Goal: Task Accomplishment & Management: Manage account settings

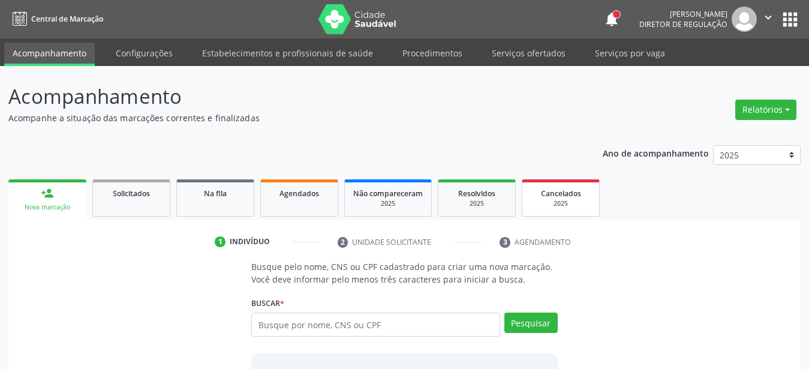
click at [529, 53] on link "Serviços ofertados" at bounding box center [528, 53] width 91 height 21
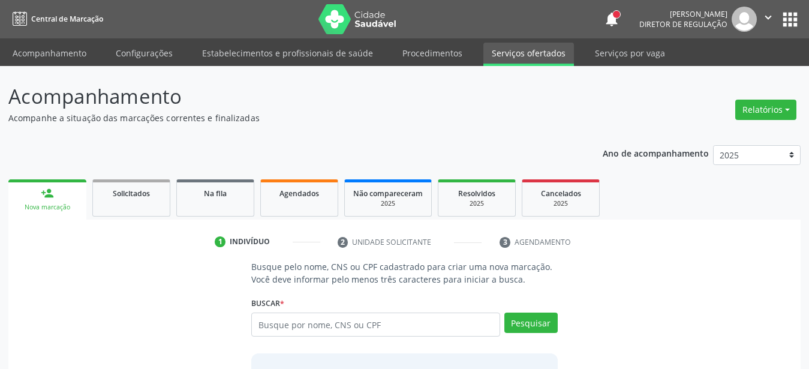
select select "9"
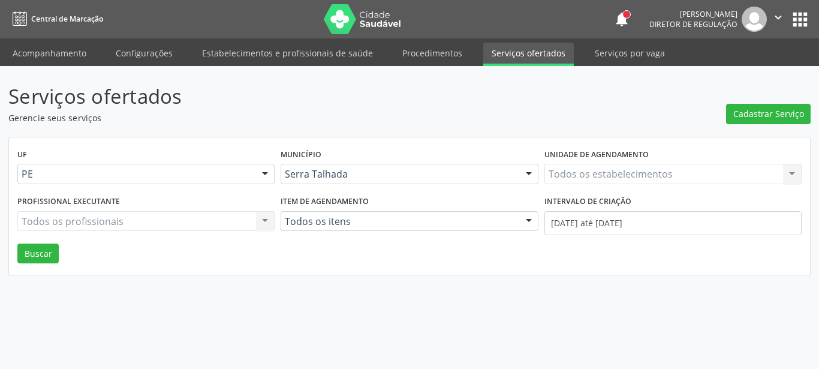
click at [530, 50] on link "Serviços ofertados" at bounding box center [528, 54] width 91 height 23
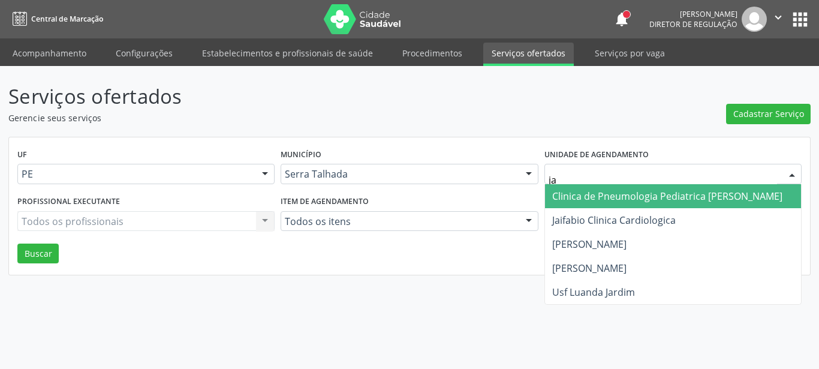
type input "jai"
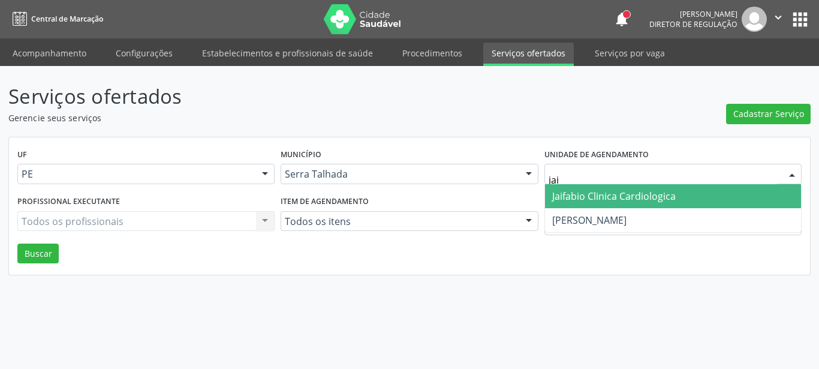
click at [570, 191] on span "Jaifabio Clinica Cardiologica" at bounding box center [613, 195] width 123 height 13
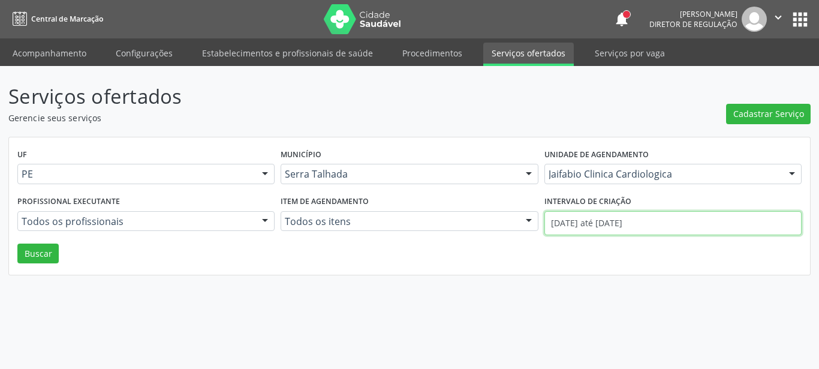
click at [599, 218] on input "01/10/2025 até 15/10/2025" at bounding box center [672, 223] width 257 height 24
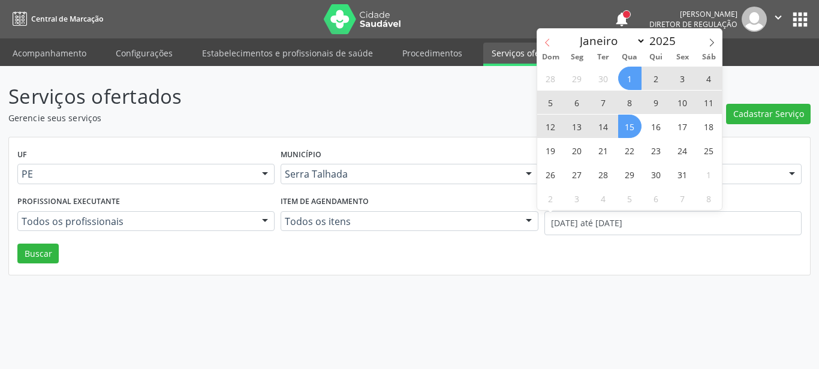
click at [556, 44] on span at bounding box center [547, 39] width 20 height 20
select select "8"
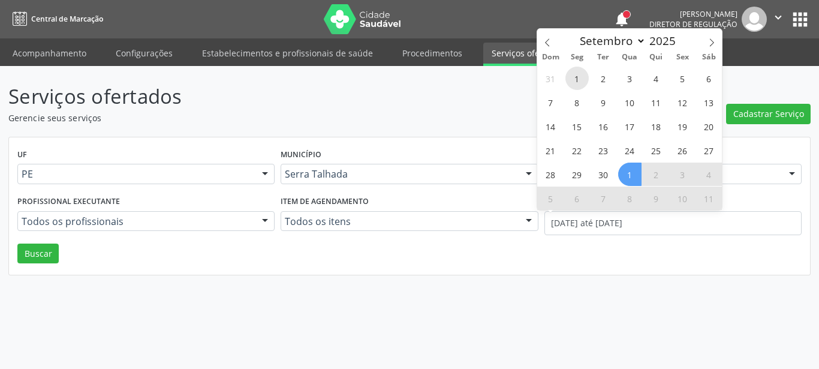
click at [567, 75] on span "1" at bounding box center [576, 78] width 23 height 23
type input "01/09/2025"
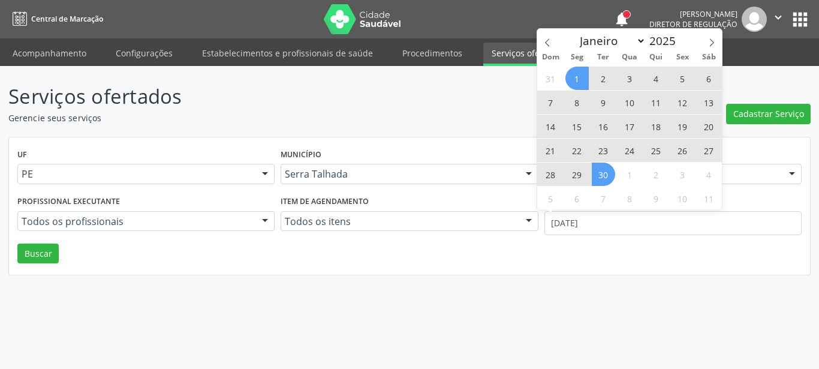
drag, startPoint x: 605, startPoint y: 174, endPoint x: 592, endPoint y: 173, distance: 13.2
click at [605, 174] on span "30" at bounding box center [603, 173] width 23 height 23
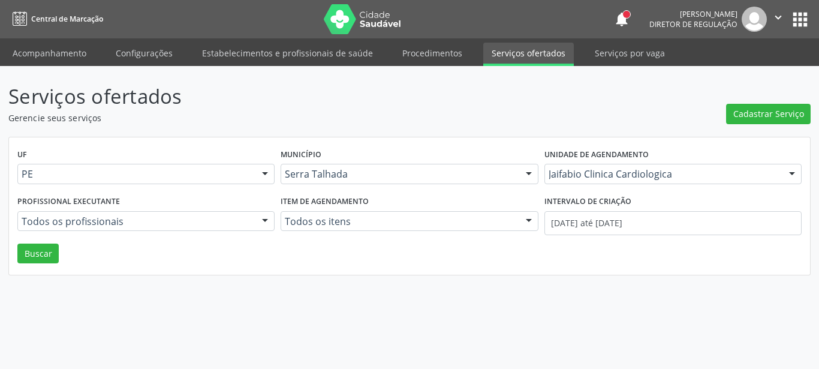
click at [14, 264] on div "UF PE PE Nenhum resultado encontrado para: " " Não há nenhuma opção para ser ex…" at bounding box center [409, 206] width 801 height 138
click at [38, 251] on button "Buscar" at bounding box center [37, 253] width 41 height 20
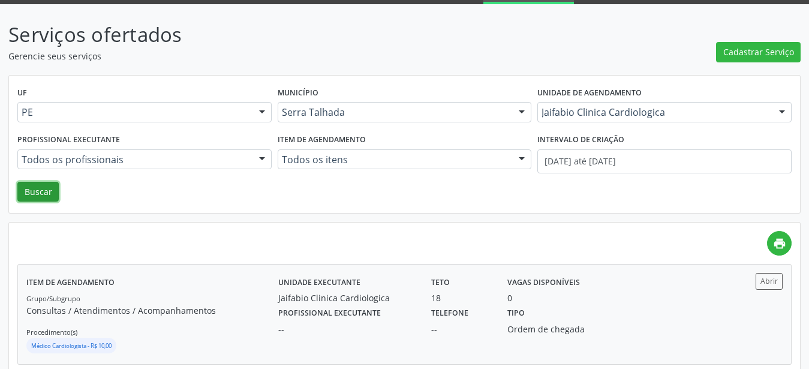
scroll to position [83, 0]
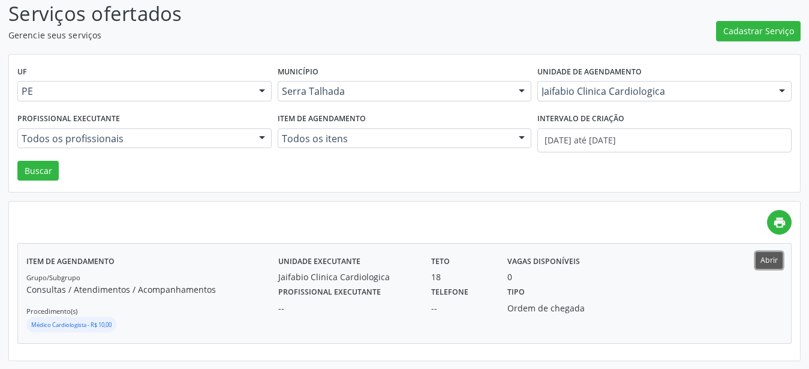
click at [770, 258] on button "Abrir" at bounding box center [768, 260] width 27 height 16
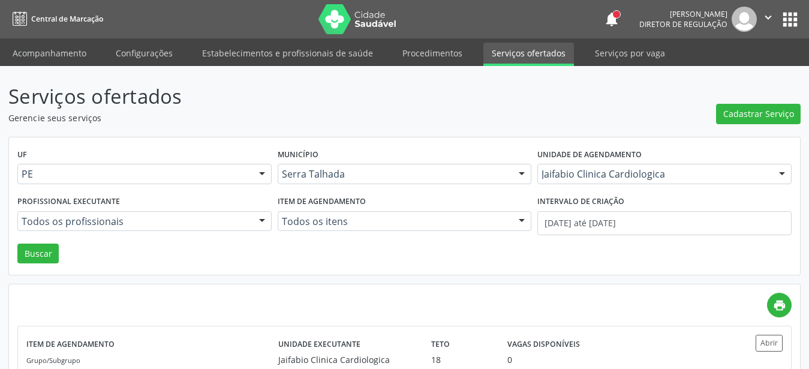
click at [788, 20] on button "apps" at bounding box center [789, 19] width 21 height 21
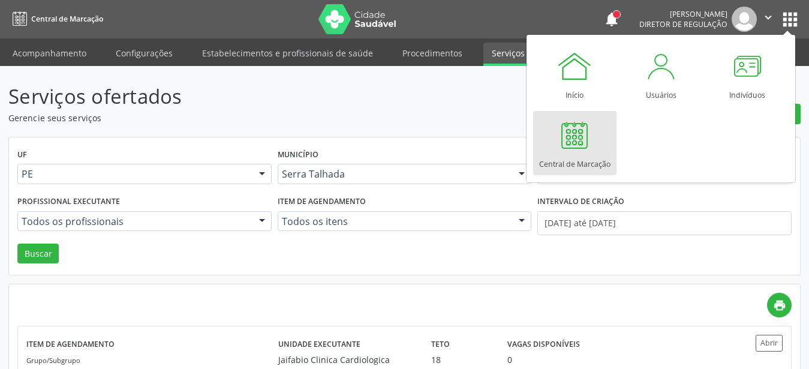
click at [602, 131] on link "Central de Marcação" at bounding box center [574, 143] width 83 height 64
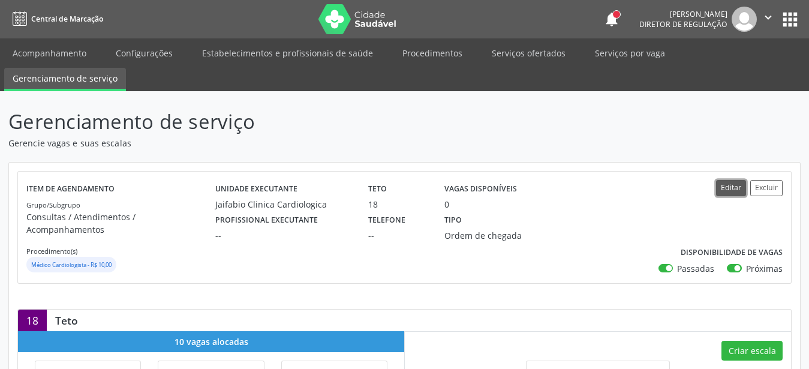
click at [733, 182] on button "Editar" at bounding box center [731, 188] width 30 height 16
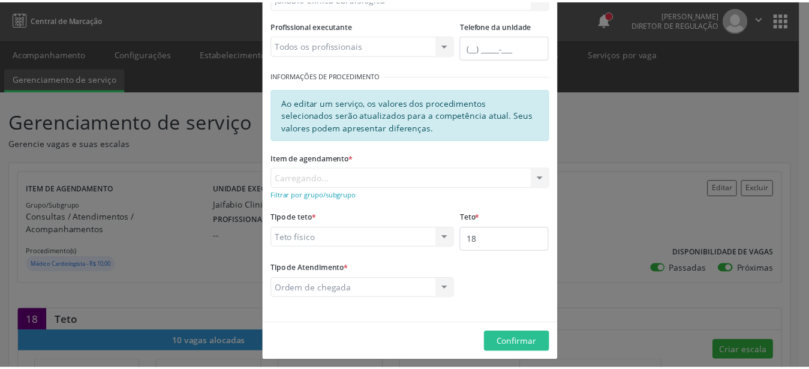
scroll to position [159, 0]
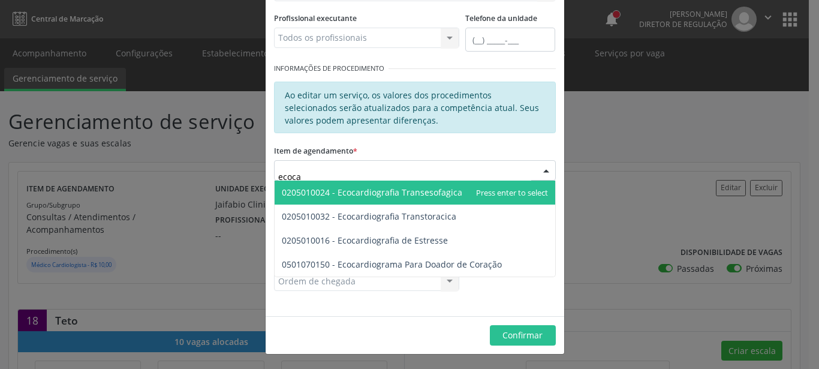
type input "ecocar"
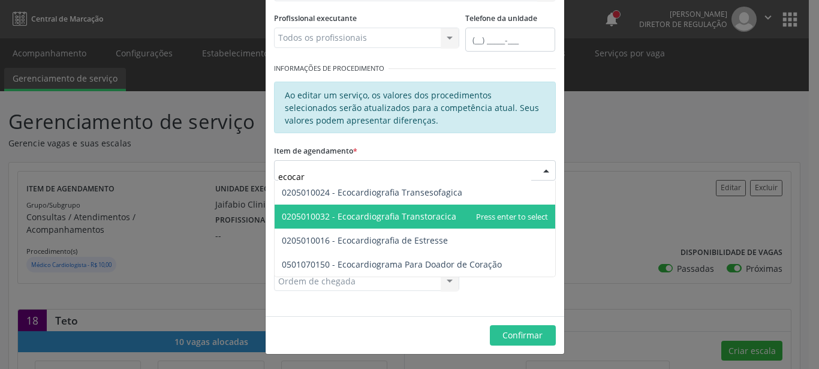
click at [375, 211] on span "0205010032 - Ecocardiografia Transtoracica" at bounding box center [369, 215] width 174 height 11
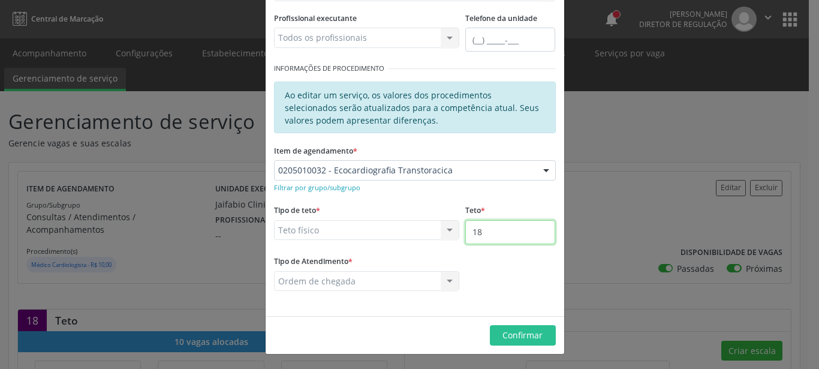
click at [516, 228] on input "18" at bounding box center [510, 232] width 90 height 24
type input "19"
click at [502, 337] on span "Confirmar" at bounding box center [522, 334] width 40 height 11
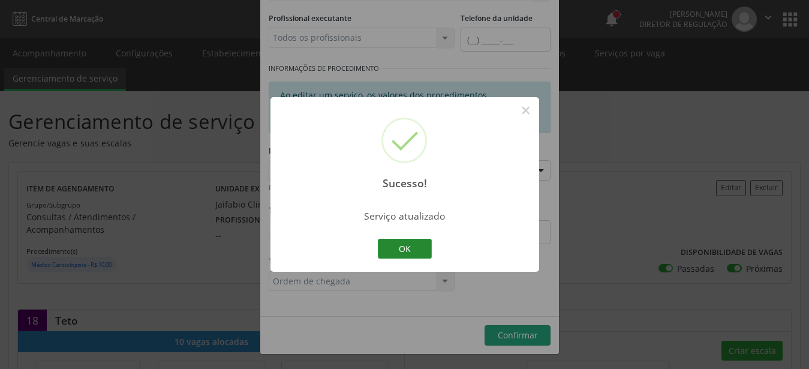
drag, startPoint x: 422, startPoint y: 245, endPoint x: 416, endPoint y: 243, distance: 6.1
click at [421, 245] on button "OK" at bounding box center [405, 249] width 54 height 20
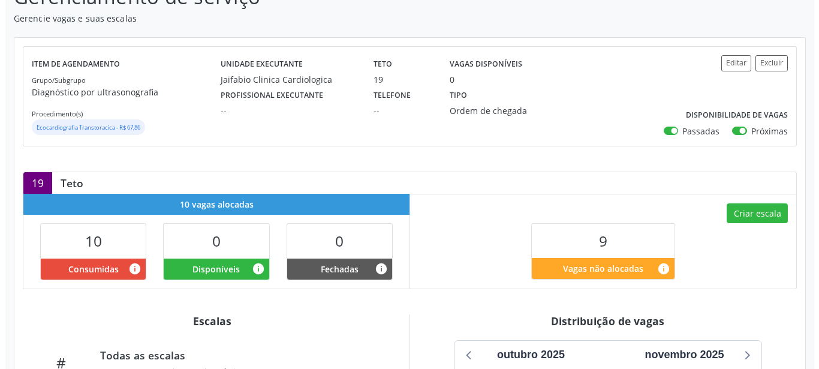
scroll to position [61, 0]
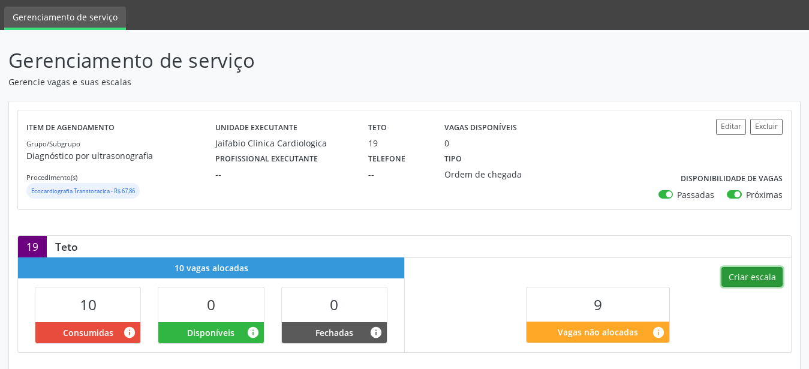
click at [744, 269] on button "Criar escala" at bounding box center [751, 277] width 61 height 20
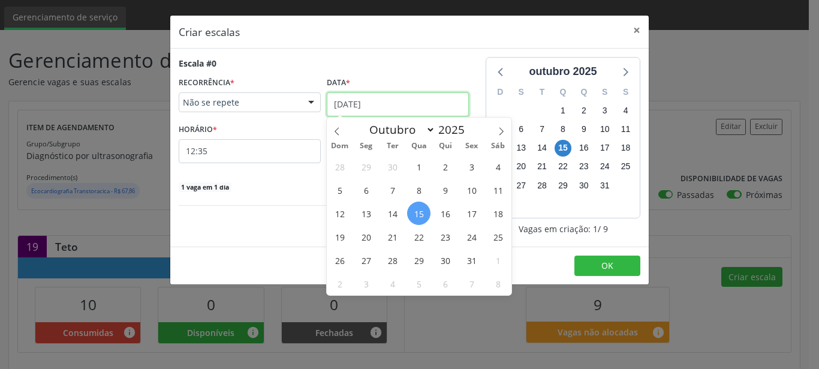
click at [364, 100] on input "15/10/2025" at bounding box center [398, 104] width 142 height 24
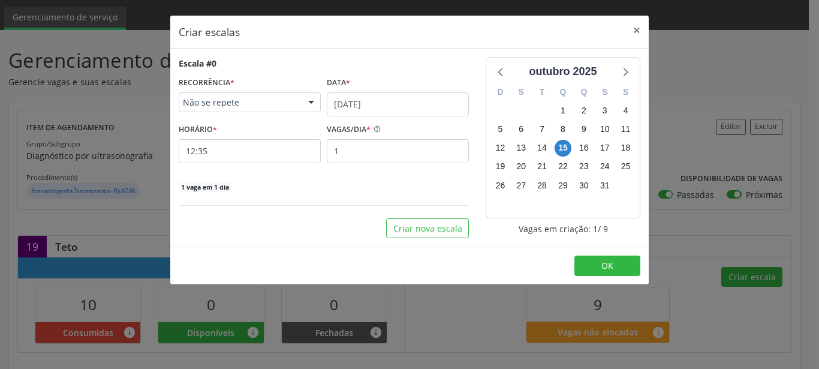
click at [294, 211] on div "Escala #0 RECORRÊNCIA * Não se repete Não se repete Diário/Semanal Mensal Nenhu…" at bounding box center [323, 147] width 307 height 181
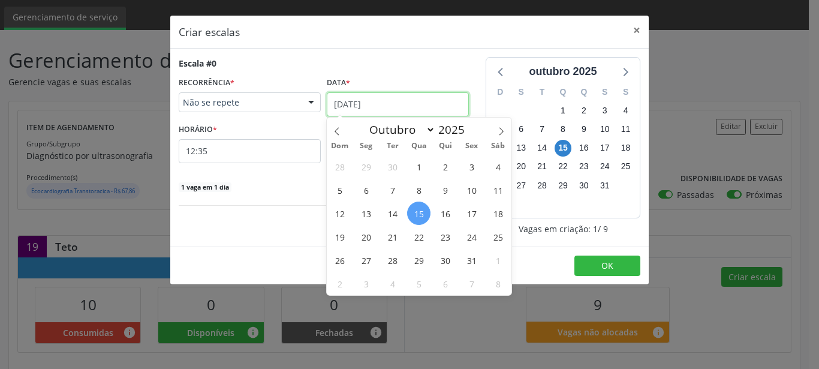
click at [386, 105] on input "15/10/2025" at bounding box center [398, 104] width 142 height 24
click at [373, 234] on span "20" at bounding box center [365, 236] width 23 height 23
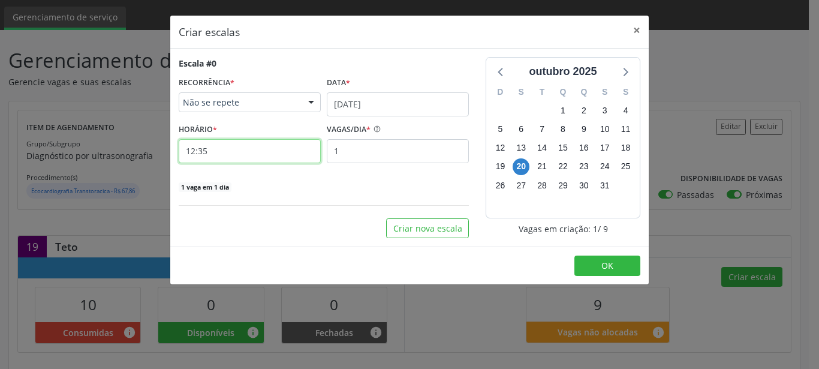
click at [187, 146] on input "12:35" at bounding box center [250, 151] width 142 height 24
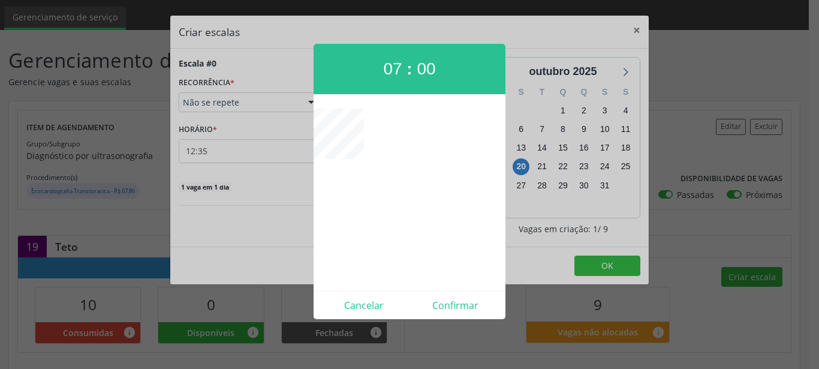
click at [261, 201] on div at bounding box center [409, 184] width 819 height 369
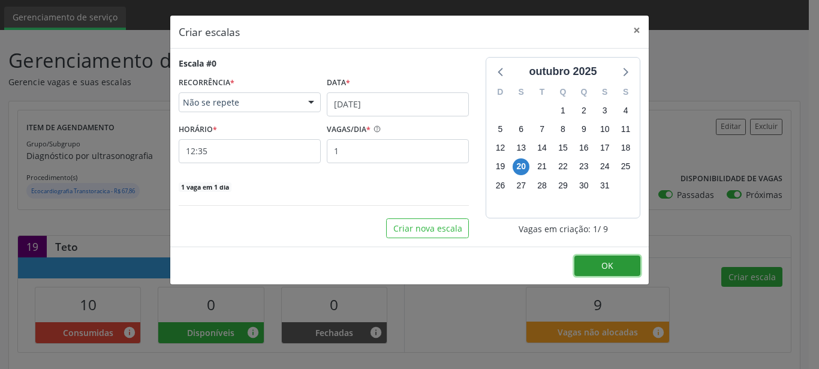
click at [629, 264] on button "OK" at bounding box center [607, 265] width 66 height 20
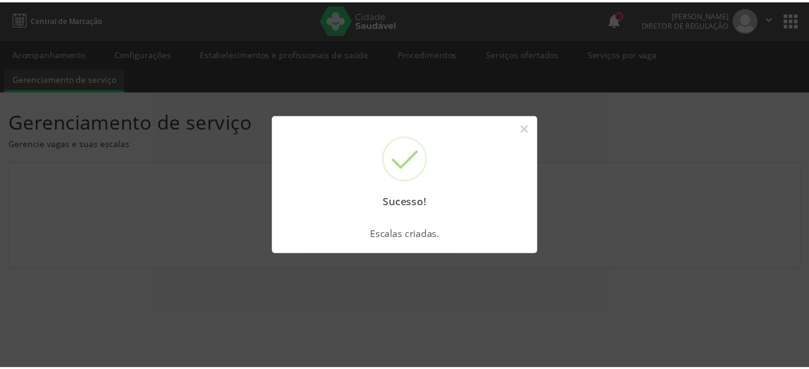
scroll to position [0, 0]
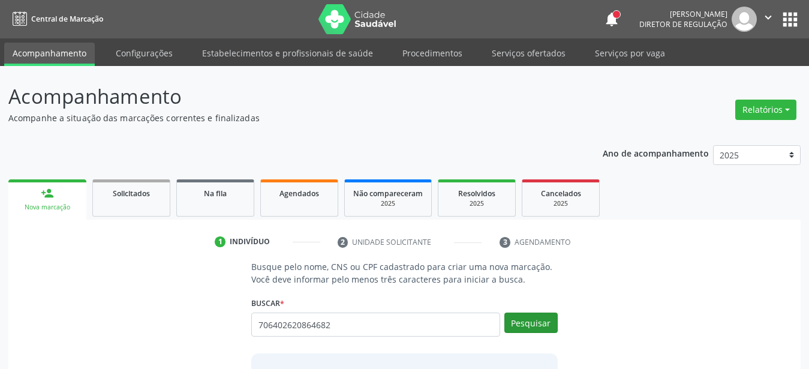
type input "706402620864682"
click at [544, 321] on button "Pesquisar" at bounding box center [530, 322] width 53 height 20
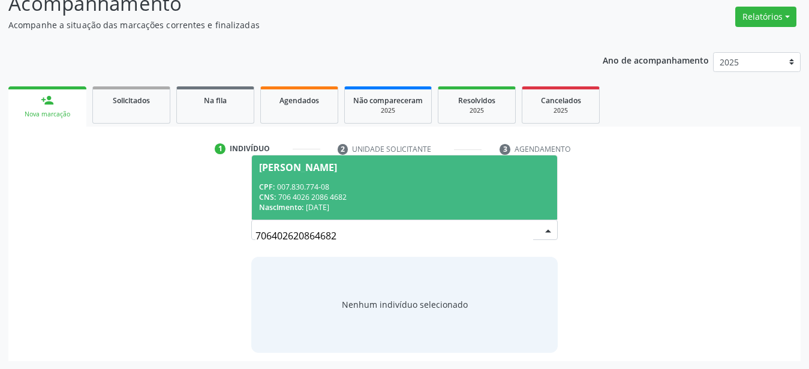
click at [361, 192] on div "CNS: 706 4026 2086 4682" at bounding box center [404, 197] width 291 height 10
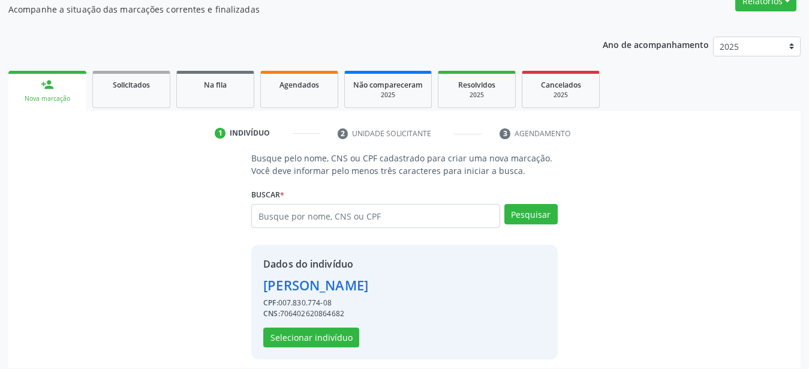
scroll to position [116, 0]
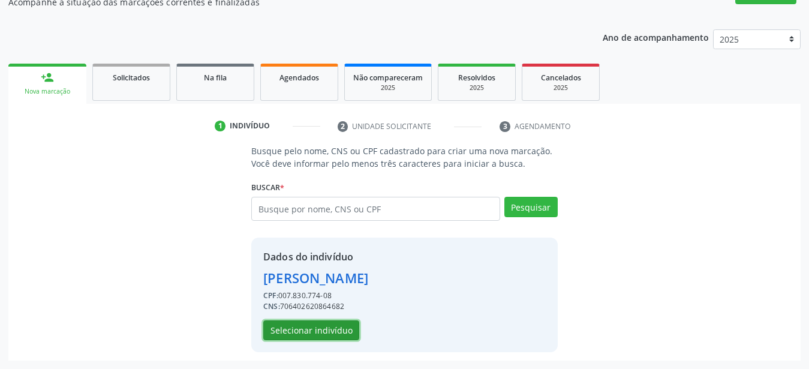
click at [327, 332] on button "Selecionar indivíduo" at bounding box center [311, 330] width 96 height 20
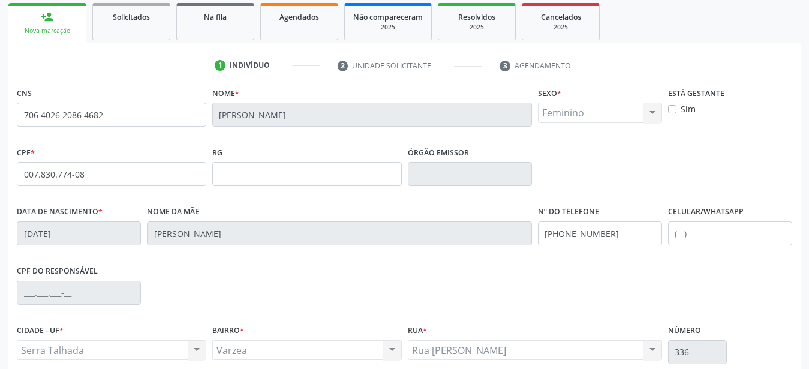
scroll to position [177, 0]
drag, startPoint x: 638, startPoint y: 231, endPoint x: 466, endPoint y: 240, distance: 172.2
click at [538, 240] on input "(87) 99655-9457" at bounding box center [600, 233] width 124 height 24
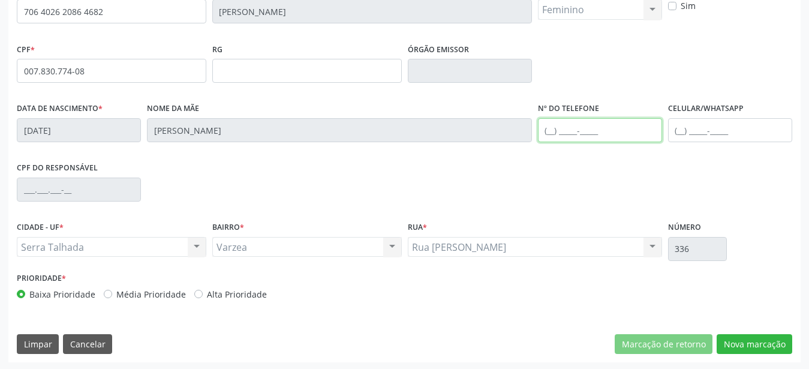
scroll to position [281, 0]
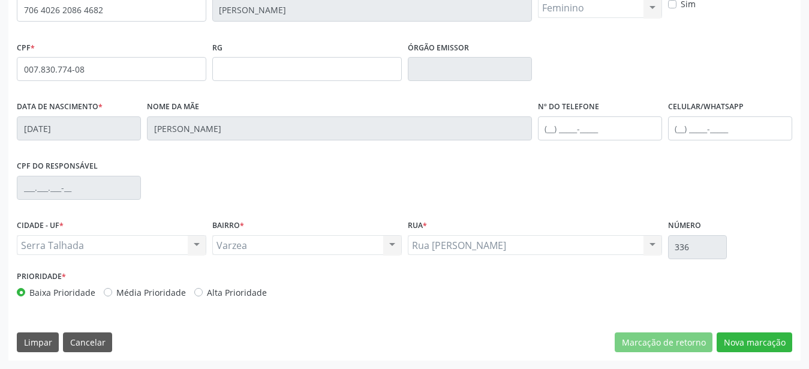
click at [777, 358] on div "CNS 706 4026 2086 4682 Nome * Patricia Barros dos Santos Vieira Sexo * Feminino…" at bounding box center [404, 169] width 792 height 381
click at [737, 343] on button "Nova marcação" at bounding box center [754, 342] width 76 height 20
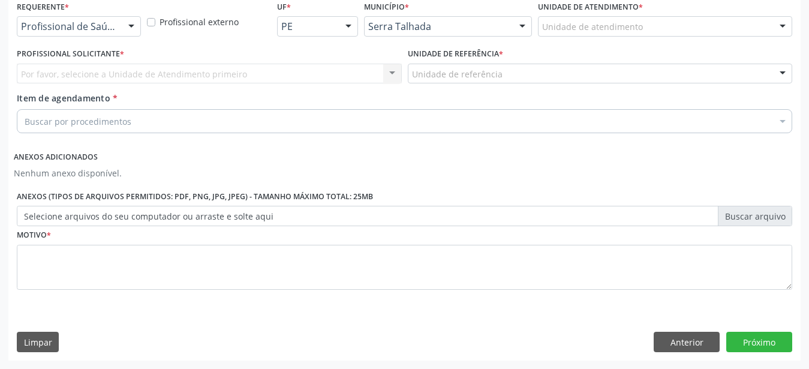
scroll to position [272, 0]
drag, startPoint x: 108, startPoint y: 17, endPoint x: 107, endPoint y: 24, distance: 7.4
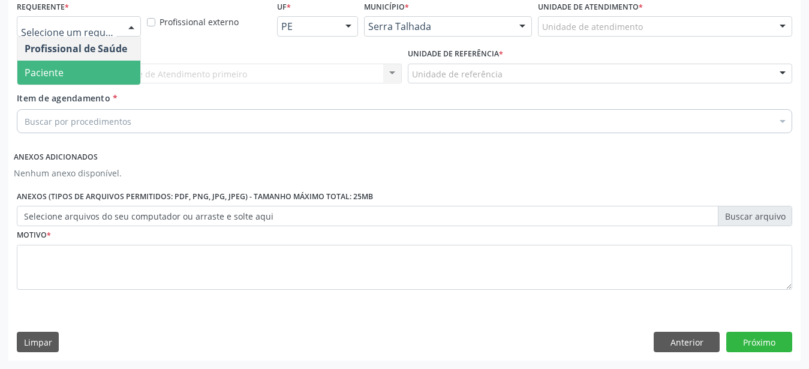
click at [79, 67] on span "Paciente" at bounding box center [78, 73] width 123 height 24
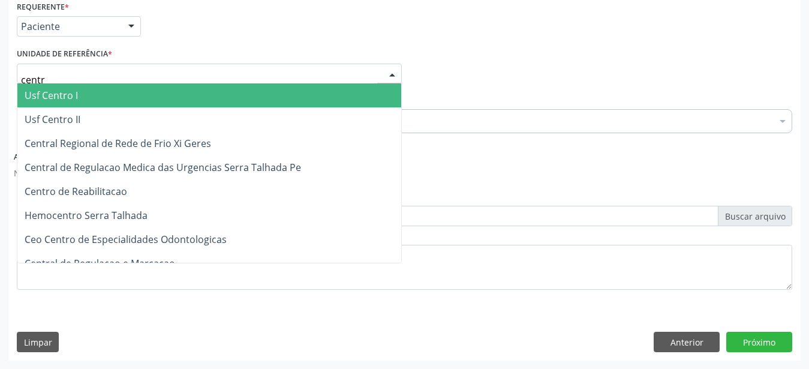
type input "centro"
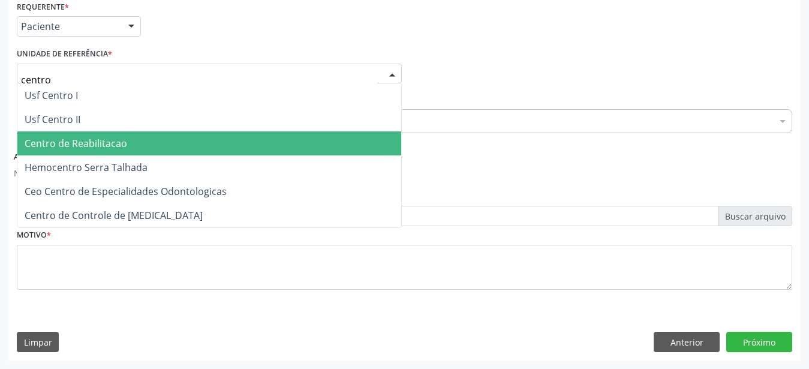
click at [79, 137] on span "Centro de Reabilitacao" at bounding box center [76, 143] width 103 height 13
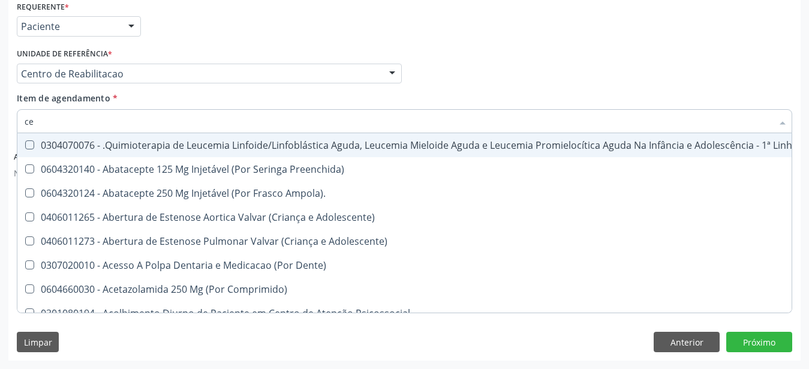
type input "c"
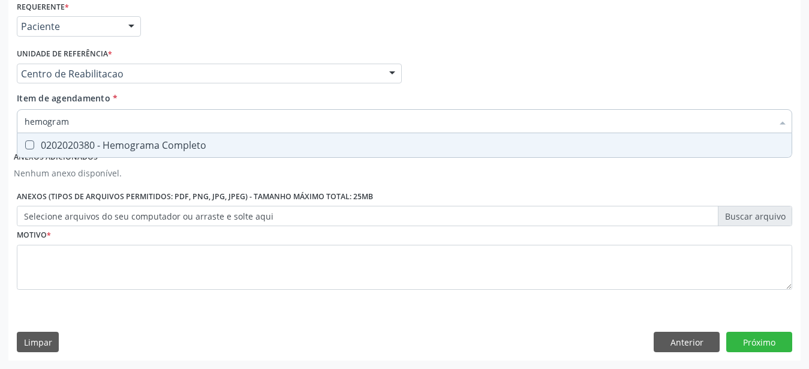
type input "hemograma"
click at [70, 140] on div "0202020380 - Hemograma Completo" at bounding box center [404, 145] width 759 height 10
checkbox Completo "true"
type input "hemog"
checkbox Completo "false"
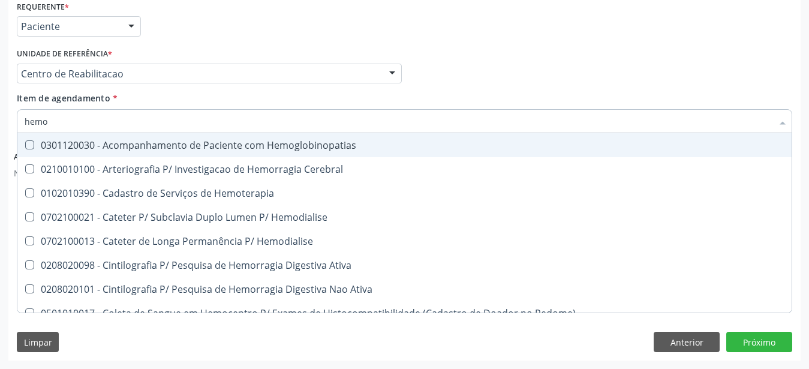
type input "hem"
checkbox Completo "false"
checkbox Elástica "true"
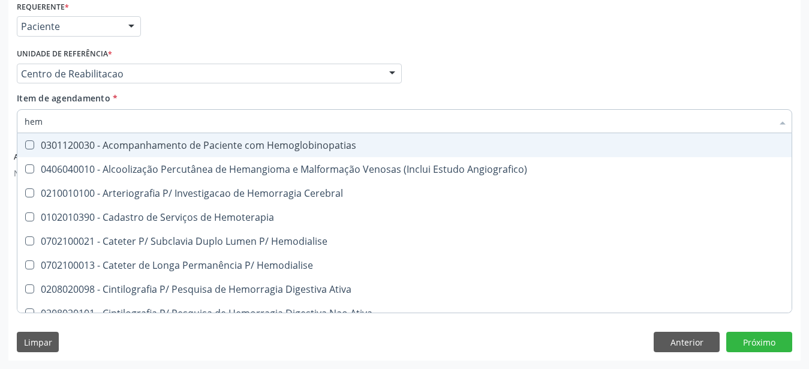
type input "he"
checkbox Completo "false"
checkbox Orgaos "true"
type input "h"
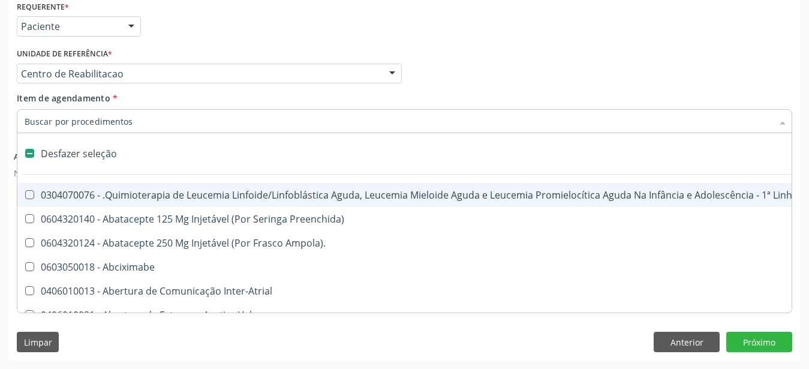
checkbox Quadril "false"
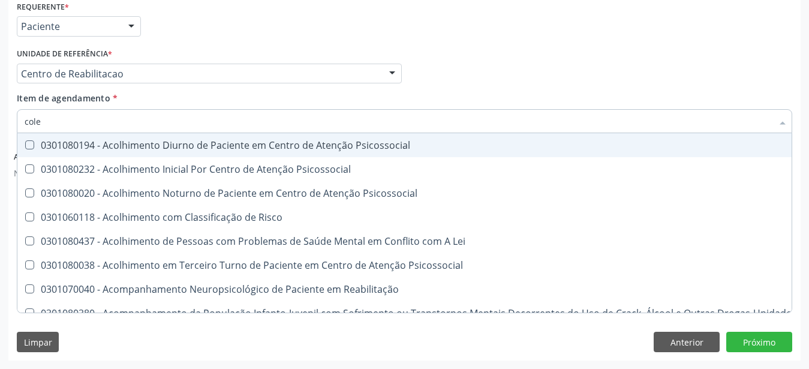
type input "coles"
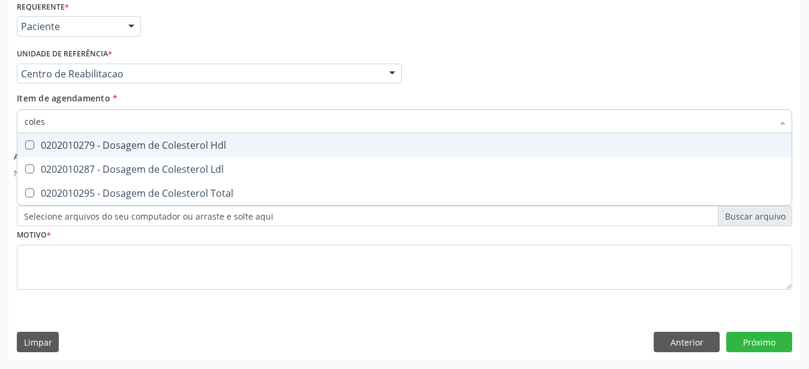
click at [70, 140] on div "0202010279 - Dosagem de Colesterol Hdl" at bounding box center [404, 145] width 759 height 10
checkbox Hdl "true"
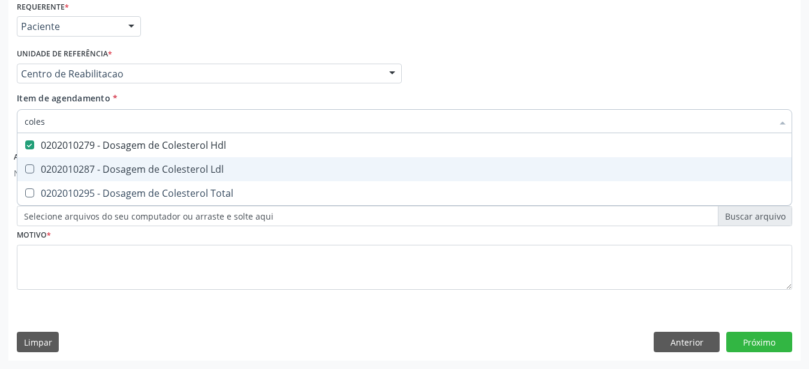
click at [49, 168] on span "0202010287 - Dosagem de Colesterol Ldl" at bounding box center [404, 169] width 774 height 24
checkbox Ldl "true"
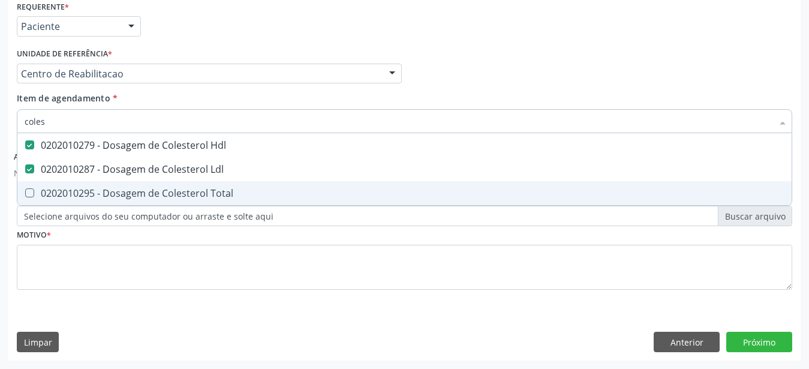
click at [42, 188] on div "0202010295 - Dosagem de Colesterol Total" at bounding box center [404, 193] width 759 height 10
checkbox Total "true"
type input "cole"
checkbox Hdl "false"
checkbox Ldl "false"
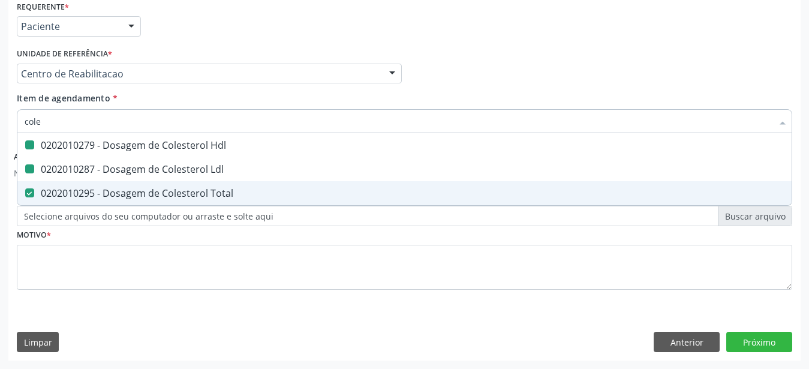
checkbox Total "false"
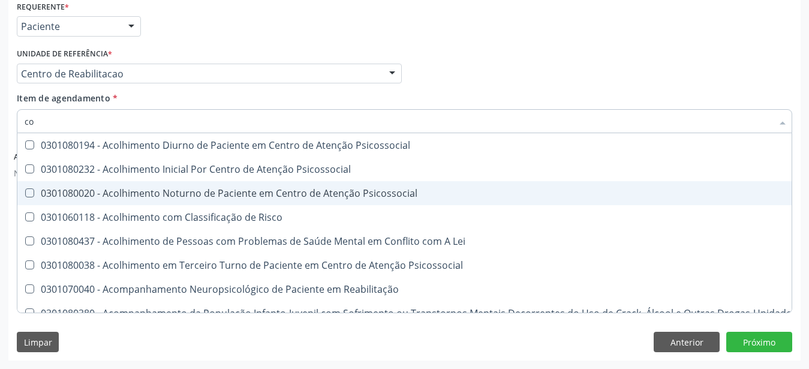
type input "c"
checkbox Hdl "false"
checkbox Ldl "false"
checkbox Total "false"
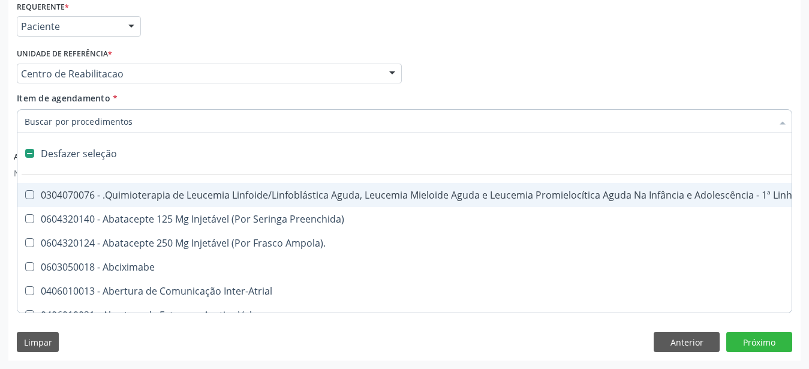
type input "g"
checkbox Doses\) "true"
checkbox Inalante\) "true"
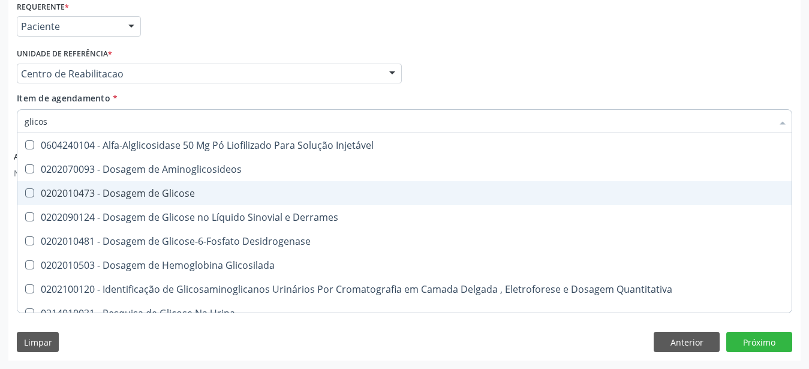
type input "glicose"
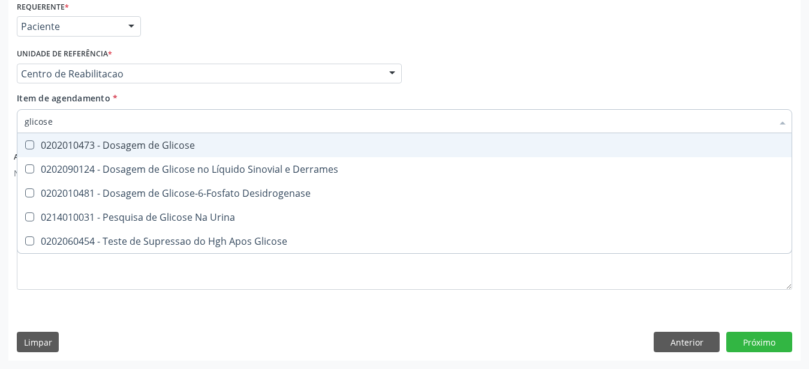
click at [98, 121] on input "glicose" at bounding box center [398, 121] width 747 height 24
click at [95, 133] on span "0202010473 - Dosagem de Glicose" at bounding box center [404, 145] width 774 height 24
checkbox Glicose "true"
type input "glicos"
checkbox Glicose "false"
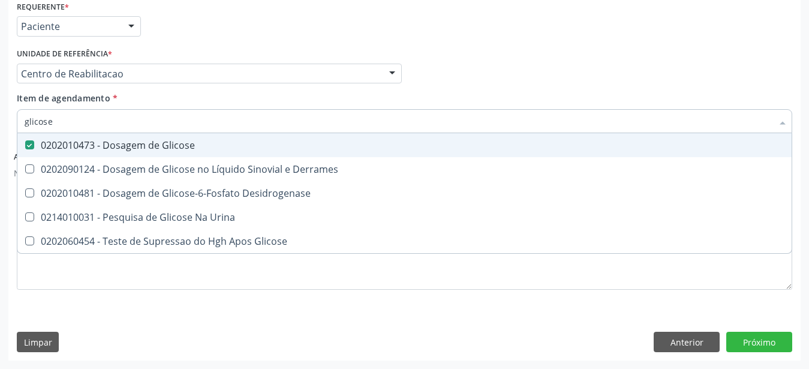
checkbox Desidrogenase "true"
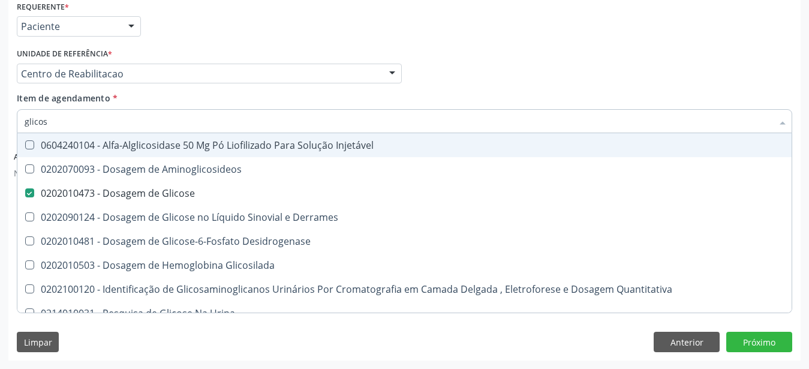
type input "glico"
checkbox Glicose "false"
checkbox Glicosilada "true"
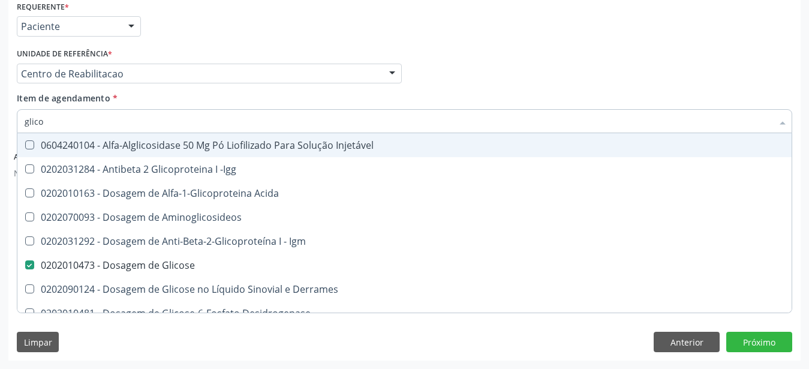
type input "glic"
checkbox Glicose "false"
checkbox Glicose "true"
type input "gli"
checkbox Glicose "false"
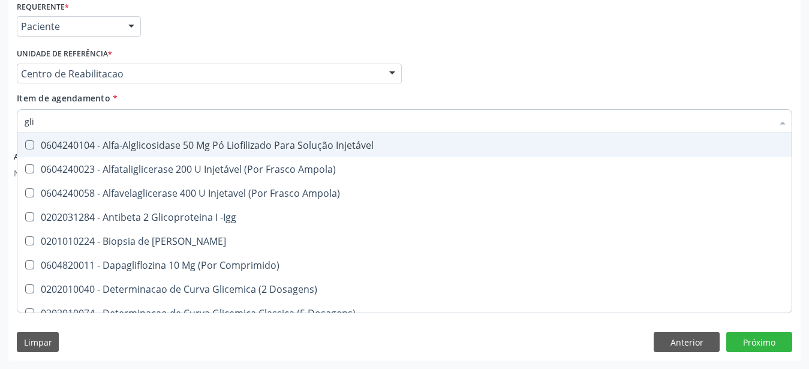
type input "gl"
checkbox Glicose "false"
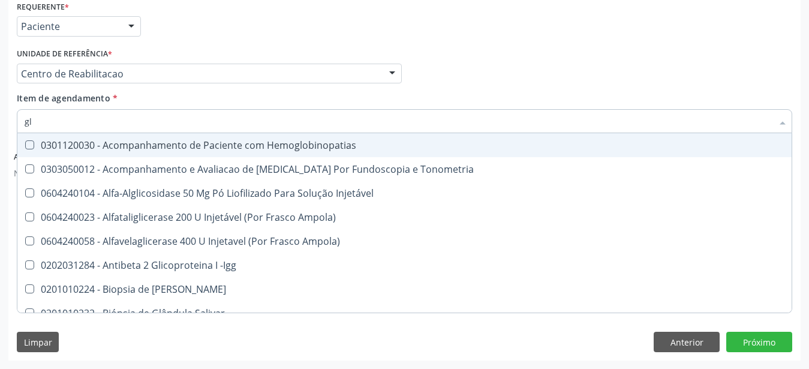
type input "g"
checkbox Glicose "false"
type input "gli"
checkbox \(Confirmatorio\) "true"
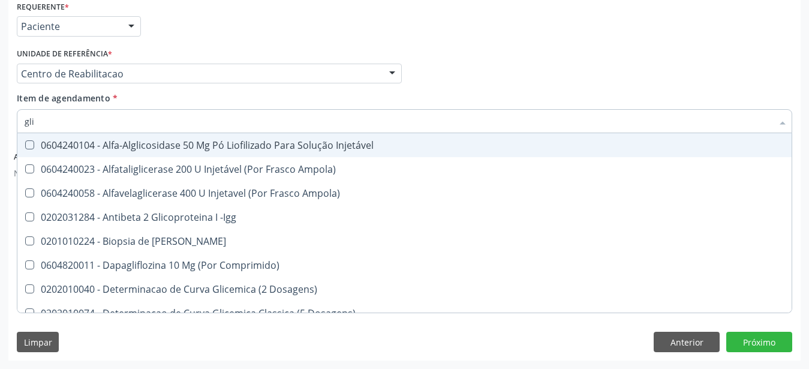
type input "glic"
checkbox Aminoglicosideos "true"
checkbox Glicose "false"
type input "glico"
checkbox Comprimido\) "true"
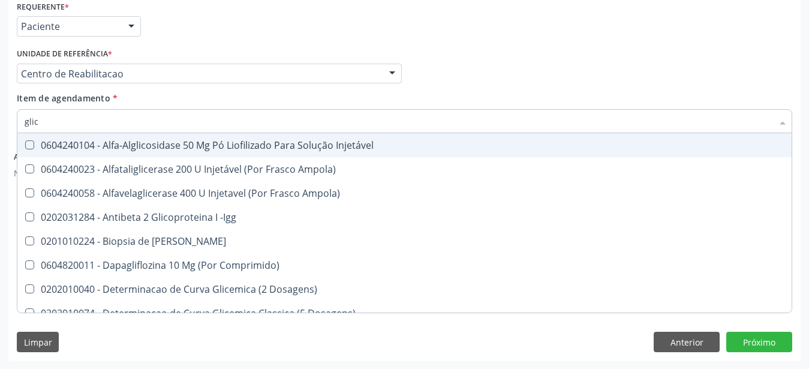
checkbox Aminoglicosideos "false"
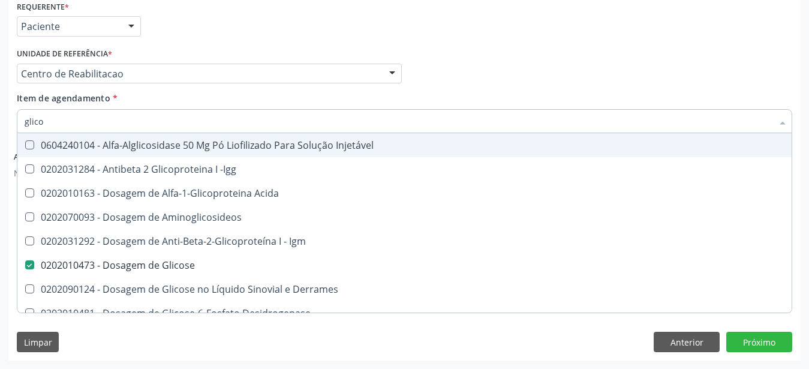
type input "glicos"
checkbox Acida "true"
checkbox Glicose "false"
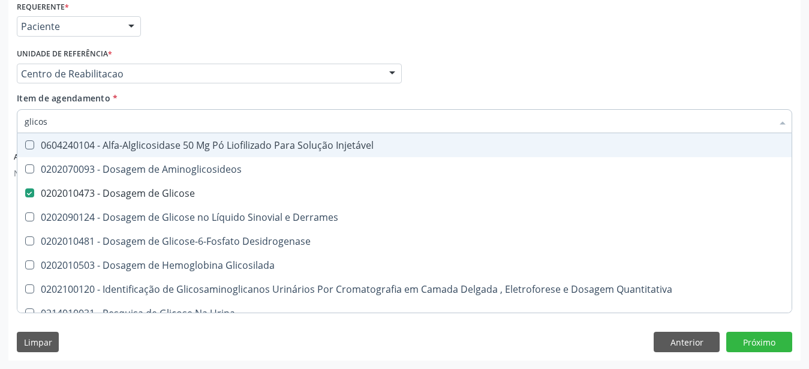
type input "glicosi"
checkbox Glicose "false"
type input "glicosil"
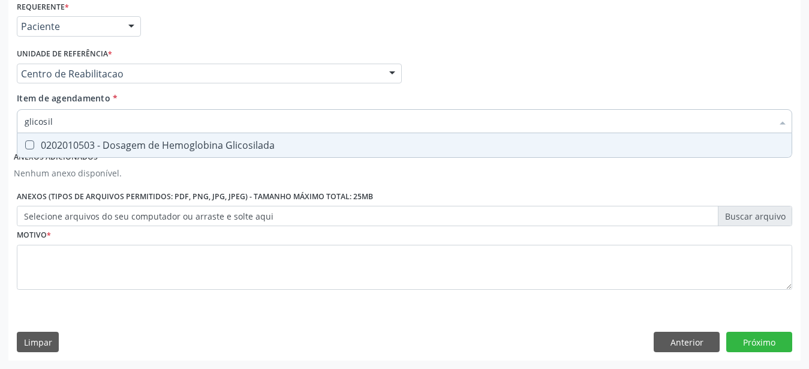
click at [95, 133] on span "0202010503 - Dosagem de Hemoglobina Glicosilada" at bounding box center [404, 145] width 774 height 24
checkbox Glicosilada "true"
type input "glicosi"
checkbox Glicosilada "false"
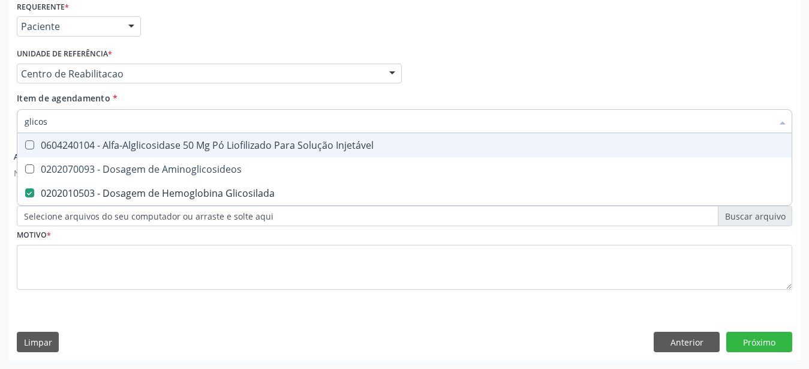
type input "glico"
checkbox Glicosilada "false"
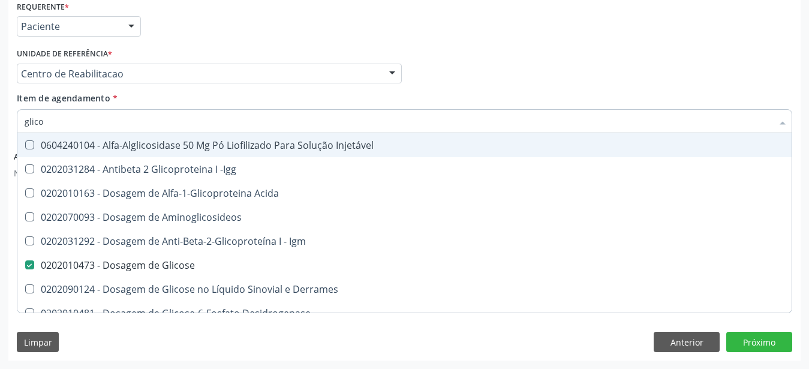
type input "glic"
checkbox Glicose "false"
checkbox Glicosilada "false"
checkbox Glicose "true"
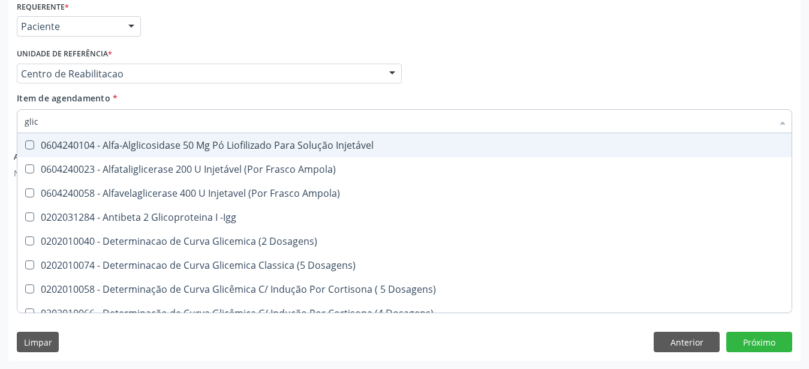
type input "gli"
checkbox Glicose "false"
checkbox Quantitativa "true"
type input "gl"
checkbox Glicosilada "false"
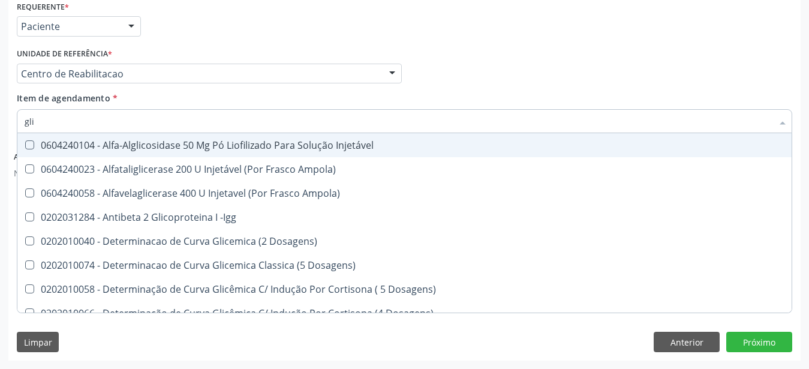
checkbox Quantitativa "false"
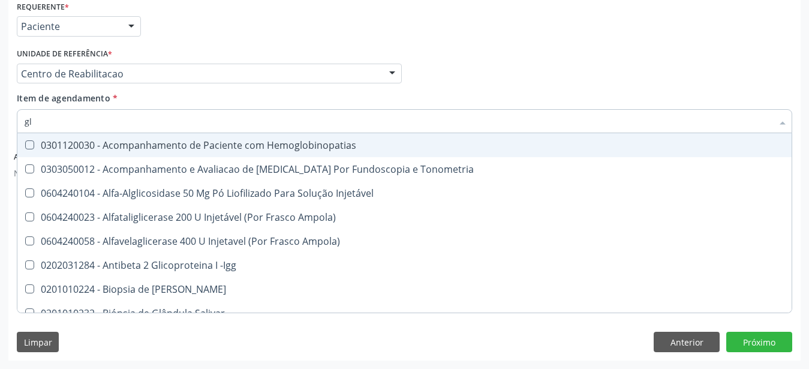
type input "g"
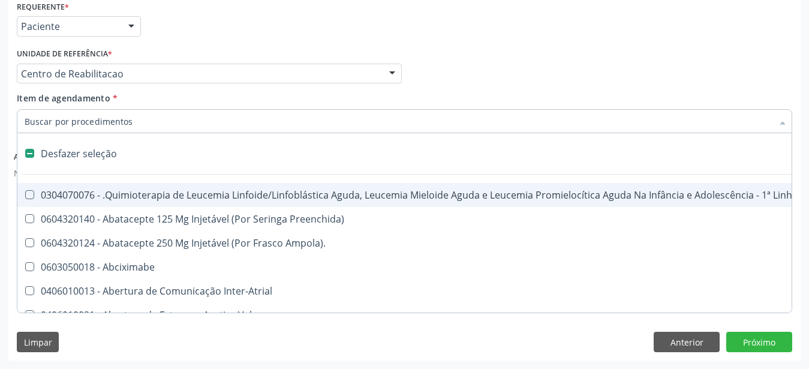
checkbox Aparentado "false"
checkbox Fenilcetonúria "false"
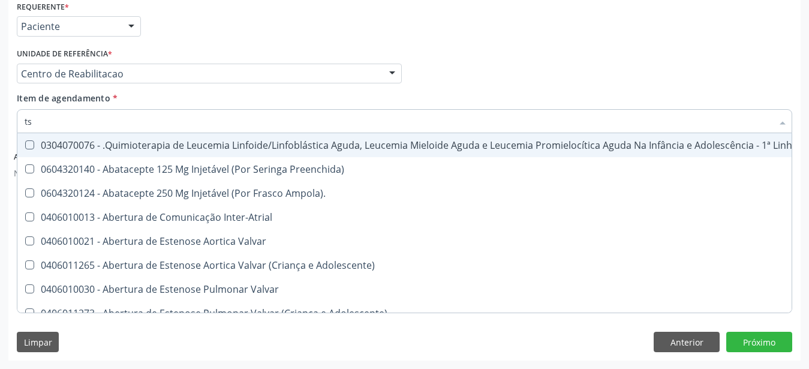
type input "tsh"
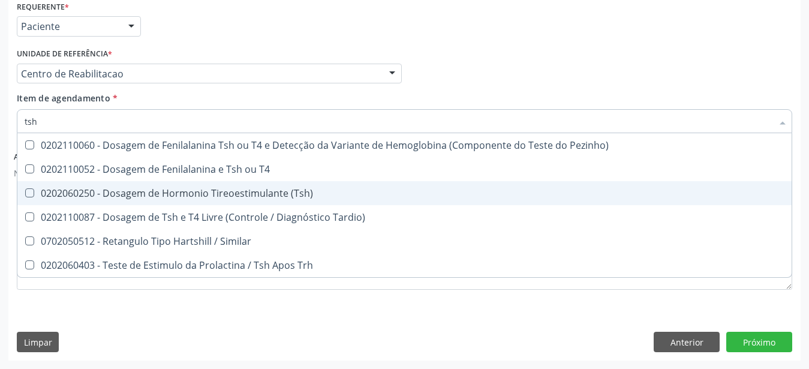
click at [117, 188] on div "0202060250 - Dosagem de Hormonio Tireoestimulante (Tsh)" at bounding box center [404, 193] width 759 height 10
checkbox \(Tsh\) "true"
type input "ts"
checkbox \(Tsh\) "false"
checkbox Tardio\) "true"
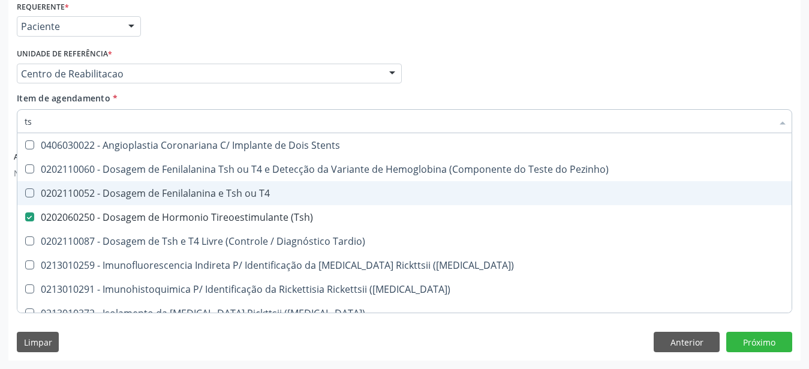
type input "t"
checkbox \(Tsh\) "false"
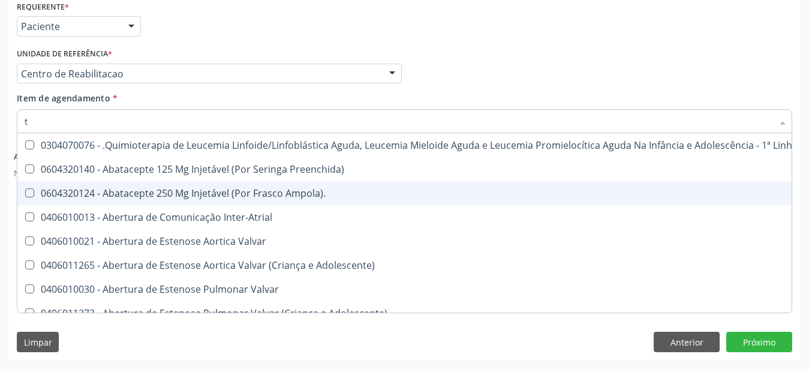
type input "t4"
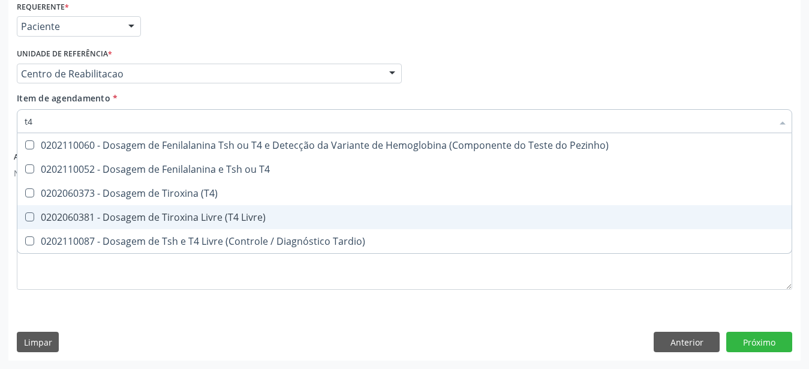
click at [233, 212] on div "0202060381 - Dosagem de Tiroxina Livre (T4 Livre)" at bounding box center [404, 217] width 759 height 10
checkbox Livre\) "true"
type input "t"
checkbox Livre\) "false"
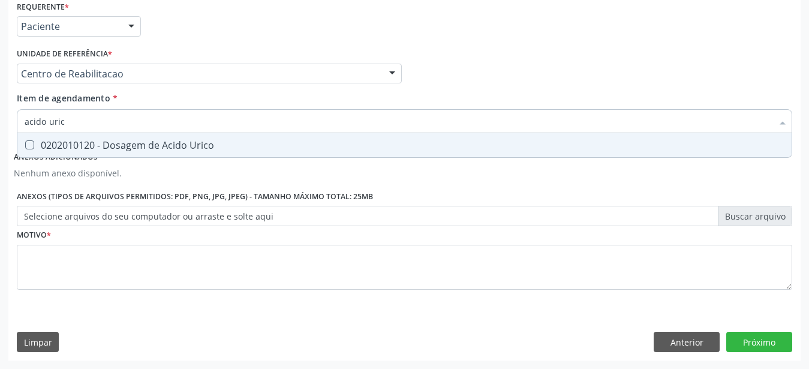
type input "acido urico"
click at [89, 146] on span "0202010120 - Dosagem de Acido Urico" at bounding box center [404, 145] width 774 height 24
checkbox Urico "true"
type input "acido"
checkbox Urico "false"
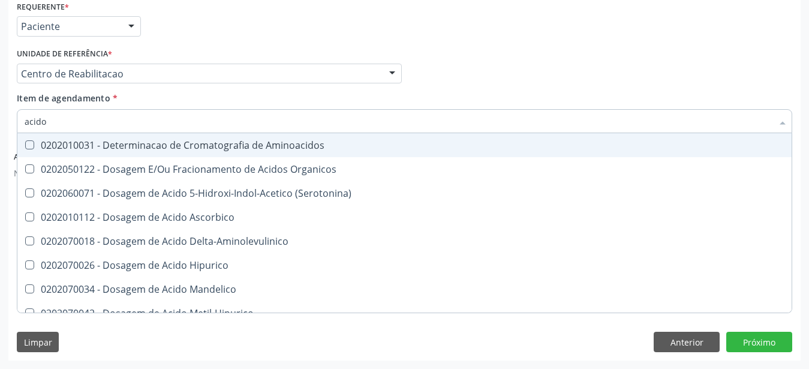
type input "acid"
checkbox Urico "false"
checkbox Cromatografia\) "true"
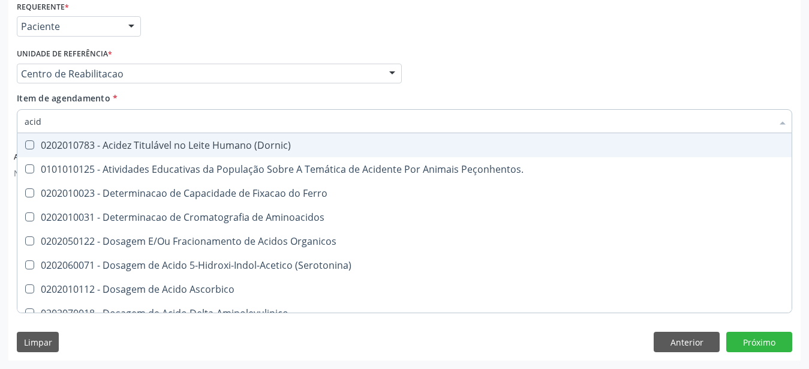
type input "aci"
checkbox Urico "false"
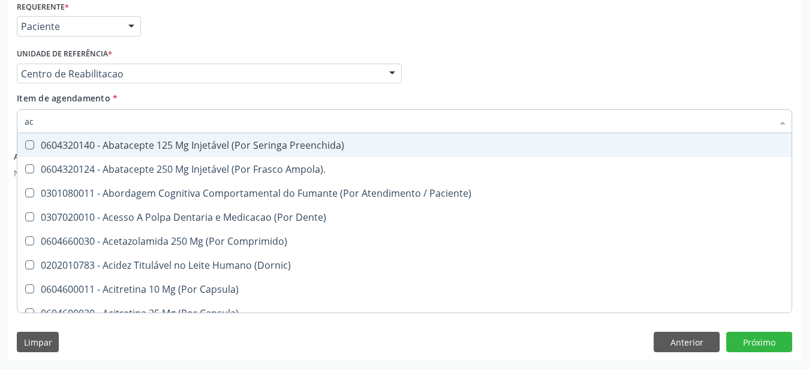
type input "a"
checkbox Urico "false"
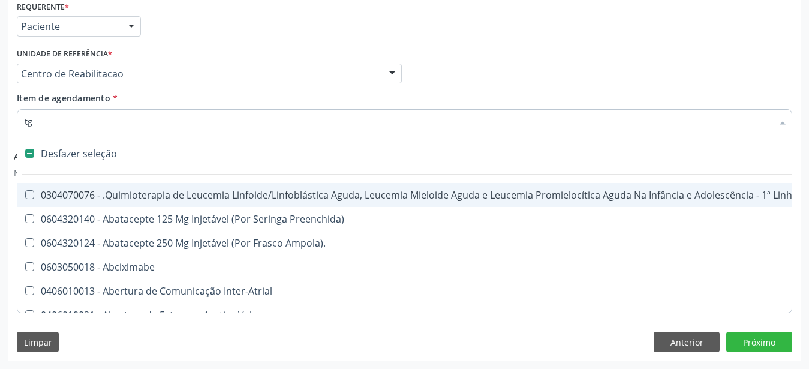
type input "tgo"
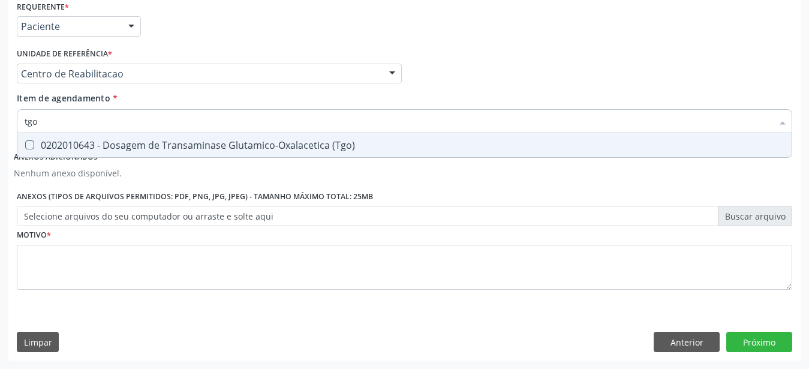
click at [93, 140] on div "0202010643 - Dosagem de Transaminase Glutamico-Oxalacetica (Tgo)" at bounding box center [404, 145] width 759 height 10
checkbox \(Tgo\) "true"
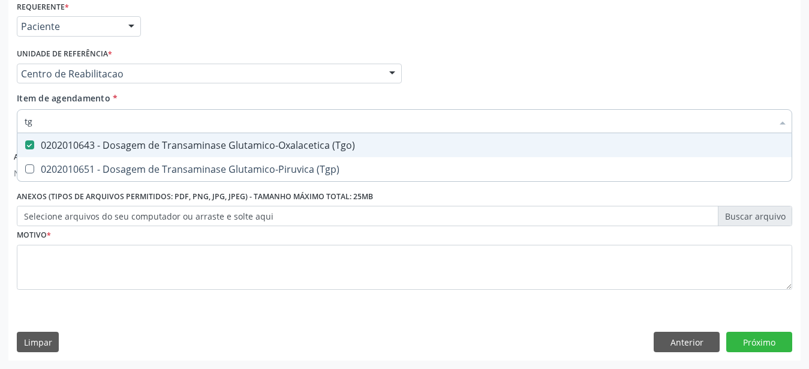
type input "tgp"
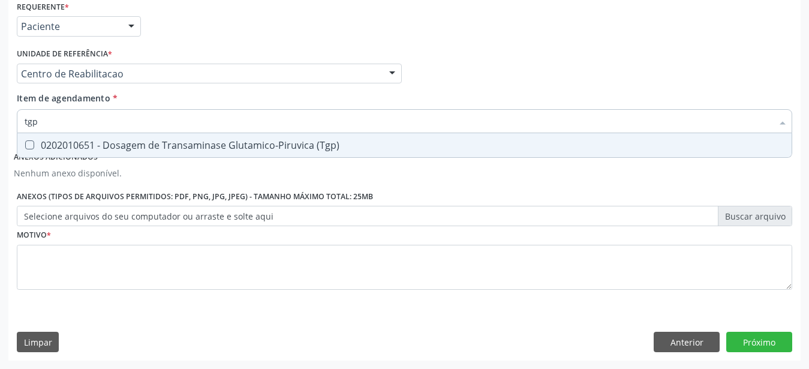
click at [93, 140] on div "0202010651 - Dosagem de Transaminase Glutamico-Piruvica (Tgp)" at bounding box center [404, 145] width 759 height 10
checkbox \(Tgp\) "true"
type input "t"
checkbox \(Tgp\) "false"
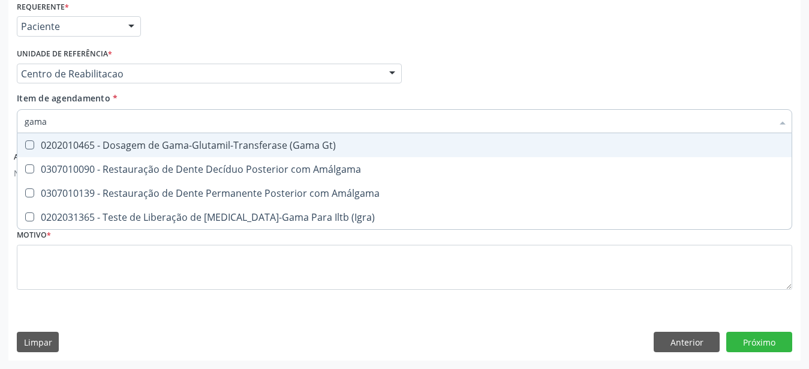
type input "gama g"
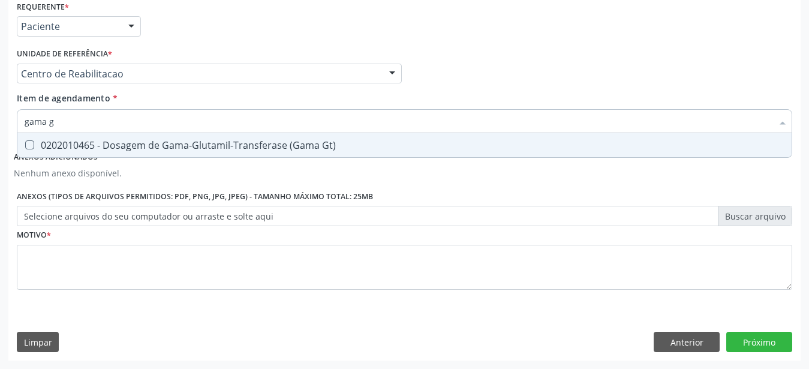
click at [93, 140] on div "0202010465 - Dosagem de Gama-Glutamil-Transferase (Gama Gt)" at bounding box center [404, 145] width 759 height 10
checkbox Gt\) "true"
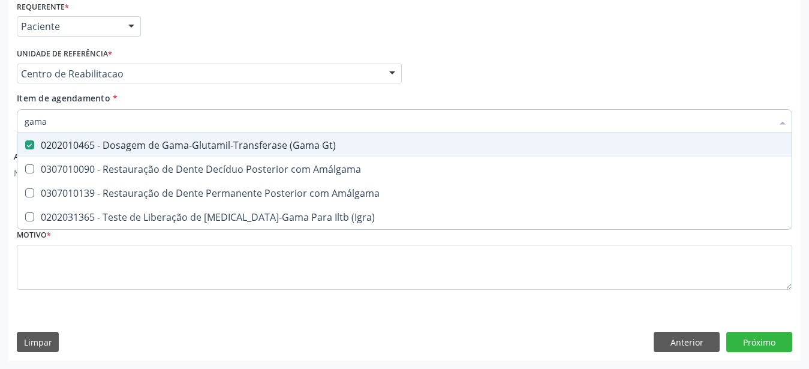
type input "gam"
checkbox Gt\) "false"
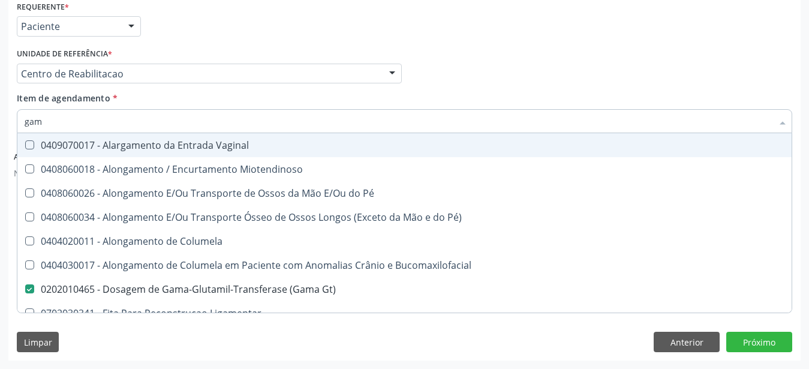
type input "ga"
checkbox Gt\) "false"
type input "g"
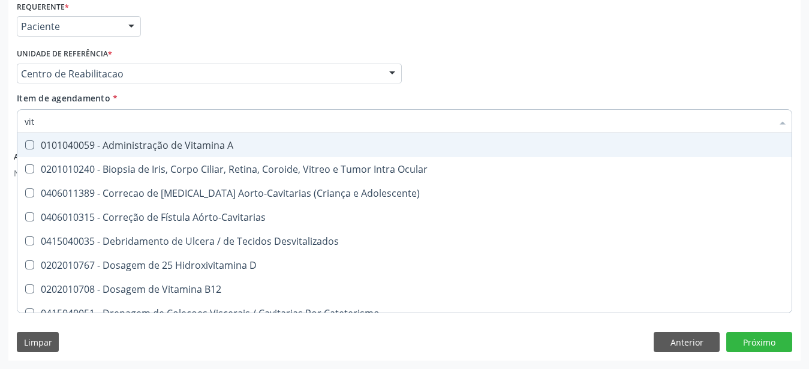
type input "vita"
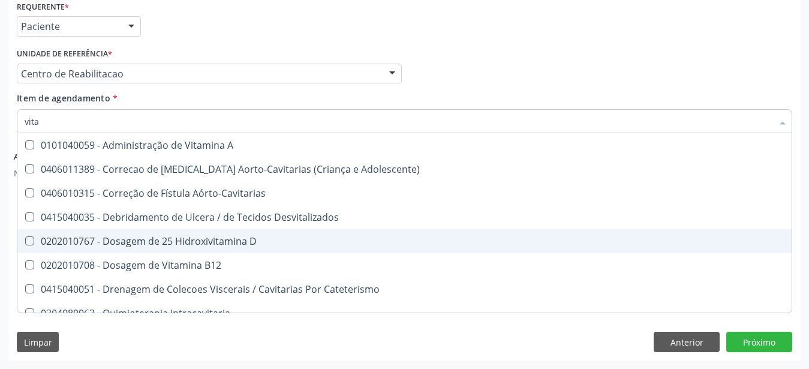
click at [150, 236] on div "0202010767 - Dosagem de 25 Hidroxivitamina D" at bounding box center [404, 241] width 759 height 10
checkbox D "true"
click at [146, 253] on span "0202010708 - Dosagem de Vitamina B12" at bounding box center [404, 265] width 774 height 24
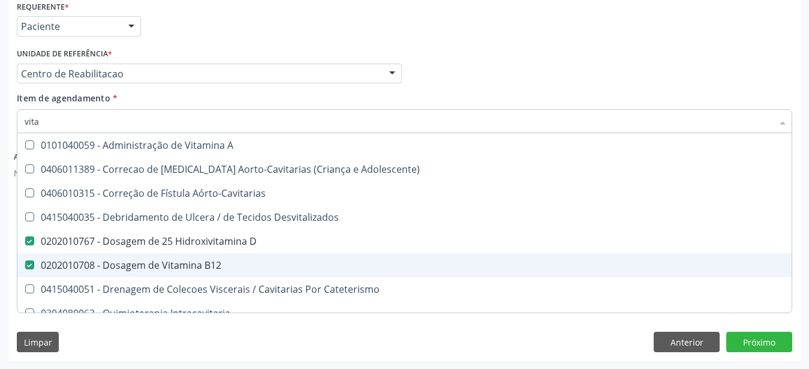
checkbox B12 "true"
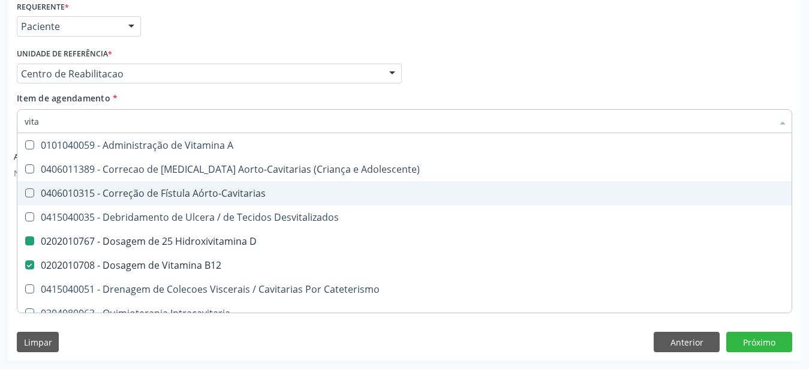
type input "vit"
checkbox D "false"
checkbox Cateterismo "true"
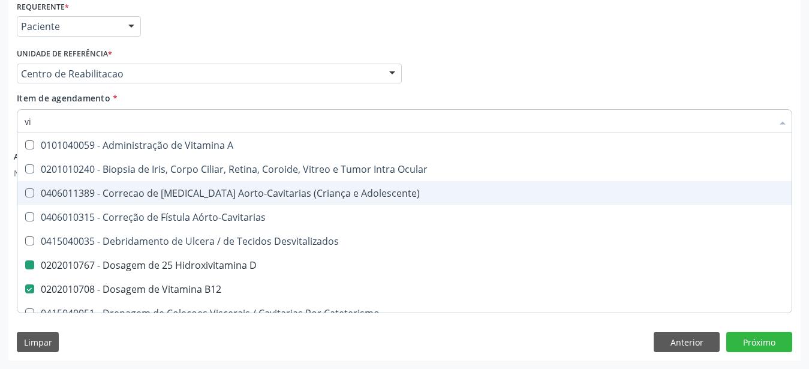
type input "v"
checkbox D "false"
checkbox B12 "false"
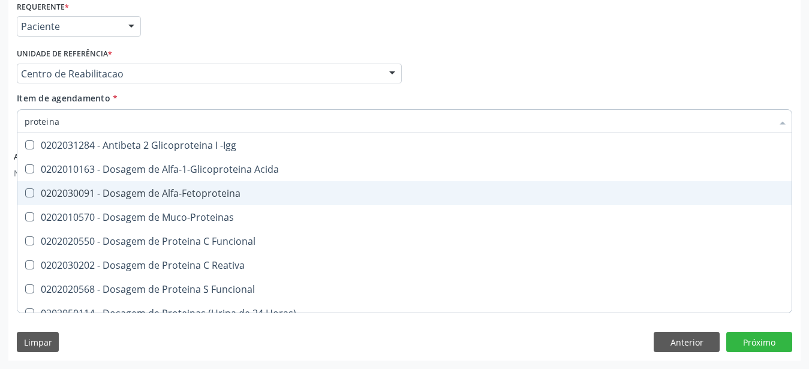
type input "proteina c"
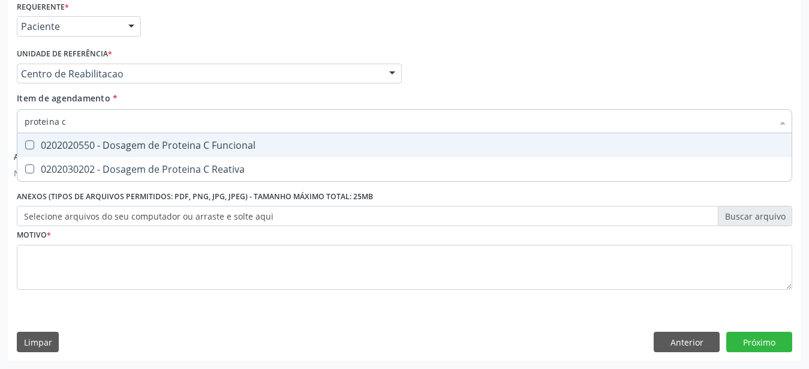
click at [115, 140] on div "0202020550 - Dosagem de Proteina C Funcional" at bounding box center [404, 145] width 759 height 10
checkbox Funcional "false"
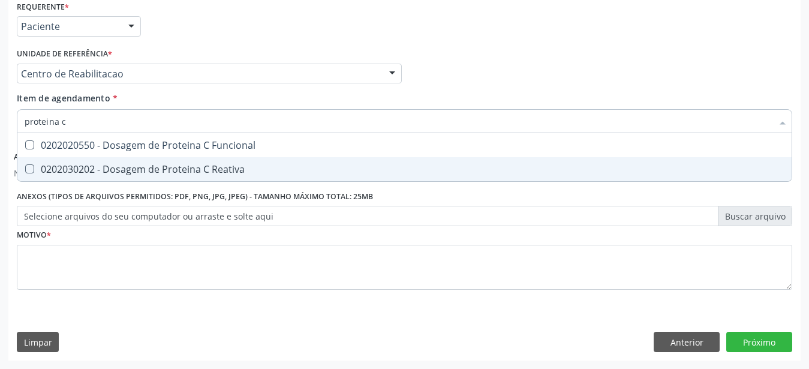
click at [107, 164] on div "0202030202 - Dosagem de Proteina C Reativa" at bounding box center [404, 169] width 759 height 10
checkbox Reativa "true"
type input "proteina"
checkbox Reativa "false"
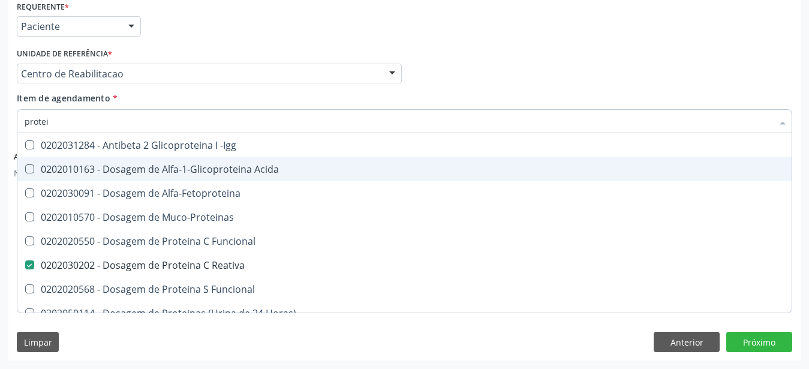
type input "prote"
checkbox Reativa "false"
checkbox Lipoproteinas "true"
type input "prot"
checkbox Lipoproteinas "false"
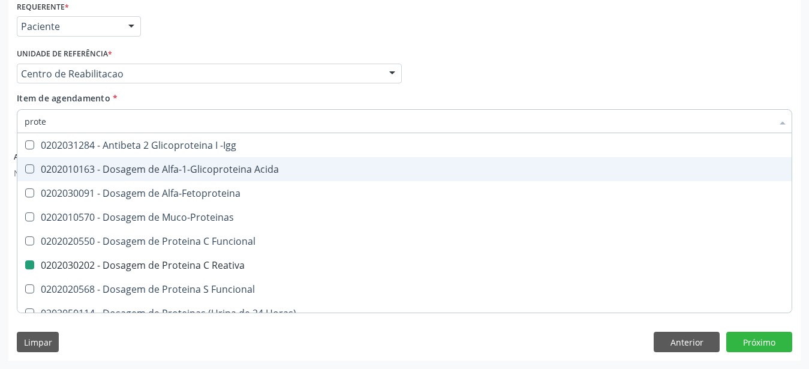
checkbox \(Ppd\) "true"
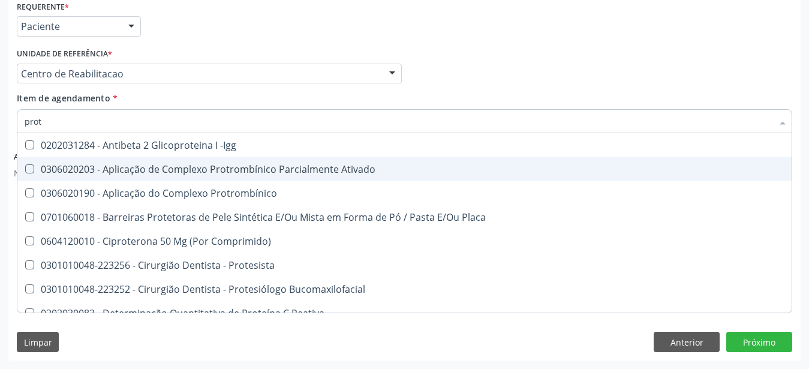
type input "pro"
checkbox Reativa "false"
type input "p"
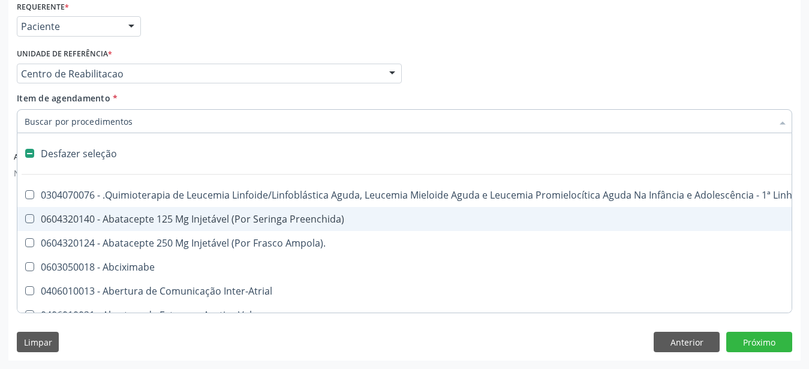
click at [573, 45] on div "Profissional Solicitante Por favor, selecione a Unidade de Atendimento primeiro…" at bounding box center [404, 68] width 781 height 47
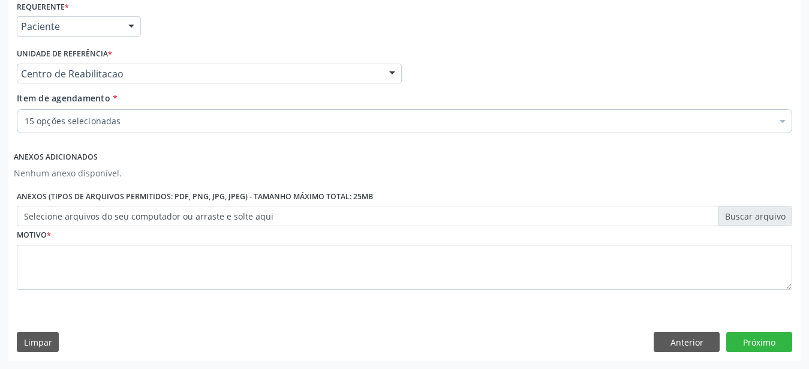
checkbox Completo "true"
checkbox Hdl "true"
checkbox Ldl "true"
checkbox Total "true"
checkbox Glicose "true"
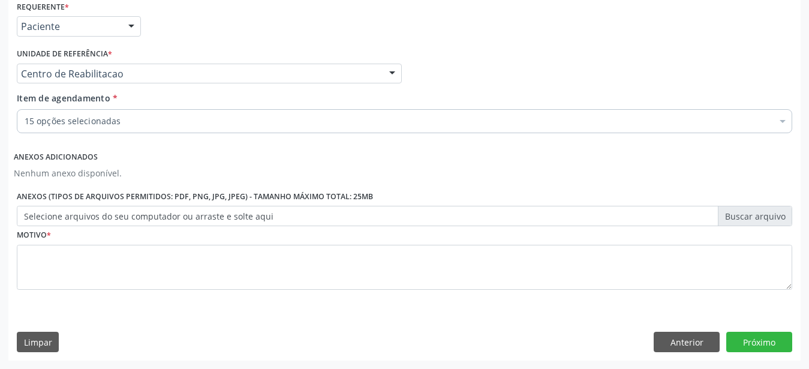
checkbox Glicosilada "true"
checkbox \(Tsh\) "true"
checkbox Livre\) "true"
checkbox Urico "true"
checkbox \(Tgo\) "true"
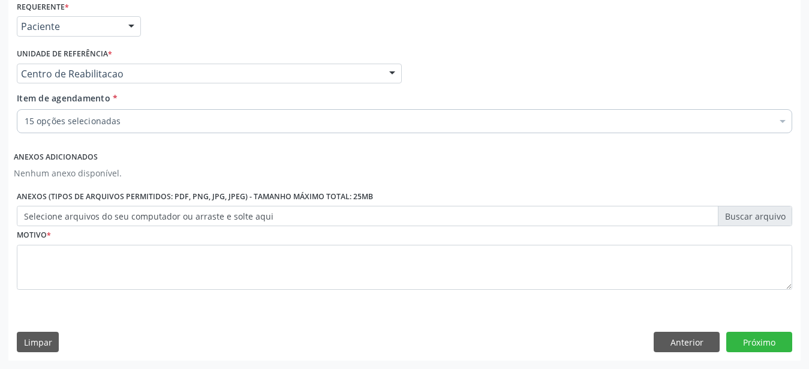
checkbox \(Tgp\) "true"
checkbox Gt\) "true"
checkbox D "true"
checkbox B12 "true"
checkbox Reativa "true"
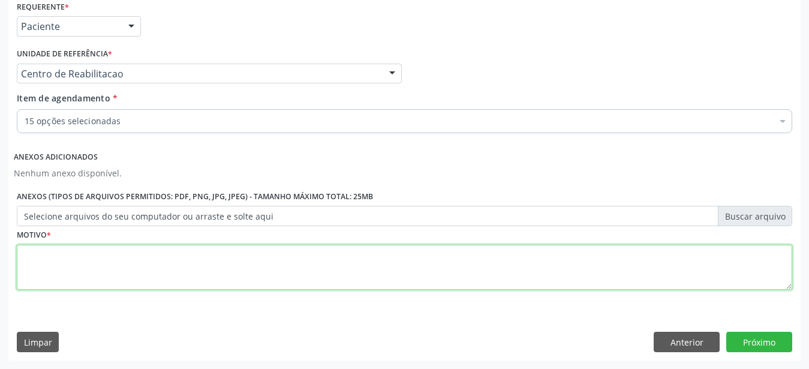
click at [116, 270] on textarea at bounding box center [404, 268] width 775 height 46
type textarea "..."
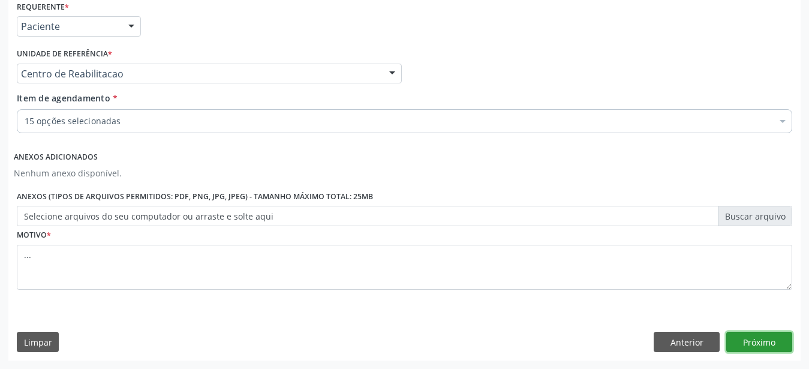
click at [748, 347] on button "Próximo" at bounding box center [759, 341] width 66 height 20
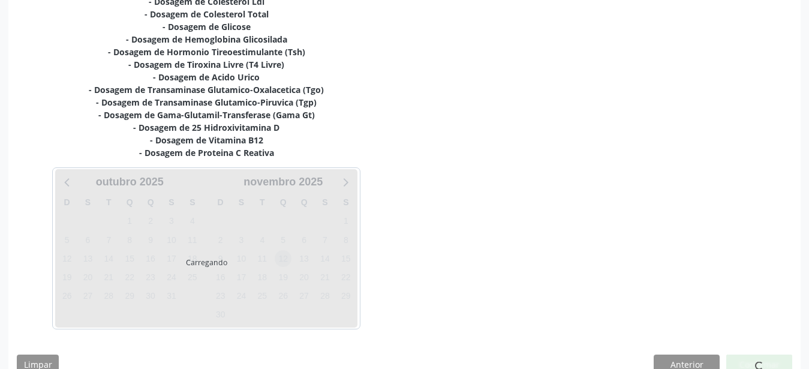
scroll to position [329, 0]
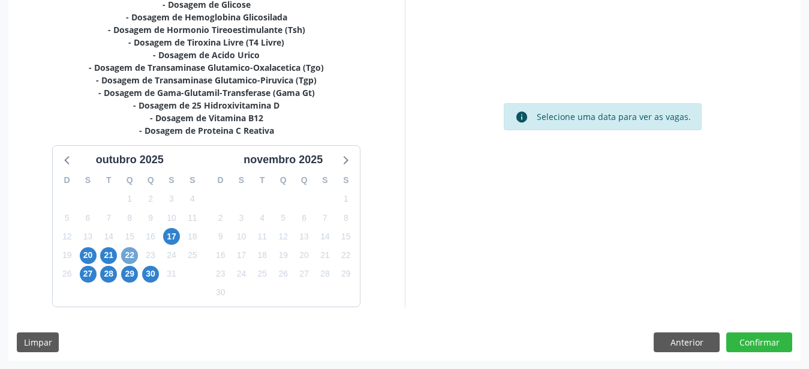
click at [132, 258] on span "22" at bounding box center [129, 255] width 17 height 17
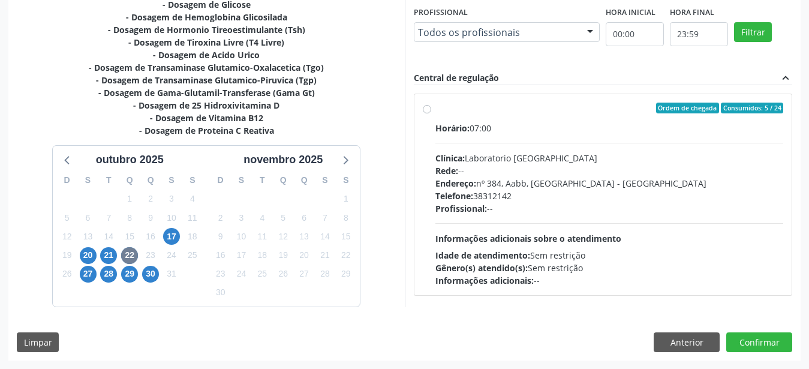
click at [435, 110] on label "Ordem de chegada Consumidos: 5 / 24 Horário: 07:00 Clínica: Laboratorio Sao Fra…" at bounding box center [609, 195] width 348 height 184
click at [424, 110] on input "Ordem de chegada Consumidos: 5 / 24 Horário: 07:00 Clínica: Laboratorio Sao Fra…" at bounding box center [427, 108] width 8 height 11
radio input "true"
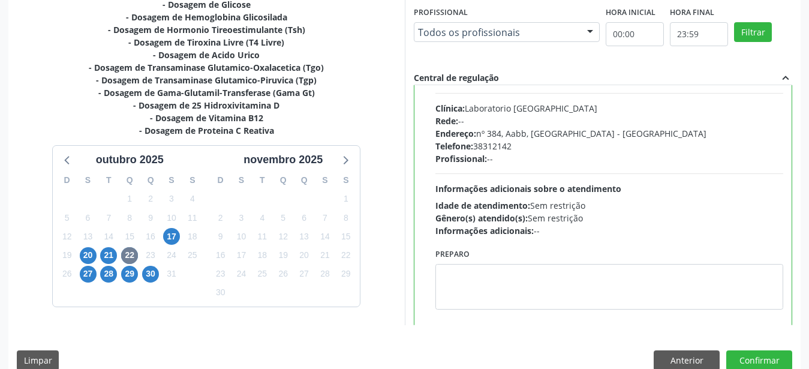
scroll to position [59, 0]
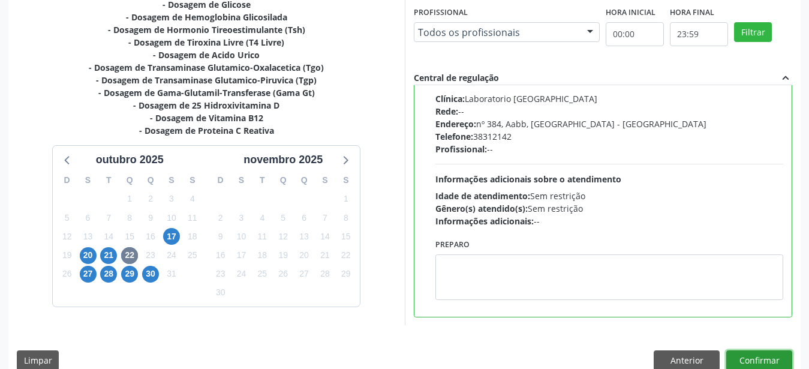
click at [750, 361] on button "Confirmar" at bounding box center [759, 360] width 66 height 20
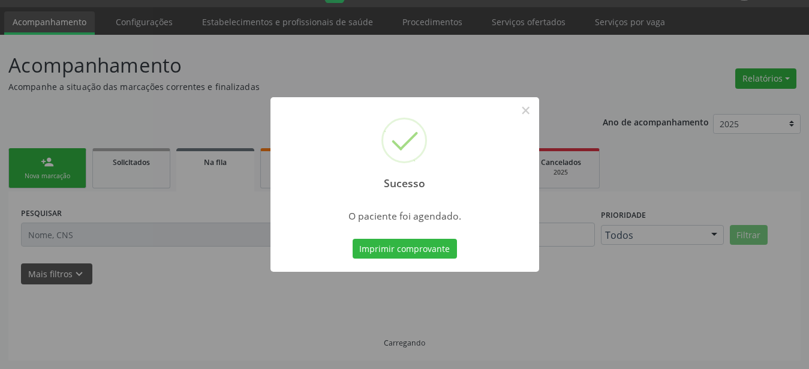
scroll to position [31, 0]
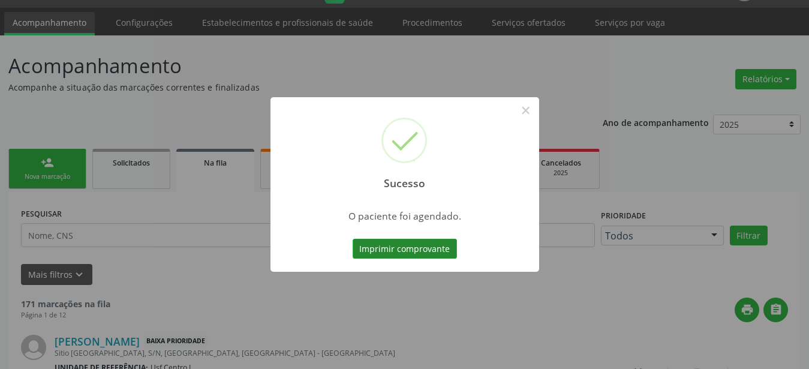
click at [430, 249] on button "Imprimir comprovante" at bounding box center [404, 249] width 104 height 20
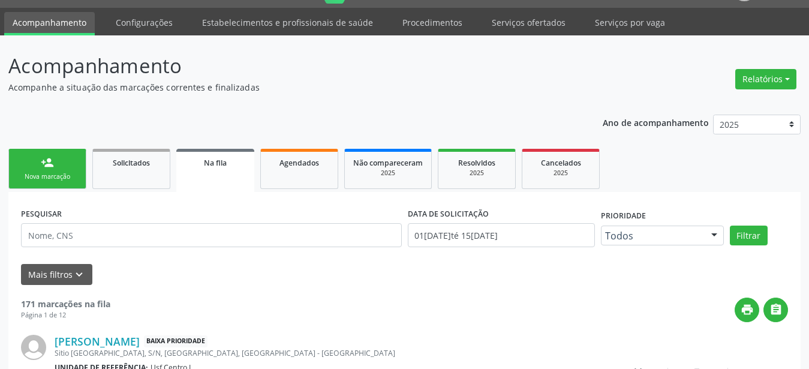
scroll to position [30, 0]
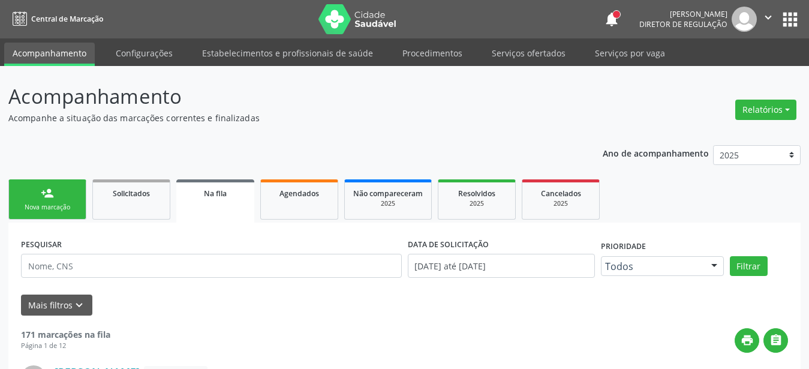
click at [783, 20] on button "apps" at bounding box center [789, 19] width 21 height 21
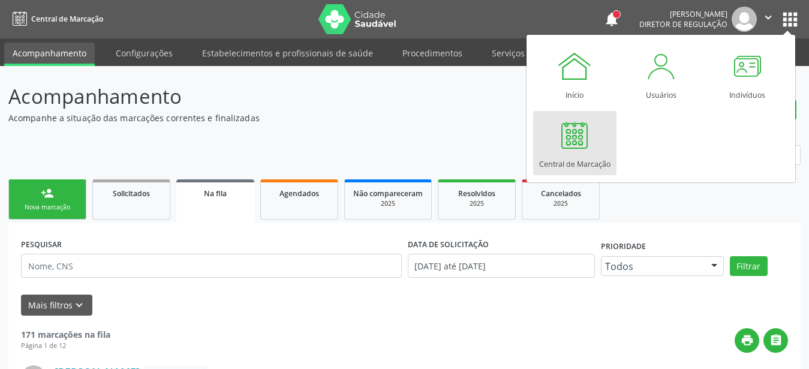
click at [553, 154] on div "Central de Marcação" at bounding box center [574, 161] width 71 height 16
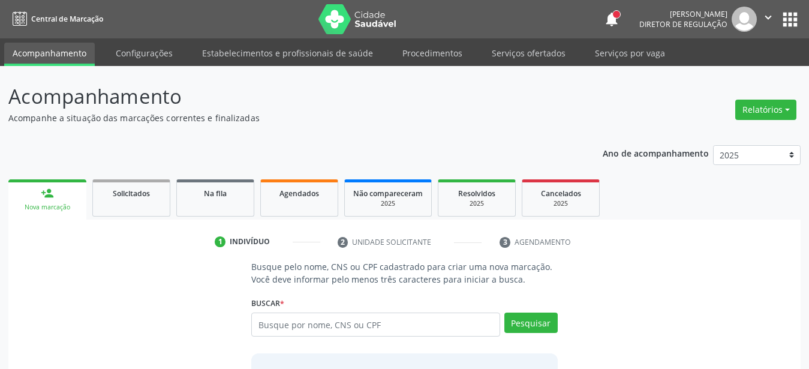
click at [342, 322] on input "text" at bounding box center [375, 324] width 249 height 24
type input "203188569420001"
click at [511, 321] on button "Pesquisar" at bounding box center [530, 322] width 53 height 20
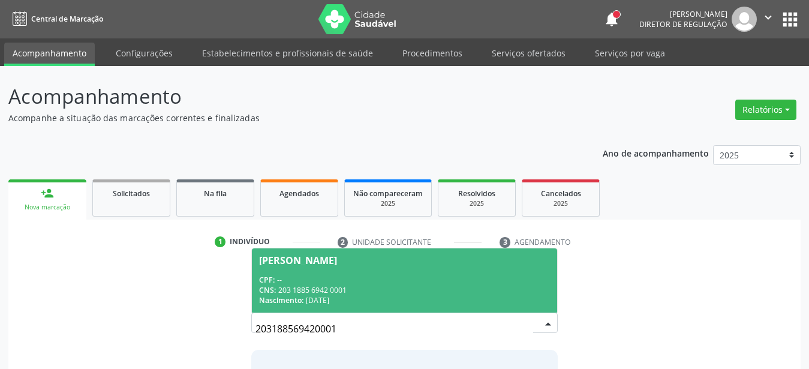
click at [448, 287] on div "CNS: 203 1885 6942 0001" at bounding box center [404, 290] width 291 height 10
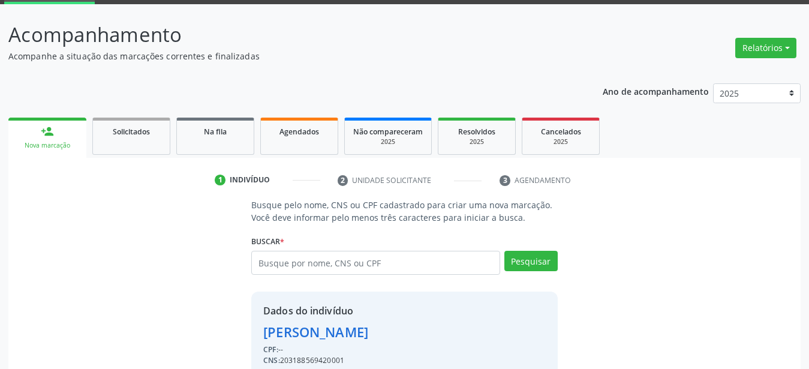
scroll to position [116, 0]
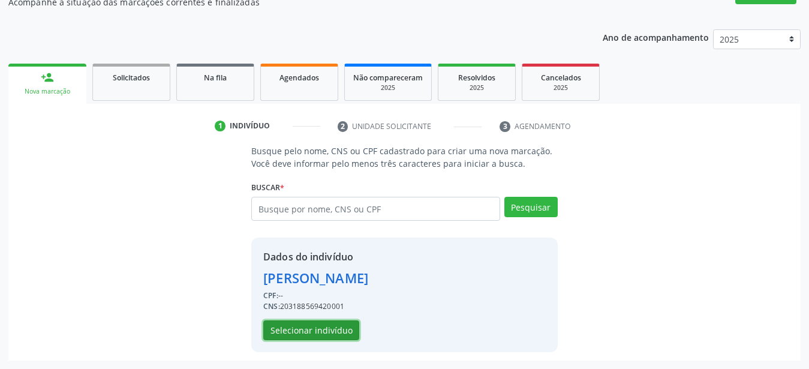
click at [330, 321] on button "Selecionar indivíduo" at bounding box center [311, 330] width 96 height 20
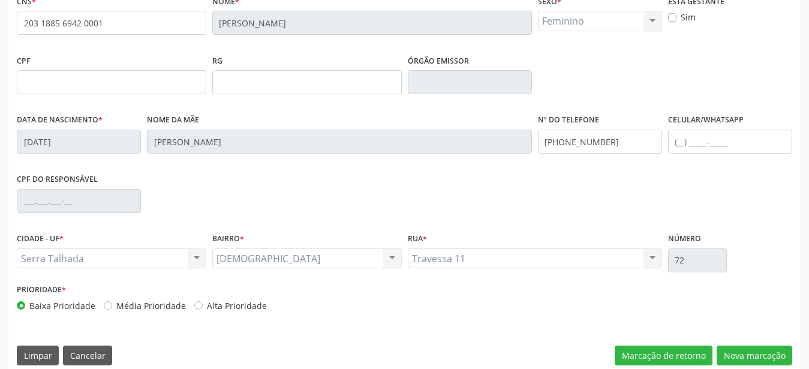
scroll to position [281, 0]
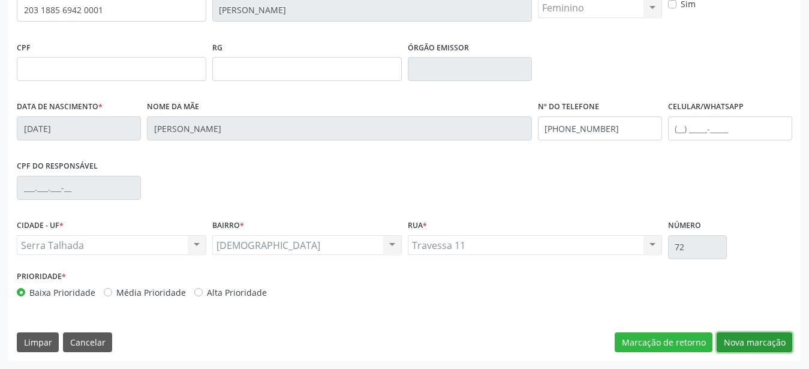
drag, startPoint x: 765, startPoint y: 346, endPoint x: 745, endPoint y: 340, distance: 20.7
click at [762, 348] on button "Nova marcação" at bounding box center [754, 342] width 76 height 20
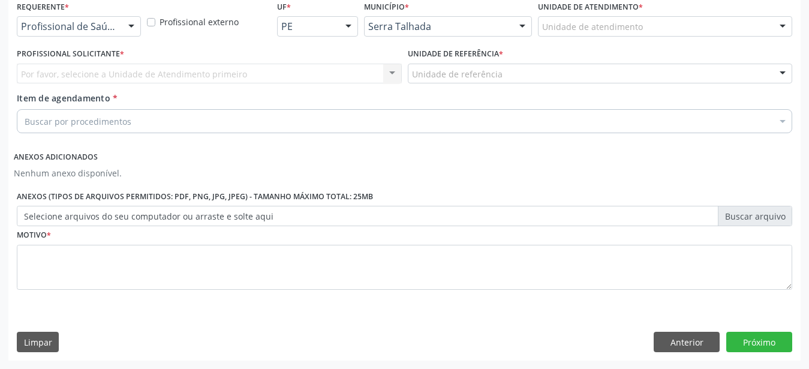
scroll to position [272, 0]
click at [120, 21] on div "Profissional de Saúde Profissional de Saúde Paciente Nenhum resultado encontrad…" at bounding box center [79, 26] width 124 height 20
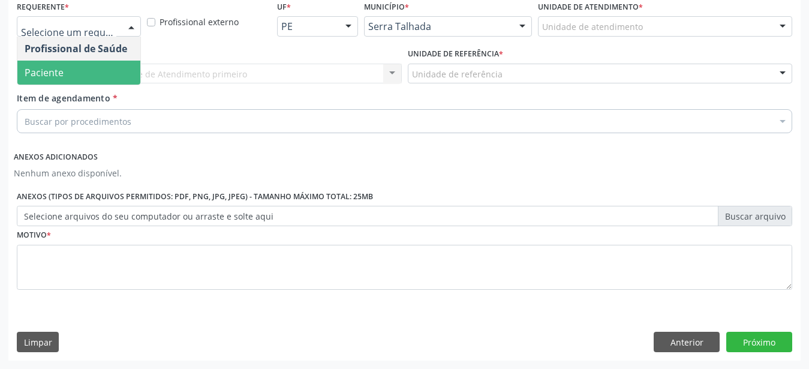
click at [93, 63] on span "Paciente" at bounding box center [78, 73] width 123 height 24
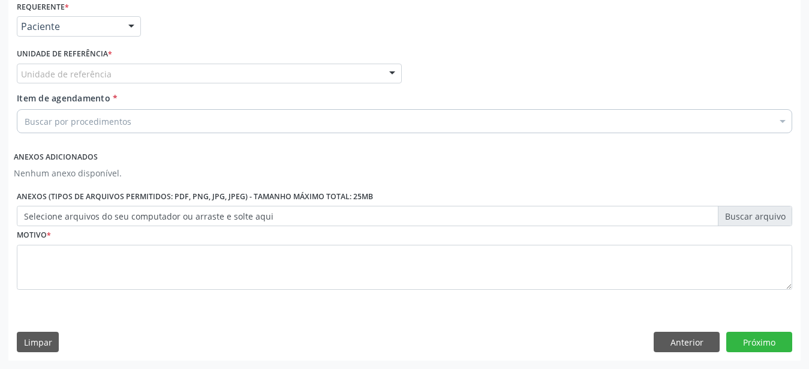
click at [72, 64] on div "Unidade de referência" at bounding box center [209, 74] width 385 height 20
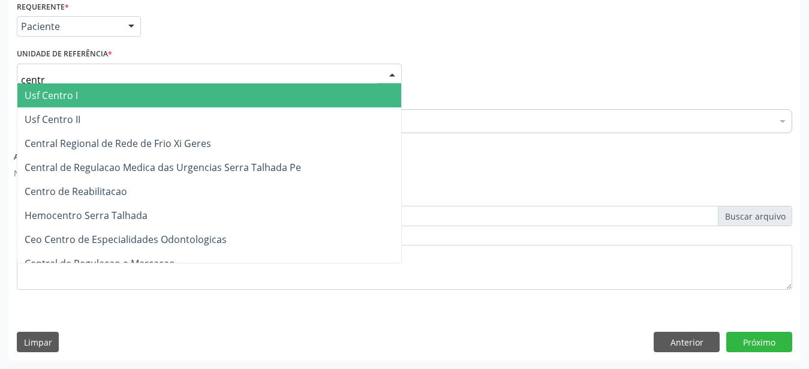
type input "centro"
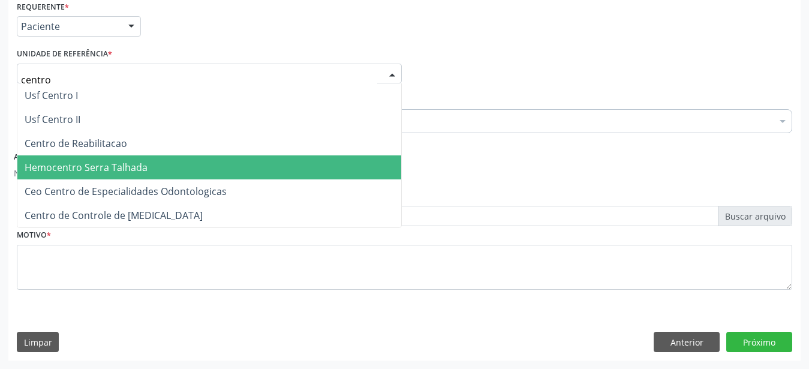
drag, startPoint x: 67, startPoint y: 146, endPoint x: 70, endPoint y: 137, distance: 9.5
click at [67, 142] on ul "Usf Centro I Usf Centro II Centro de Reabilitacao Hemocentro Serra Talhada Ceo …" at bounding box center [209, 155] width 384 height 144
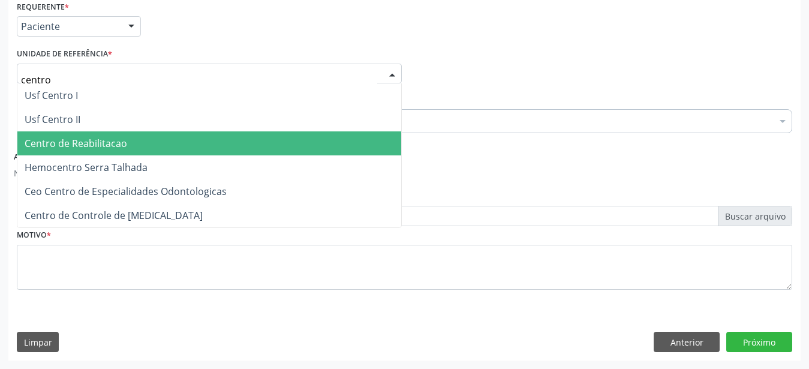
click at [70, 138] on span "Centro de Reabilitacao" at bounding box center [76, 143] width 103 height 13
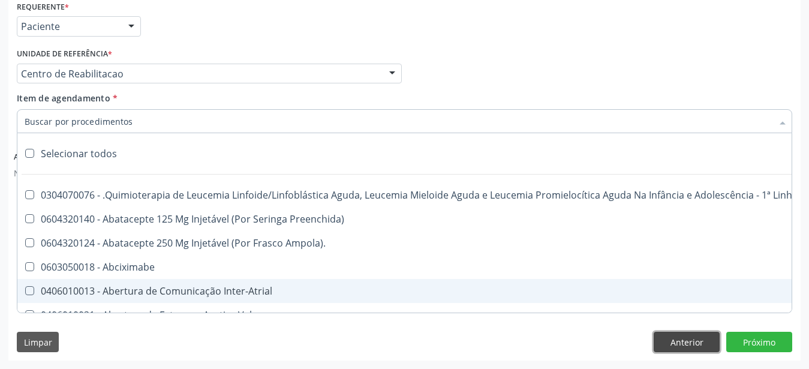
click at [680, 349] on button "Anterior" at bounding box center [686, 341] width 66 height 20
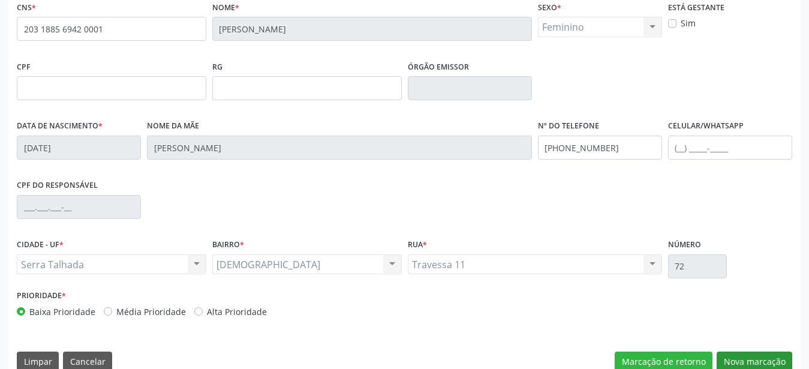
scroll to position [281, 0]
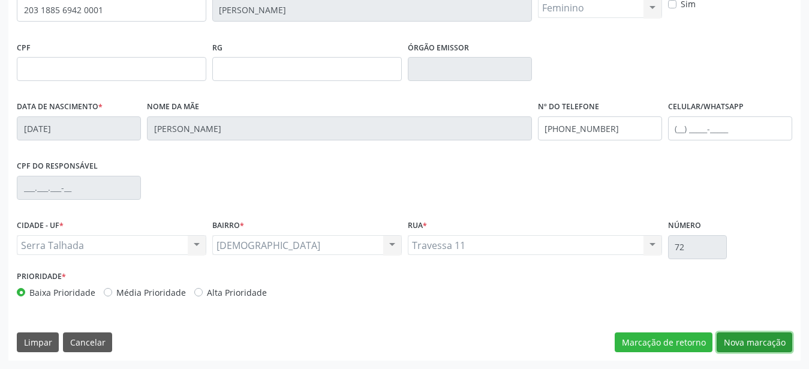
click at [747, 351] on button "Nova marcação" at bounding box center [754, 342] width 76 height 20
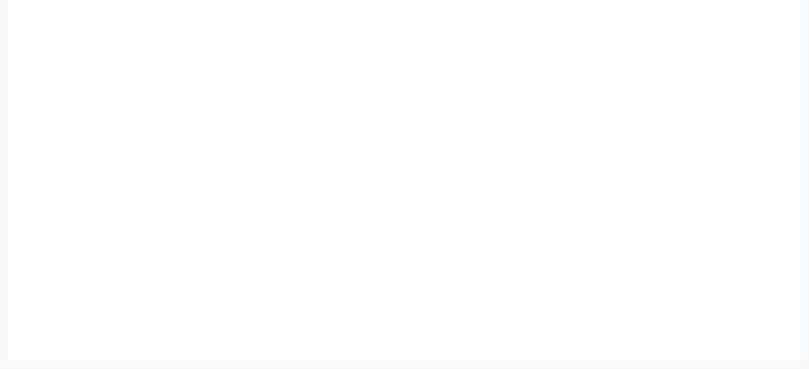
scroll to position [272, 0]
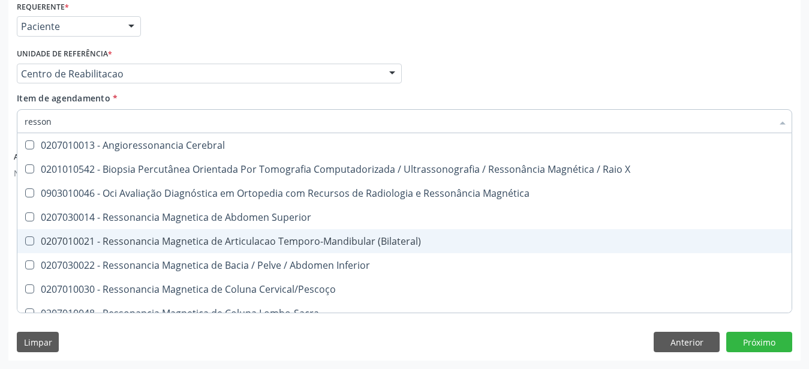
type input "ressona"
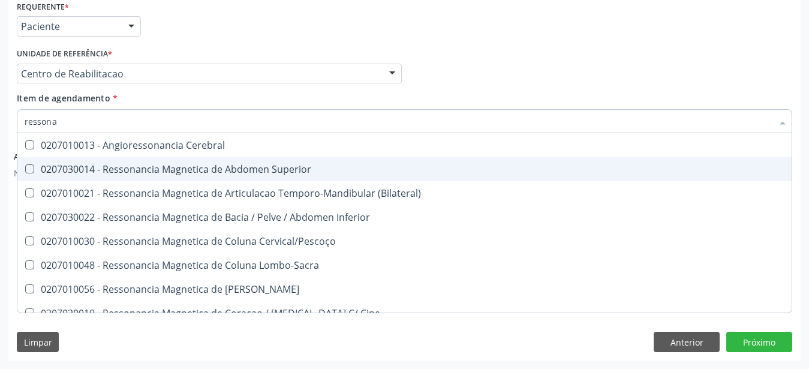
scroll to position [156, 0]
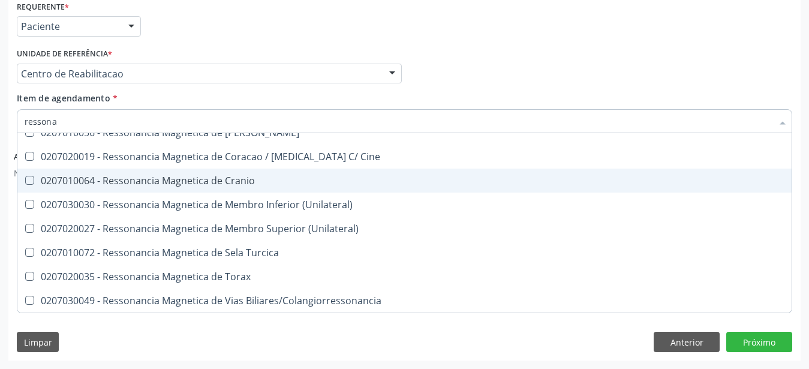
click at [270, 176] on div "0207010064 - Ressonancia Magnetica de Cranio" at bounding box center [404, 181] width 759 height 10
checkbox Cranio "true"
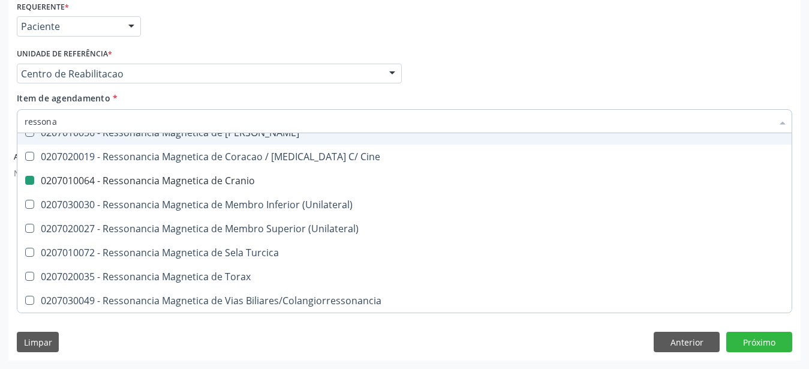
click at [577, 56] on div "Profissional Solicitante Por favor, selecione a Unidade de Atendimento primeiro…" at bounding box center [404, 68] width 781 height 47
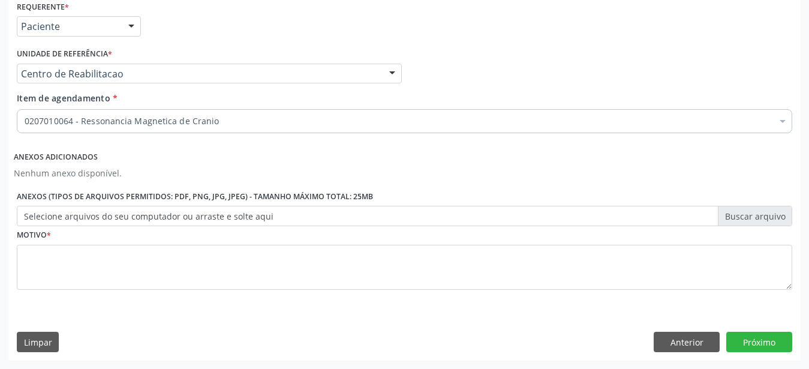
scroll to position [0, 0]
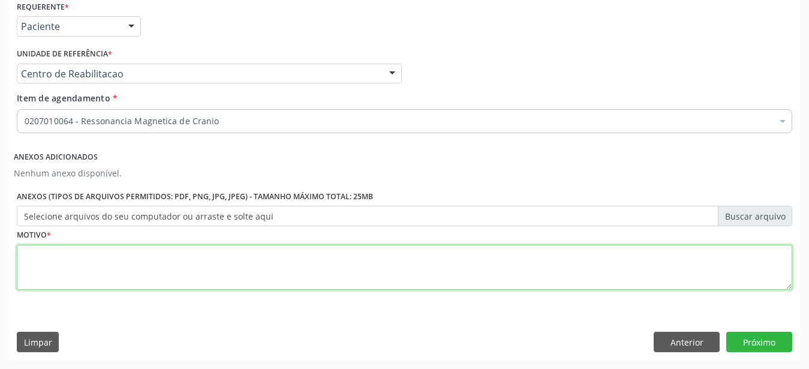
click at [105, 257] on textarea at bounding box center [404, 268] width 775 height 46
type textarea "..."
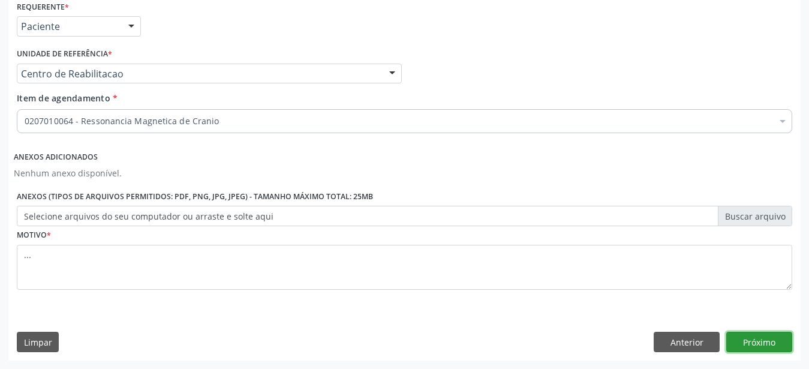
click at [764, 345] on button "Próximo" at bounding box center [759, 341] width 66 height 20
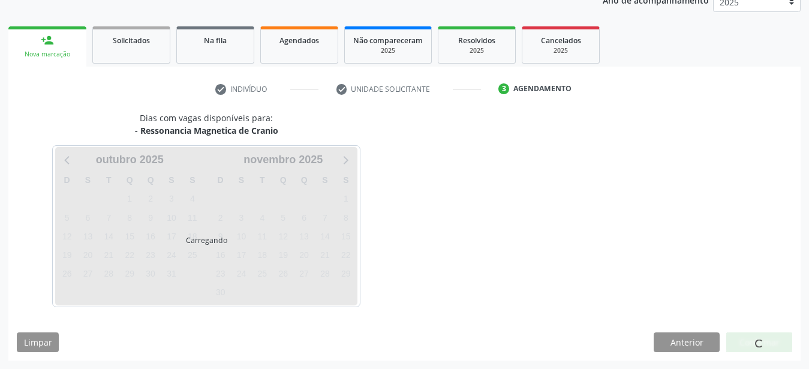
scroll to position [153, 0]
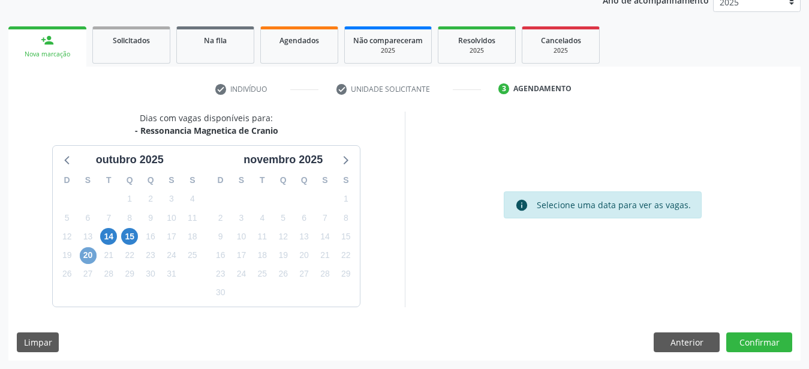
click at [91, 256] on span "20" at bounding box center [88, 255] width 17 height 17
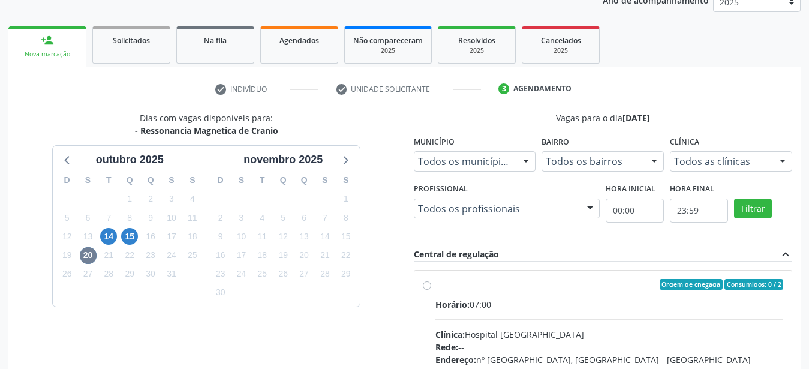
click at [431, 285] on div "Ordem de chegada Consumidos: 0 / 2 Horário: 07:00 Clínica: Hospital Santa Marta…" at bounding box center [603, 371] width 361 height 184
radio input "true"
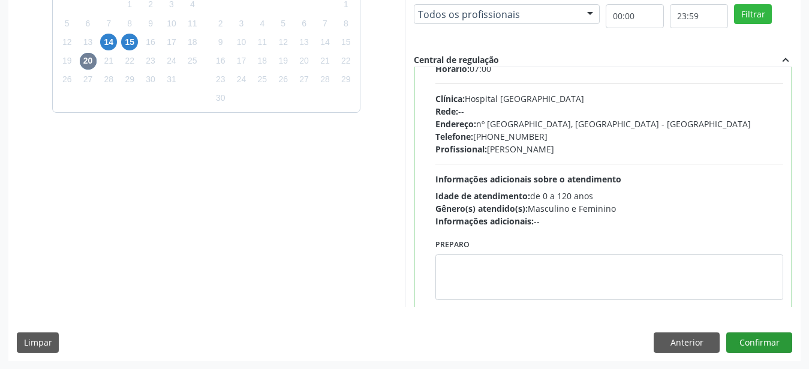
scroll to position [59, 0]
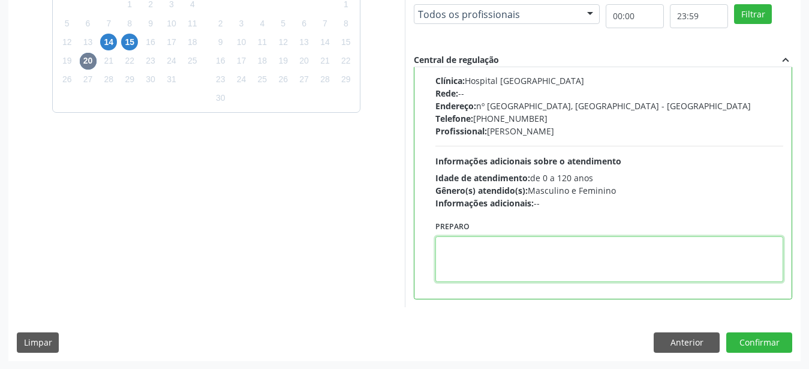
click at [558, 270] on textarea at bounding box center [609, 259] width 348 height 46
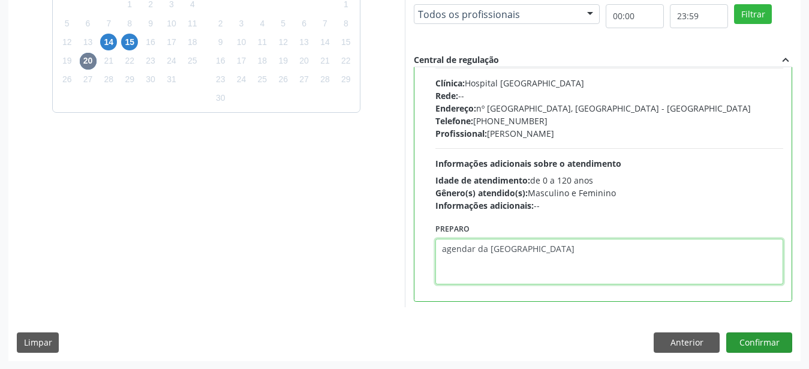
type textarea "agendar da santa marta"
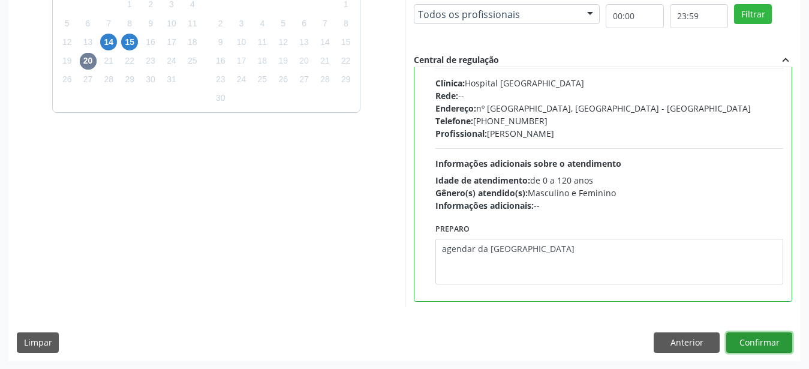
click at [755, 339] on button "Confirmar" at bounding box center [759, 342] width 66 height 20
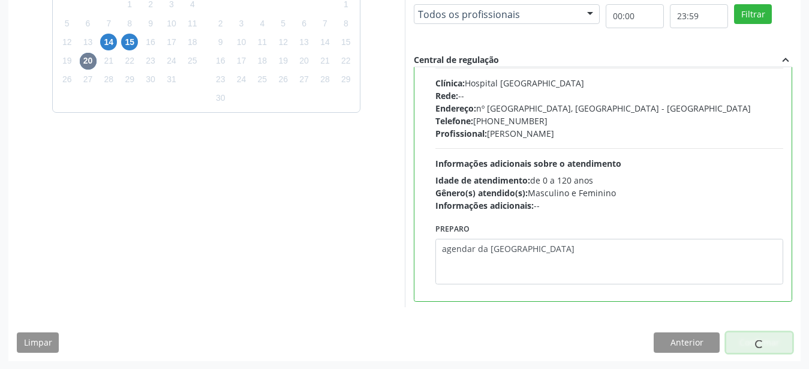
scroll to position [31, 0]
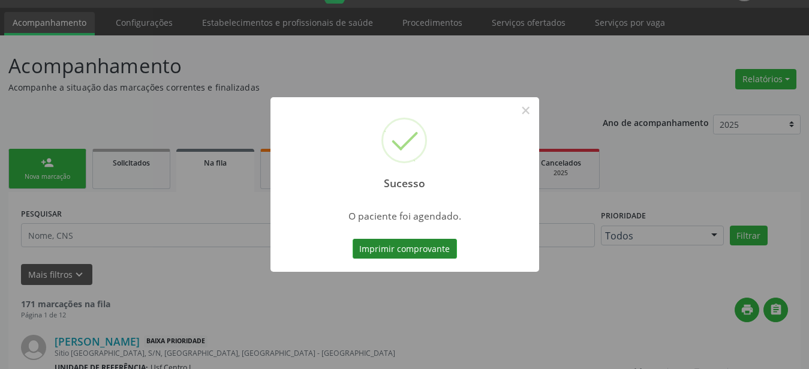
click at [386, 253] on button "Imprimir comprovante" at bounding box center [404, 249] width 104 height 20
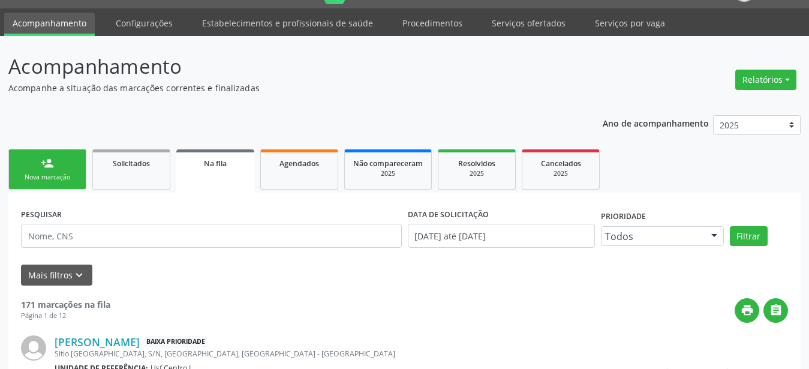
scroll to position [0, 0]
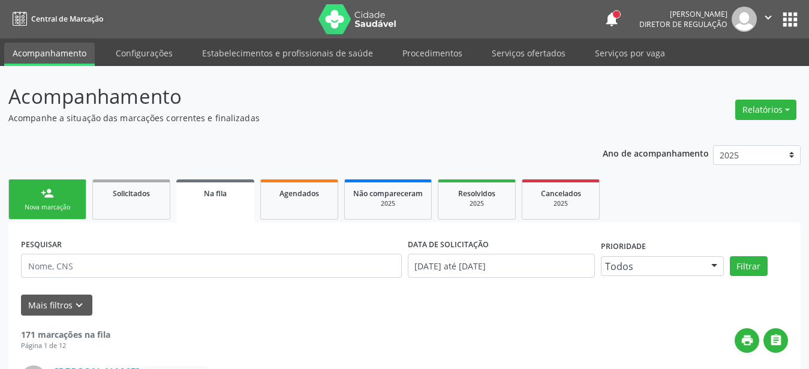
click at [787, 19] on button "apps" at bounding box center [789, 19] width 21 height 21
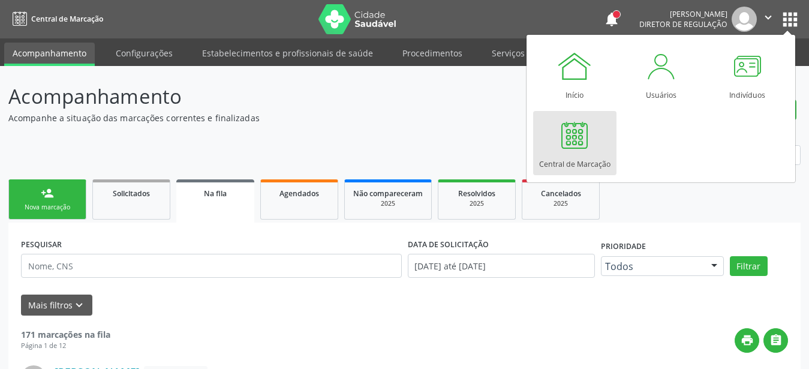
click at [541, 167] on div "Central de Marcação" at bounding box center [574, 161] width 71 height 16
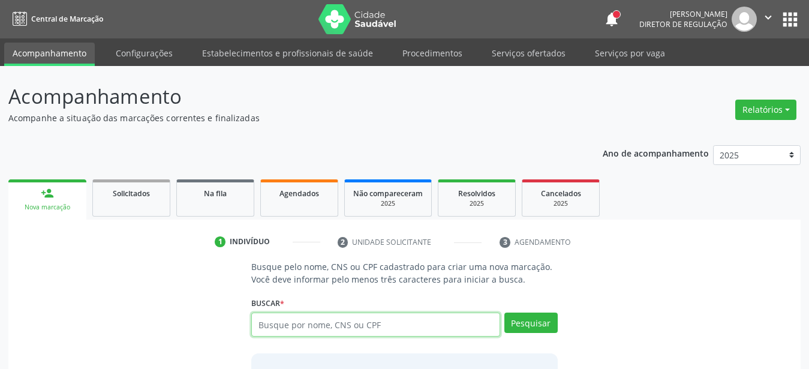
click at [445, 331] on input "text" at bounding box center [375, 324] width 249 height 24
type input "898005194970724"
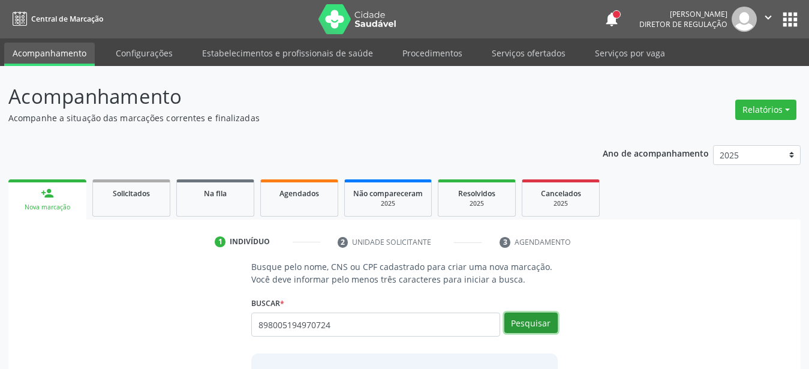
click at [532, 328] on button "Pesquisar" at bounding box center [530, 322] width 53 height 20
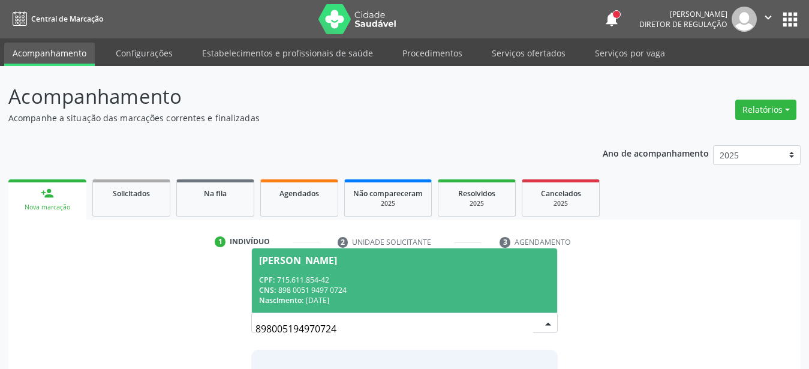
click at [317, 274] on span "[PERSON_NAME] CPF: 715.611.854-42 CNS: 898 0051 9497 0724 Nascimento: [DATE]" at bounding box center [404, 280] width 305 height 64
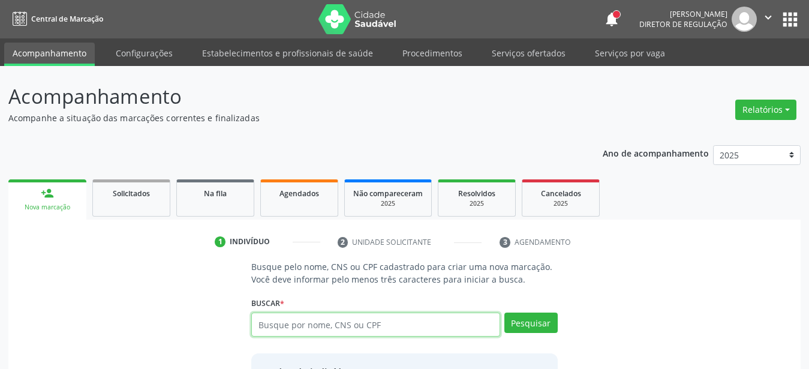
click at [352, 322] on input "text" at bounding box center [375, 324] width 249 height 24
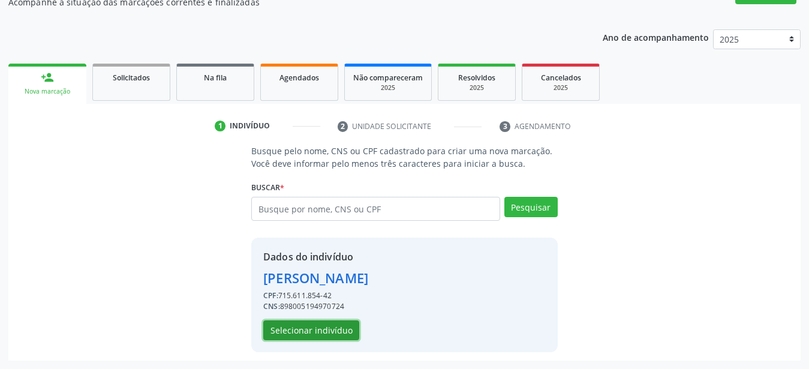
click at [349, 330] on button "Selecionar indivíduo" at bounding box center [311, 330] width 96 height 20
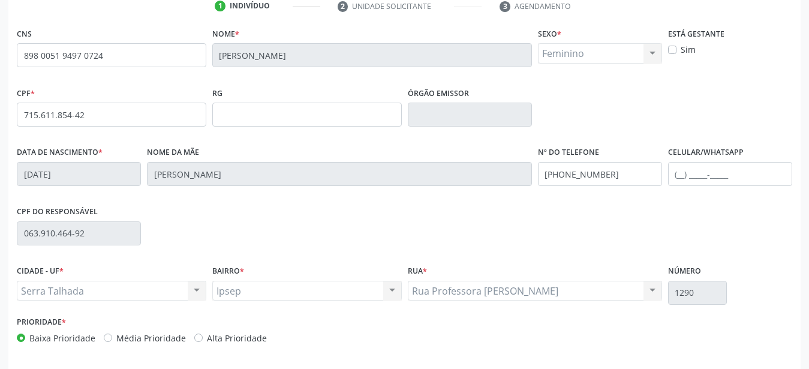
scroll to position [238, 0]
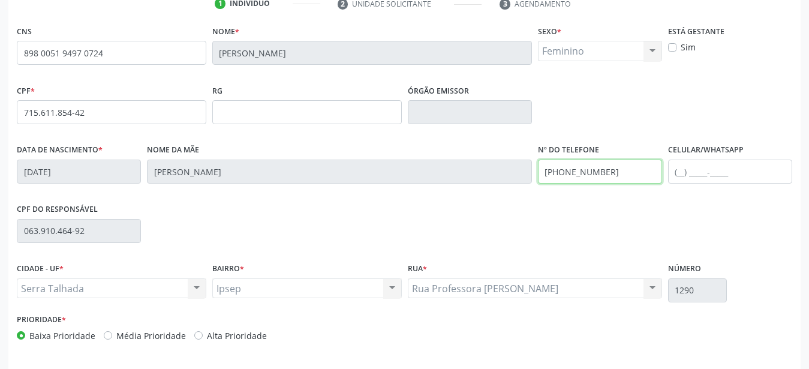
drag, startPoint x: 620, startPoint y: 179, endPoint x: 373, endPoint y: 182, distance: 247.0
click at [538, 182] on input "(87) 99605-3018" at bounding box center [600, 171] width 124 height 24
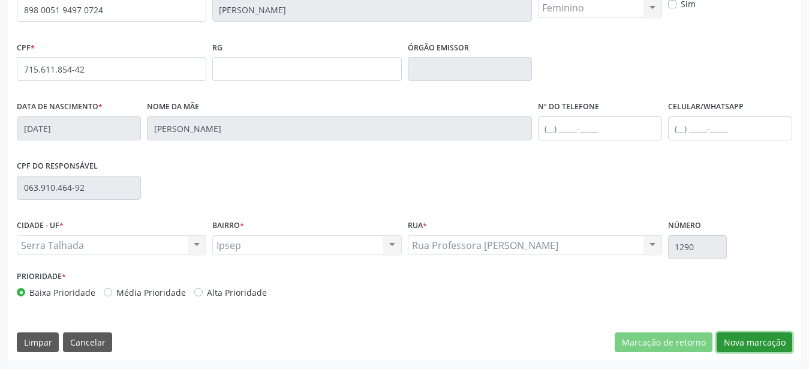
click at [768, 347] on button "Nova marcação" at bounding box center [754, 342] width 76 height 20
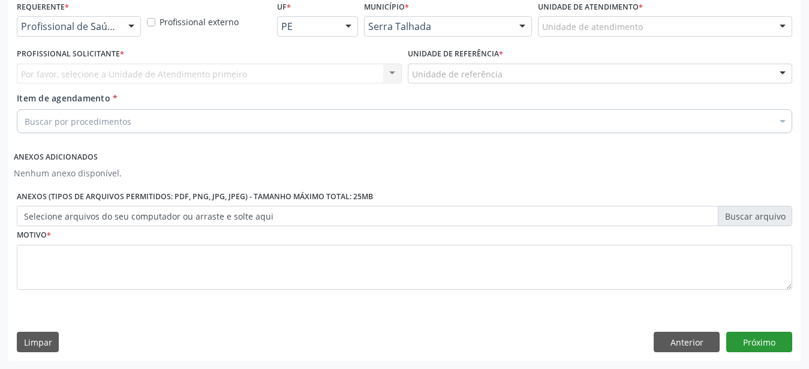
scroll to position [272, 0]
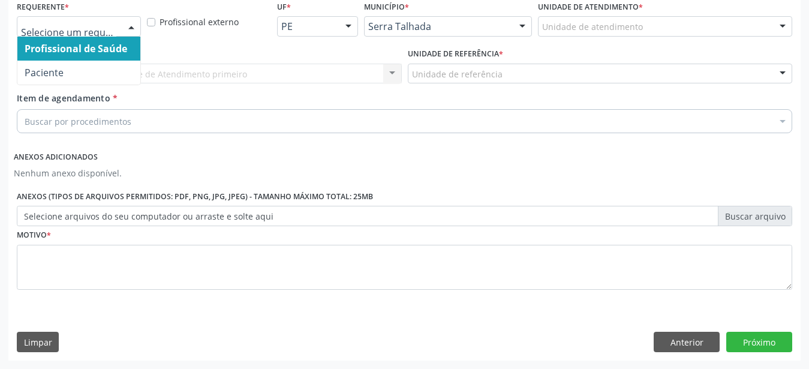
click at [122, 16] on div "Profissional de Saúde Paciente Nenhum resultado encontrado para: " " Não há nen…" at bounding box center [79, 26] width 124 height 20
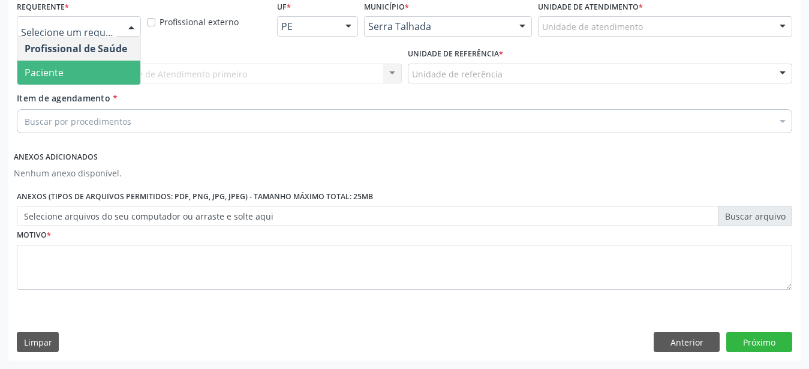
click at [88, 61] on span "Paciente" at bounding box center [78, 73] width 123 height 24
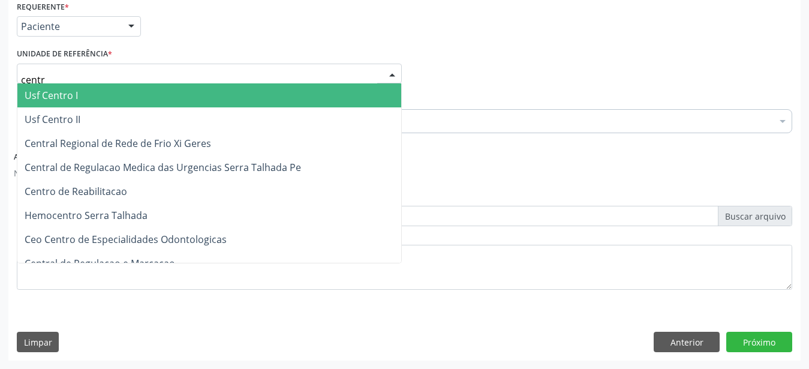
type input "centro"
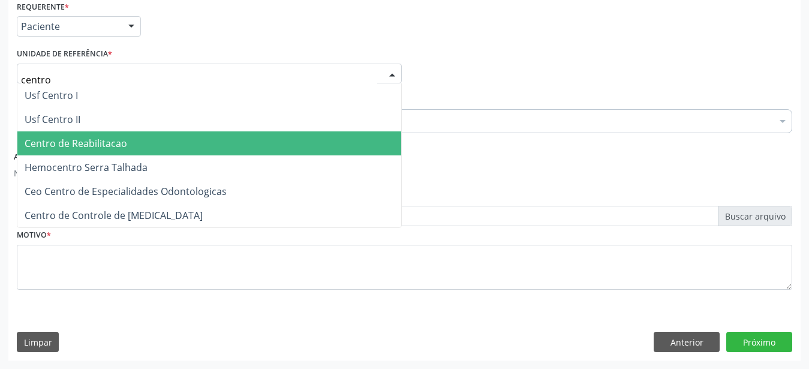
click at [69, 137] on span "Centro de Reabilitacao" at bounding box center [76, 143] width 103 height 13
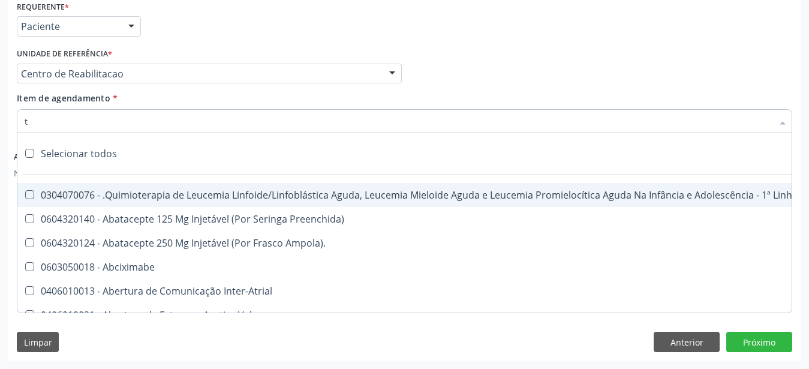
type input "t4"
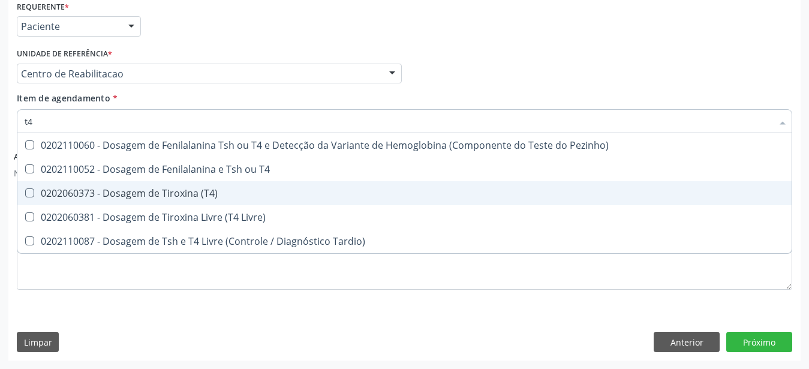
click at [129, 188] on div "0202060373 - Dosagem de Tiroxina (T4)" at bounding box center [404, 193] width 759 height 10
checkbox \(T4\) "true"
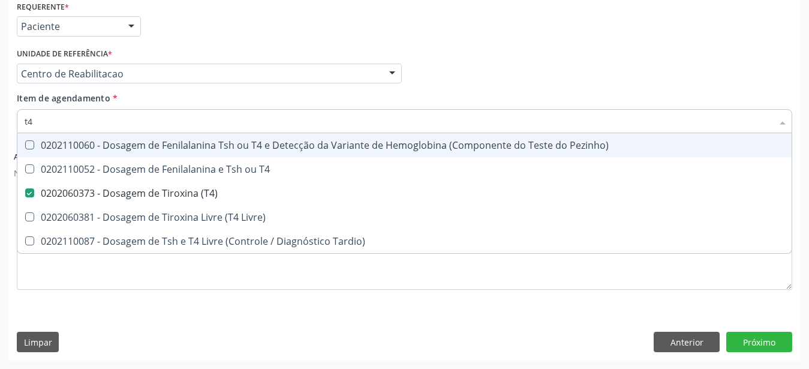
type input "t4"
click at [511, 72] on div "Profissional Solicitante Por favor, selecione a Unidade de Atendimento primeiro…" at bounding box center [404, 68] width 781 height 47
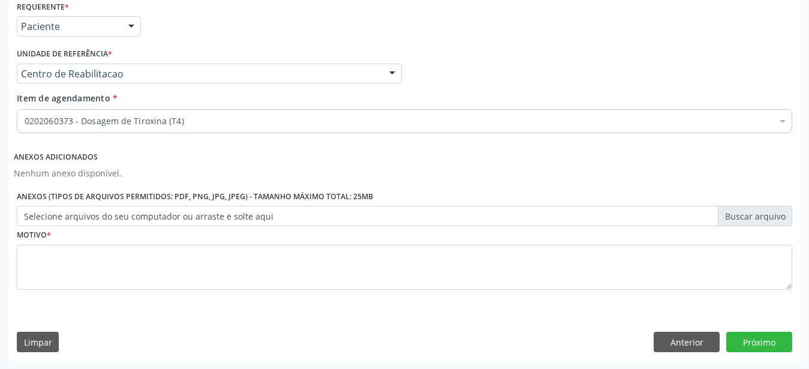
checkbox \(T4\) "true"
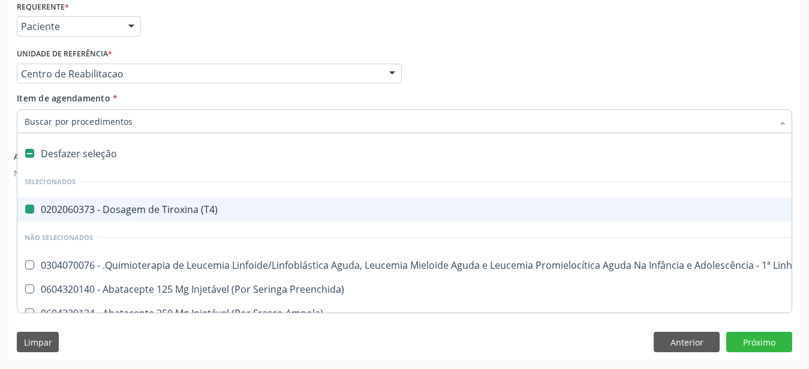
type input "c"
checkbox \(T4\) "false"
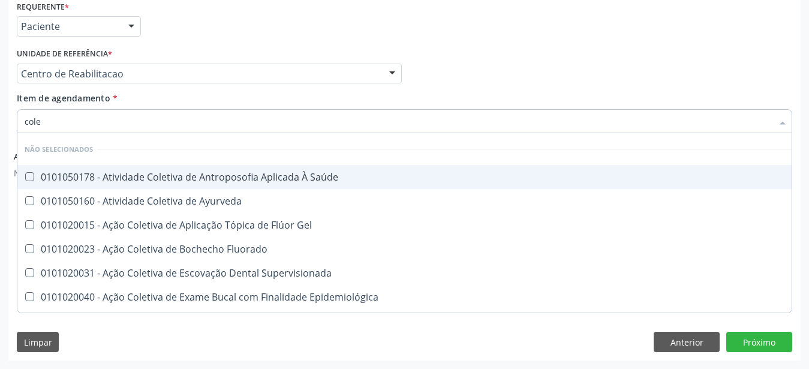
type input "coles"
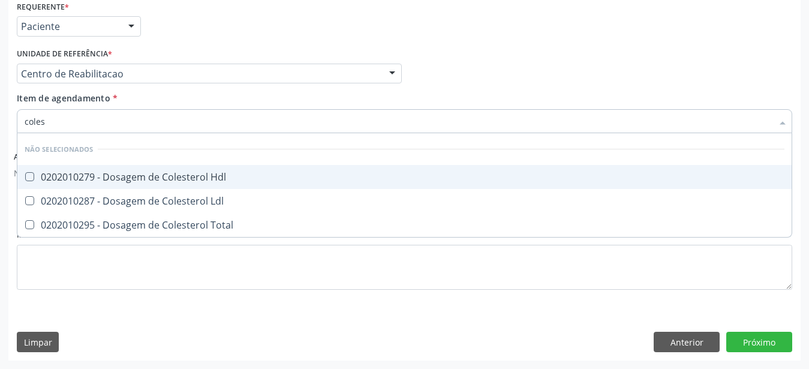
click at [194, 165] on span "0202010279 - Dosagem de Colesterol Hdl" at bounding box center [404, 177] width 774 height 24
checkbox Hdl "true"
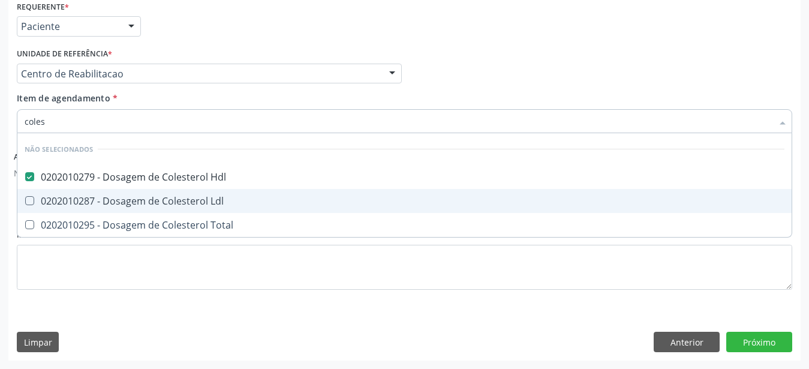
click at [170, 196] on div "0202010287 - Dosagem de Colesterol Ldl" at bounding box center [404, 201] width 759 height 10
checkbox Ldl "true"
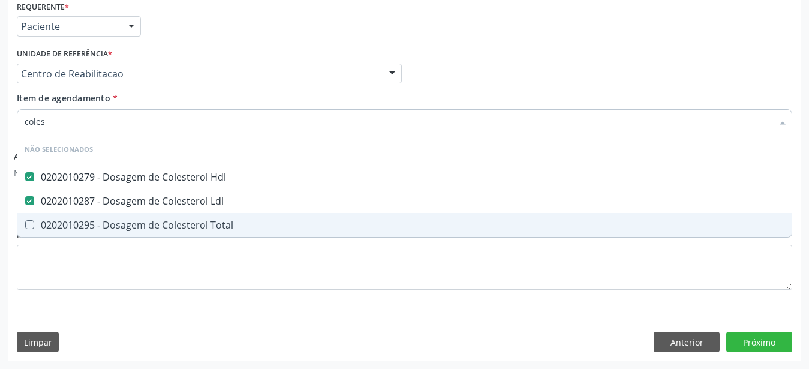
click at [156, 220] on div "0202010295 - Dosagem de Colesterol Total" at bounding box center [404, 225] width 759 height 10
checkbox Total "true"
type input "cole"
checkbox Hdl "false"
checkbox Ldl "false"
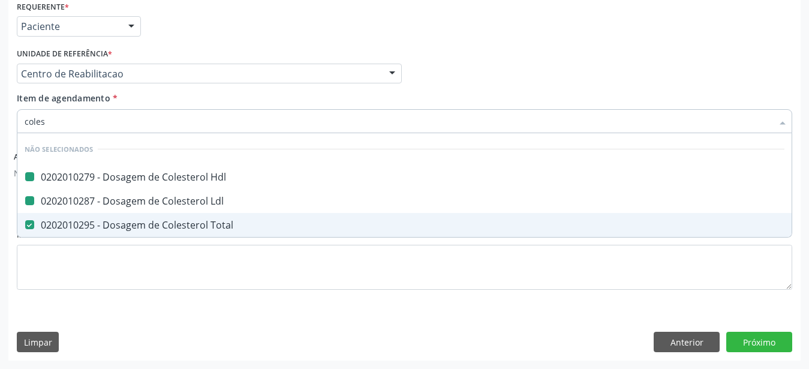
checkbox Total "false"
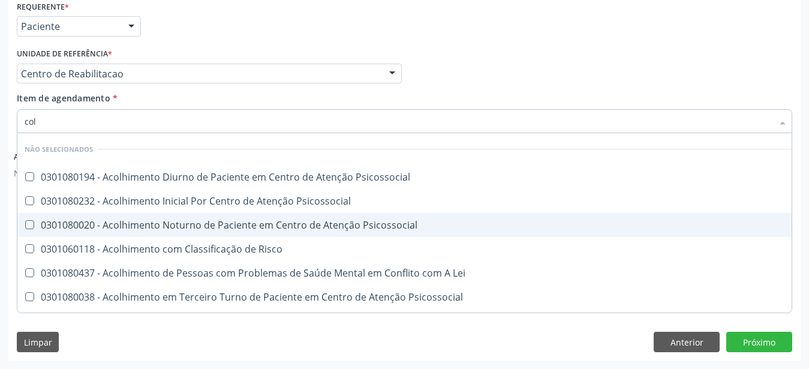
type input "co"
checkbox Hdl "false"
checkbox Ldl "false"
checkbox Total "false"
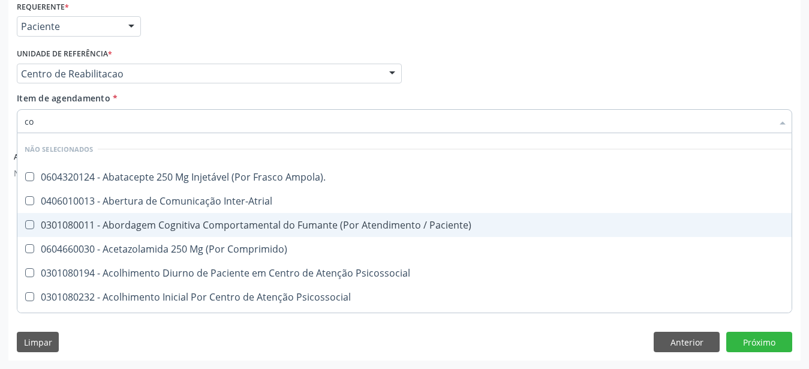
type input "c"
checkbox Ampola\)\ "true"
checkbox Hdl "false"
checkbox Ldl "false"
checkbox Total "false"
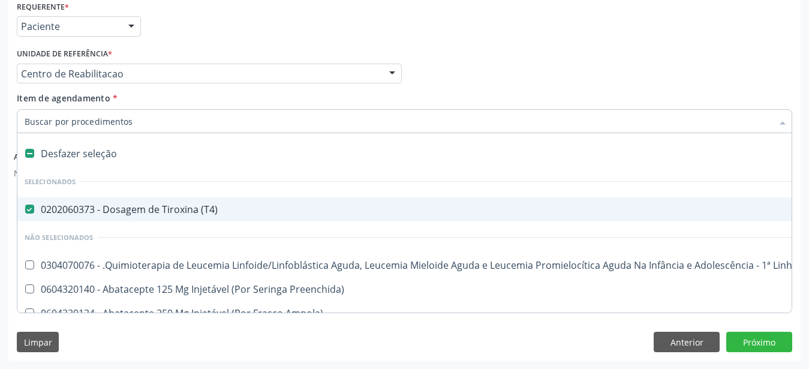
type input "c"
checkbox \(T4\) "false"
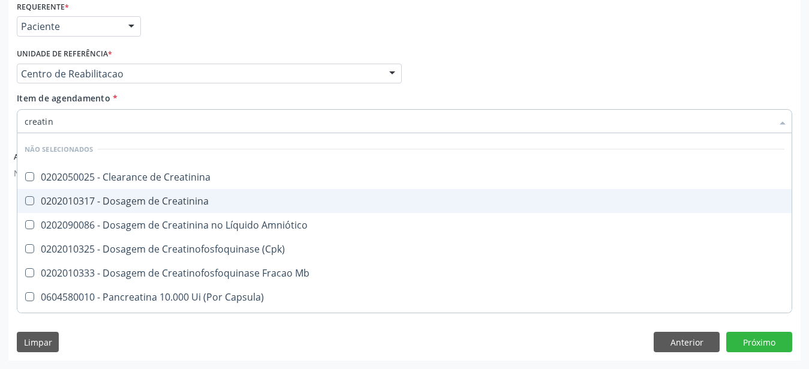
type input "creatini"
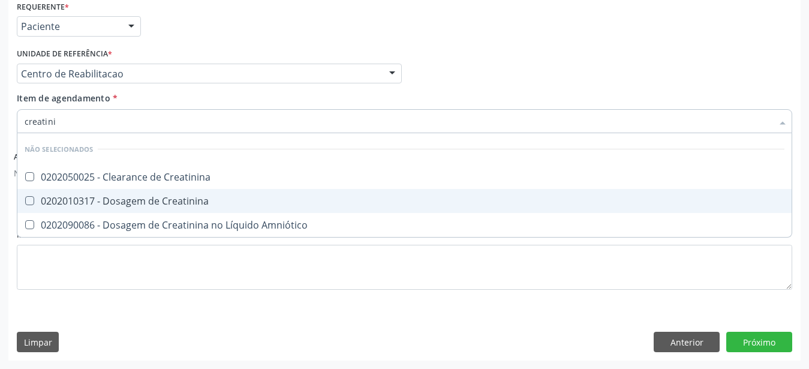
click at [185, 196] on div "0202010317 - Dosagem de Creatinina" at bounding box center [404, 201] width 759 height 10
checkbox Creatinina "true"
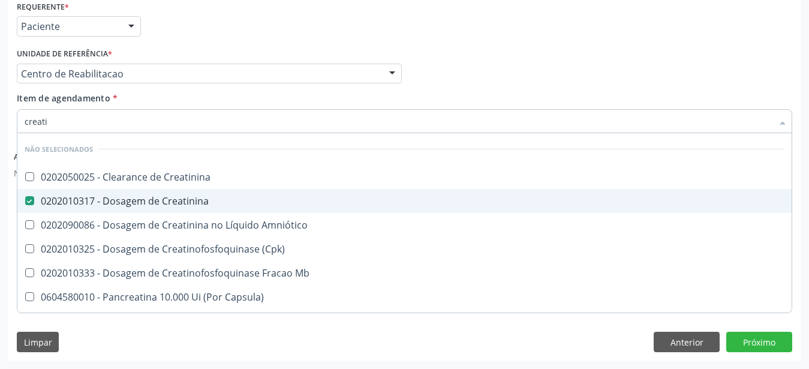
type input "creat"
checkbox Creatinina "false"
checkbox \(Cpk\) "true"
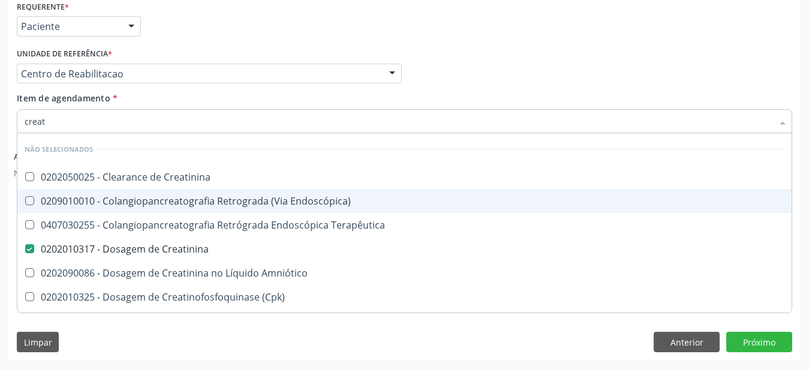
type input "crea"
checkbox Creatinina "false"
checkbox Mb "true"
type input "cre"
checkbox Mb "false"
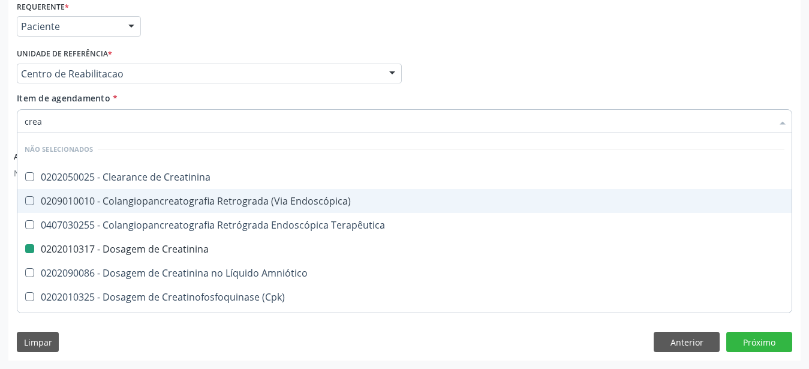
checkbox Oncologia "true"
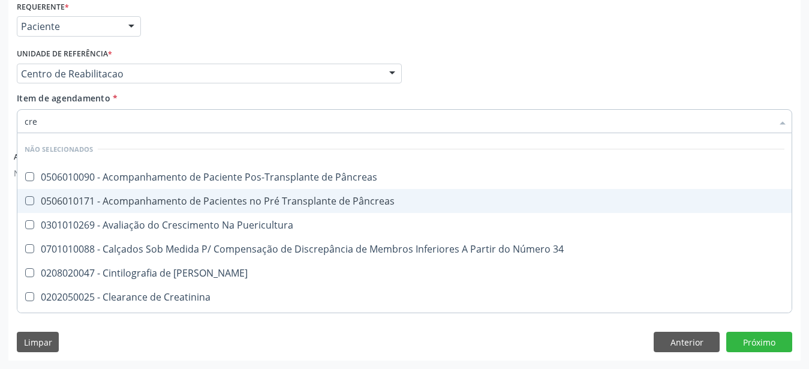
type input "cr"
checkbox Creatinina "false"
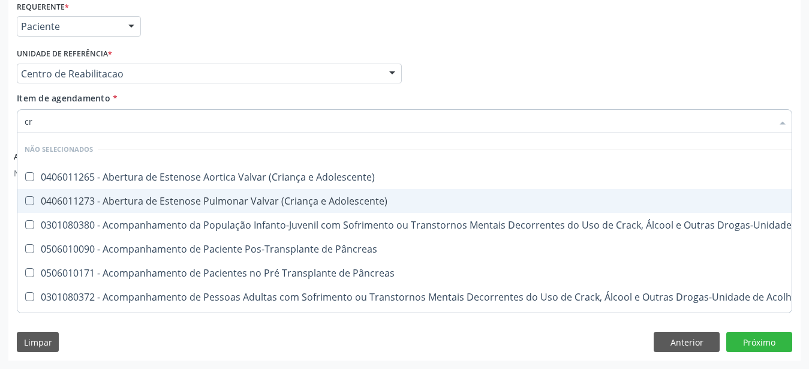
type input "c"
checkbox Adolescente\) "true"
checkbox Creatinina "false"
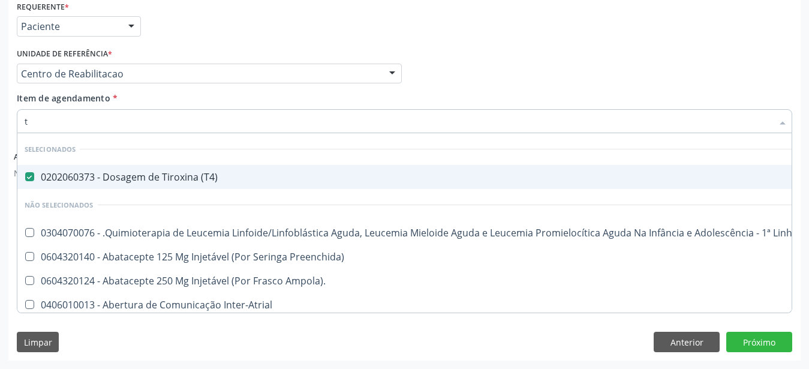
type input "ts"
checkbox \(T4\) "false"
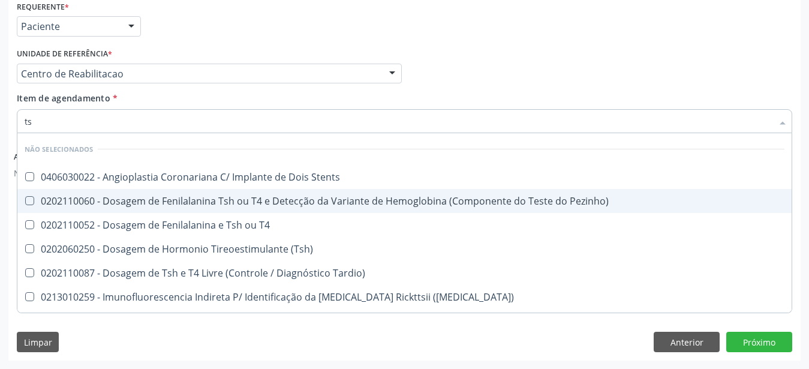
type input "tsh"
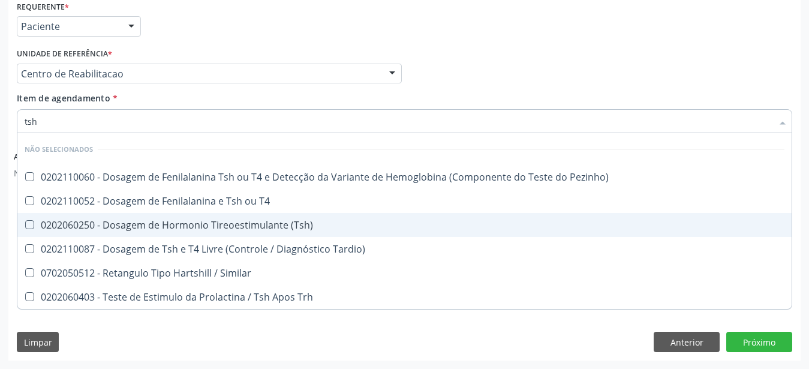
click at [185, 220] on div "0202060250 - Dosagem de Hormonio Tireoestimulante (Tsh)" at bounding box center [404, 225] width 759 height 10
checkbox \(Tsh\) "true"
type input "ts"
checkbox \(Tsh\) "false"
checkbox Tardio\) "true"
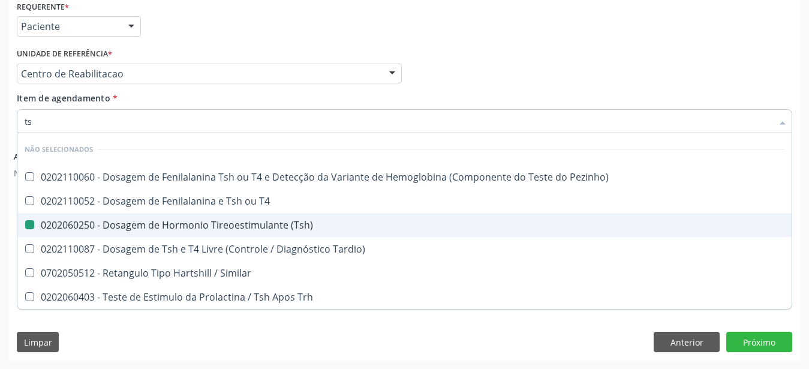
type input "t"
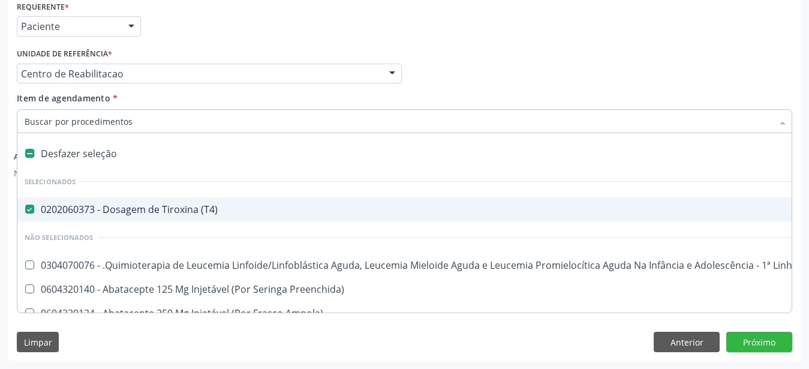
checkbox \(T4\) "true"
checkbox Preenchida\) "false"
type input "ur"
checkbox \(T4\) "false"
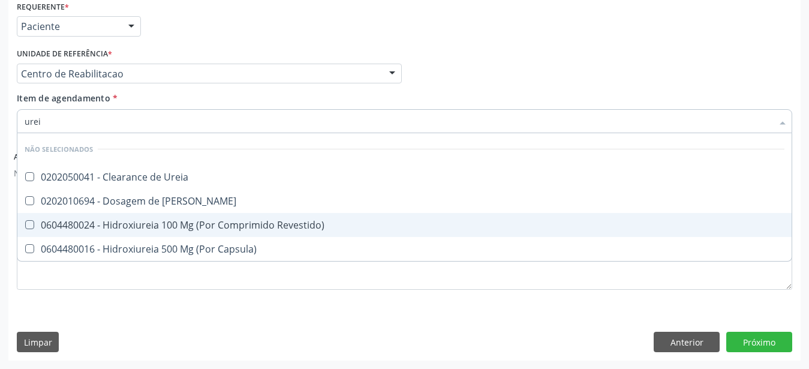
type input "ureia"
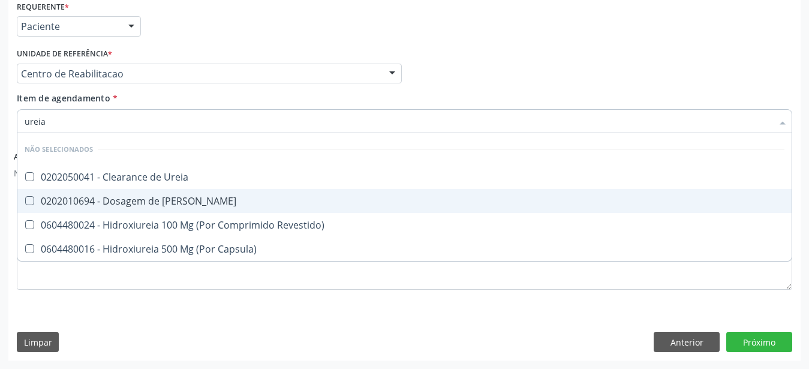
click at [204, 196] on div "0202010694 - Dosagem de Ureia" at bounding box center [404, 201] width 759 height 10
checkbox Ureia "true"
type input "ure"
checkbox Ureia "false"
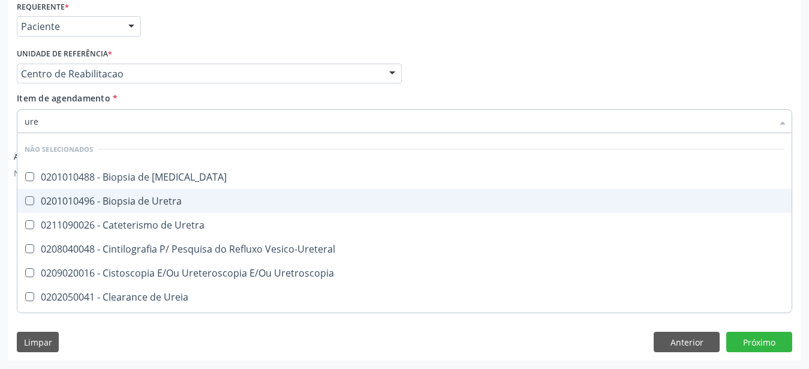
type input "ur"
checkbox Ureia "false"
type input "u"
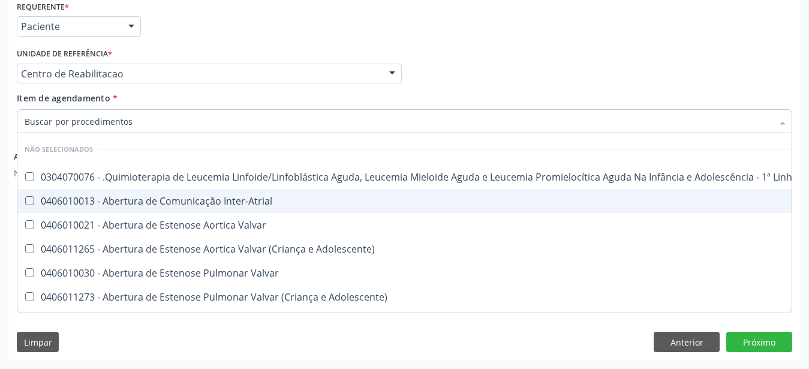
checkbox Manutenção "true"
checkbox \(Tsh\) "false"
checkbox Ureia "false"
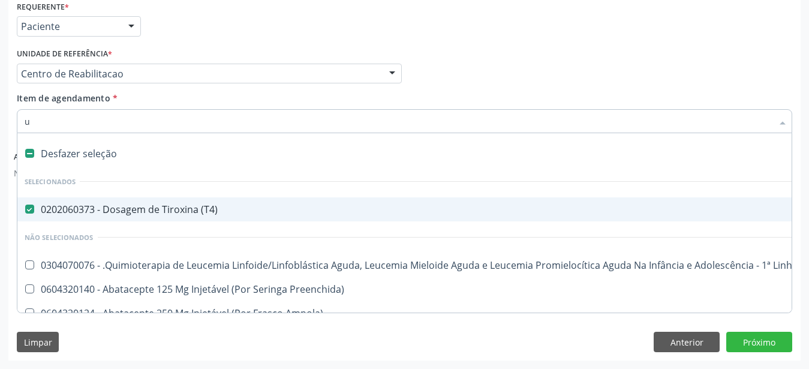
type input "ur"
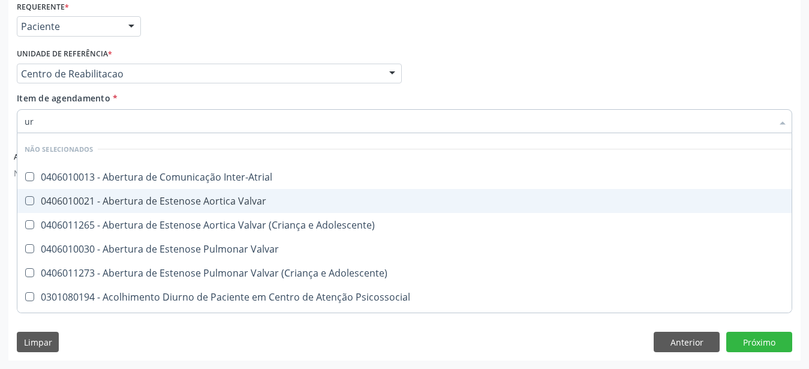
checkbox Inter-Atrial "false"
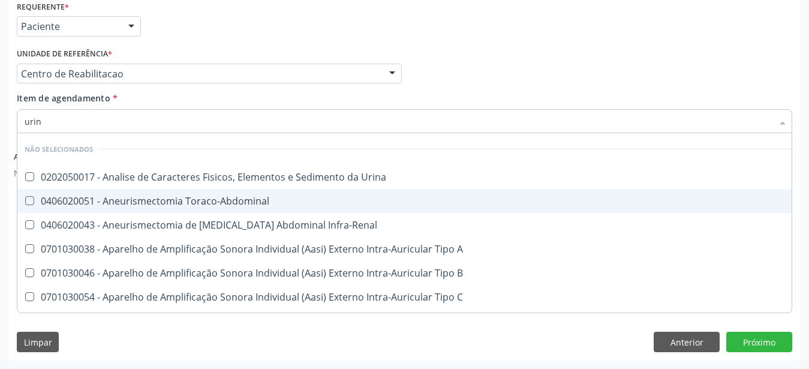
type input "urina"
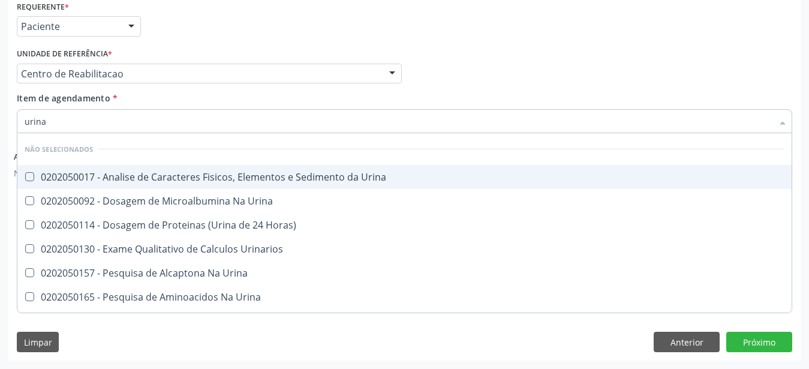
click at [227, 172] on div "0202050017 - Analise de Caracteres Fisicos, Elementos e Sedimento da Urina" at bounding box center [404, 177] width 759 height 10
checkbox Urina "true"
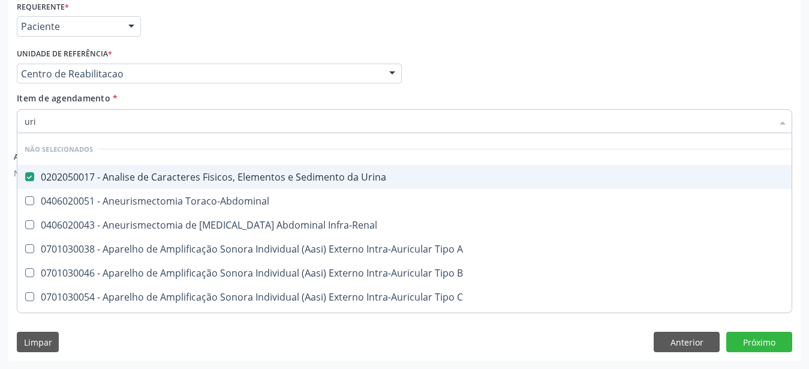
type input "ur"
checkbox Urina "false"
checkbox Cônica "true"
type input "u"
checkbox Cônica "false"
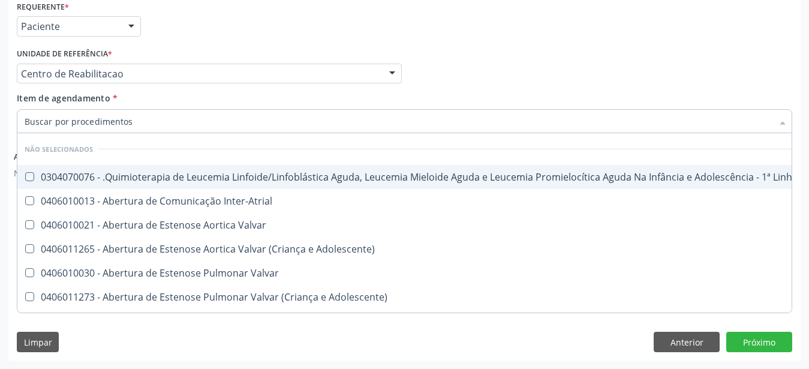
checkbox Manutenção "true"
checkbox Urina "false"
checkbox Níveis "true"
checkbox \(Tsh\) "false"
checkbox Ureia "false"
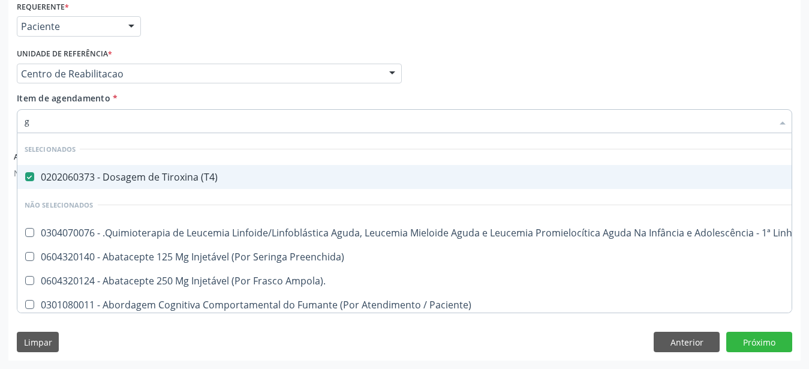
type input "gl"
checkbox \(T4\) "false"
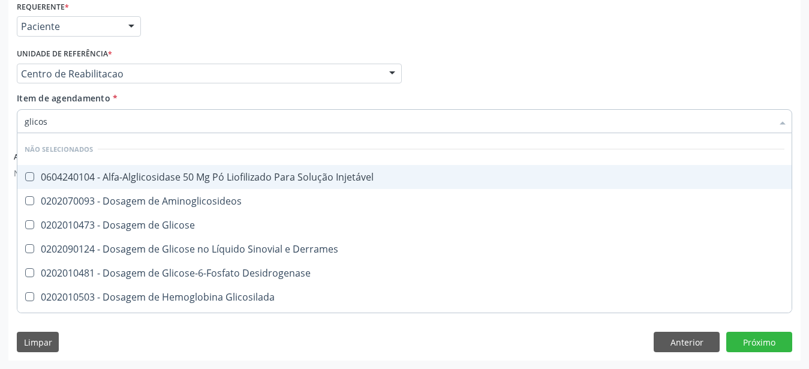
type input "glicose"
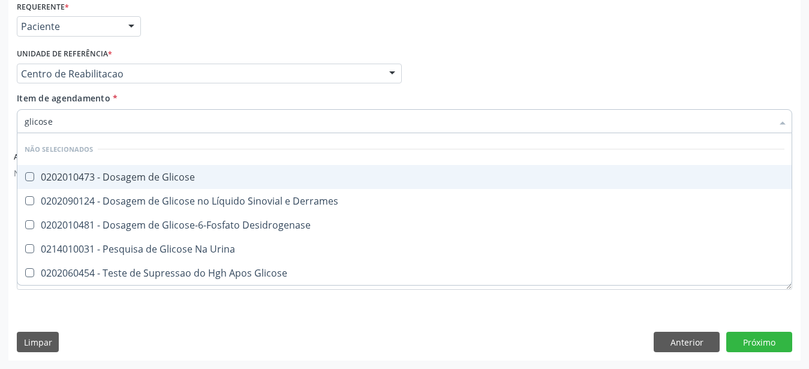
drag, startPoint x: 225, startPoint y: 165, endPoint x: 221, endPoint y: 182, distance: 16.9
click at [221, 182] on ul "Desfazer seleção Não selecionados 0202010473 - Dosagem de Glicose 0202090124 - …" at bounding box center [404, 209] width 774 height 152
click at [222, 154] on li "Não selecionados" at bounding box center [404, 149] width 774 height 32
click at [213, 172] on div "0202010473 - Dosagem de Glicose" at bounding box center [404, 177] width 759 height 10
checkbox Glicose "true"
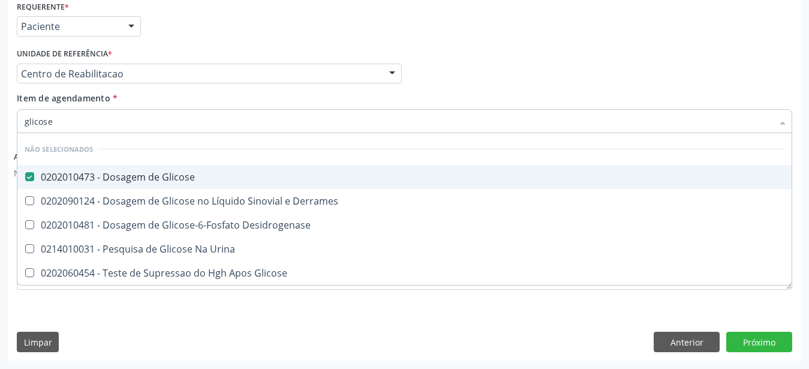
type input "glicos"
checkbox Glicose "false"
checkbox Desidrogenase "true"
type input "glico"
checkbox Desidrogenase "false"
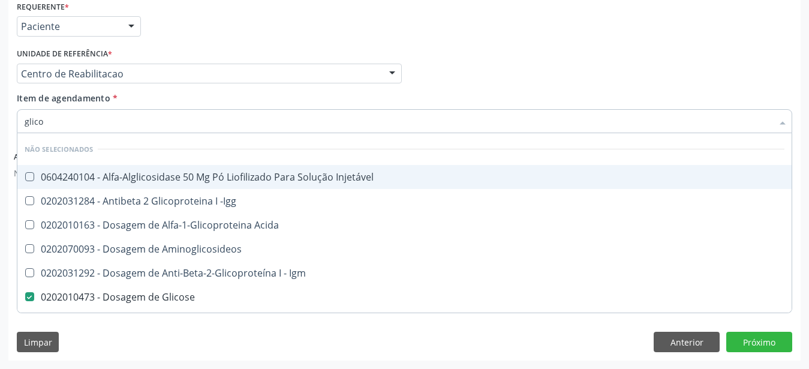
type input "glic"
checkbox Glicose "false"
checkbox Glicose "true"
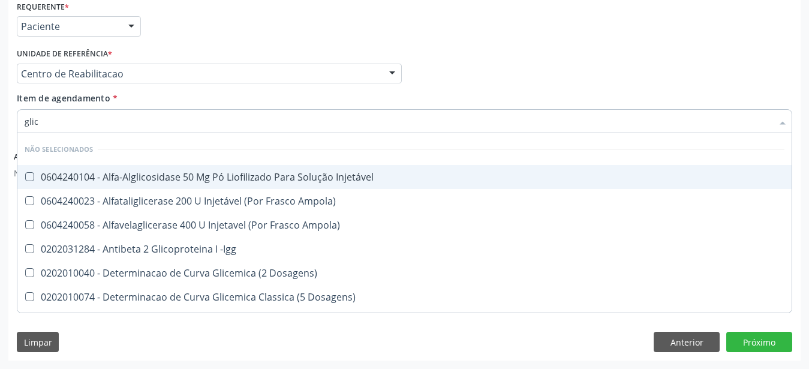
type input "gli"
checkbox Glicose "false"
checkbox Glicosilada "true"
type input "gl"
checkbox Glicosilada "false"
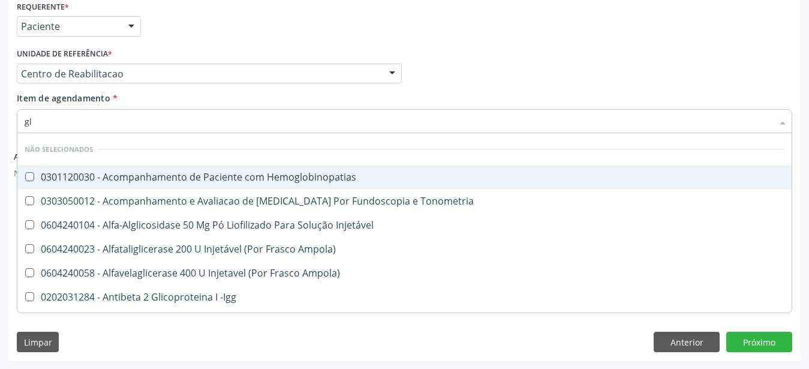
type input "g"
checkbox Hemoglobinopatias "true"
checkbox Glicose "false"
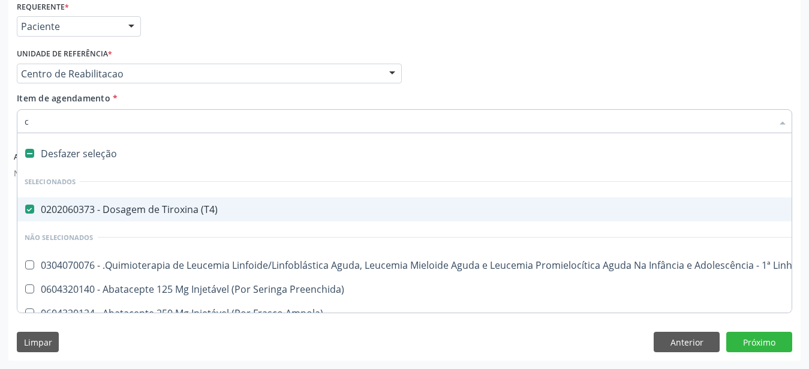
type input "co"
checkbox \(T4\) "false"
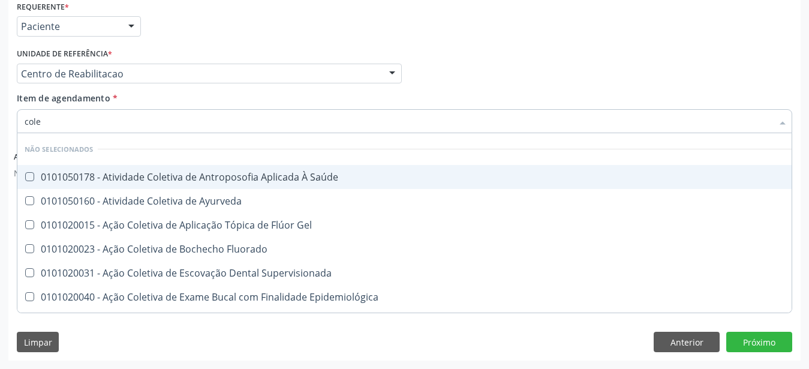
type input "coles"
checkbox Saúde "true"
checkbox Gel "true"
checkbox Ayurveda "true"
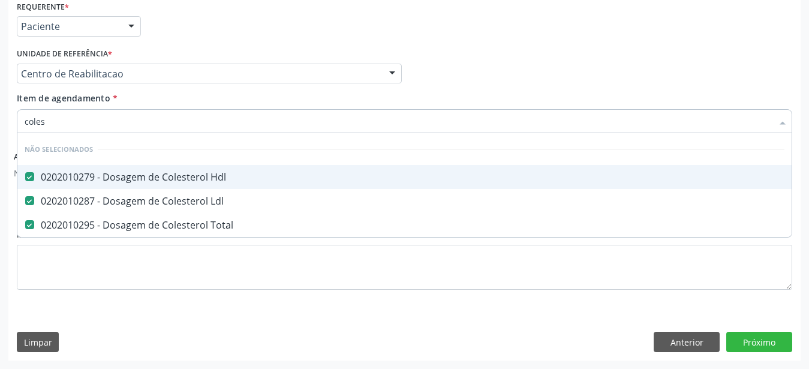
type input "cole"
checkbox Hdl "false"
checkbox Total "false"
checkbox Ldl "false"
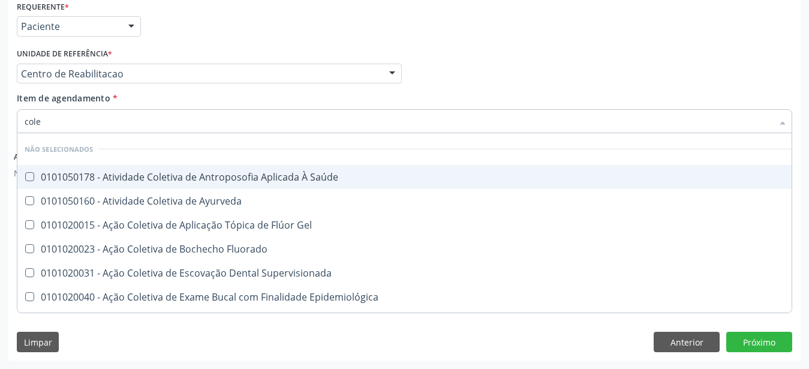
type input "col"
checkbox Hdl "false"
checkbox Ldl "false"
checkbox Total "false"
type input "c"
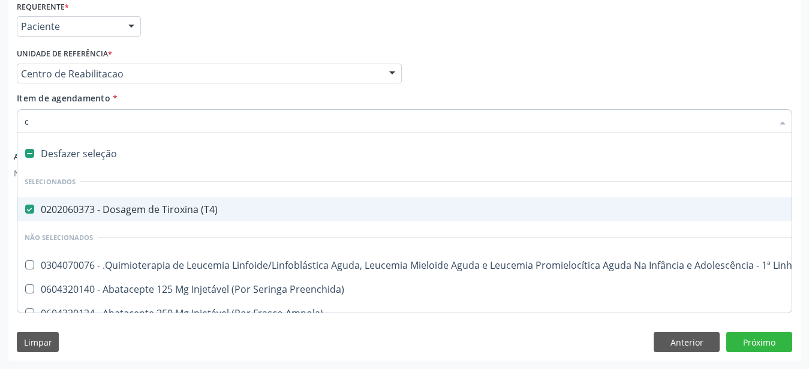
checkbox \(T4\) "true"
type input "gl"
checkbox \(T4\) "false"
checkbox Cornea "true"
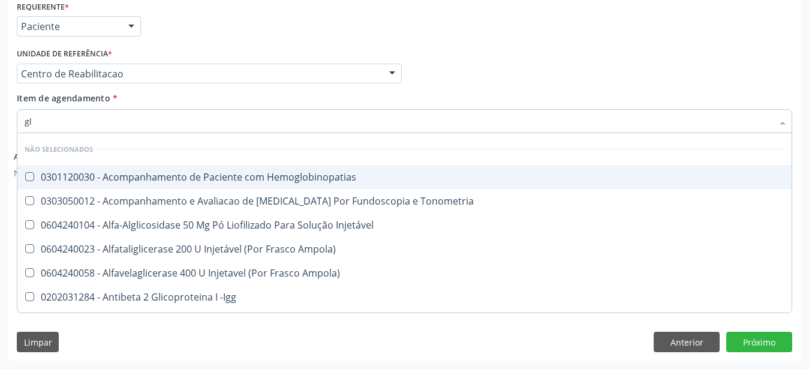
type input "gli"
checkbox \(Confirmatorio\) "true"
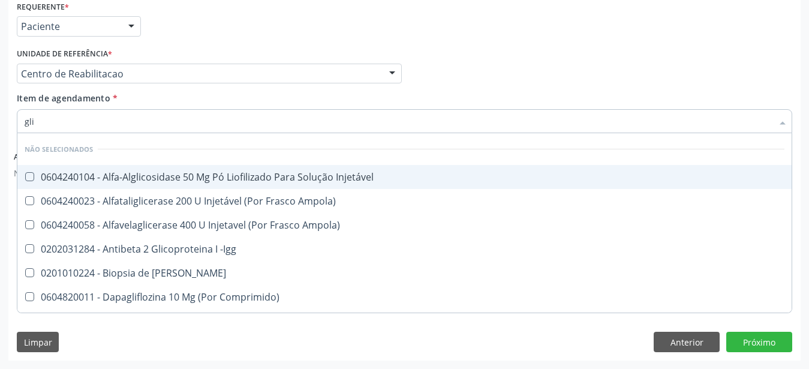
type input "glic"
checkbox Aminoglicosideos "true"
checkbox Glicose "false"
type input "glico"
checkbox Comprimido\) "true"
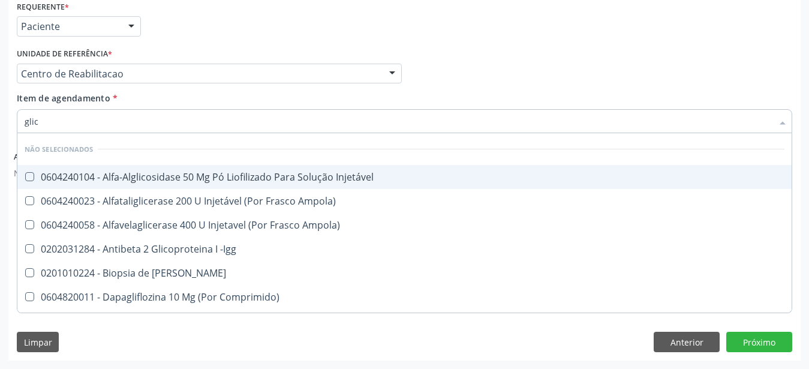
checkbox Aminoglicosideos "false"
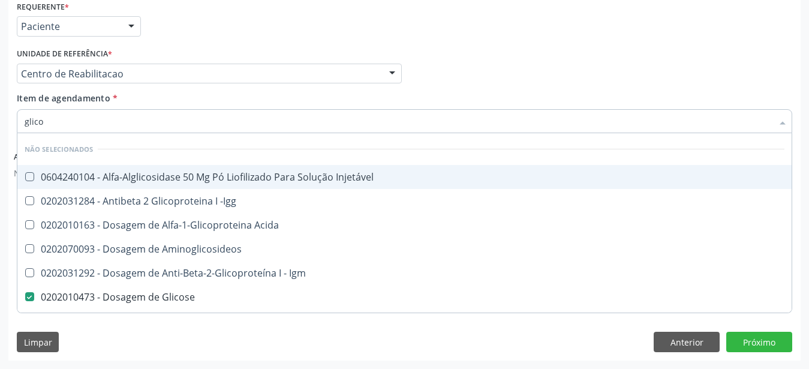
type input "glicos"
checkbox Acida "true"
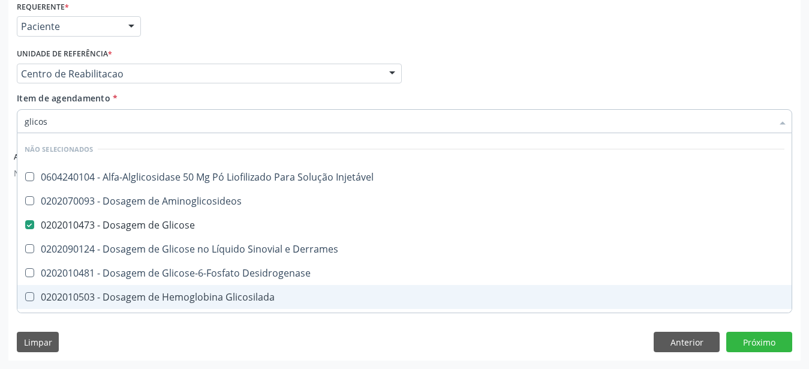
click at [222, 292] on div "0202010503 - Dosagem de Hemoglobina Glicosilada" at bounding box center [404, 297] width 759 height 10
checkbox Glicosilada "true"
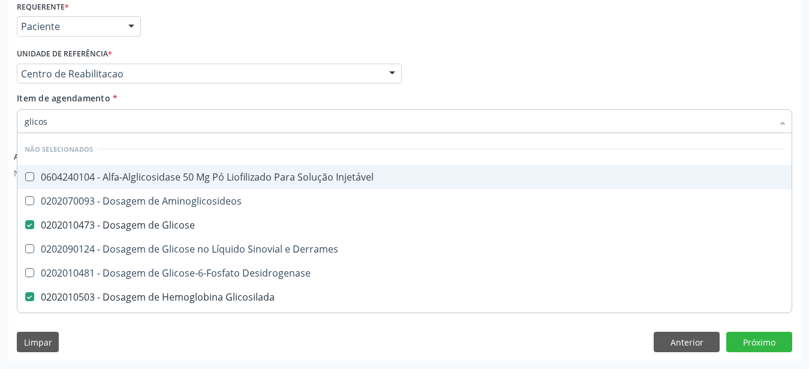
click at [519, 79] on div "Profissional Solicitante Por favor, selecione a Unidade de Atendimento primeiro…" at bounding box center [404, 68] width 781 height 47
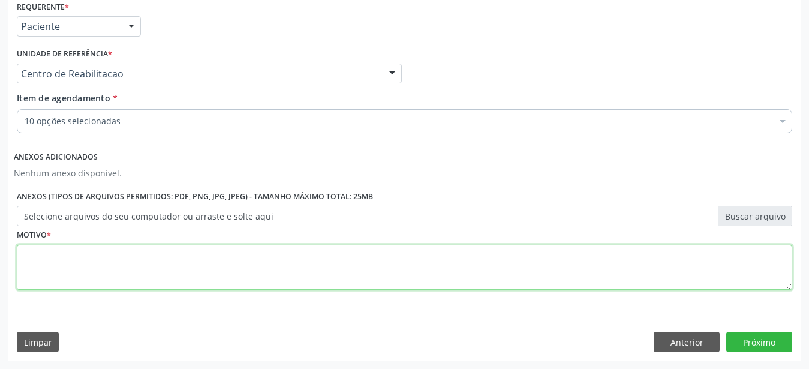
click at [161, 269] on textarea at bounding box center [404, 268] width 775 height 46
type textarea "..."
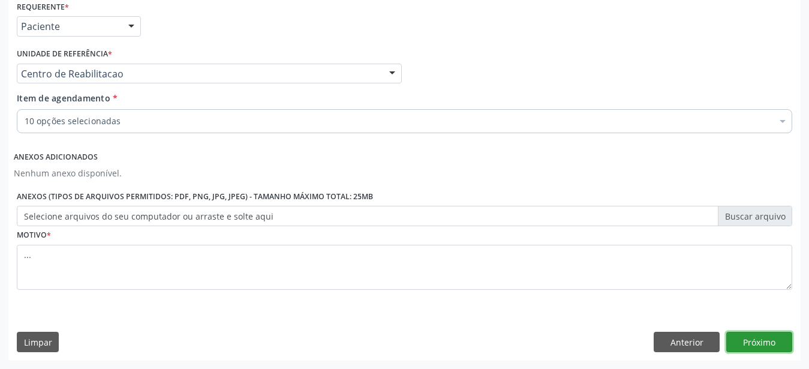
click at [751, 338] on button "Próximo" at bounding box center [759, 341] width 66 height 20
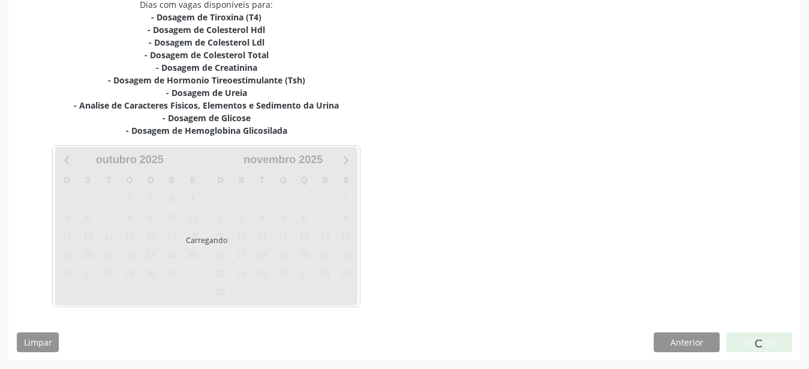
scroll to position [266, 0]
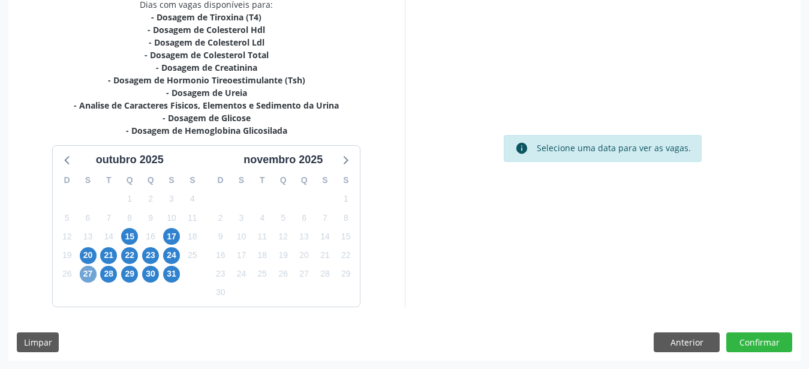
click at [87, 272] on span "27" at bounding box center [88, 274] width 17 height 17
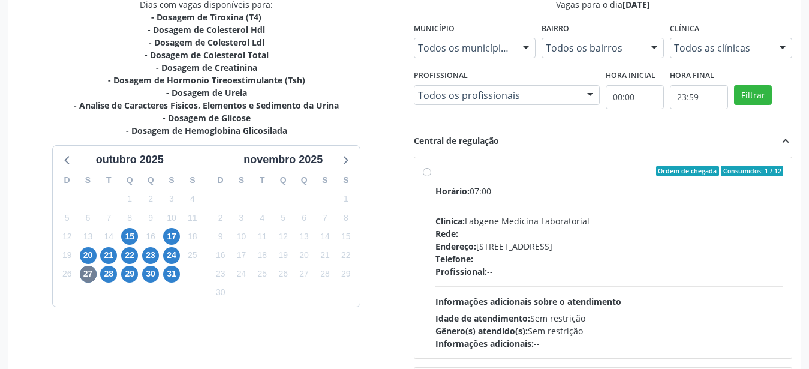
click at [435, 168] on label "Ordem de chegada Consumidos: 1 / 12 Horário: 07:00 Clínica: Labgene Medicina La…" at bounding box center [609, 257] width 348 height 184
click at [425, 168] on input "Ordem de chegada Consumidos: 1 / 12 Horário: 07:00 Clínica: Labgene Medicina La…" at bounding box center [427, 170] width 8 height 11
radio input "true"
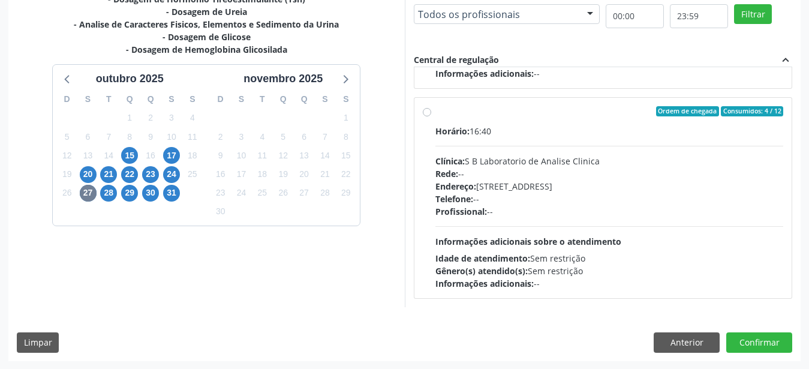
scroll to position [347, 0]
click at [739, 340] on button "Confirmar" at bounding box center [759, 342] width 66 height 20
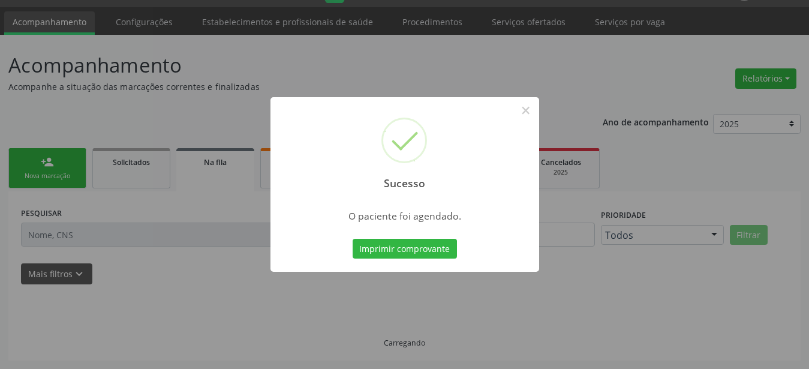
scroll to position [31, 0]
click at [402, 241] on button "Imprimir comprovante" at bounding box center [404, 249] width 104 height 20
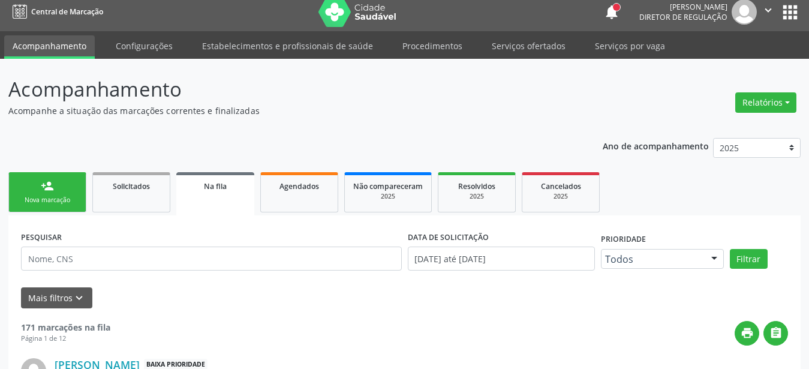
scroll to position [0, 0]
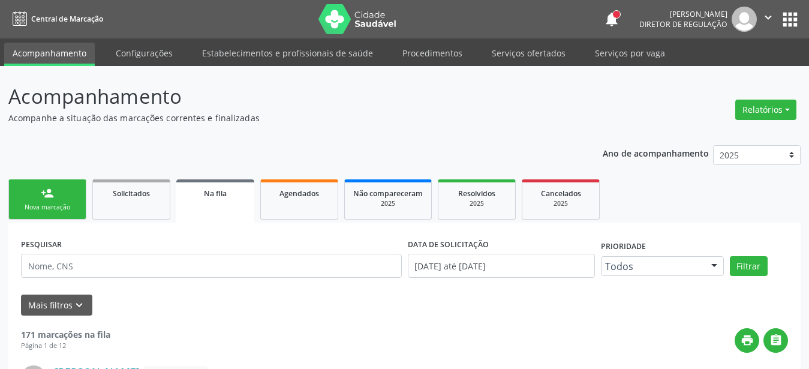
click at [797, 23] on button "apps" at bounding box center [789, 19] width 21 height 21
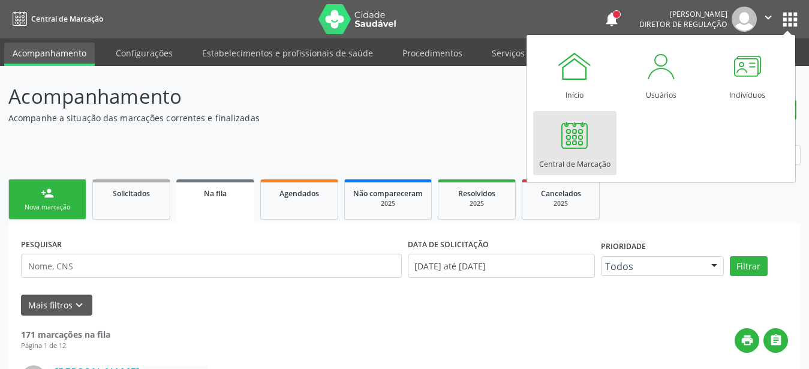
click at [571, 167] on div "Central de Marcação" at bounding box center [574, 161] width 71 height 16
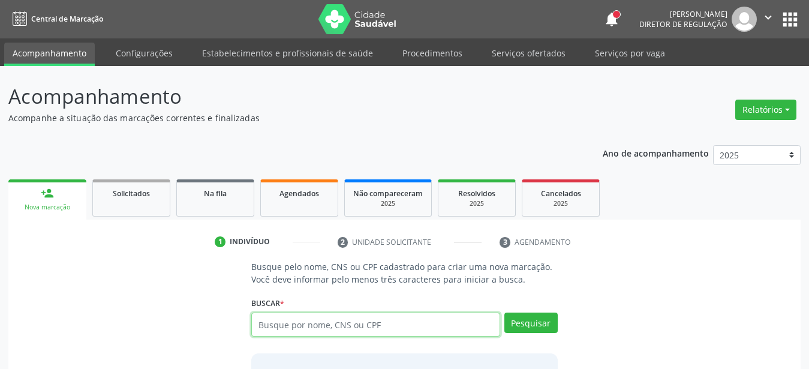
click at [343, 324] on input "text" at bounding box center [375, 324] width 249 height 24
type input "898006206411704"
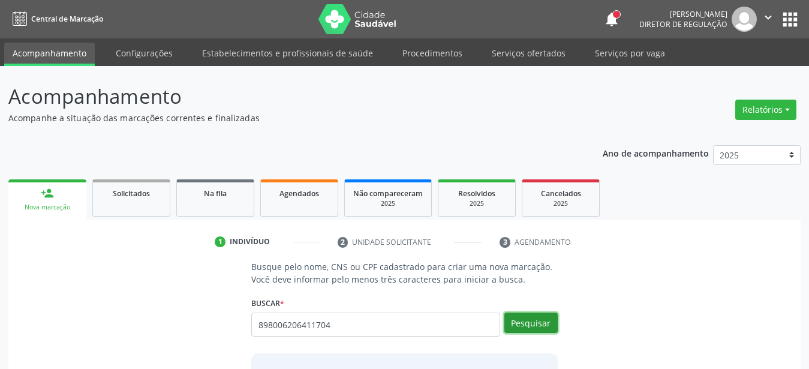
click at [523, 317] on button "Pesquisar" at bounding box center [530, 322] width 53 height 20
type input "898006206411704"
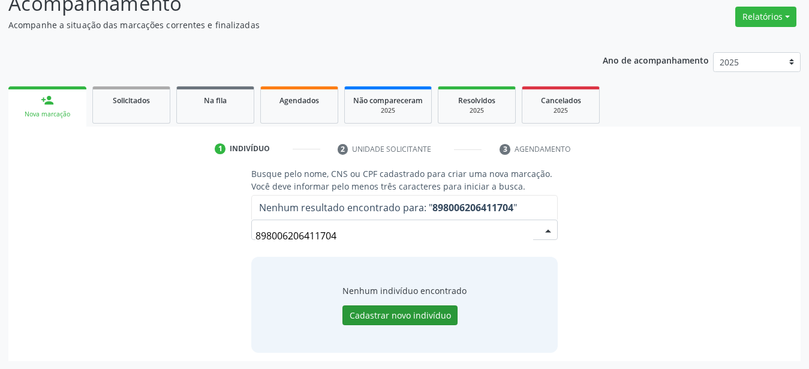
scroll to position [93, 0]
drag, startPoint x: 343, startPoint y: 237, endPoint x: 88, endPoint y: 245, distance: 255.5
click at [255, 245] on input "898006206411704" at bounding box center [394, 236] width 278 height 24
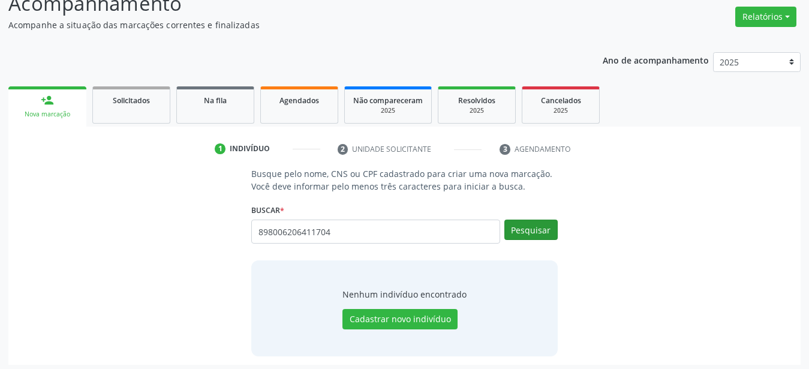
type input "898006206411704"
click at [526, 225] on button "Pesquisar" at bounding box center [530, 229] width 53 height 20
type input "898006206411704"
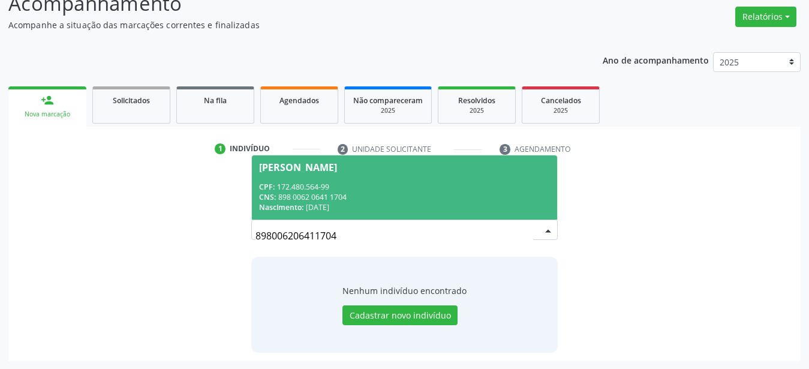
click at [291, 187] on div "CPF: 172.480.564-99" at bounding box center [404, 187] width 291 height 10
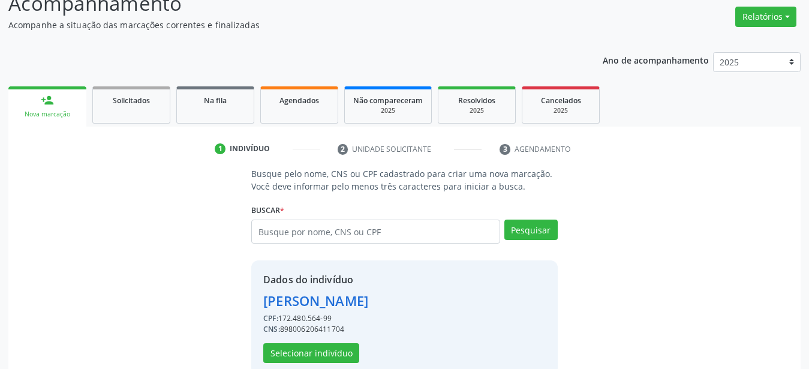
click at [327, 289] on div "Dados do indivíduo [PERSON_NAME] CPF: 172.480.564-99 CNS: 898006206411704 Selec…" at bounding box center [315, 317] width 105 height 91
click at [306, 309] on div "[PERSON_NAME]" at bounding box center [315, 301] width 105 height 20
click at [297, 346] on button "Selecionar indivíduo" at bounding box center [311, 353] width 96 height 20
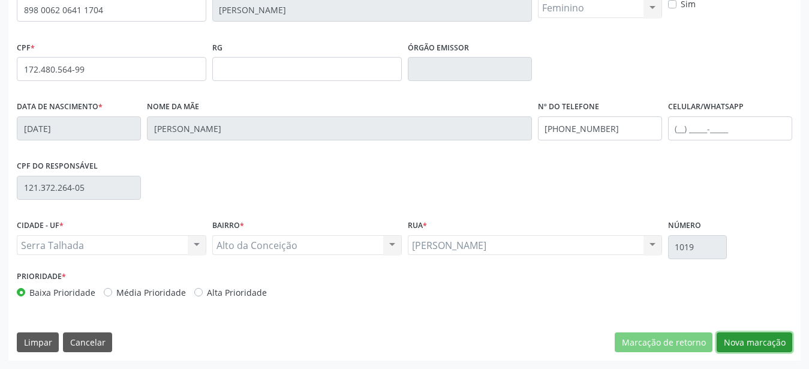
click at [741, 340] on button "Nova marcação" at bounding box center [754, 342] width 76 height 20
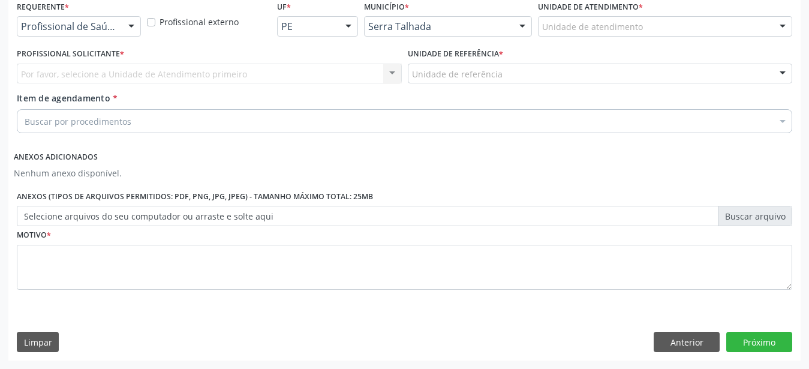
click at [114, 26] on div "Requerente * Profissional de Saúde Profissional de Saúde Paciente Nenhum result…" at bounding box center [79, 21] width 130 height 47
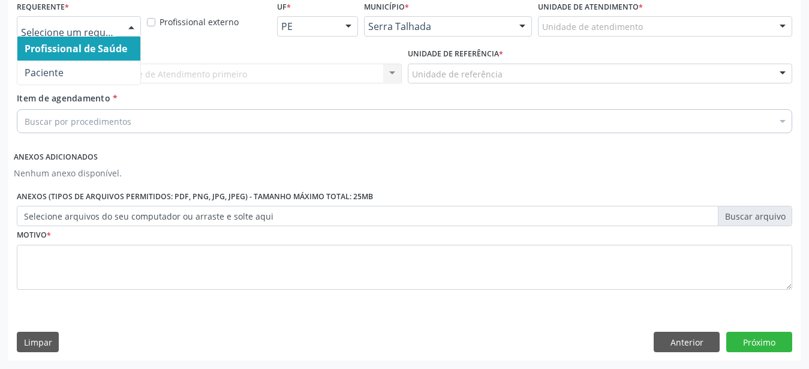
click at [119, 17] on div at bounding box center [79, 26] width 124 height 20
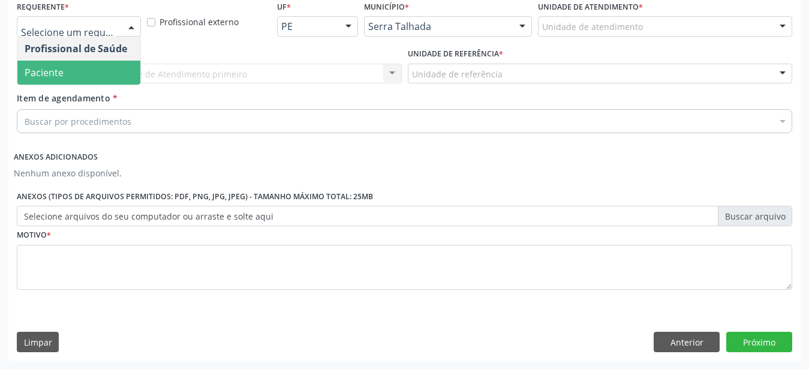
drag, startPoint x: 96, startPoint y: 70, endPoint x: 94, endPoint y: 83, distance: 13.4
click at [95, 70] on span "Paciente" at bounding box center [78, 73] width 123 height 24
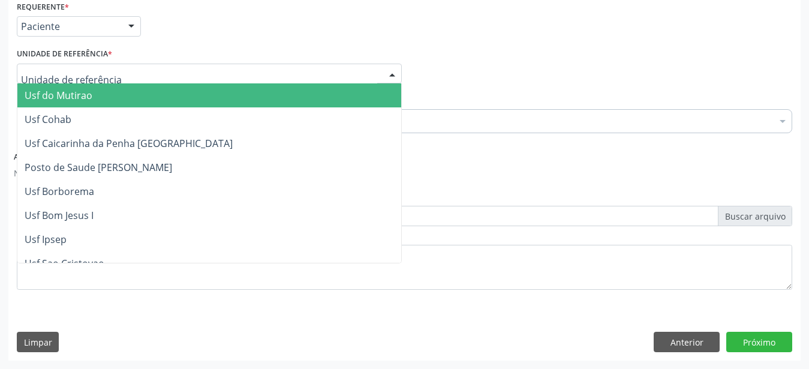
click at [91, 68] on input "text" at bounding box center [199, 80] width 356 height 24
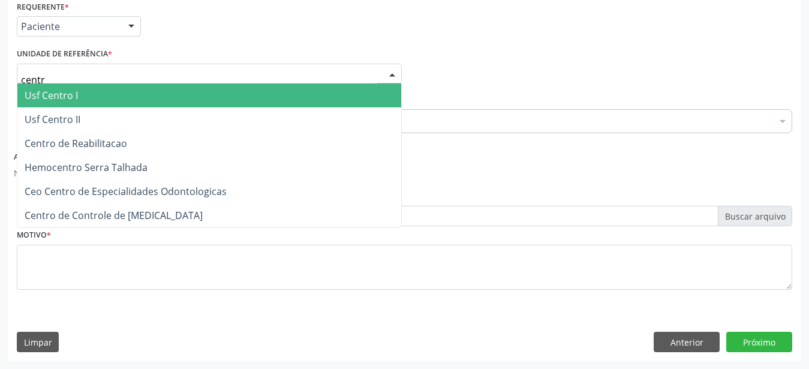
type input "centro"
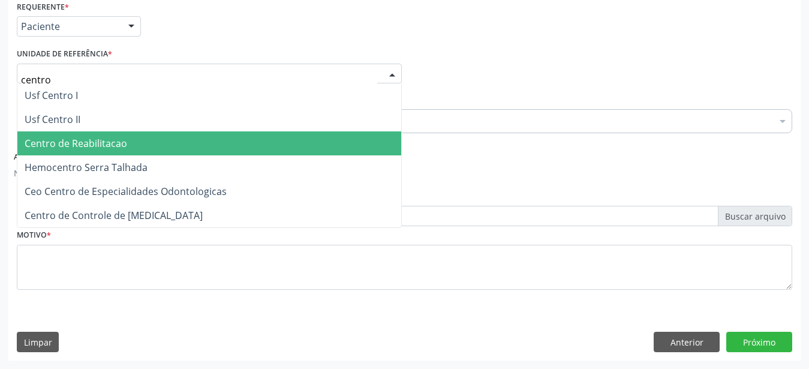
click at [53, 137] on span "Centro de Reabilitacao" at bounding box center [76, 143] width 103 height 13
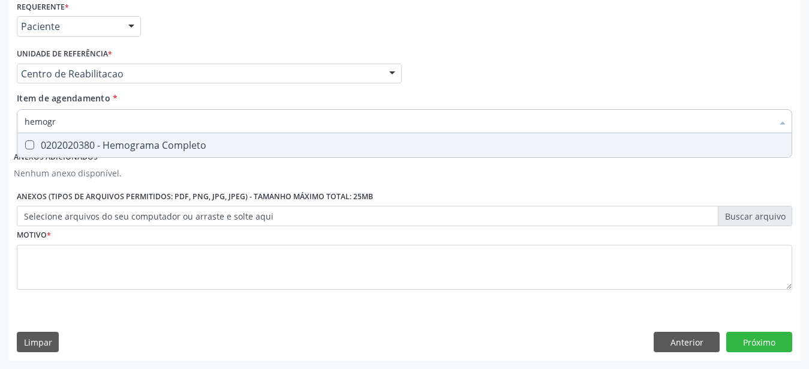
type input "hemogra"
drag, startPoint x: 44, startPoint y: 132, endPoint x: 29, endPoint y: 119, distance: 20.0
click at [44, 140] on div "0202020380 - Hemograma Completo" at bounding box center [404, 145] width 759 height 10
checkbox Completo "true"
type input "hemog"
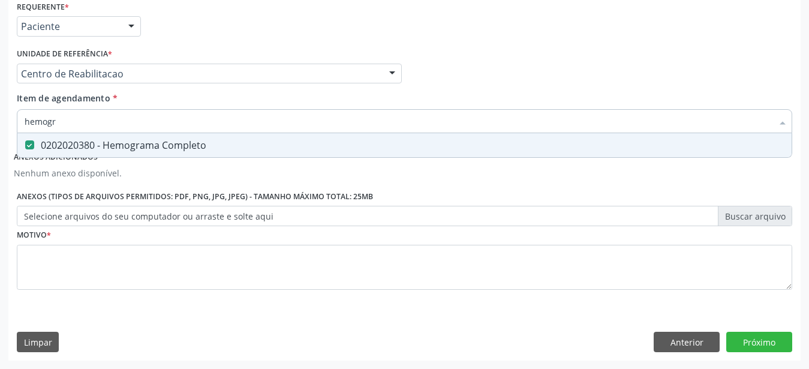
checkbox Completo "false"
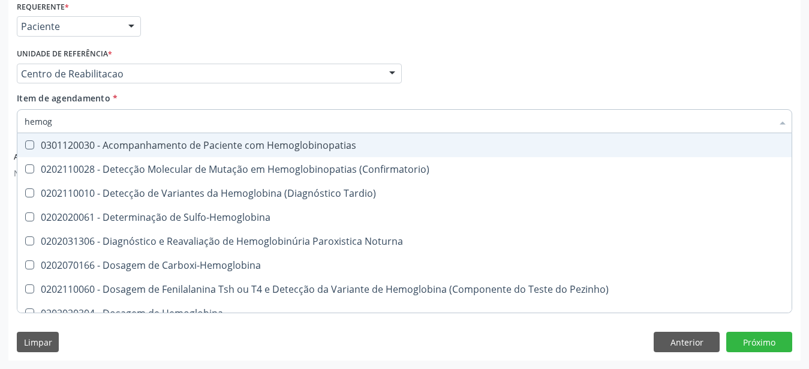
type input "hemo"
checkbox Completo "false"
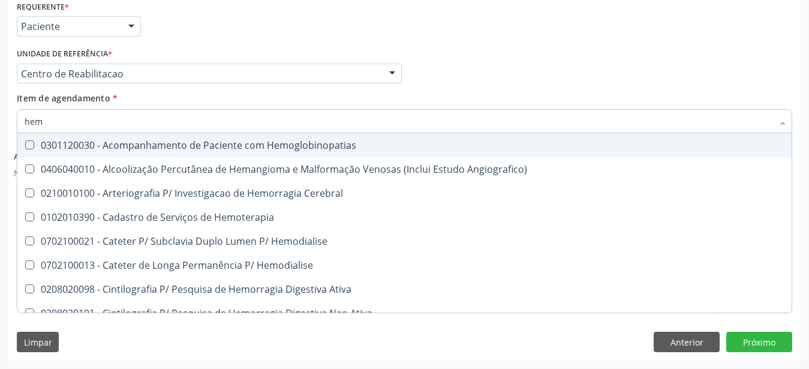
type input "he"
checkbox Completo "false"
checkbox Orgaos "true"
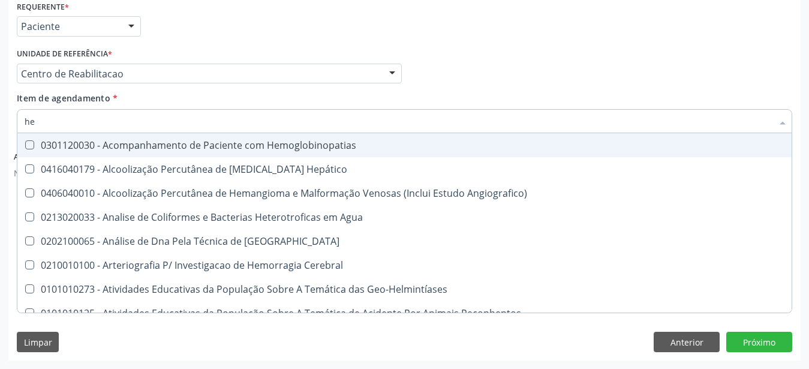
type input "h"
checkbox Completo "false"
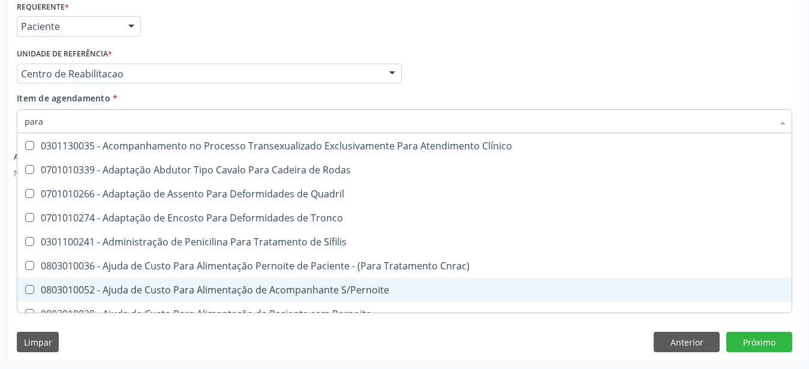
scroll to position [0, 0]
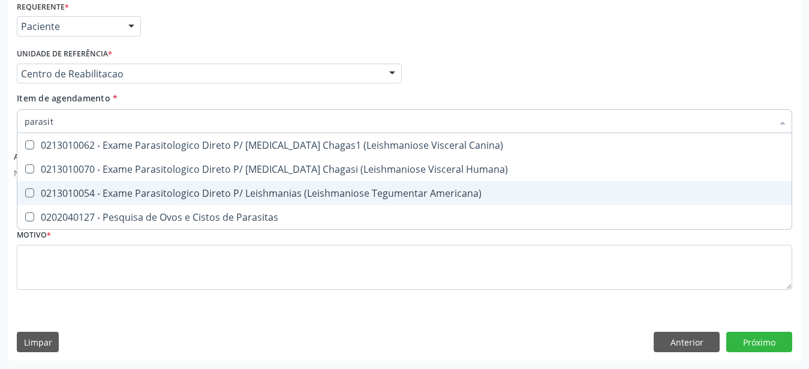
type input "parasita"
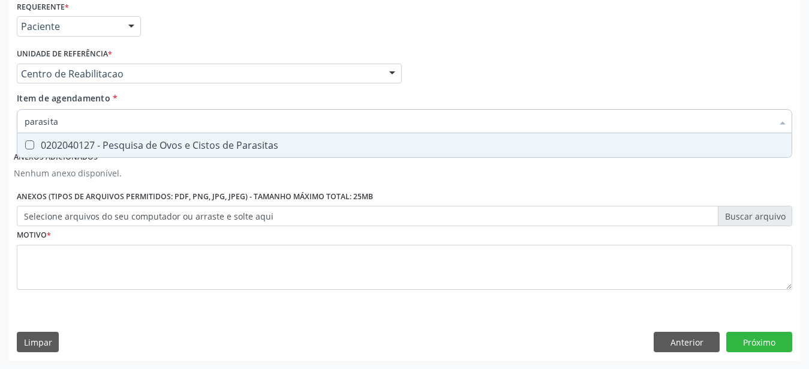
click at [261, 140] on div "0202040127 - Pesquisa de Ovos e Cistos de Parasitas" at bounding box center [404, 145] width 759 height 10
checkbox Parasitas "true"
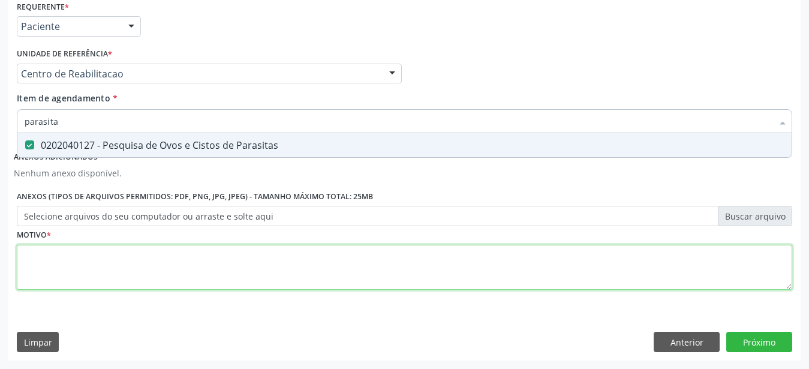
click at [179, 261] on textarea at bounding box center [404, 268] width 775 height 46
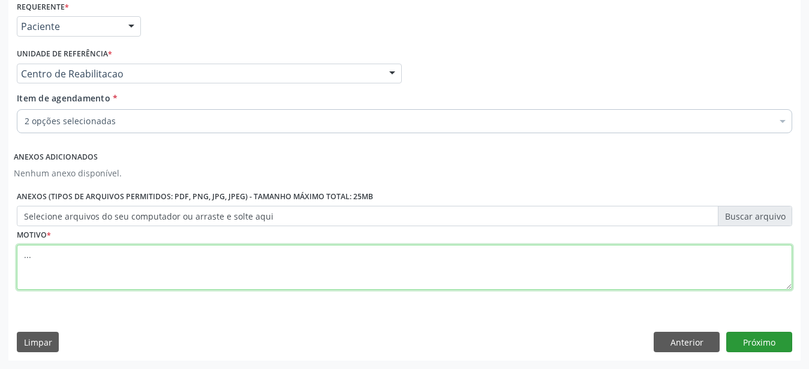
type textarea "..."
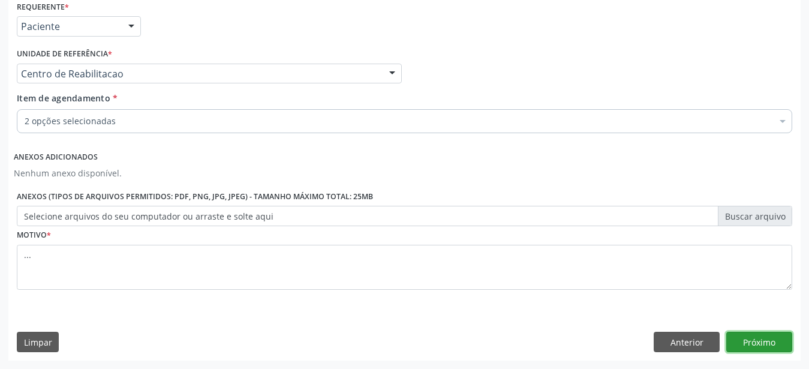
drag, startPoint x: 771, startPoint y: 336, endPoint x: 644, endPoint y: 368, distance: 130.4
click at [770, 336] on button "Próximo" at bounding box center [759, 341] width 66 height 20
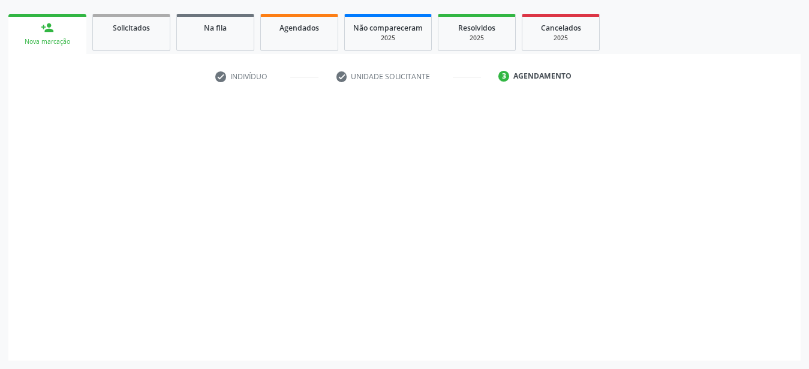
scroll to position [165, 0]
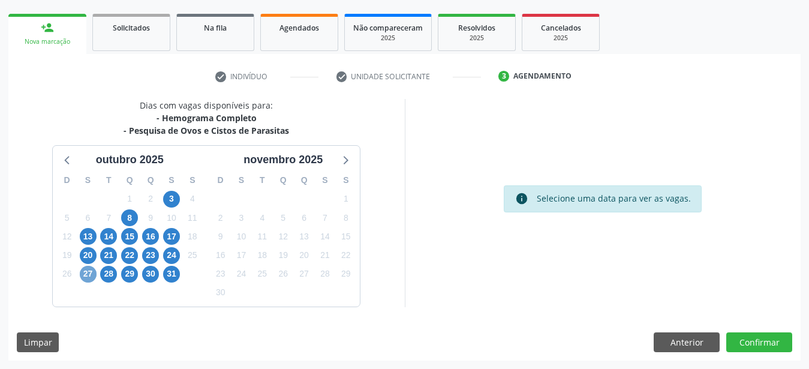
click at [82, 272] on span "27" at bounding box center [88, 274] width 17 height 17
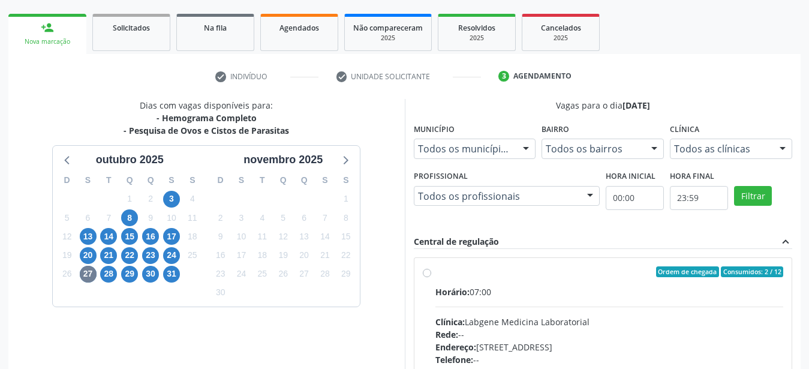
click at [424, 267] on div "Ordem de chegada Consumidos: 2 / 12 Horário: 07:00 Clínica: Labgene Medicina La…" at bounding box center [603, 358] width 361 height 184
radio input "true"
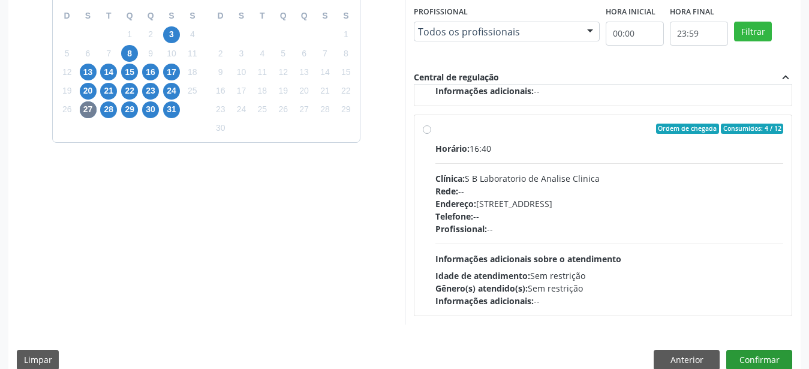
scroll to position [347, 0]
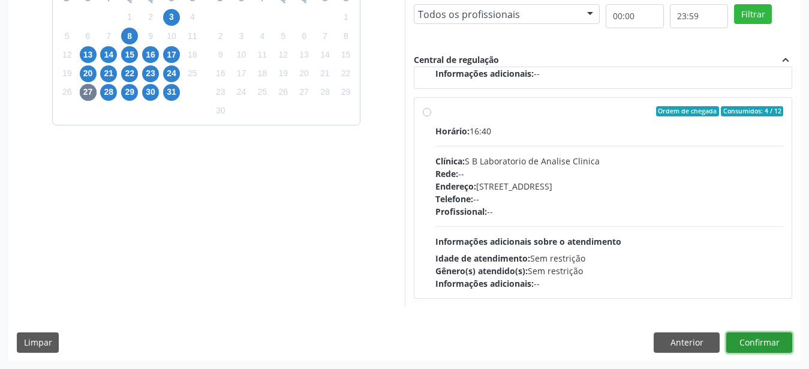
drag, startPoint x: 770, startPoint y: 335, endPoint x: 532, endPoint y: 274, distance: 245.7
click at [770, 334] on button "Confirmar" at bounding box center [759, 342] width 66 height 20
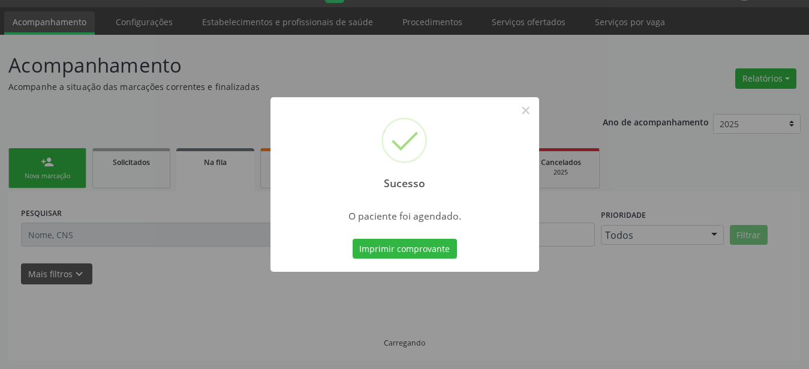
scroll to position [31, 0]
click at [427, 257] on button "Imprimir comprovante" at bounding box center [404, 249] width 104 height 20
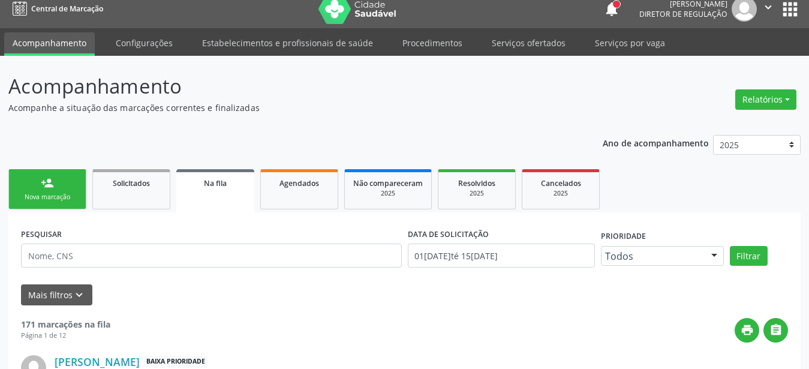
scroll to position [0, 0]
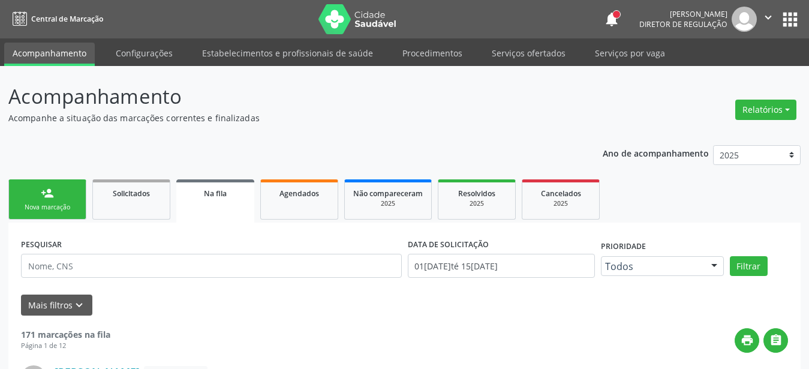
click at [787, 12] on button "apps" at bounding box center [789, 19] width 21 height 21
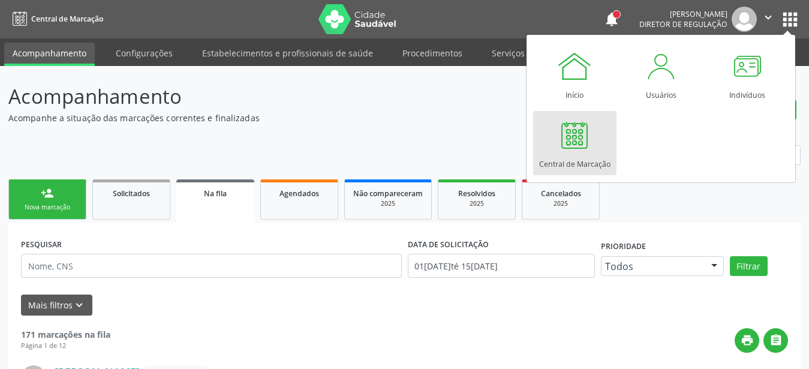
click at [581, 149] on div at bounding box center [574, 135] width 36 height 36
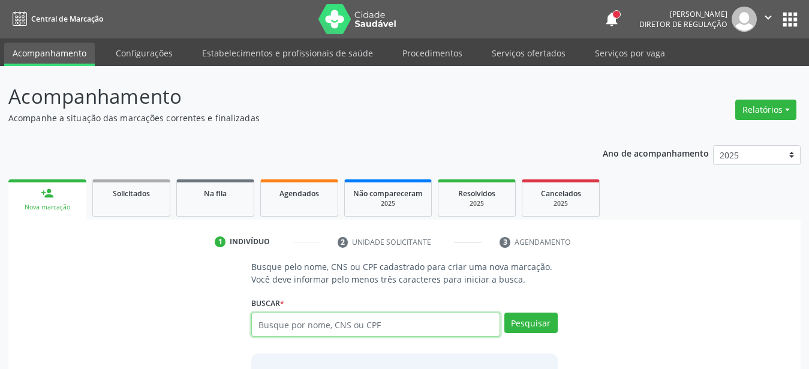
click at [378, 325] on input "text" at bounding box center [375, 324] width 249 height 24
click at [377, 324] on input "text" at bounding box center [375, 324] width 249 height 24
type input "705004815968158"
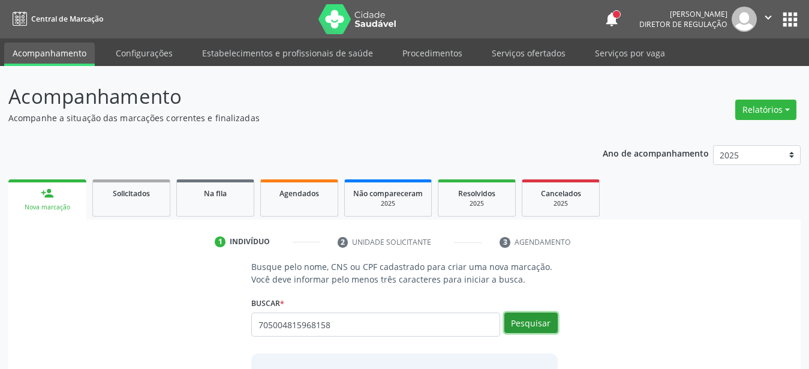
click at [516, 314] on button "Pesquisar" at bounding box center [530, 322] width 53 height 20
type input "705004815968158"
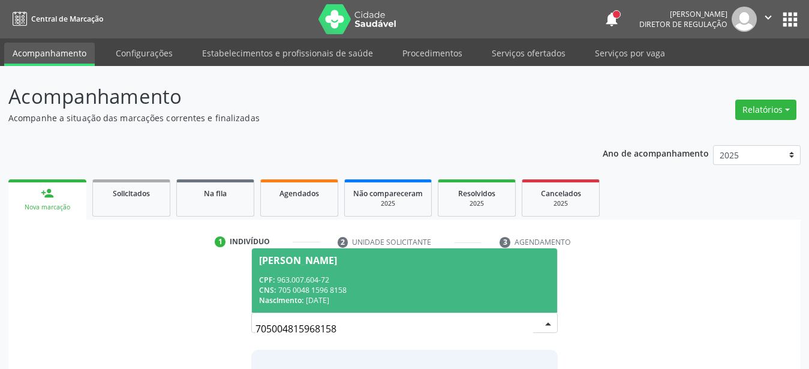
click at [413, 305] on div "Nascimento: 21/04/1973" at bounding box center [404, 300] width 291 height 10
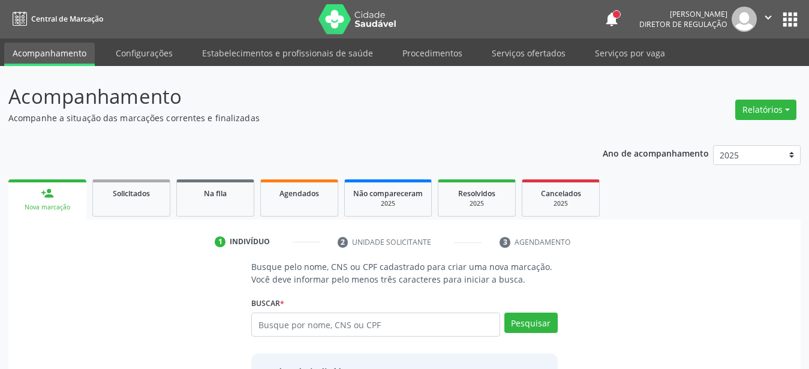
scroll to position [116, 0]
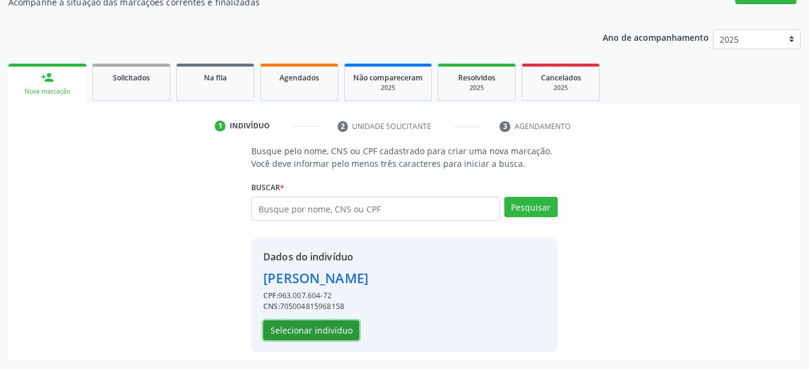
click at [329, 322] on button "Selecionar indivíduo" at bounding box center [311, 330] width 96 height 20
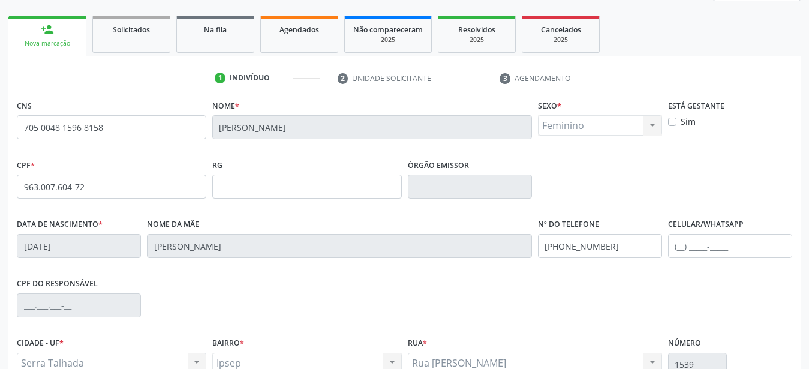
scroll to position [238, 0]
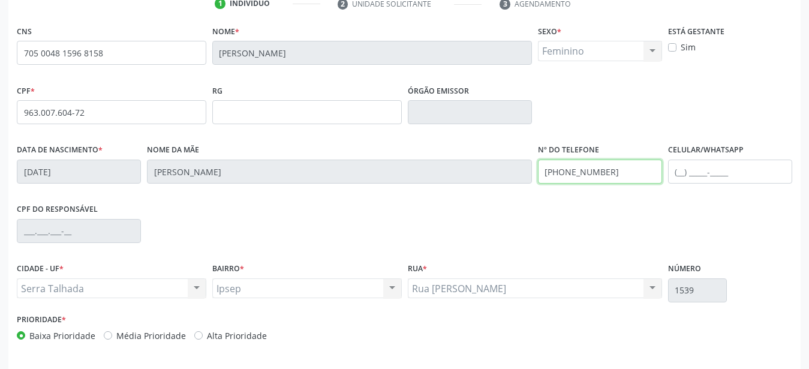
drag, startPoint x: 635, startPoint y: 166, endPoint x: 376, endPoint y: 143, distance: 260.6
click at [538, 159] on input "(87) 99926-7700" at bounding box center [600, 171] width 124 height 24
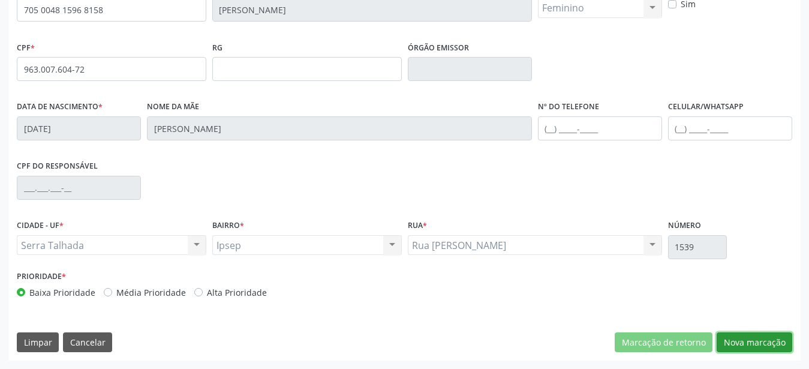
click at [768, 340] on button "Nova marcação" at bounding box center [754, 342] width 76 height 20
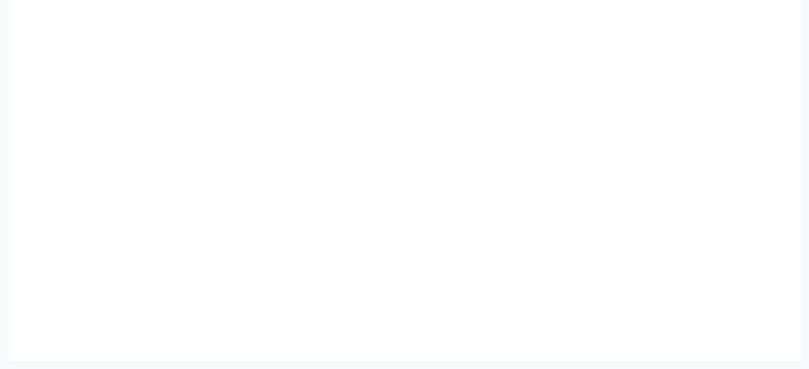
scroll to position [272, 0]
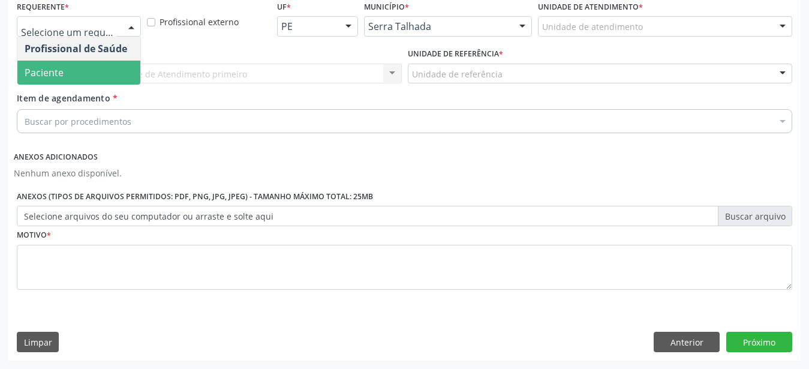
click at [105, 68] on span "Paciente" at bounding box center [78, 73] width 123 height 24
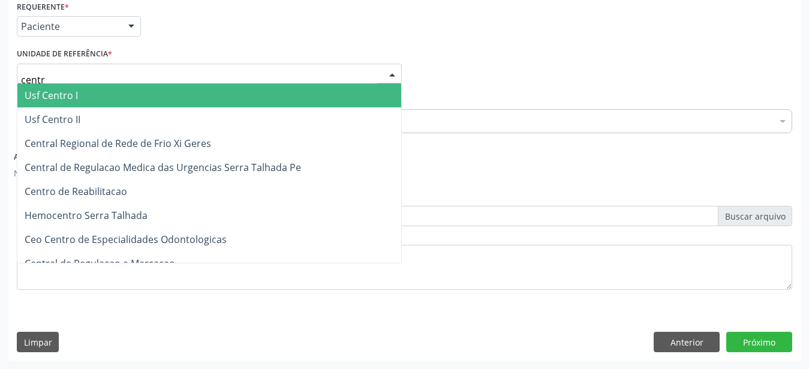
type input "centro"
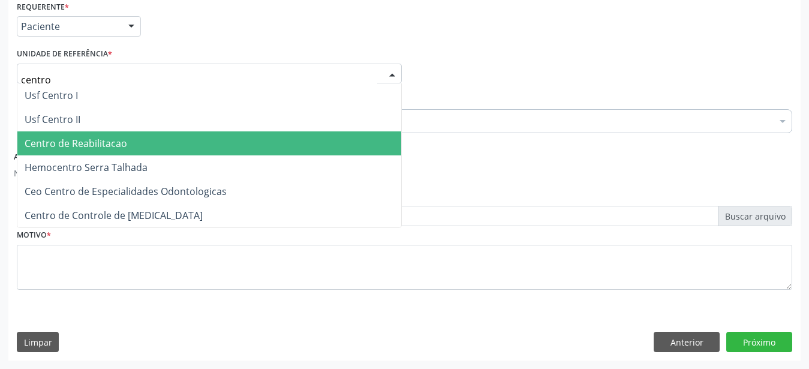
drag, startPoint x: 131, startPoint y: 125, endPoint x: 125, endPoint y: 119, distance: 8.1
click at [131, 131] on span "Centro de Reabilitacao" at bounding box center [209, 143] width 384 height 24
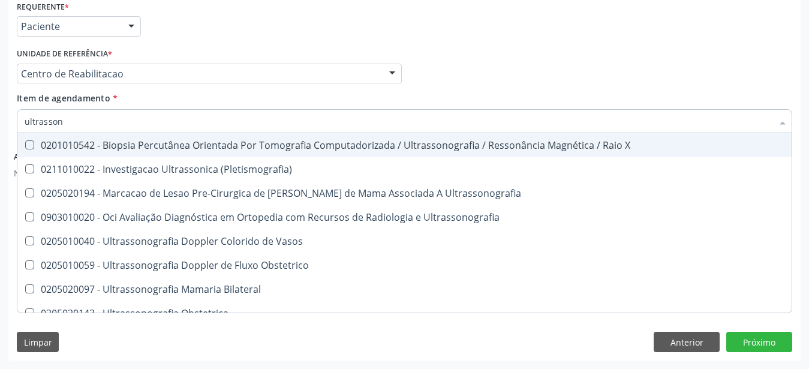
type input "ultrassono"
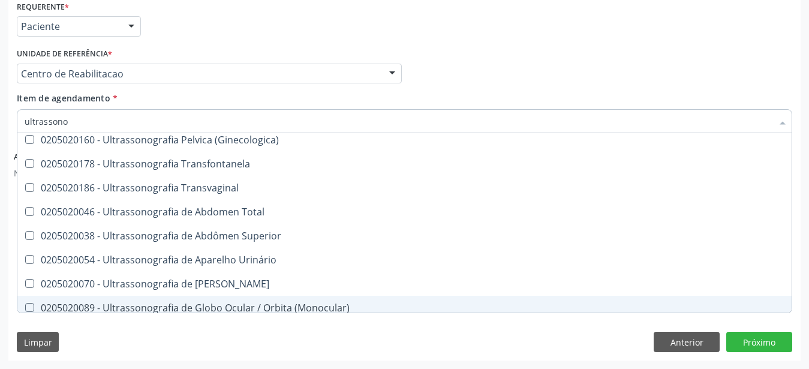
scroll to position [166, 0]
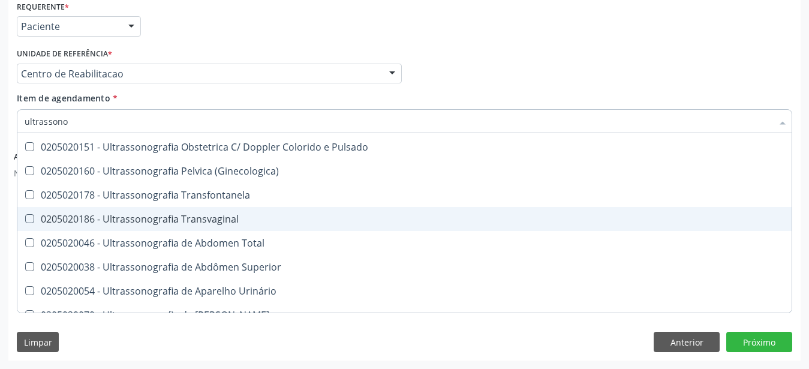
click at [224, 214] on div "0205020186 - Ultrassonografia Transvaginal" at bounding box center [404, 219] width 759 height 10
checkbox Transvaginal "true"
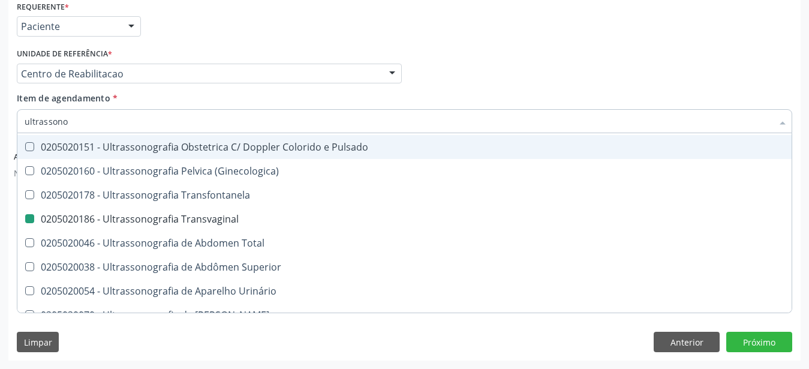
click at [578, 50] on div "Profissional Solicitante Por favor, selecione a Unidade de Atendimento primeiro…" at bounding box center [404, 68] width 781 height 47
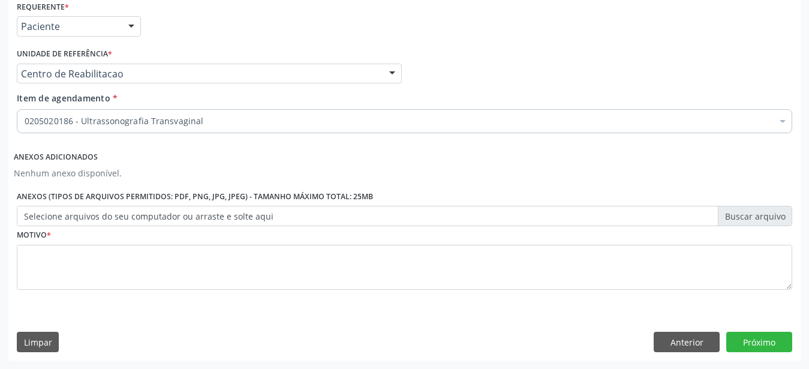
checkbox Transvaginal "true"
checkbox Valvar "false"
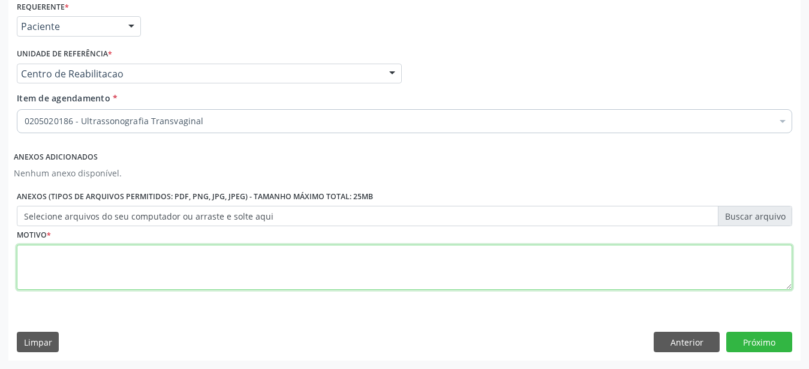
click at [168, 258] on textarea at bounding box center [404, 268] width 775 height 46
type textarea "..."
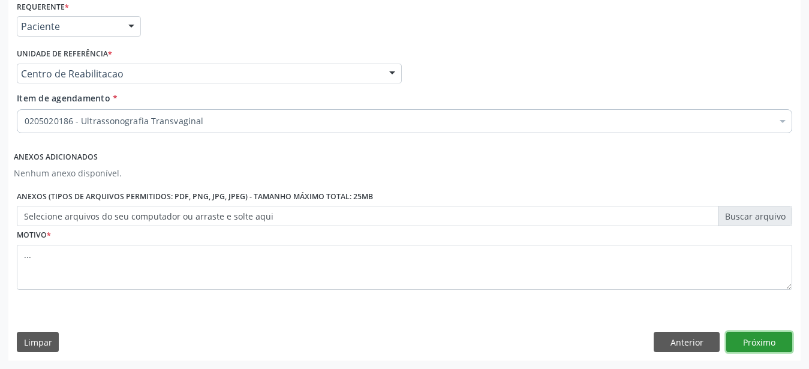
click at [758, 345] on button "Próximo" at bounding box center [759, 341] width 66 height 20
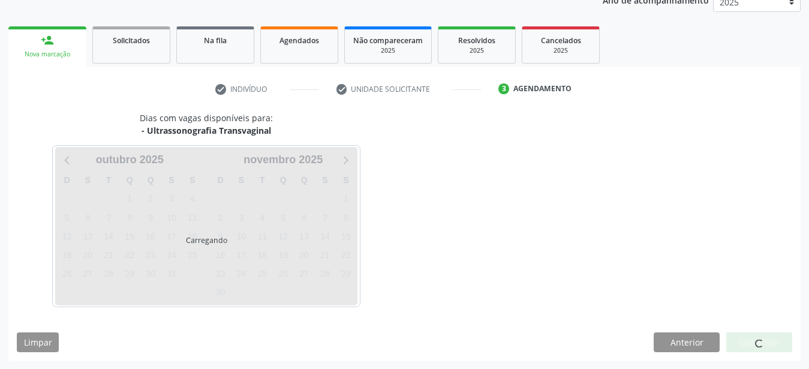
scroll to position [153, 0]
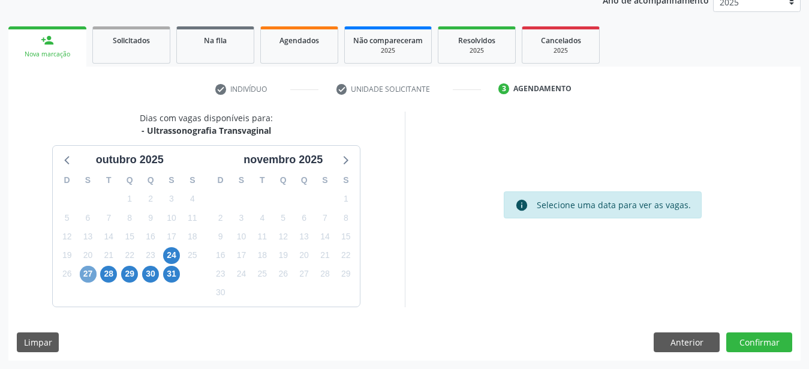
click at [83, 278] on span "27" at bounding box center [88, 274] width 17 height 17
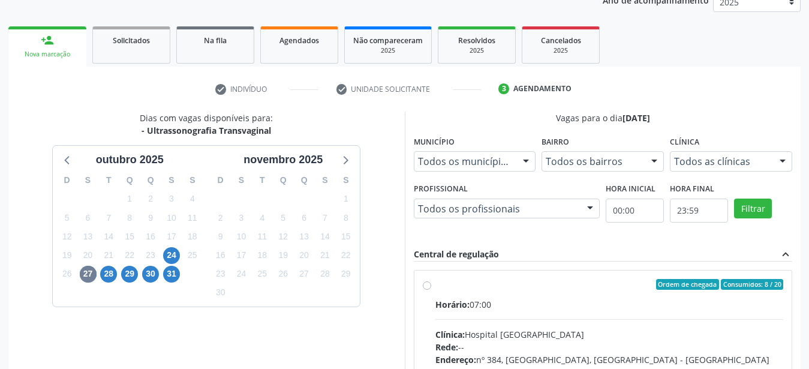
click at [420, 289] on div "Ordem de chegada Consumidos: 8 / 20 Horário: 07:00 Clínica: Hospital Sao Franci…" at bounding box center [603, 370] width 378 height 201
radio input "true"
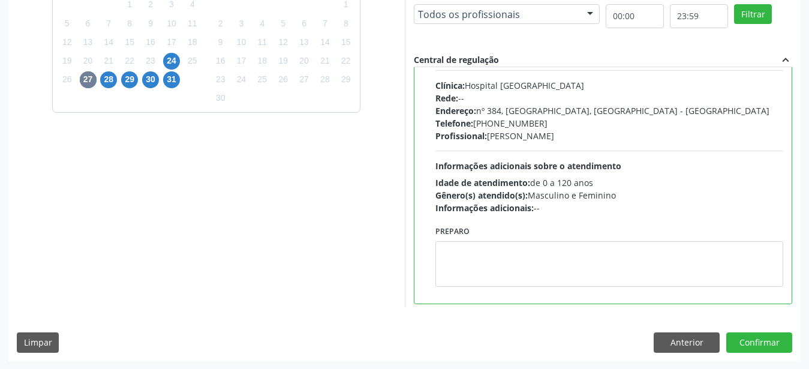
scroll to position [59, 0]
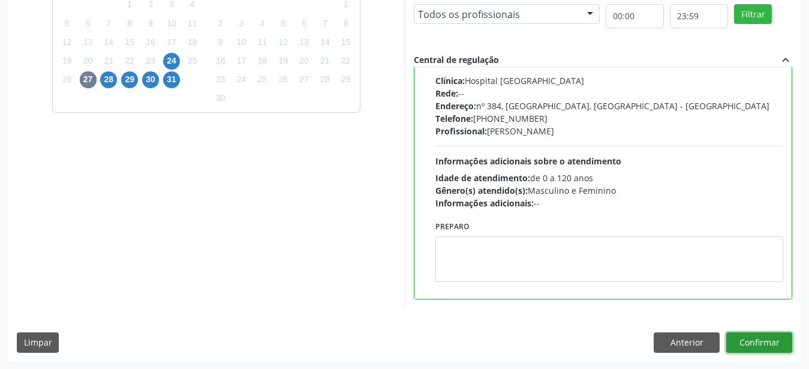
click at [746, 342] on button "Confirmar" at bounding box center [759, 342] width 66 height 20
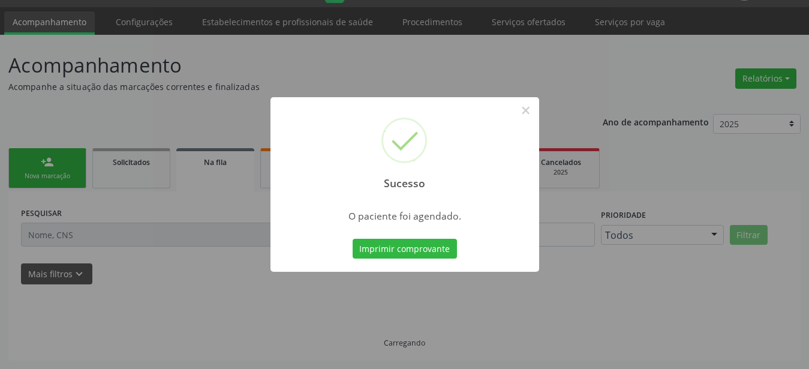
scroll to position [31, 0]
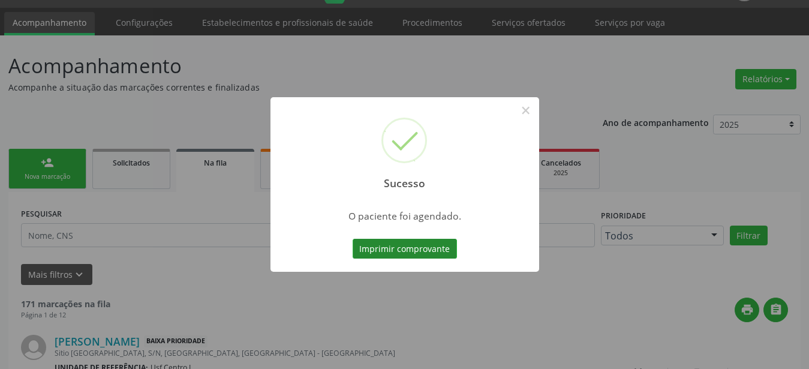
click at [373, 248] on button "Imprimir comprovante" at bounding box center [404, 249] width 104 height 20
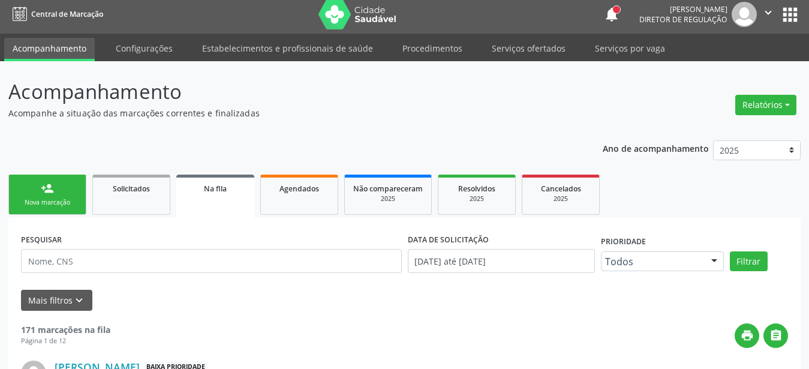
scroll to position [0, 0]
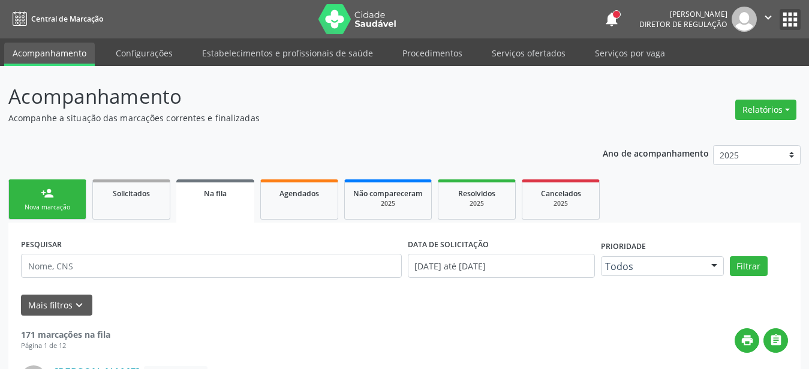
drag, startPoint x: 795, startPoint y: 25, endPoint x: 773, endPoint y: 32, distance: 23.5
click at [795, 23] on button "apps" at bounding box center [789, 19] width 21 height 21
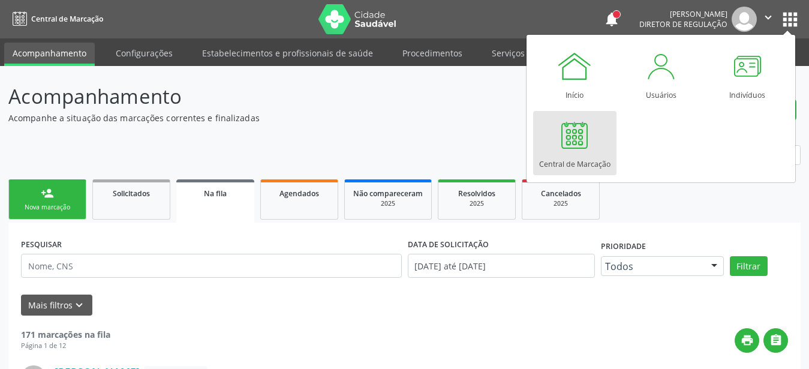
click at [574, 168] on div "Central de Marcação" at bounding box center [574, 161] width 71 height 16
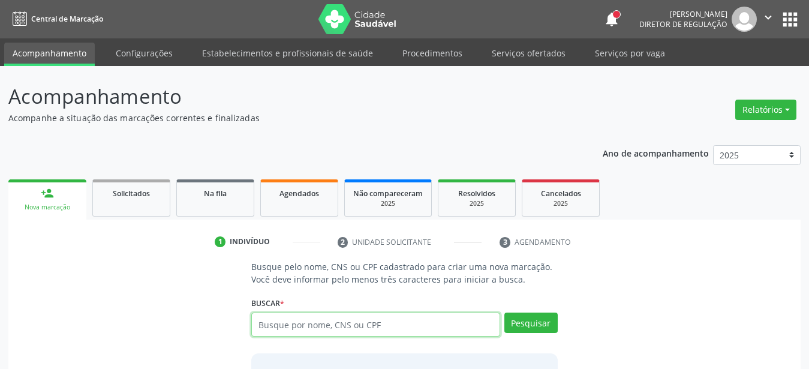
click at [301, 325] on input "text" at bounding box center [375, 324] width 249 height 24
click at [304, 331] on input "text" at bounding box center [375, 324] width 249 height 24
click at [306, 327] on input "text" at bounding box center [375, 324] width 249 height 24
click at [316, 331] on input "text" at bounding box center [375, 324] width 249 height 24
click at [329, 320] on input "text" at bounding box center [375, 324] width 249 height 24
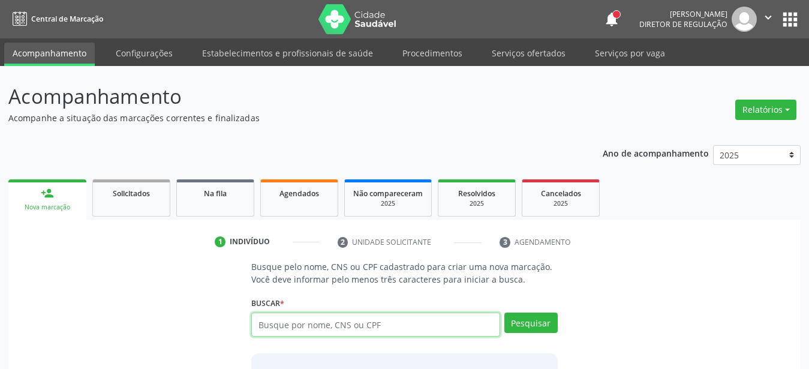
click at [337, 327] on input "text" at bounding box center [375, 324] width 249 height 24
type input "703405193738600"
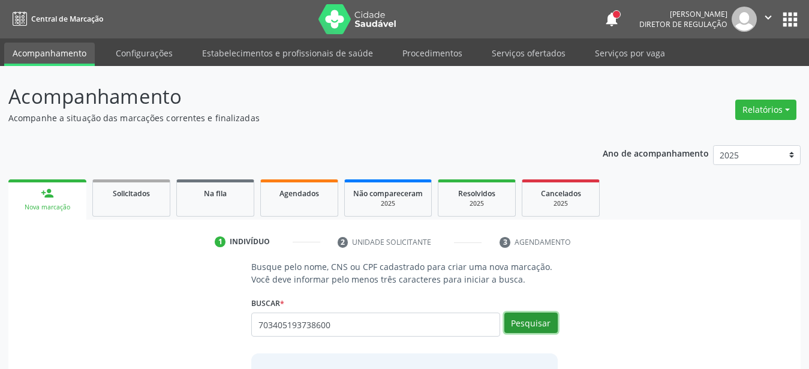
click at [516, 327] on button "Pesquisar" at bounding box center [530, 322] width 53 height 20
type input "703405193738600"
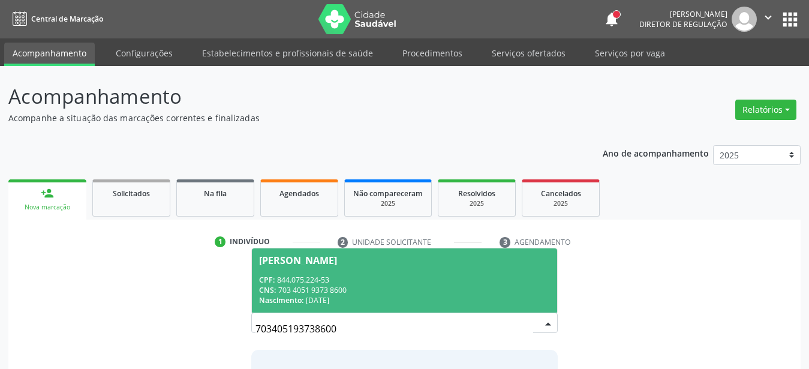
click at [373, 284] on div "CPF: 844.075.224-53" at bounding box center [404, 280] width 291 height 10
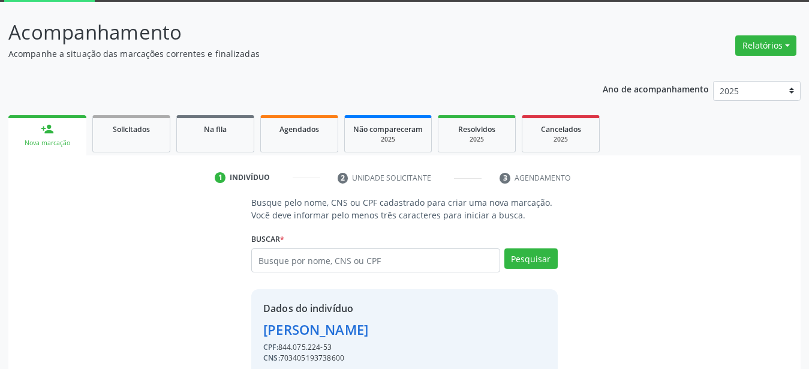
scroll to position [116, 0]
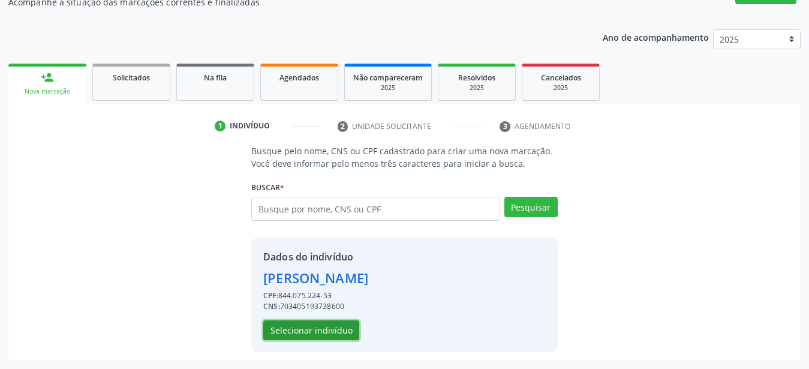
click at [322, 332] on button "Selecionar indivíduo" at bounding box center [311, 330] width 96 height 20
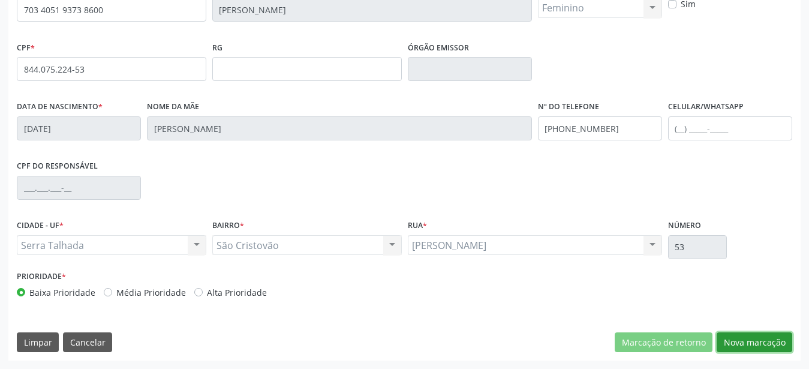
click at [754, 338] on button "Nova marcação" at bounding box center [754, 342] width 76 height 20
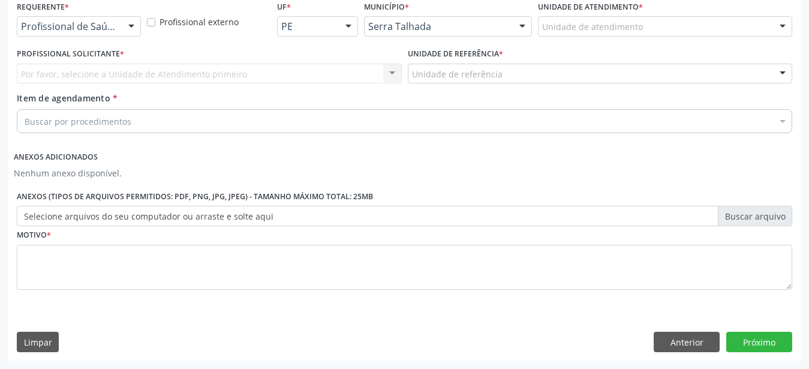
scroll to position [272, 0]
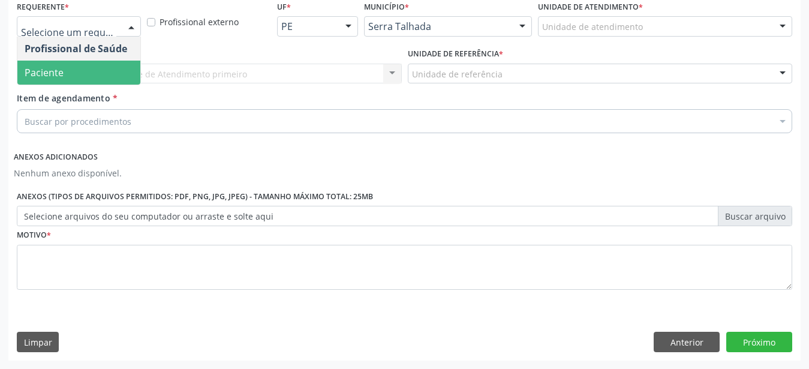
click at [89, 64] on span "Paciente" at bounding box center [78, 73] width 123 height 24
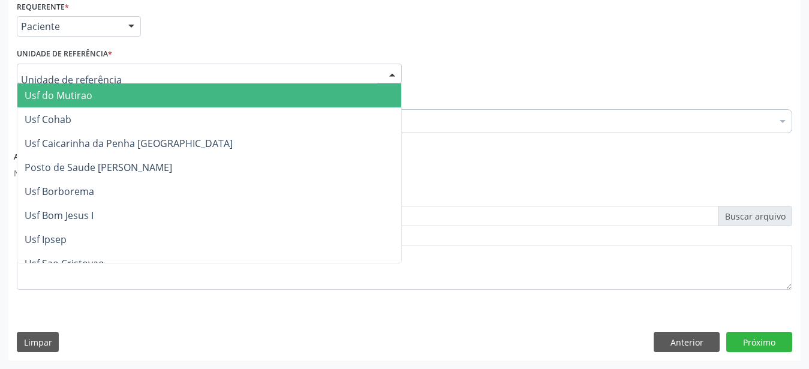
click at [86, 64] on div at bounding box center [209, 74] width 385 height 20
type input "v"
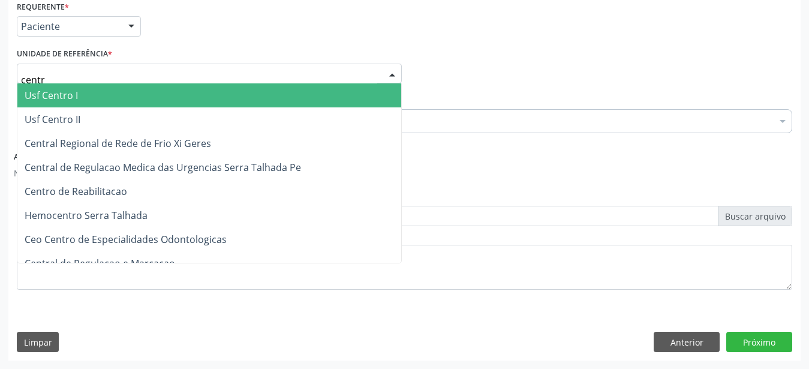
type input "centro"
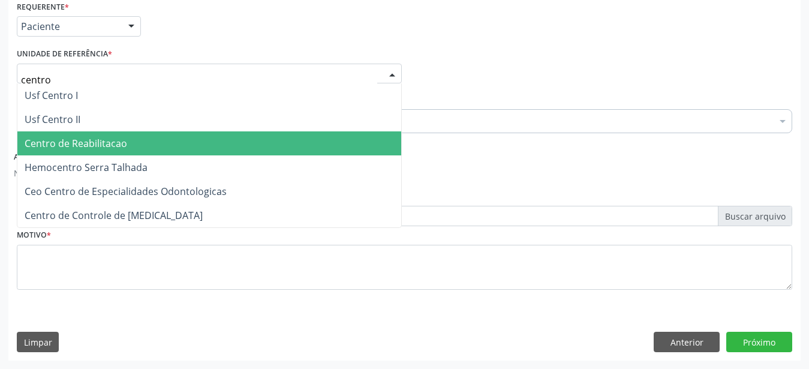
click at [113, 141] on span "Centro de Reabilitacao" at bounding box center [209, 143] width 384 height 24
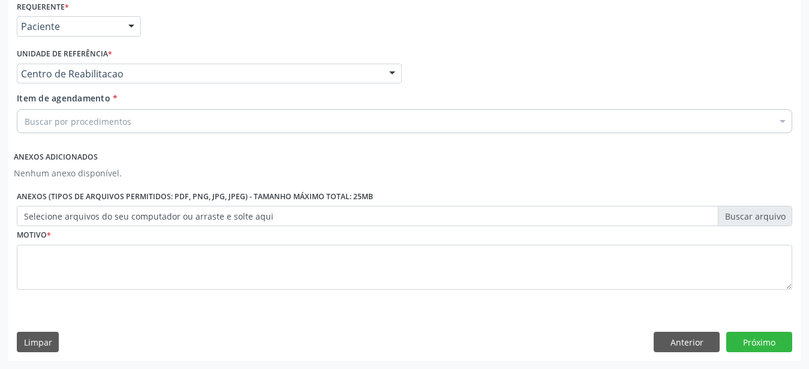
click at [94, 125] on div "Item de agendamento * Buscar por procedimentos Selecionar todos 0304070076 - .Q…" at bounding box center [404, 115] width 781 height 46
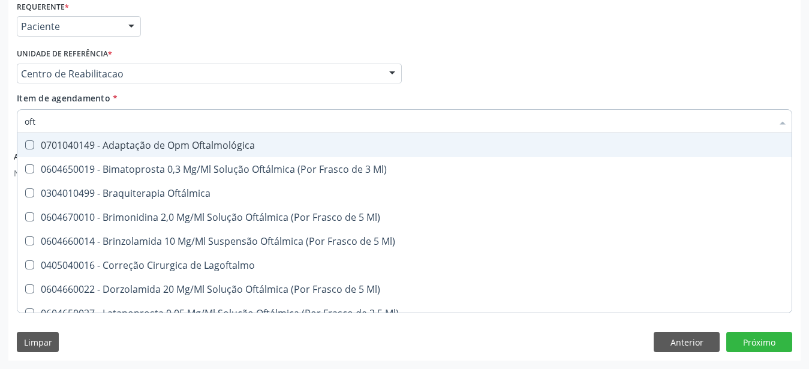
type input "ofta"
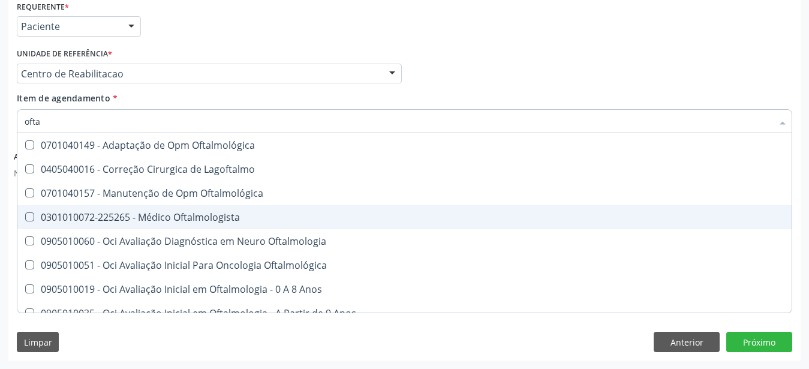
click at [145, 212] on div "0301010072-225265 - Médico Oftalmologista" at bounding box center [404, 217] width 759 height 10
checkbox Oftalmologista "true"
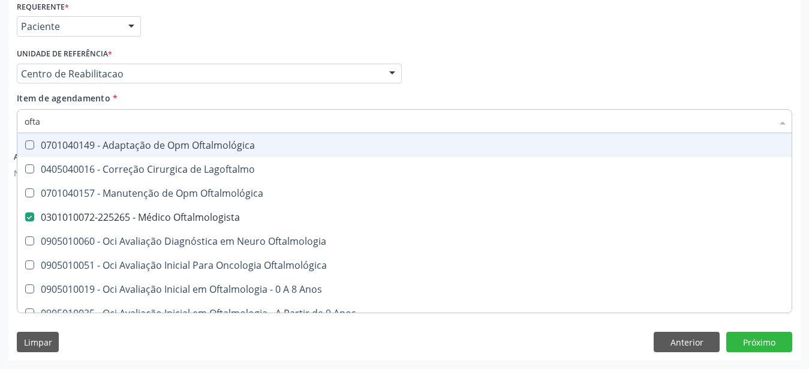
click at [485, 76] on div "Profissional Solicitante Por favor, selecione a Unidade de Atendimento primeiro…" at bounding box center [404, 68] width 781 height 47
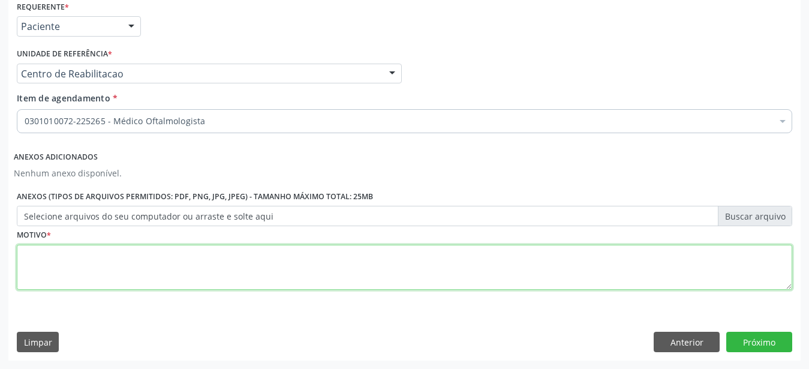
click at [181, 277] on textarea at bounding box center [404, 268] width 775 height 46
type textarea "..."
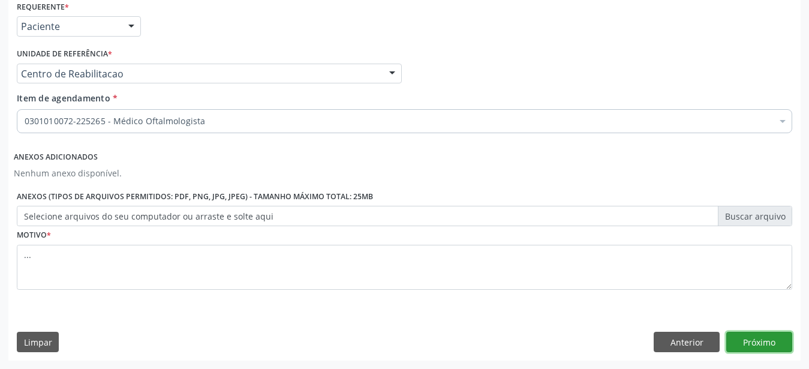
click at [743, 342] on button "Próximo" at bounding box center [759, 341] width 66 height 20
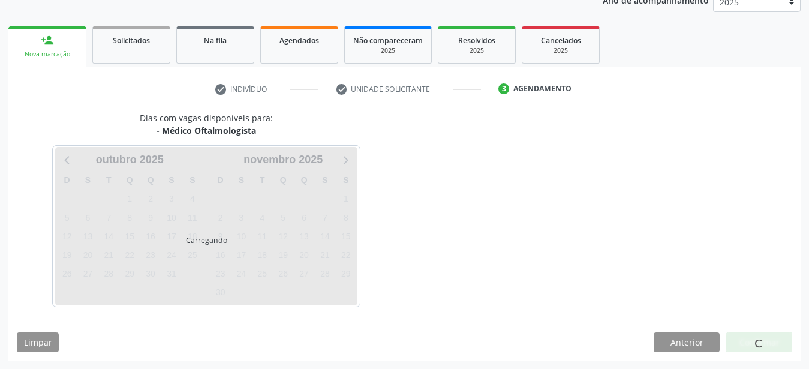
scroll to position [153, 0]
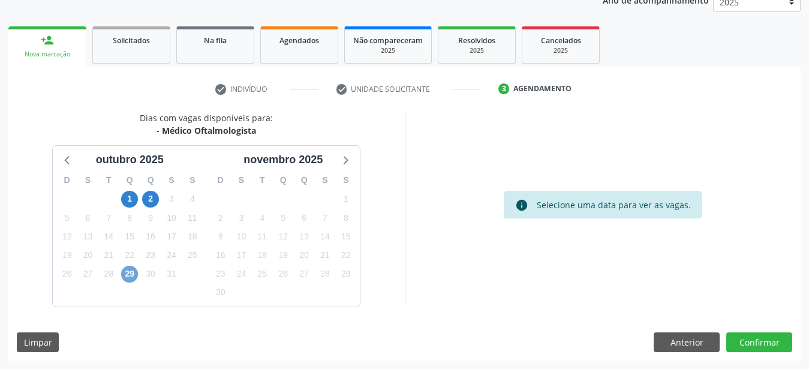
click at [129, 276] on span "29" at bounding box center [129, 274] width 17 height 17
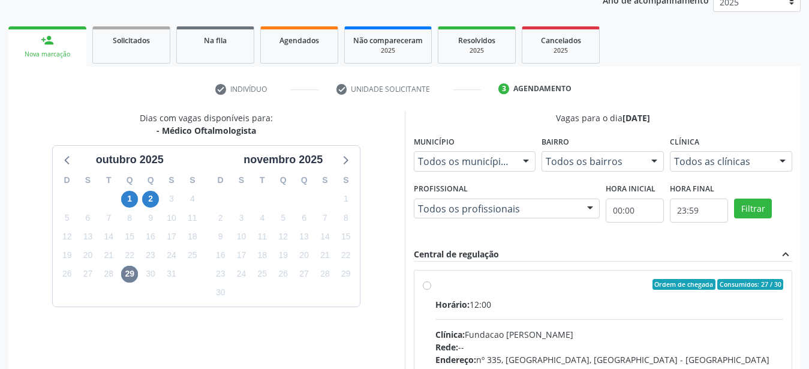
click at [435, 284] on label "Ordem de chegada Consumidos: 27 / 30 Horário: 12:00 Clínica: Fundacao Altino Ve…" at bounding box center [609, 371] width 348 height 184
click at [428, 284] on input "Ordem de chegada Consumidos: 27 / 30 Horário: 12:00 Clínica: Fundacao Altino Ve…" at bounding box center [427, 284] width 8 height 11
radio input "true"
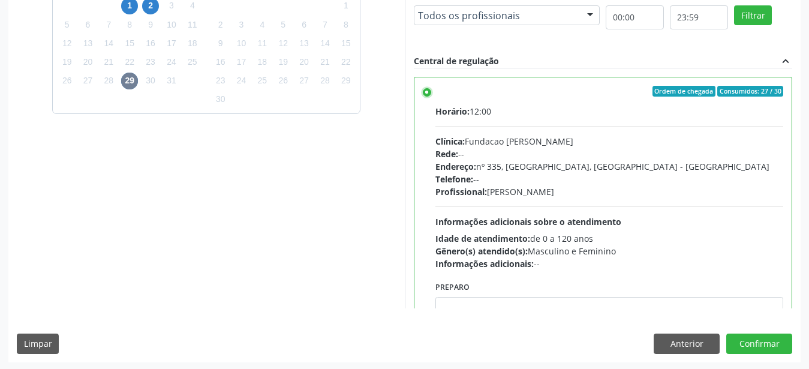
scroll to position [347, 0]
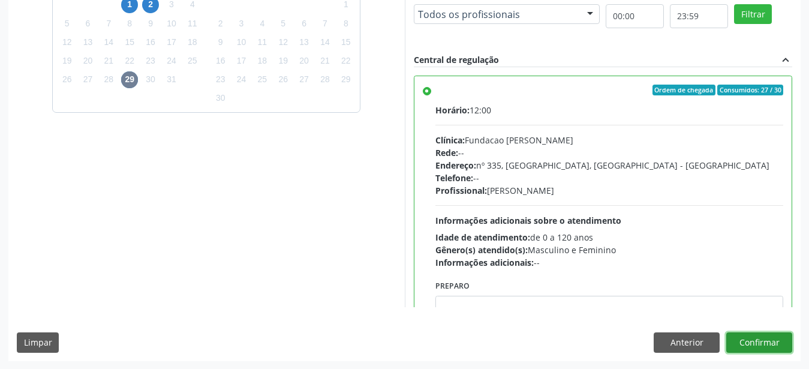
click at [736, 346] on button "Confirmar" at bounding box center [759, 342] width 66 height 20
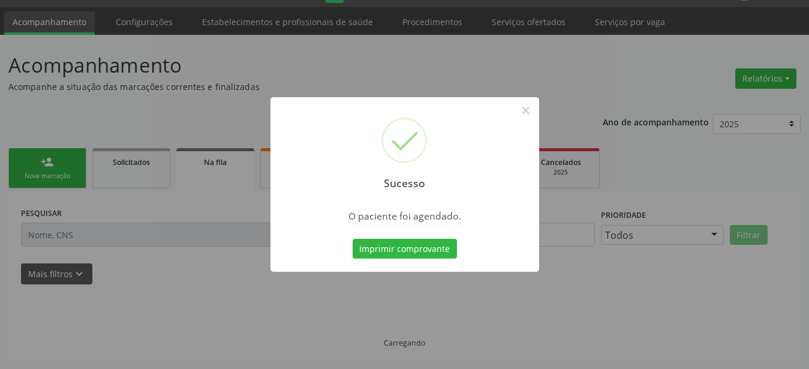
scroll to position [31, 0]
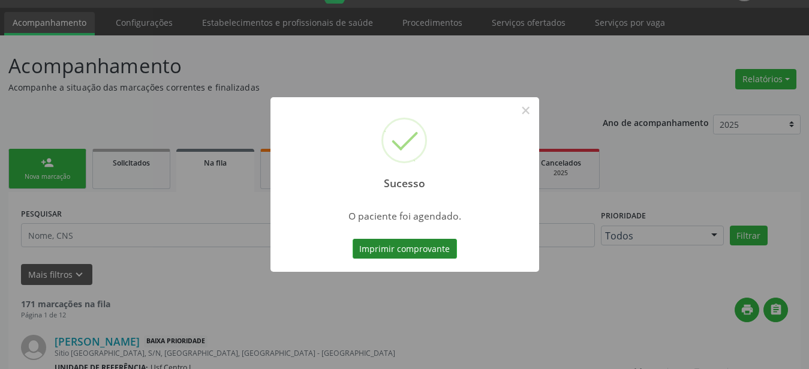
click at [402, 256] on button "Imprimir comprovante" at bounding box center [404, 249] width 104 height 20
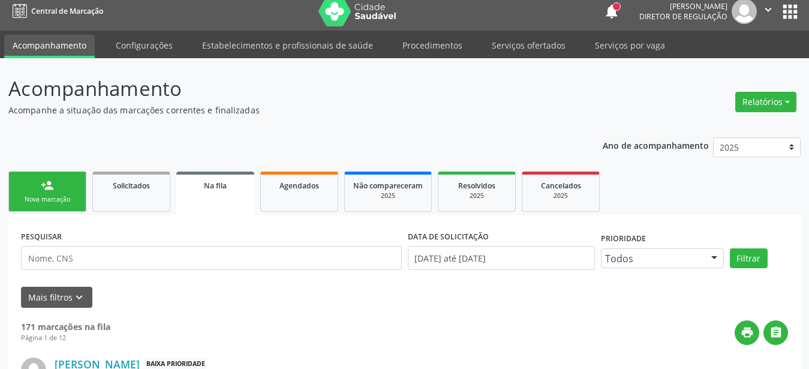
scroll to position [0, 0]
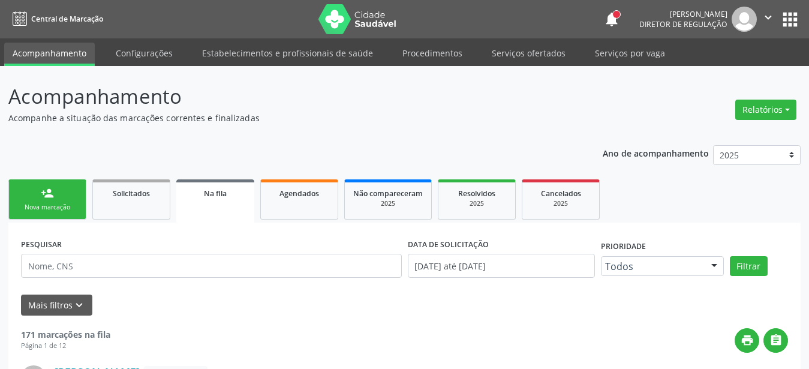
click at [789, 20] on button "apps" at bounding box center [789, 19] width 21 height 21
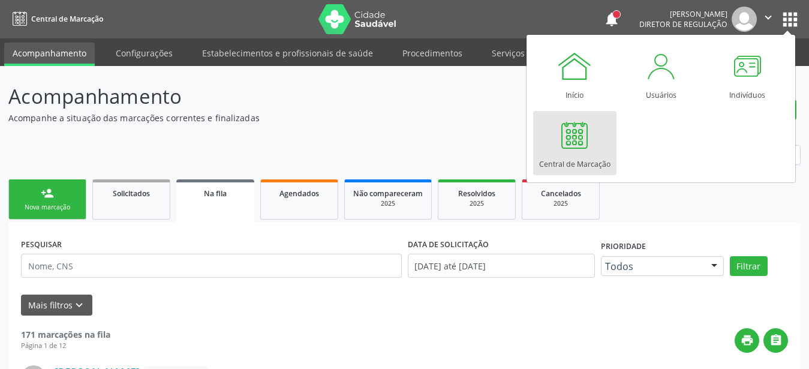
click at [592, 155] on div "Central de Marcação" at bounding box center [574, 161] width 71 height 16
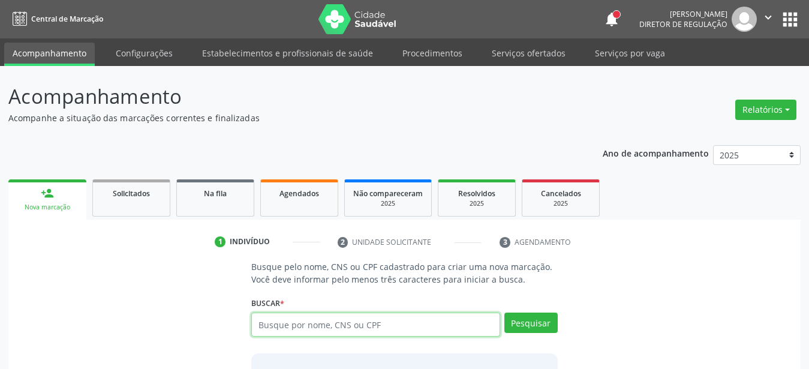
click at [423, 322] on input "text" at bounding box center [375, 324] width 249 height 24
type input "705004881770751"
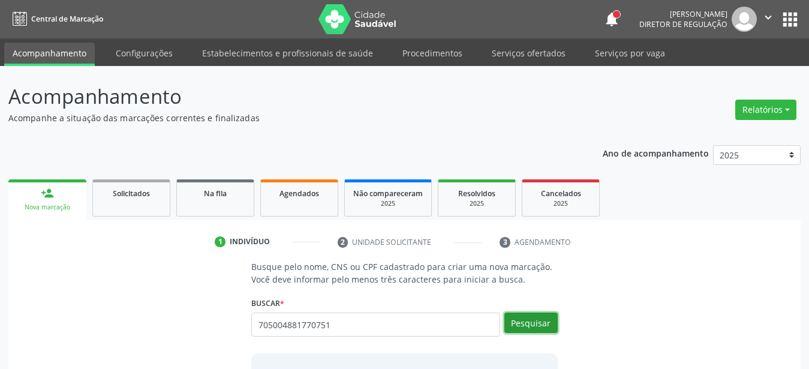
click at [514, 319] on button "Pesquisar" at bounding box center [530, 322] width 53 height 20
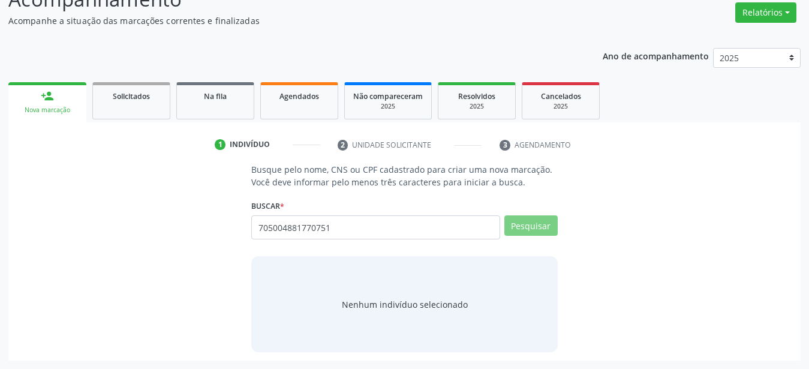
scroll to position [93, 0]
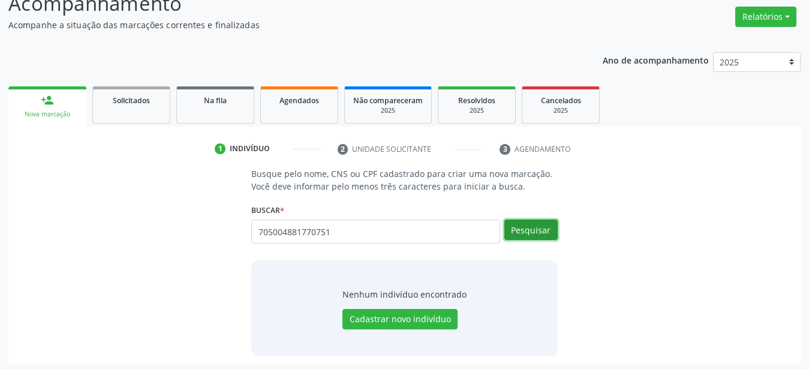
click at [534, 230] on button "Pesquisar" at bounding box center [530, 229] width 53 height 20
drag, startPoint x: 351, startPoint y: 230, endPoint x: 152, endPoint y: 218, distance: 200.0
click at [251, 219] on input "705004881770751" at bounding box center [375, 231] width 249 height 24
type input "705004881770751705004881770791"
drag, startPoint x: 424, startPoint y: 235, endPoint x: 63, endPoint y: 227, distance: 361.0
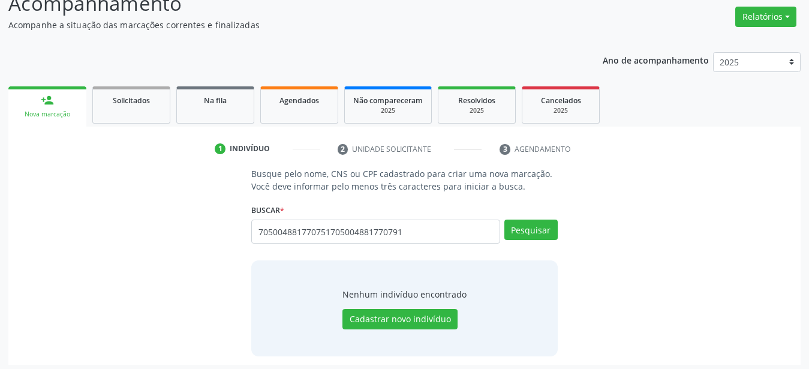
click at [251, 227] on input "705004881770751705004881770791" at bounding box center [375, 231] width 249 height 24
type input "705004881770751"
click at [537, 231] on button "Pesquisar" at bounding box center [530, 229] width 53 height 20
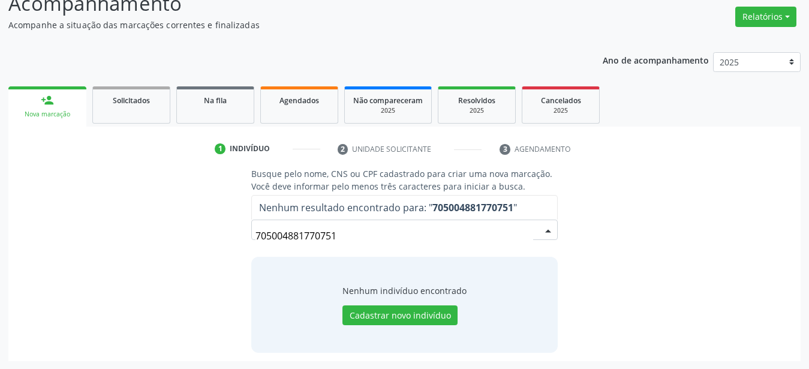
drag, startPoint x: 381, startPoint y: 243, endPoint x: 223, endPoint y: 236, distance: 157.8
click at [255, 236] on input "705004881770751" at bounding box center [394, 236] width 278 height 24
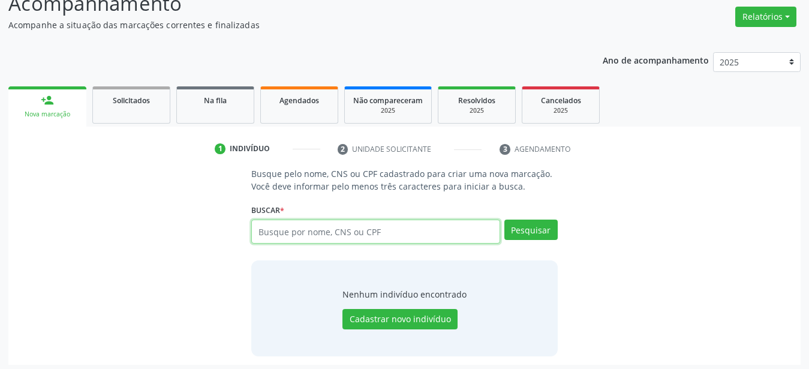
paste input "898002863706189"
type input "898002863706189"
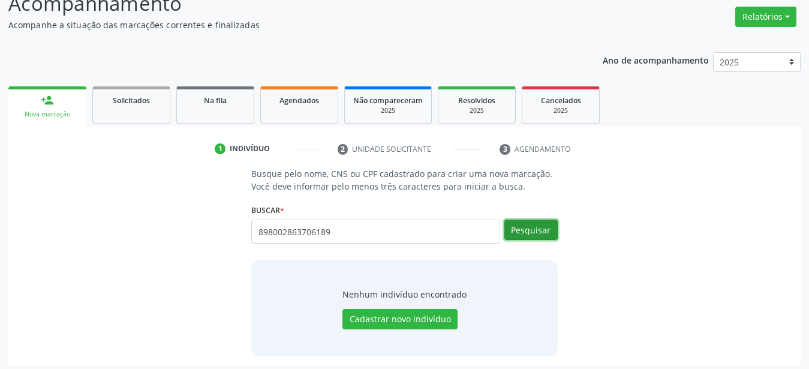
click at [527, 236] on button "Pesquisar" at bounding box center [530, 229] width 53 height 20
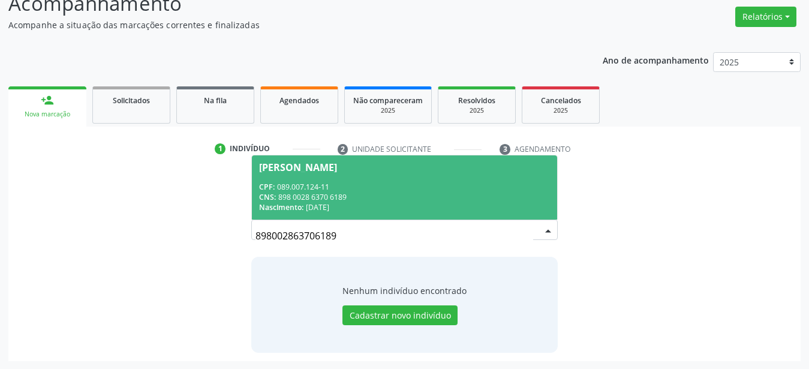
click at [306, 178] on span "Ilcilene Rodrigues da Silva Souza CPF: 089.007.124-11 CNS: 898 0028 6370 6189 N…" at bounding box center [404, 187] width 305 height 64
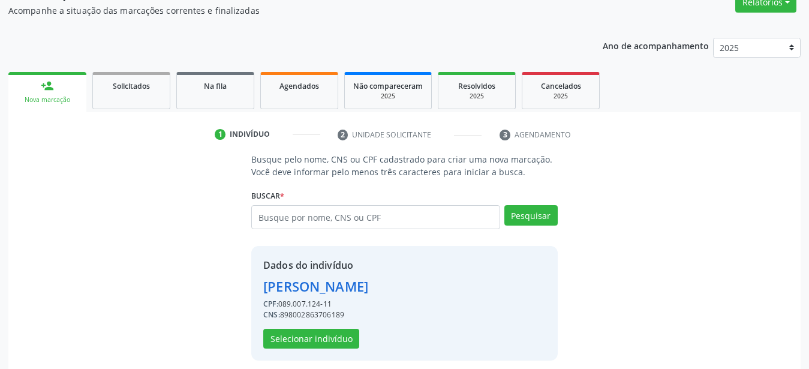
scroll to position [116, 0]
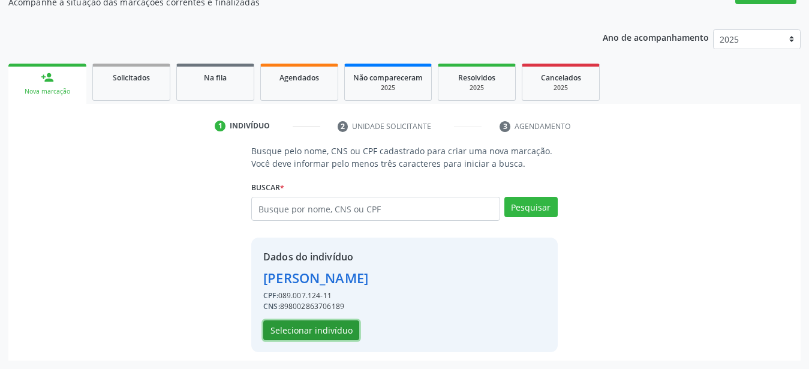
click at [297, 328] on button "Selecionar indivíduo" at bounding box center [311, 330] width 96 height 20
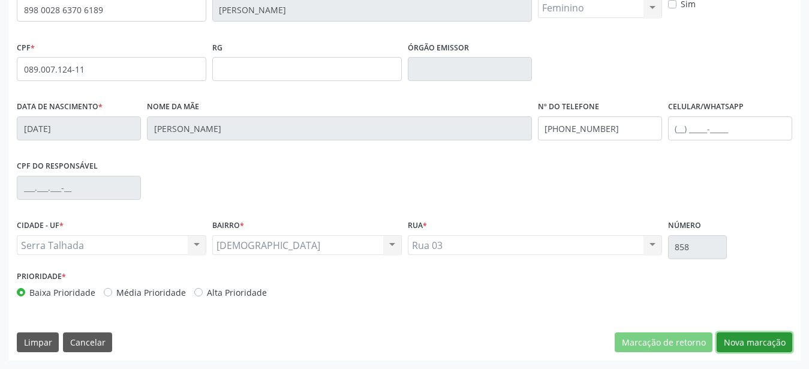
click at [738, 342] on button "Nova marcação" at bounding box center [754, 342] width 76 height 20
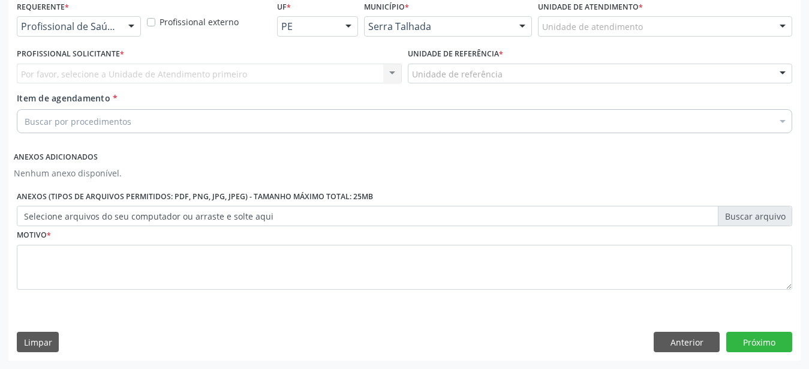
scroll to position [272, 0]
click at [103, 16] on div "Profissional de Saúde" at bounding box center [79, 26] width 124 height 20
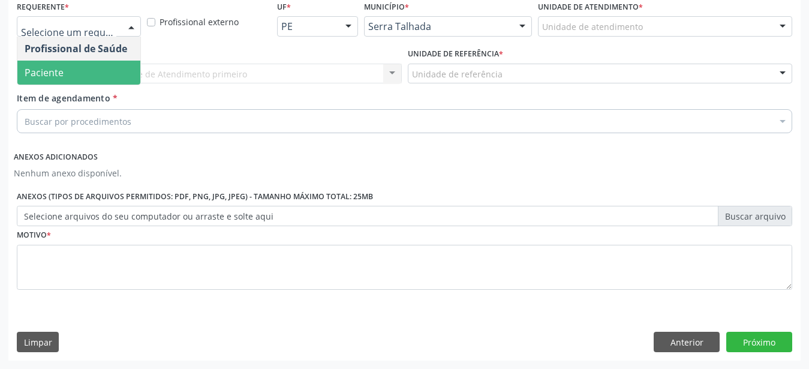
click at [89, 61] on span "Paciente" at bounding box center [78, 73] width 123 height 24
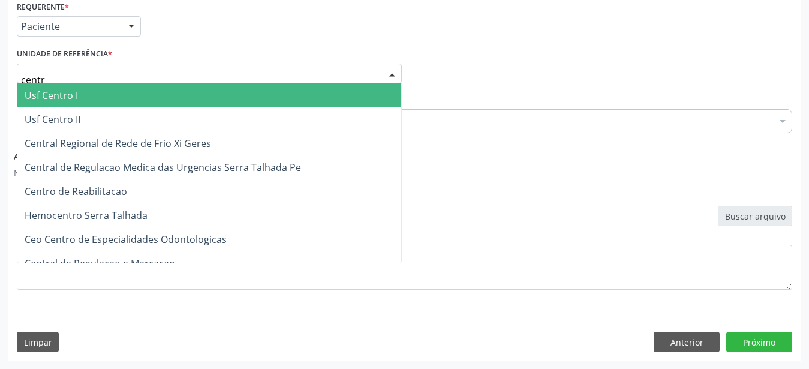
type input "centro"
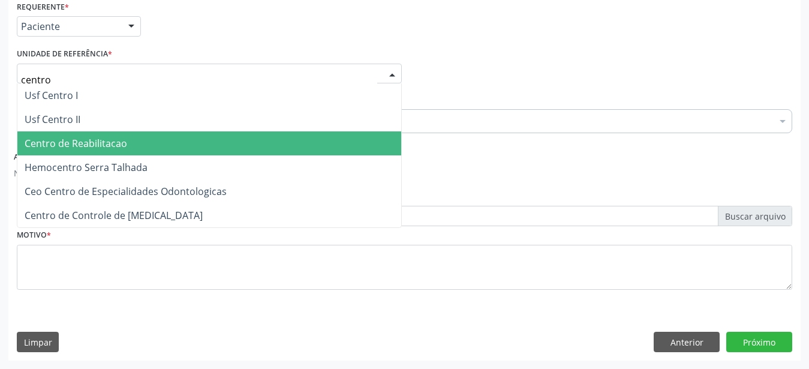
click at [133, 134] on span "Centro de Reabilitacao" at bounding box center [209, 143] width 384 height 24
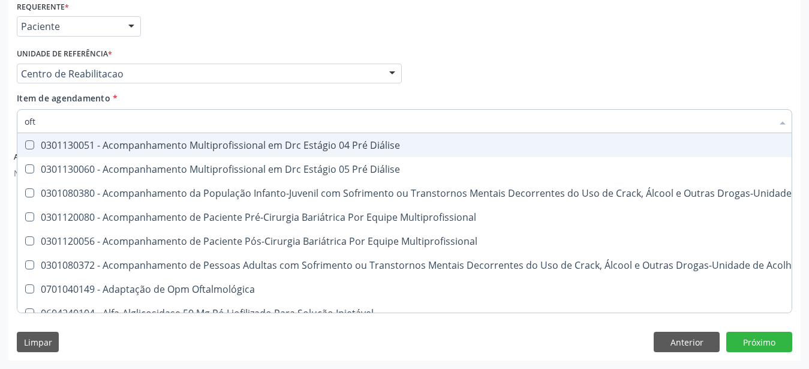
type input "ofta"
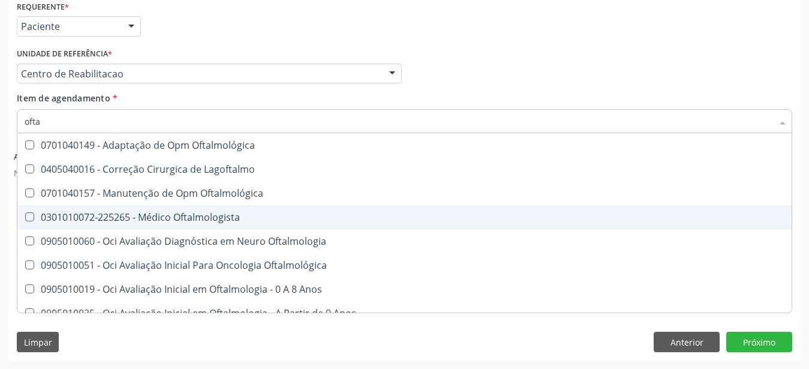
click at [257, 212] on div "0301010072-225265 - Médico Oftalmologista" at bounding box center [404, 217] width 759 height 10
checkbox Oftalmologista "true"
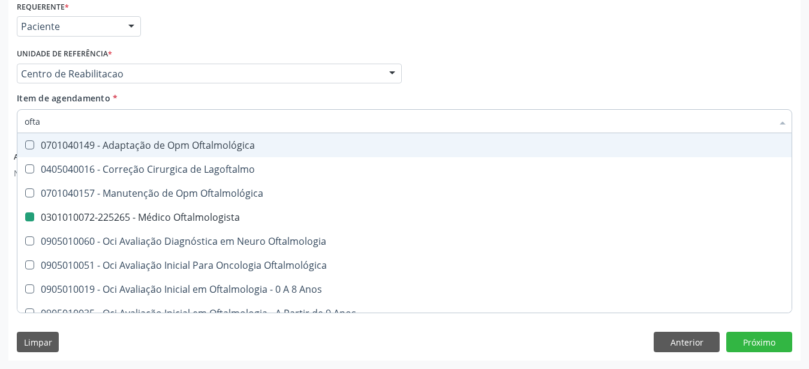
click at [478, 64] on div "Profissional Solicitante Por favor, selecione a Unidade de Atendimento primeiro…" at bounding box center [404, 68] width 781 height 47
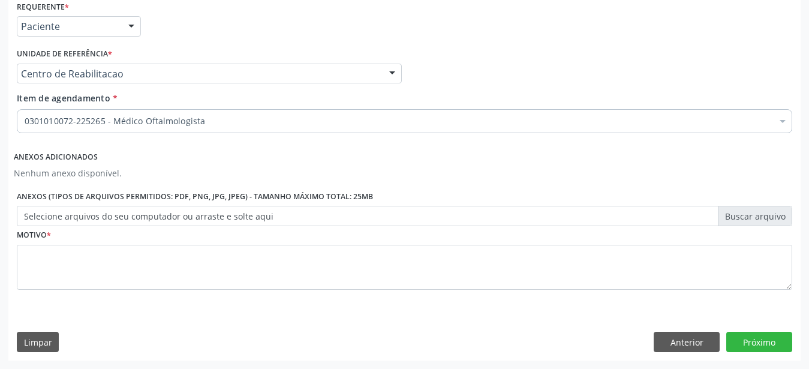
scroll to position [0, 0]
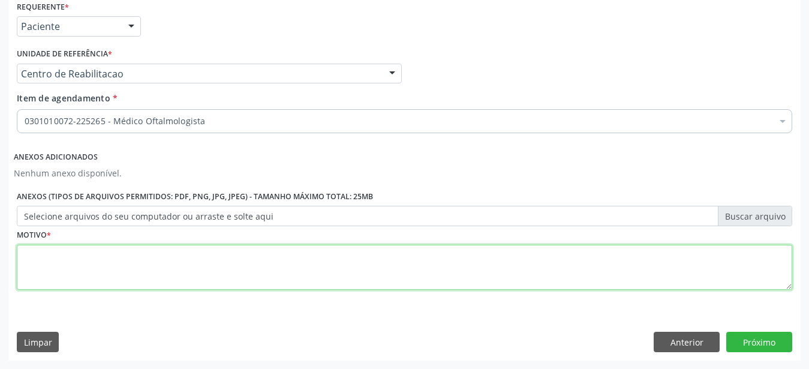
click at [118, 258] on textarea at bounding box center [404, 268] width 775 height 46
type textarea "..."
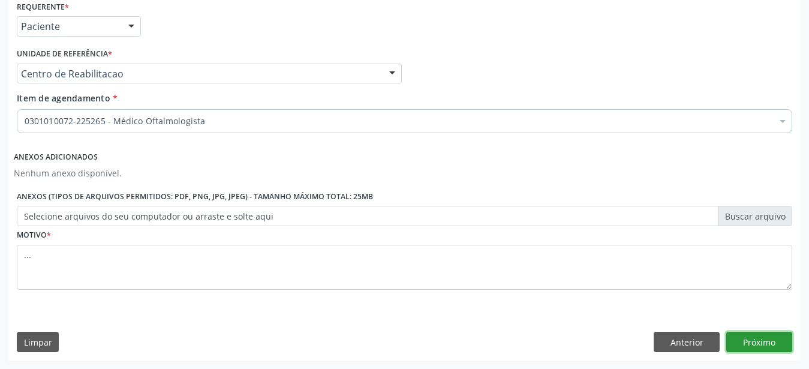
click at [771, 338] on button "Próximo" at bounding box center [759, 341] width 66 height 20
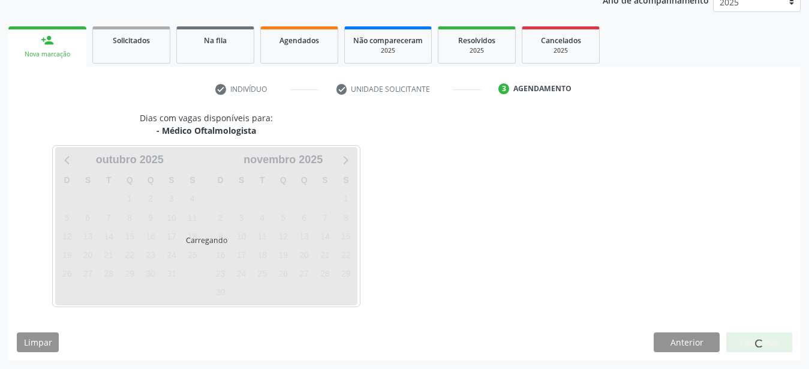
scroll to position [153, 0]
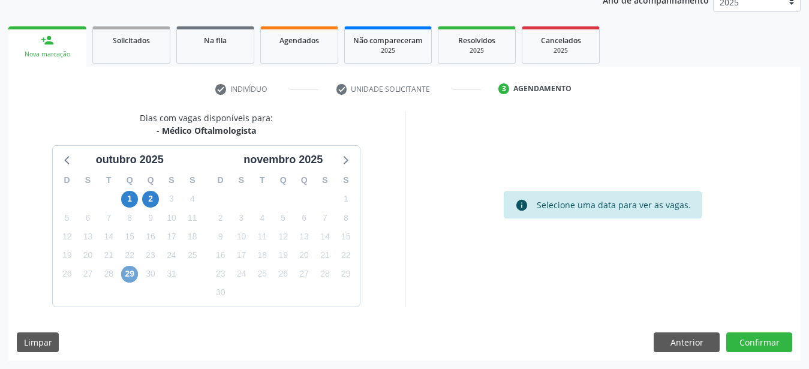
click at [128, 270] on span "29" at bounding box center [129, 274] width 17 height 17
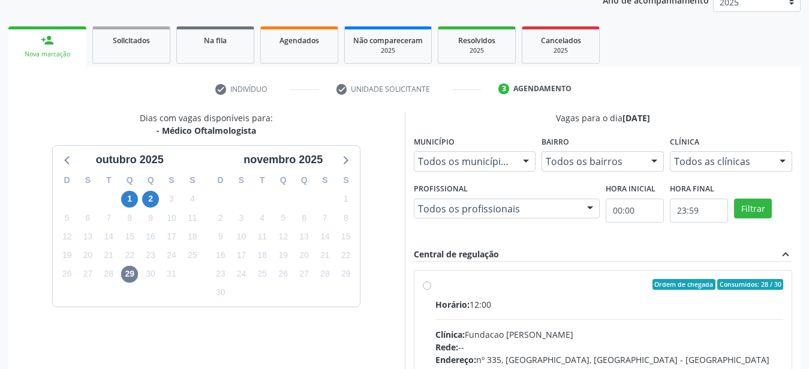
drag, startPoint x: 426, startPoint y: 285, endPoint x: 466, endPoint y: 283, distance: 39.6
click at [435, 285] on label "Ordem de chegada Consumidos: 28 / 30 Horário: 12:00 Clínica: Fundacao Altino Ve…" at bounding box center [609, 371] width 348 height 184
click at [426, 285] on input "Ordem de chegada Consumidos: 28 / 30 Horário: 12:00 Clínica: Fundacao Altino Ve…" at bounding box center [427, 284] width 8 height 11
radio input "true"
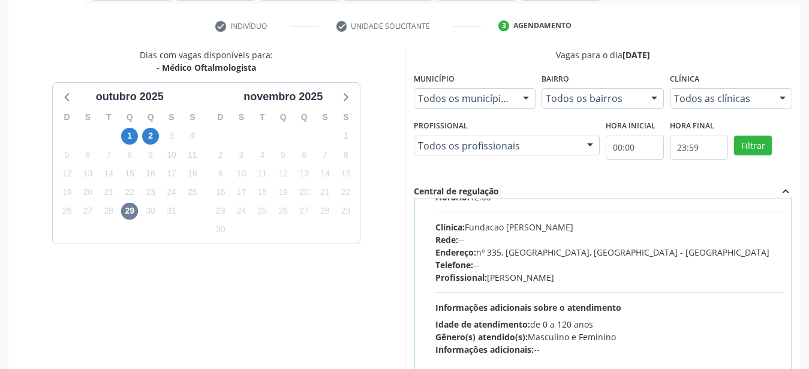
scroll to position [59, 0]
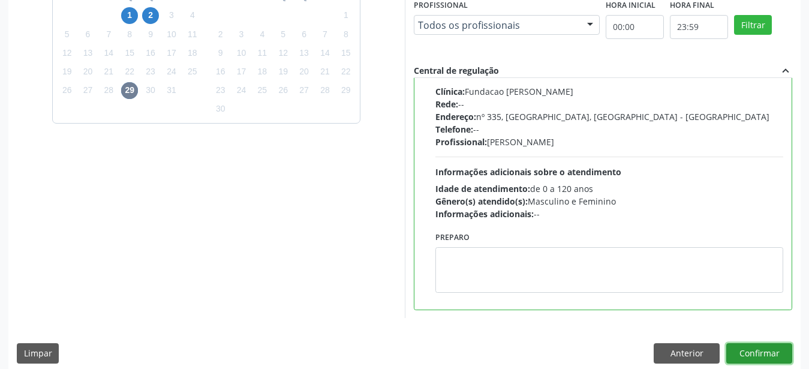
click at [782, 355] on button "Confirmar" at bounding box center [759, 353] width 66 height 20
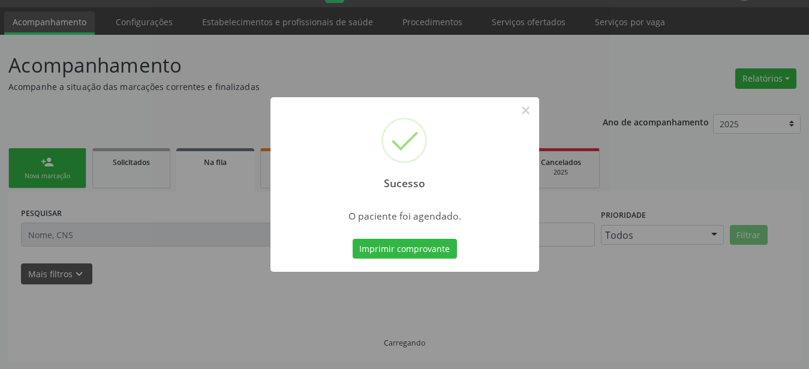
scroll to position [31, 0]
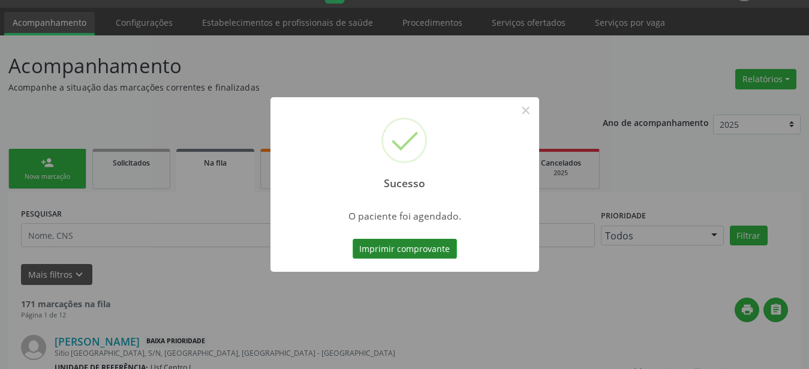
click at [404, 254] on button "Imprimir comprovante" at bounding box center [404, 249] width 104 height 20
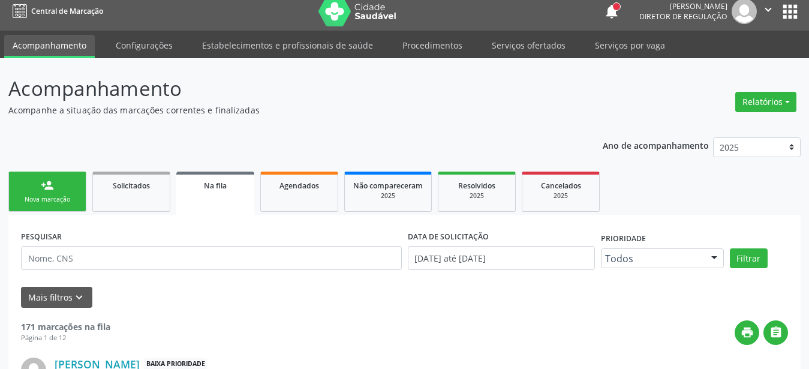
scroll to position [0, 0]
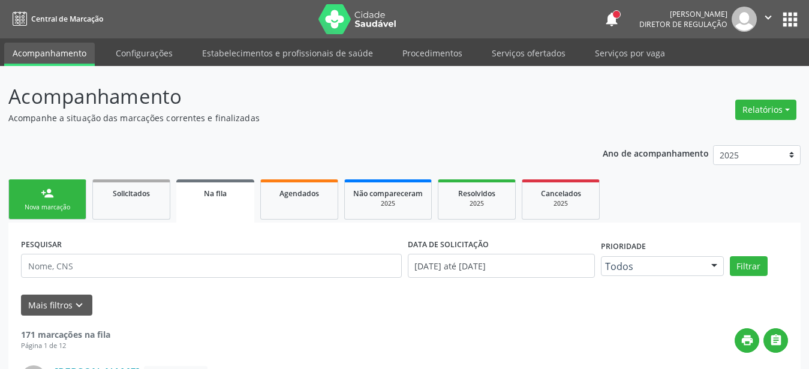
click at [786, 17] on button "apps" at bounding box center [789, 19] width 21 height 21
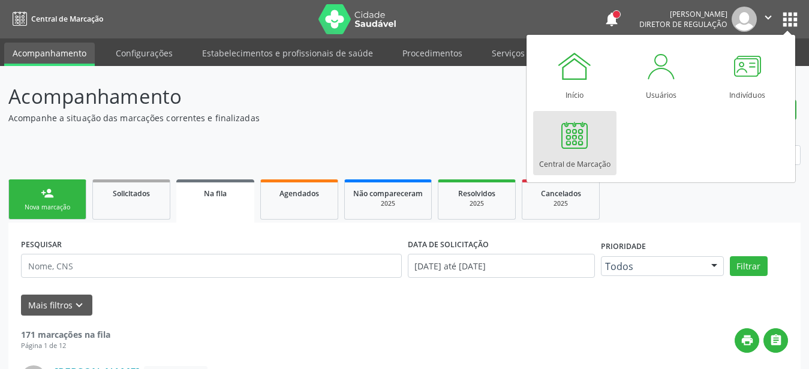
click at [573, 131] on div at bounding box center [574, 135] width 36 height 36
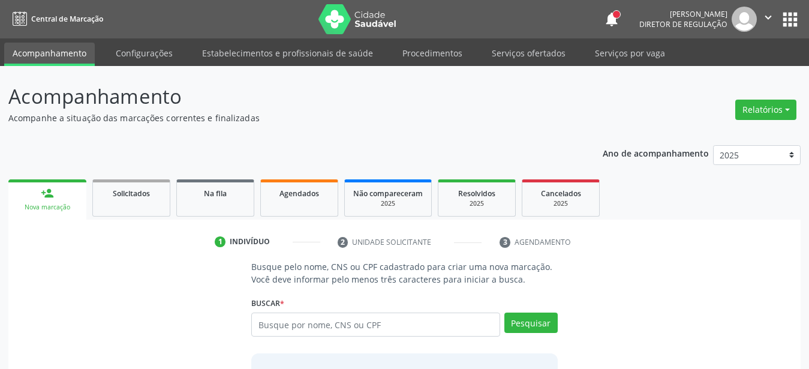
click at [321, 336] on input "text" at bounding box center [375, 324] width 249 height 24
type input "898002938165824"
click at [527, 321] on button "Pesquisar" at bounding box center [530, 322] width 53 height 20
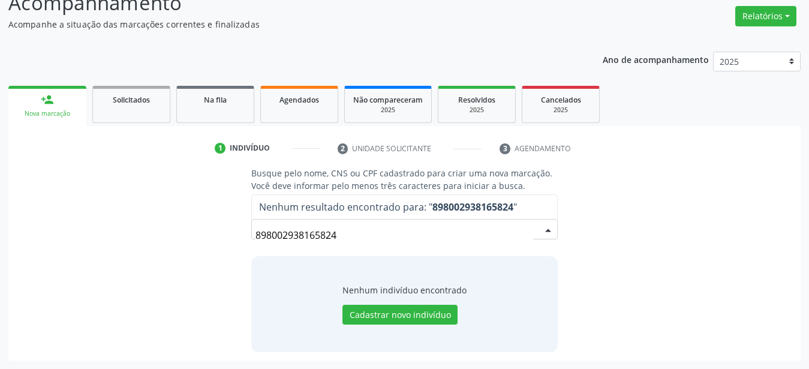
scroll to position [93, 0]
drag, startPoint x: 349, startPoint y: 234, endPoint x: 209, endPoint y: 257, distance: 142.1
click at [255, 248] on input "898002938165824" at bounding box center [394, 236] width 278 height 24
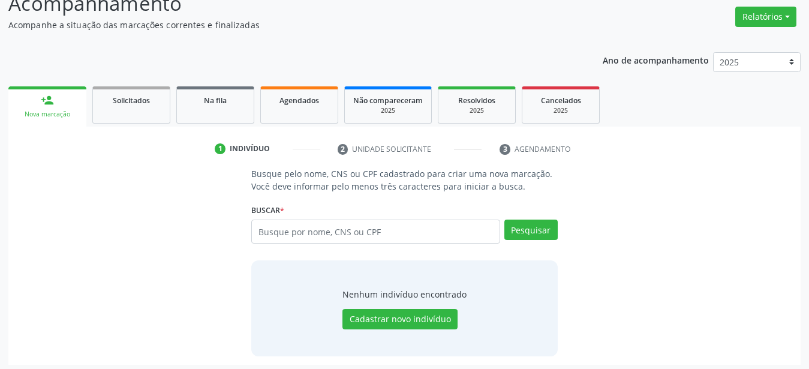
drag, startPoint x: 282, startPoint y: 115, endPoint x: 294, endPoint y: 196, distance: 81.8
click at [282, 114] on link "Agendados" at bounding box center [299, 104] width 78 height 37
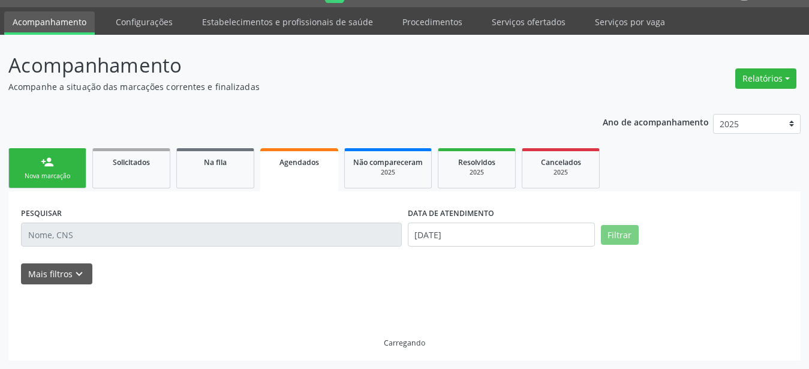
scroll to position [31, 0]
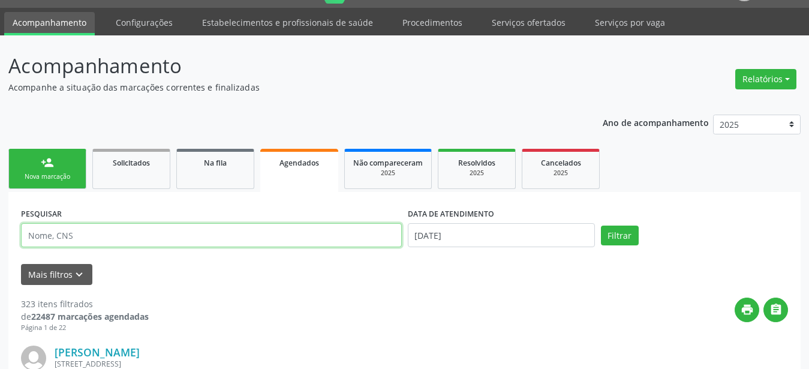
click at [92, 232] on input "text" at bounding box center [211, 235] width 381 height 24
type input "898003950567021"
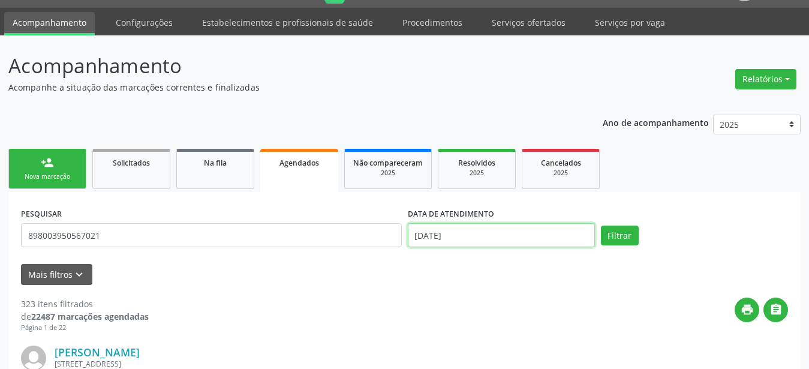
click at [433, 230] on input "[DATE]" at bounding box center [501, 235] width 187 height 24
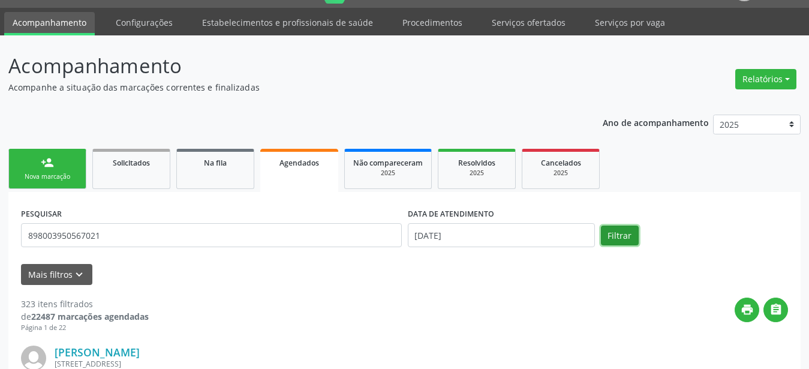
click at [626, 233] on button "Filtrar" at bounding box center [620, 235] width 38 height 20
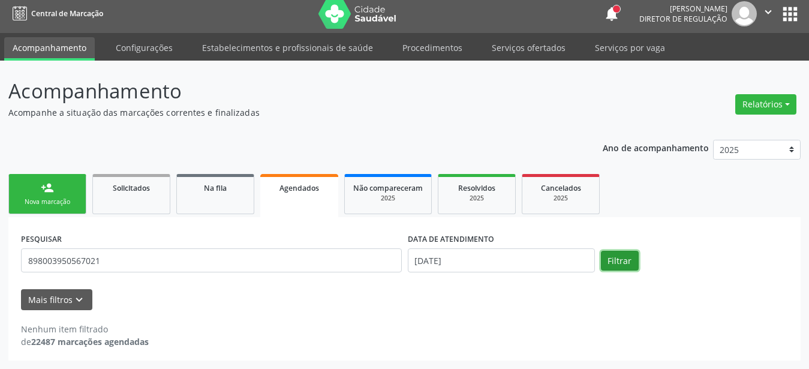
scroll to position [5, 0]
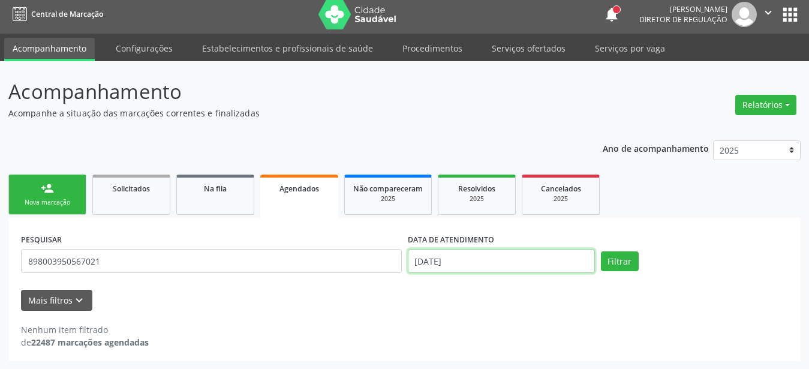
click at [427, 258] on input "[DATE]" at bounding box center [501, 261] width 187 height 24
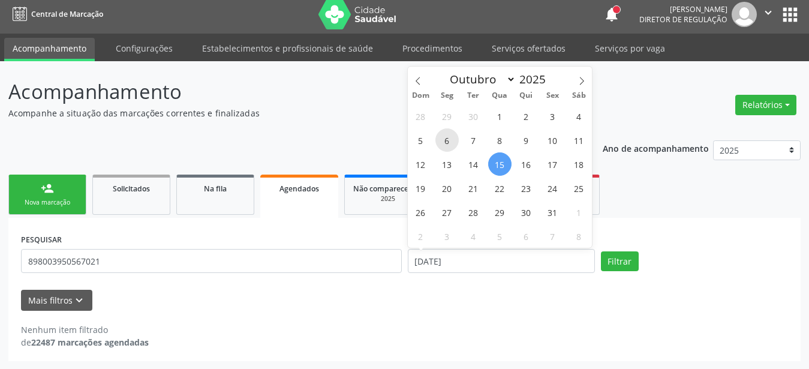
click at [446, 137] on span "6" at bounding box center [446, 139] width 23 height 23
type input "[DATE]"
click at [446, 137] on span "6" at bounding box center [446, 139] width 23 height 23
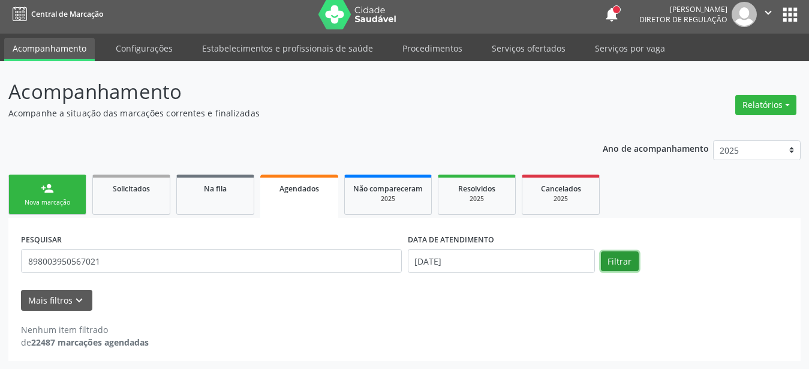
drag, startPoint x: 615, startPoint y: 266, endPoint x: 602, endPoint y: 259, distance: 14.2
click at [614, 265] on button "Filtrar" at bounding box center [620, 261] width 38 height 20
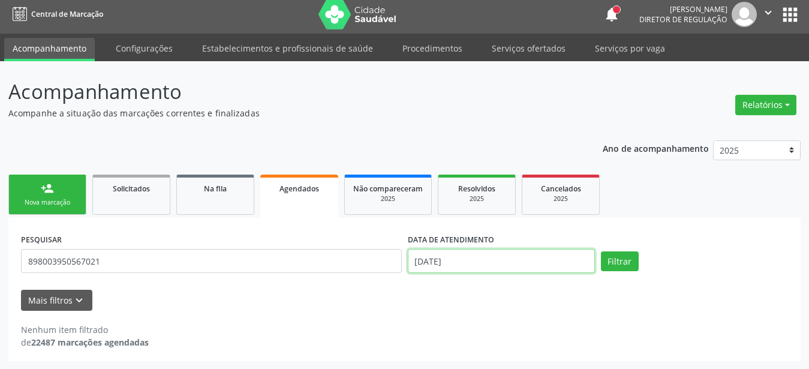
drag, startPoint x: 465, startPoint y: 258, endPoint x: 469, endPoint y: 248, distance: 11.3
click at [465, 258] on input "[DATE]" at bounding box center [501, 261] width 187 height 24
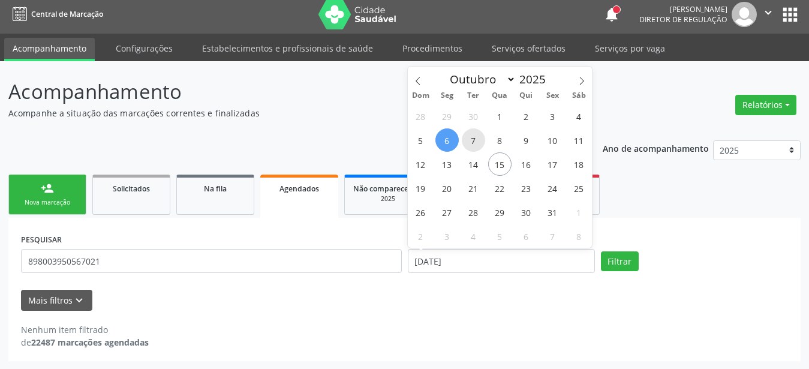
click at [477, 138] on span "7" at bounding box center [473, 139] width 23 height 23
type input "[DATE]"
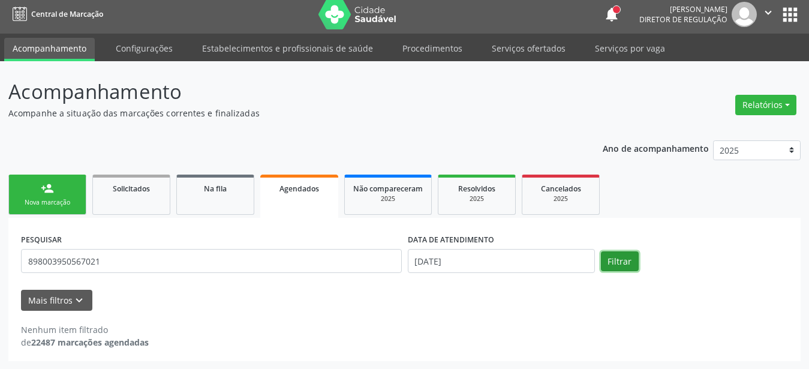
click at [618, 258] on button "Filtrar" at bounding box center [620, 261] width 38 height 20
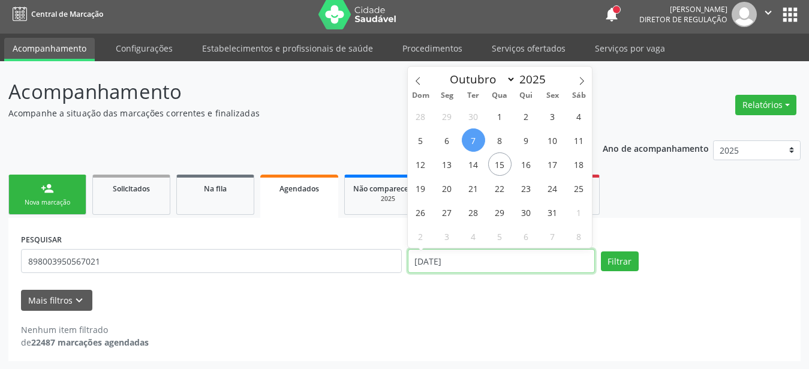
click at [487, 258] on input "[DATE]" at bounding box center [501, 261] width 187 height 24
click at [499, 139] on span "8" at bounding box center [499, 139] width 23 height 23
type input "[DATE]"
click at [499, 139] on span "8" at bounding box center [499, 139] width 23 height 23
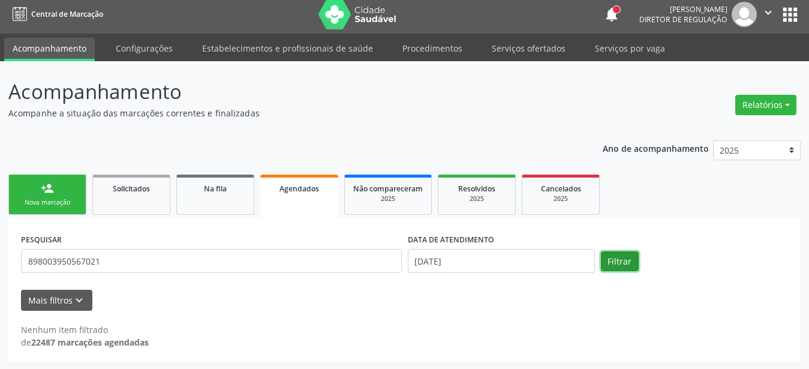
click at [611, 270] on button "Filtrar" at bounding box center [620, 261] width 38 height 20
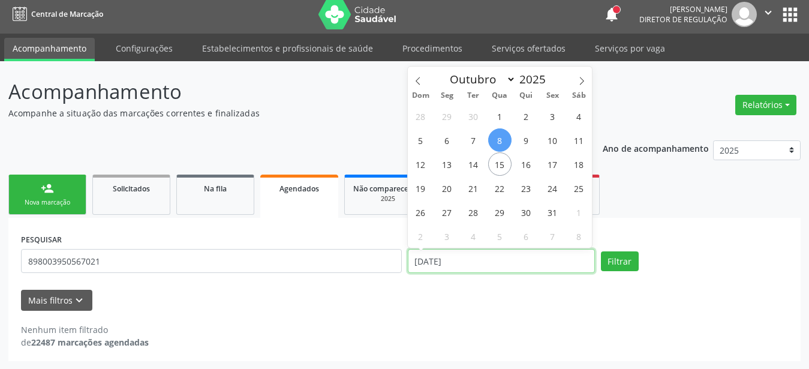
click at [430, 257] on input "[DATE]" at bounding box center [501, 261] width 187 height 24
click at [522, 136] on span "9" at bounding box center [525, 139] width 23 height 23
type input "[DATE]"
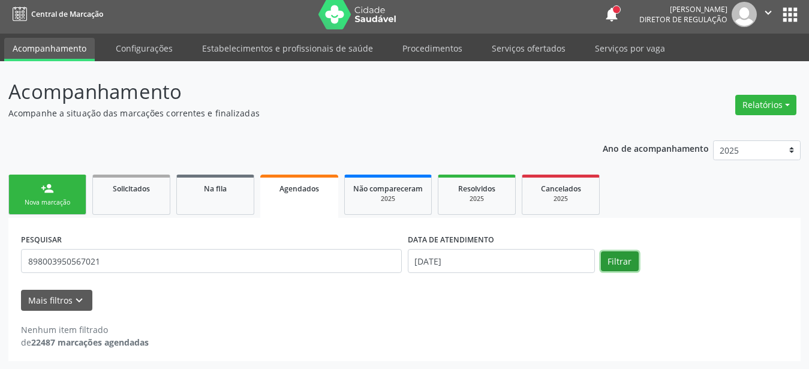
click at [626, 258] on button "Filtrar" at bounding box center [620, 261] width 38 height 20
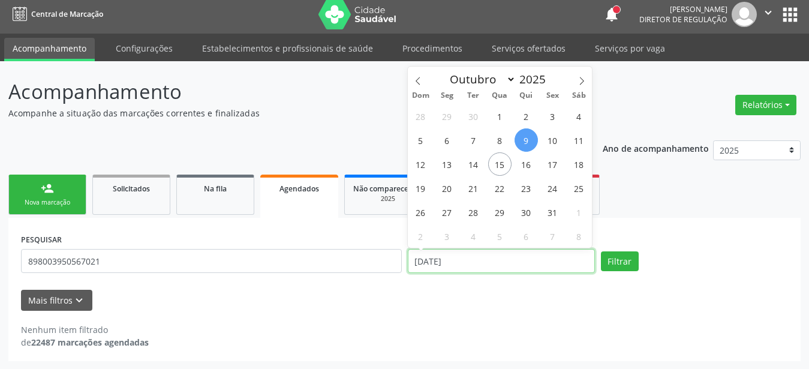
click at [568, 264] on input "[DATE]" at bounding box center [501, 261] width 187 height 24
click at [559, 132] on span "10" at bounding box center [552, 139] width 23 height 23
type input "10/10/2025"
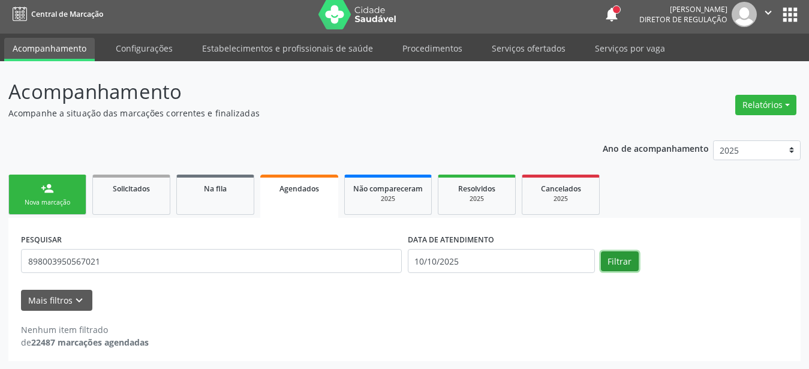
click at [632, 259] on button "Filtrar" at bounding box center [620, 261] width 38 height 20
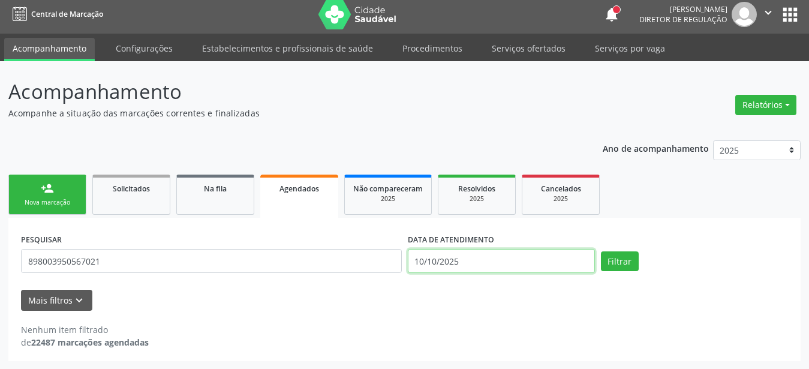
drag, startPoint x: 461, startPoint y: 261, endPoint x: 460, endPoint y: 254, distance: 6.6
click at [460, 261] on input "10/10/2025" at bounding box center [501, 261] width 187 height 24
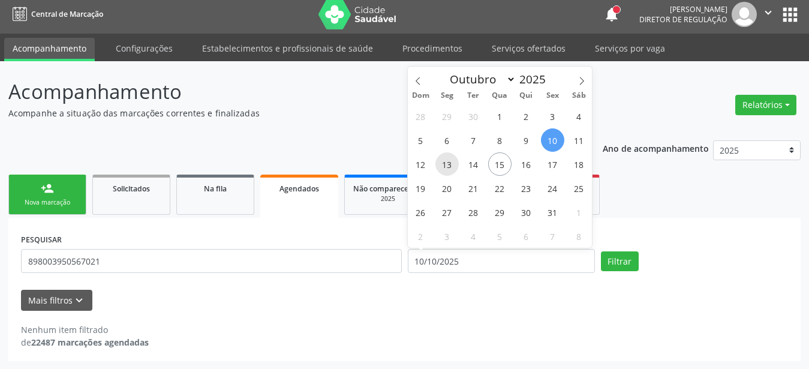
click at [444, 162] on span "13" at bounding box center [446, 163] width 23 height 23
type input "[DATE]"
click at [444, 162] on span "13" at bounding box center [446, 163] width 23 height 23
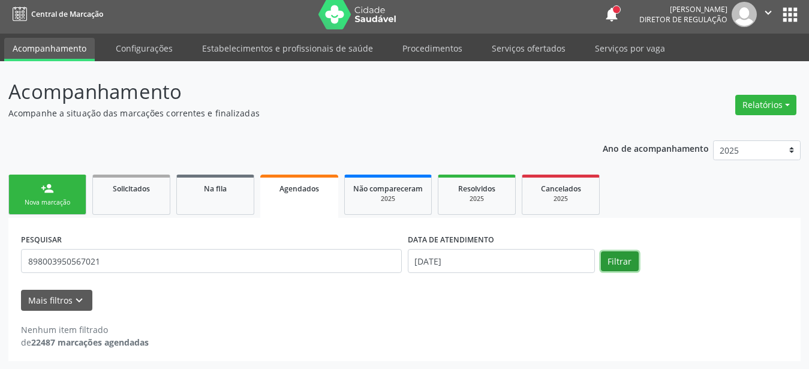
click at [613, 256] on button "Filtrar" at bounding box center [620, 261] width 38 height 20
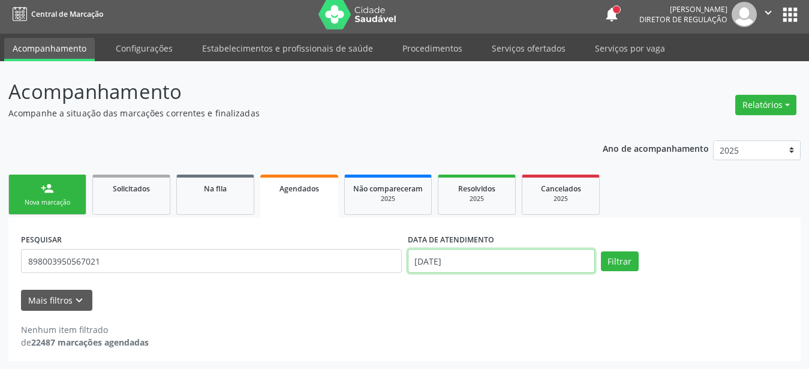
click at [538, 272] on input "[DATE]" at bounding box center [501, 261] width 187 height 24
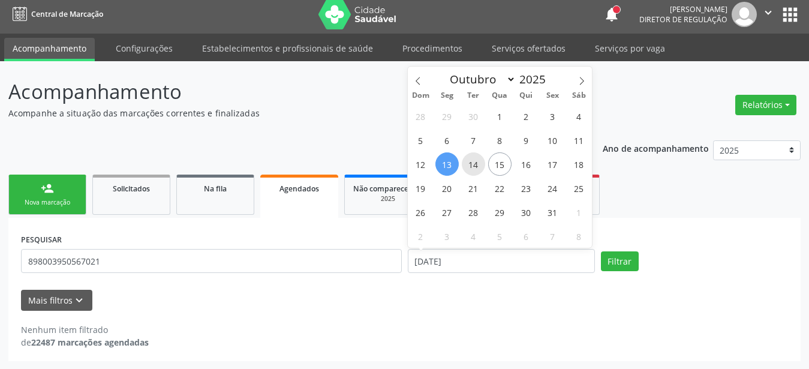
click at [475, 161] on span "14" at bounding box center [473, 163] width 23 height 23
type input "[DATE]"
click at [475, 161] on span "14" at bounding box center [473, 163] width 23 height 23
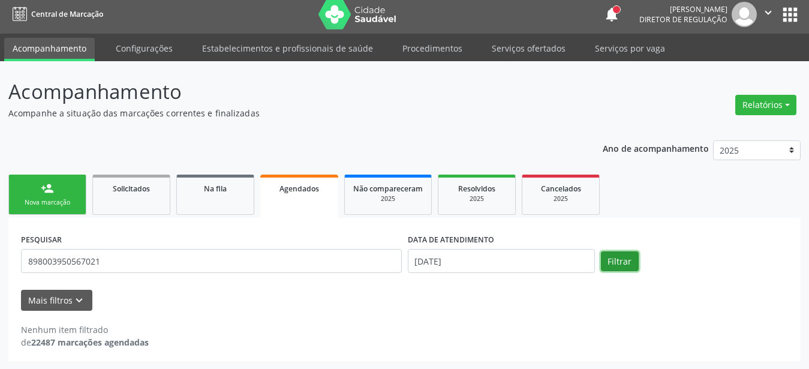
click at [601, 258] on button "Filtrar" at bounding box center [620, 261] width 38 height 20
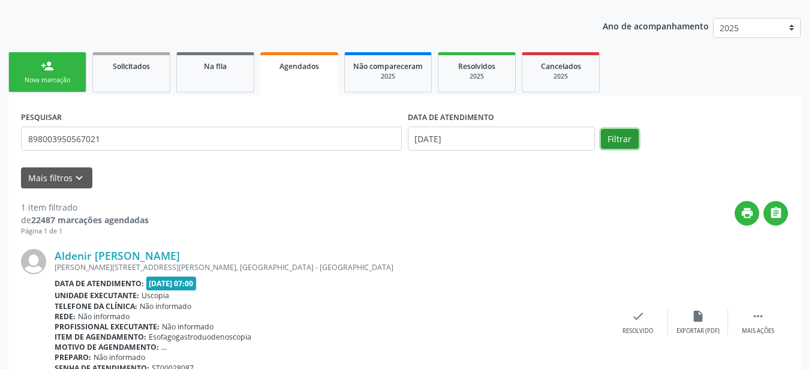
scroll to position [187, 0]
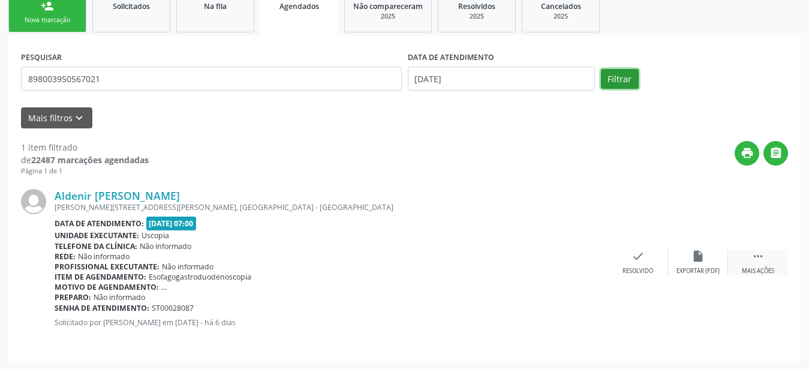
click at [762, 256] on icon "" at bounding box center [757, 255] width 13 height 13
click at [530, 265] on div "print Imprimir" at bounding box center [518, 262] width 60 height 26
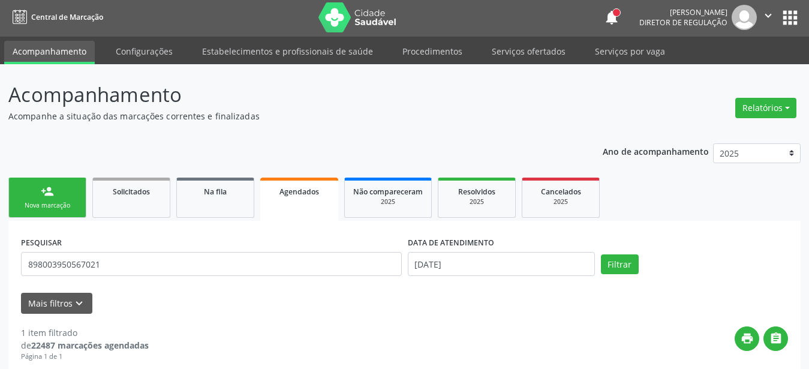
scroll to position [0, 0]
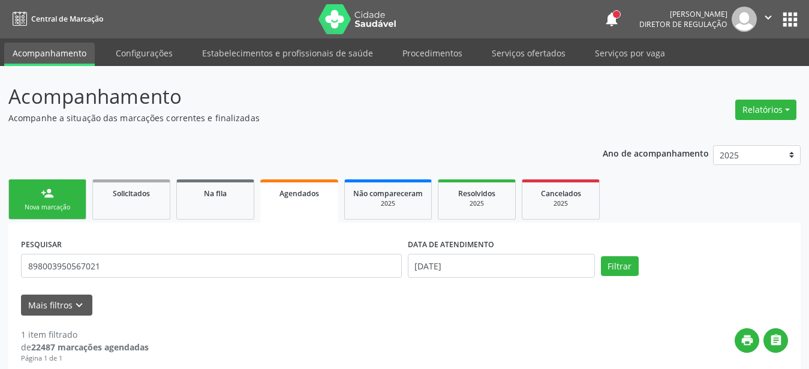
click at [533, 64] on li "Serviços ofertados" at bounding box center [528, 54] width 91 height 23
click at [526, 64] on li "Serviços ofertados" at bounding box center [528, 54] width 91 height 23
click at [526, 55] on link "Serviços ofertados" at bounding box center [528, 53] width 91 height 21
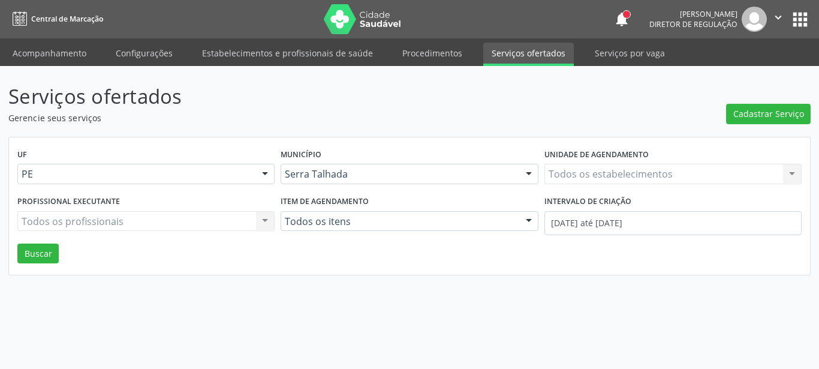
click at [602, 175] on div "Todos os estabelecimentos Todos os estabelecimentos Nenhum resultado encontrado…" at bounding box center [672, 174] width 257 height 20
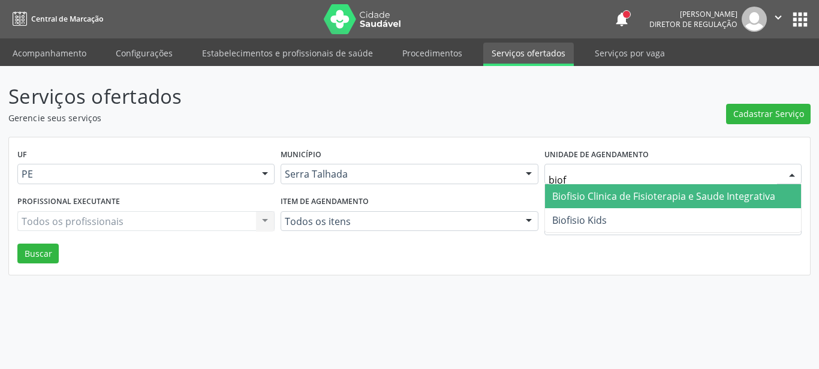
type input "biofi"
click at [593, 207] on span "Biofisio Clinica de Fisioterapia e Saude Integrativa" at bounding box center [673, 196] width 256 height 24
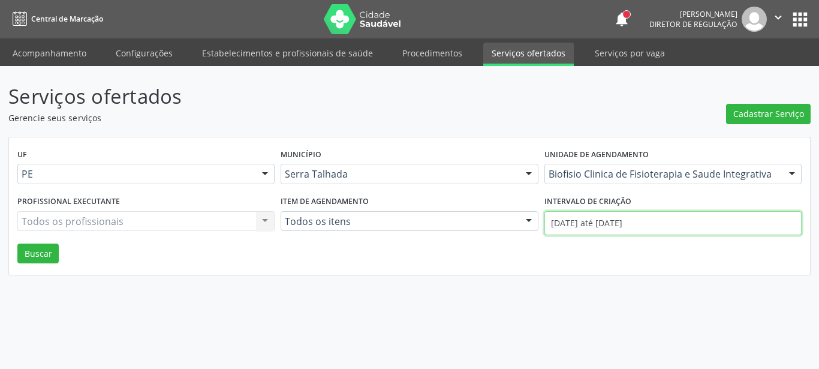
click at [587, 218] on input "[DATE] até [DATE]" at bounding box center [672, 223] width 257 height 24
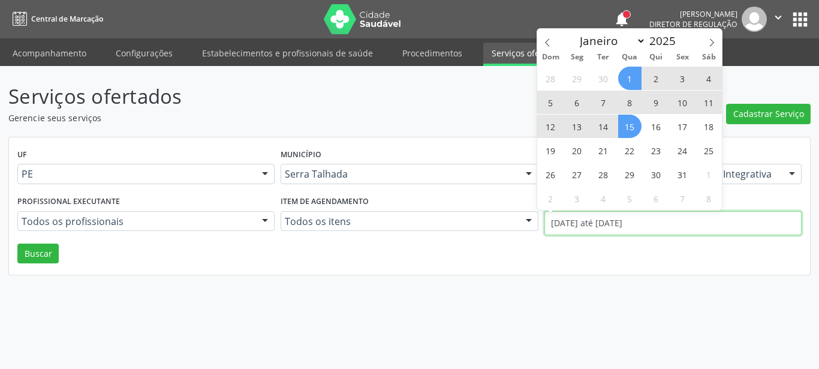
click at [673, 270] on div "UF PE PE Nenhum resultado encontrado para: " " Não há nenhuma opção para ser ex…" at bounding box center [409, 206] width 801 height 138
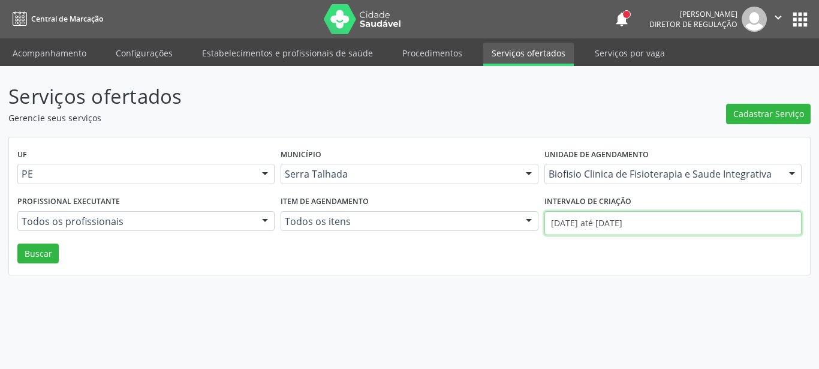
click at [631, 219] on input "[DATE] até [DATE]" at bounding box center [672, 223] width 257 height 24
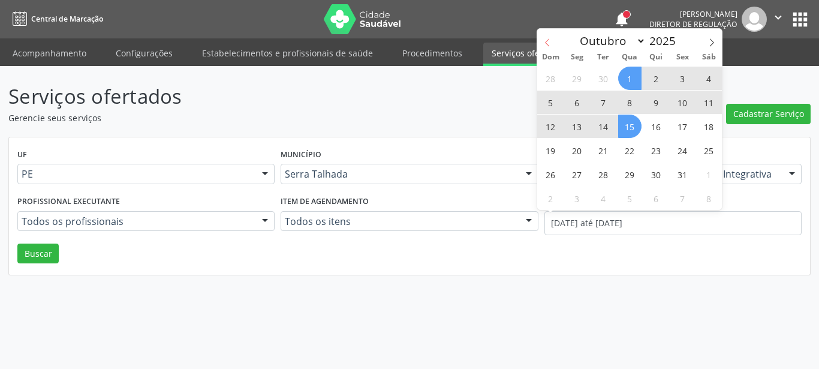
click at [542, 40] on span at bounding box center [547, 39] width 20 height 20
select select "8"
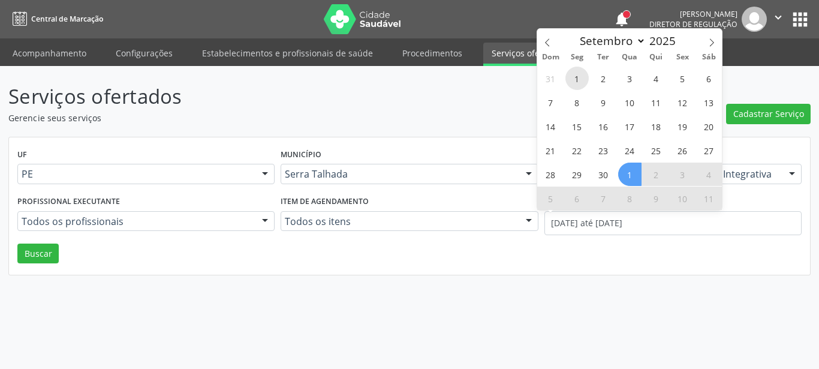
click at [571, 73] on span "1" at bounding box center [576, 78] width 23 height 23
type input "[DATE]"
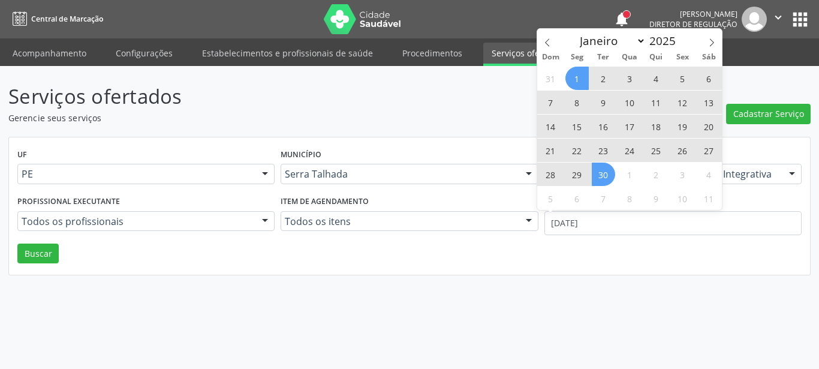
click at [602, 168] on span "30" at bounding box center [603, 173] width 23 height 23
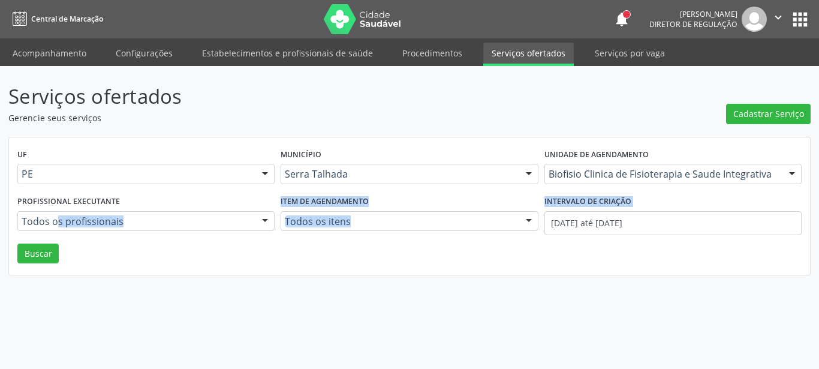
click at [58, 245] on div "UF PE PE Nenhum resultado encontrado para: " " Não há nenhuma opção para ser ex…" at bounding box center [409, 206] width 801 height 138
click at [40, 251] on button "Buscar" at bounding box center [37, 253] width 41 height 20
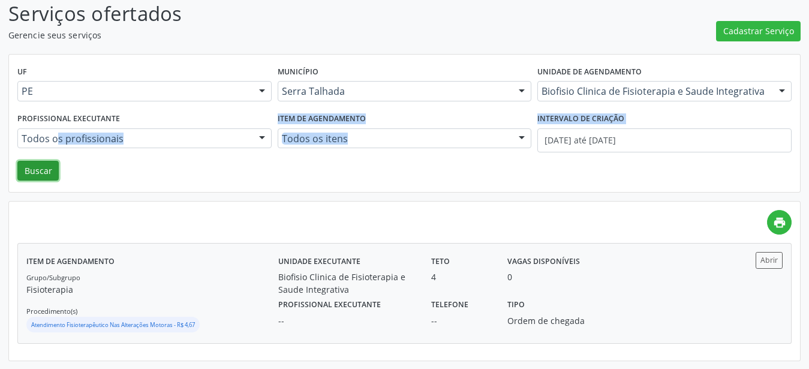
scroll to position [83, 0]
click at [765, 255] on button "Abrir" at bounding box center [768, 260] width 27 height 16
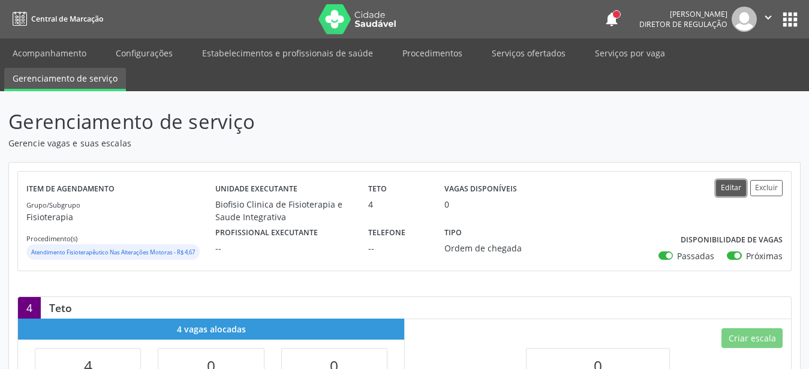
click at [734, 188] on button "Editar" at bounding box center [731, 188] width 30 height 16
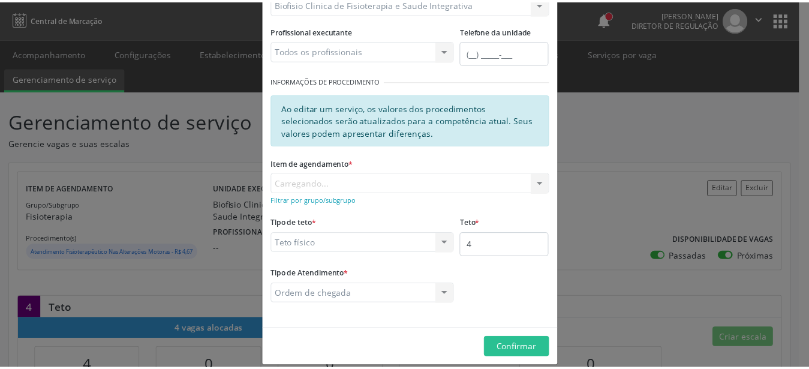
scroll to position [159, 0]
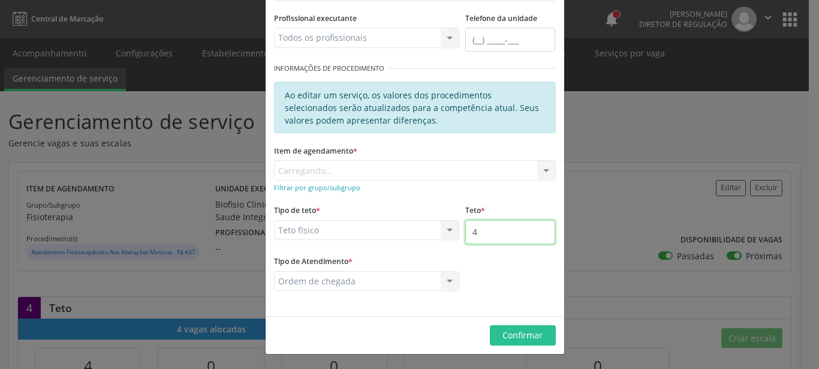
click at [483, 241] on input "4" at bounding box center [510, 232] width 90 height 24
click at [481, 232] on input "4" at bounding box center [510, 232] width 90 height 24
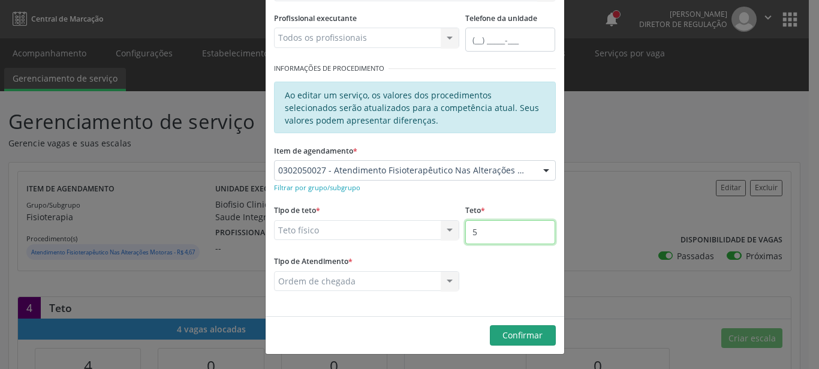
type input "5"
click at [534, 345] on button "Confirmar" at bounding box center [523, 335] width 66 height 20
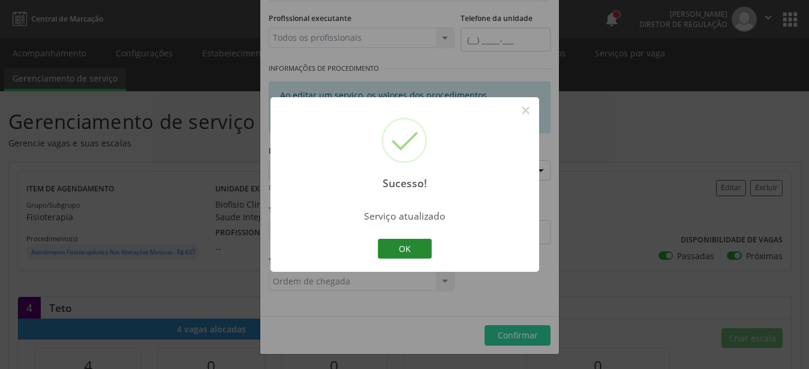
click at [411, 245] on button "OK" at bounding box center [405, 249] width 54 height 20
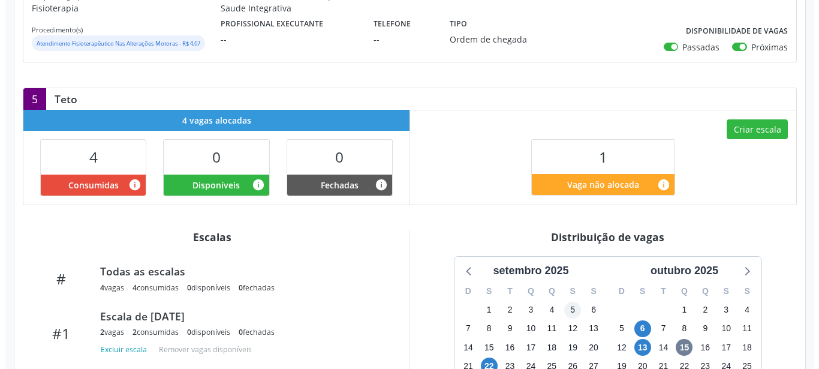
scroll to position [245, 0]
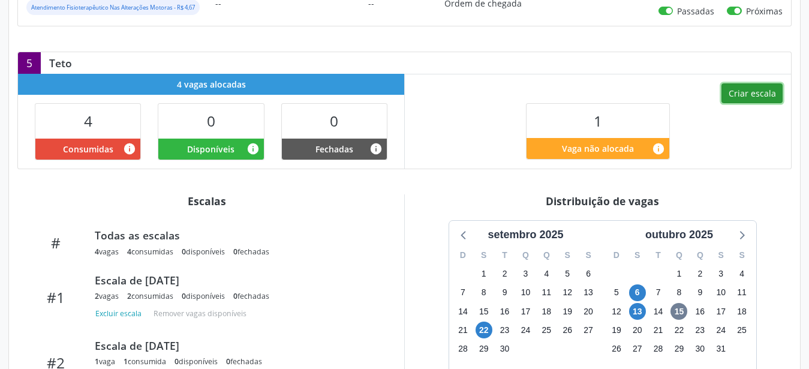
click at [736, 93] on button "Criar escala" at bounding box center [751, 93] width 61 height 20
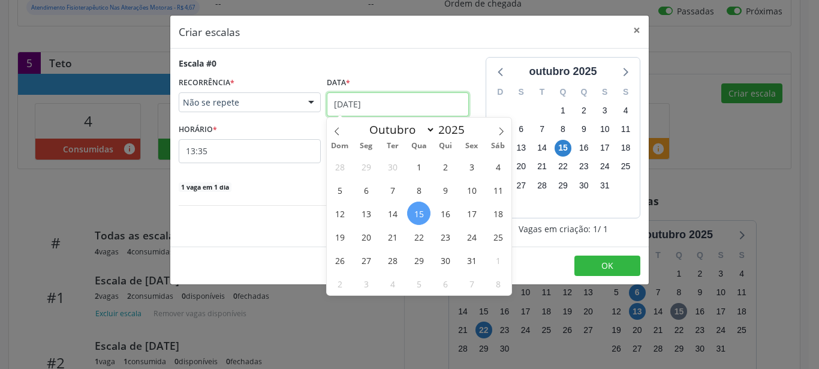
click at [384, 104] on input "[DATE]" at bounding box center [398, 104] width 142 height 24
click at [370, 231] on span "20" at bounding box center [365, 236] width 23 height 23
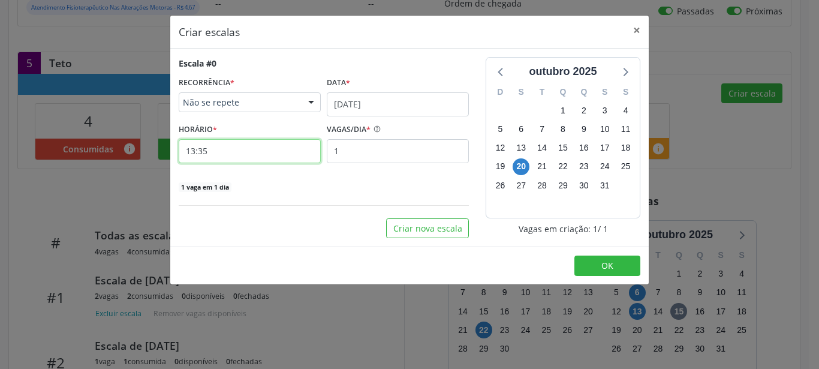
click at [216, 148] on input "13:35" at bounding box center [250, 151] width 142 height 24
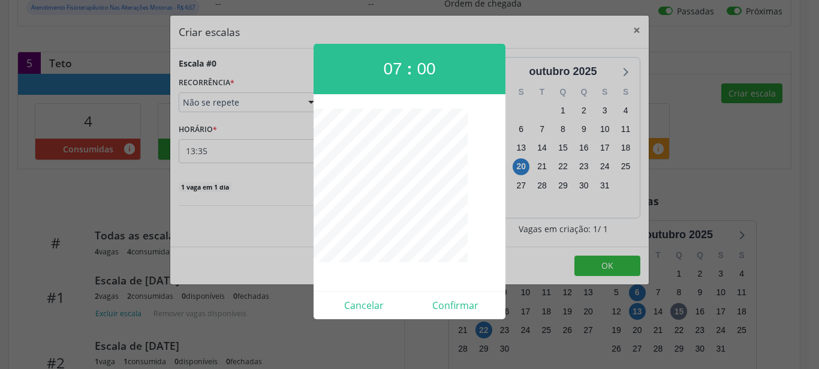
click at [517, 259] on div at bounding box center [409, 184] width 819 height 369
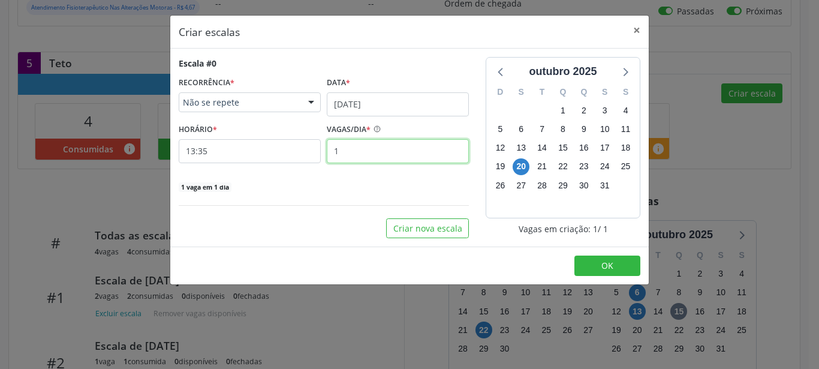
click at [373, 152] on input "1" at bounding box center [398, 151] width 142 height 24
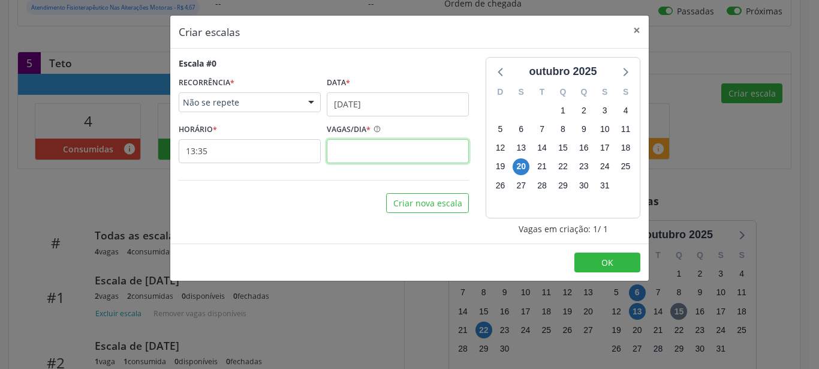
type input "2"
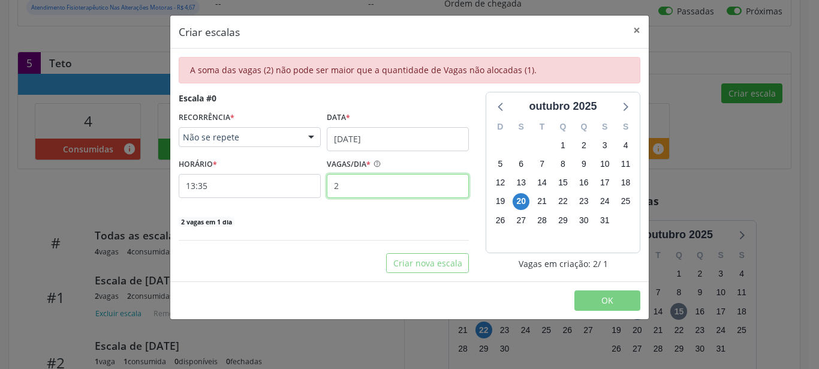
click at [343, 187] on input "2" at bounding box center [398, 186] width 142 height 24
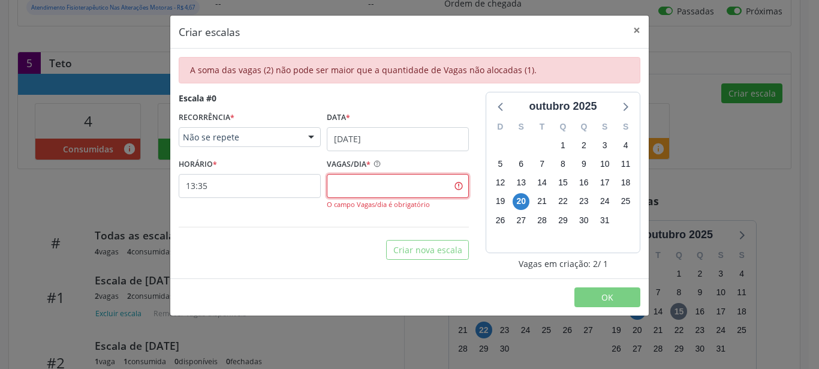
type input "1"
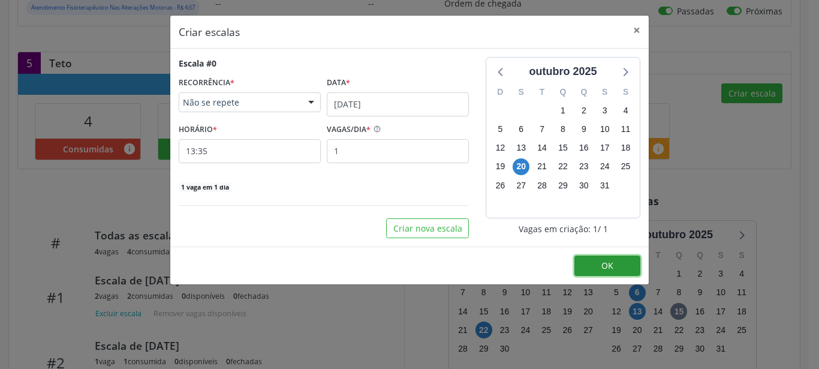
click at [602, 260] on span "OK" at bounding box center [607, 265] width 12 height 11
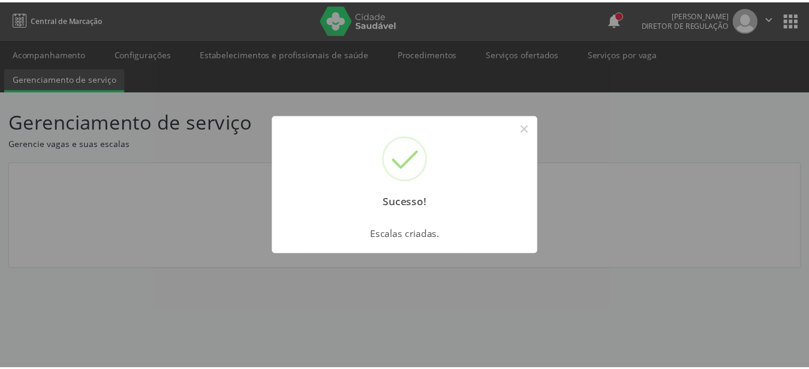
scroll to position [0, 0]
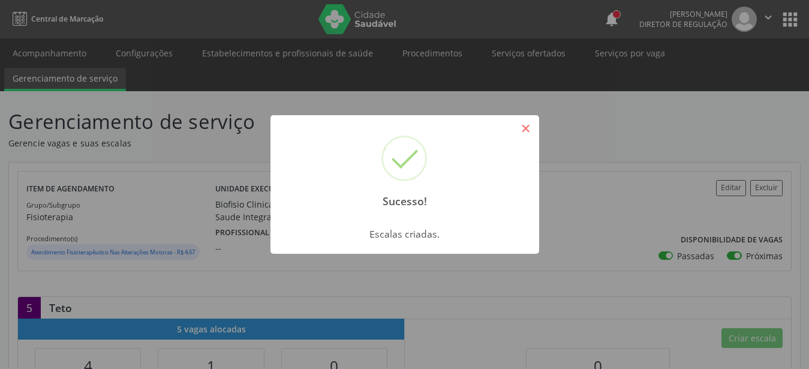
click at [524, 128] on button "×" at bounding box center [526, 128] width 20 height 20
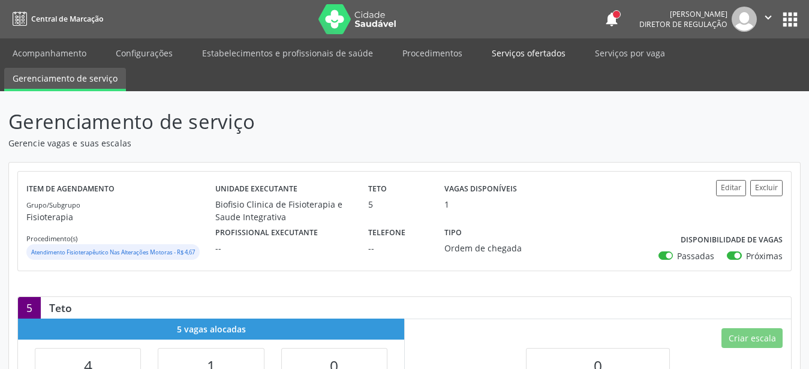
click at [534, 53] on link "Serviços ofertados" at bounding box center [528, 53] width 91 height 21
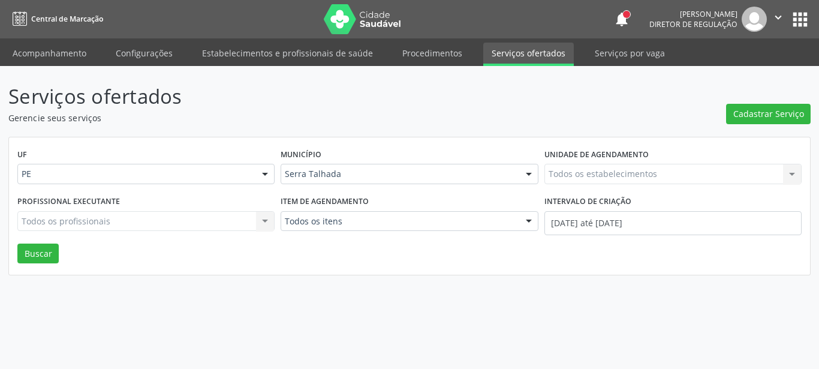
click at [637, 177] on div "Todos os estabelecimentos Todos os estabelecimentos Nenhum resultado encontrado…" at bounding box center [672, 174] width 257 height 20
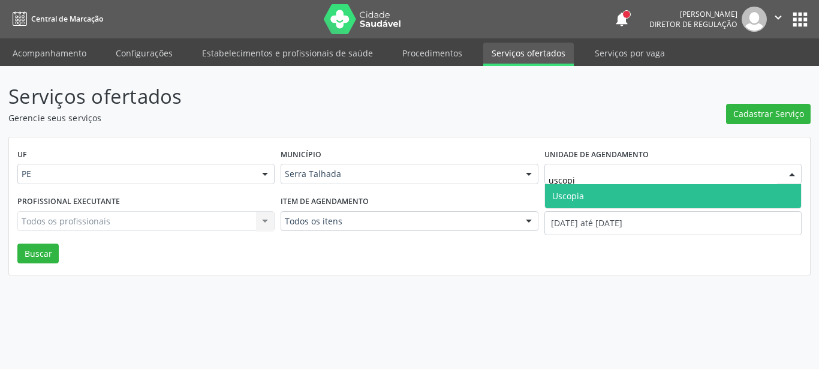
type input "uscopia"
click at [607, 191] on span "Uscopia" at bounding box center [673, 196] width 256 height 24
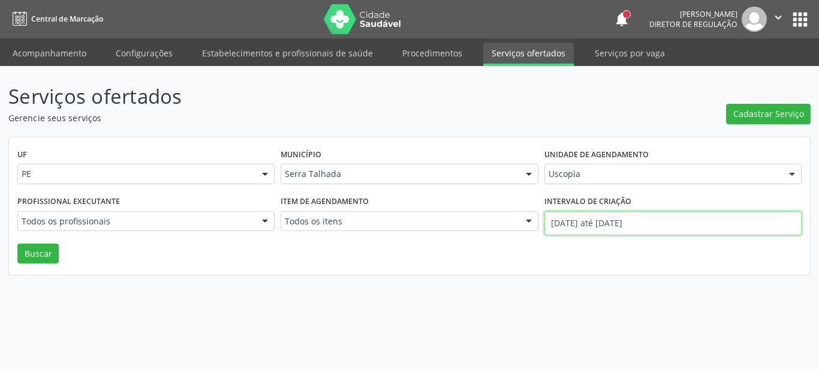
click at [584, 225] on input "01/10/2025 até 15/10/2025" at bounding box center [672, 223] width 257 height 24
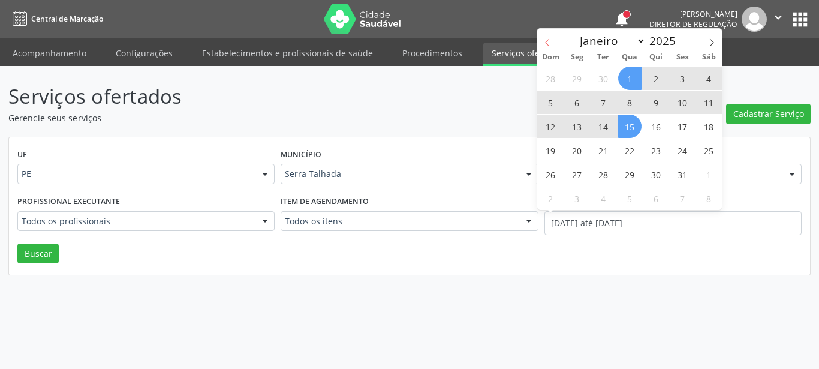
click at [553, 47] on span at bounding box center [547, 39] width 20 height 20
select select "8"
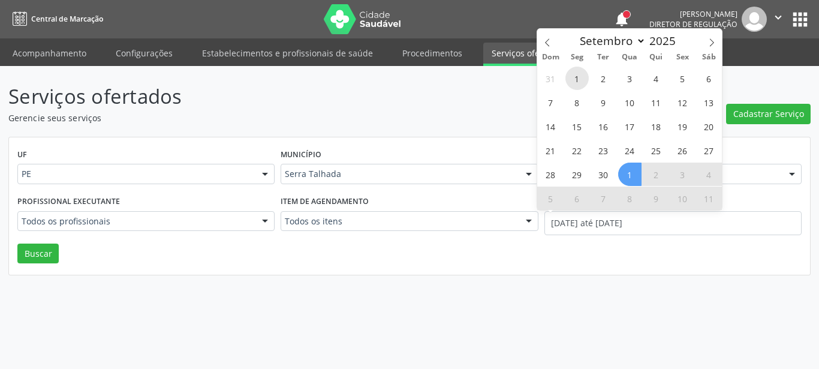
click at [578, 80] on span "1" at bounding box center [576, 78] width 23 height 23
type input "01/09/2025"
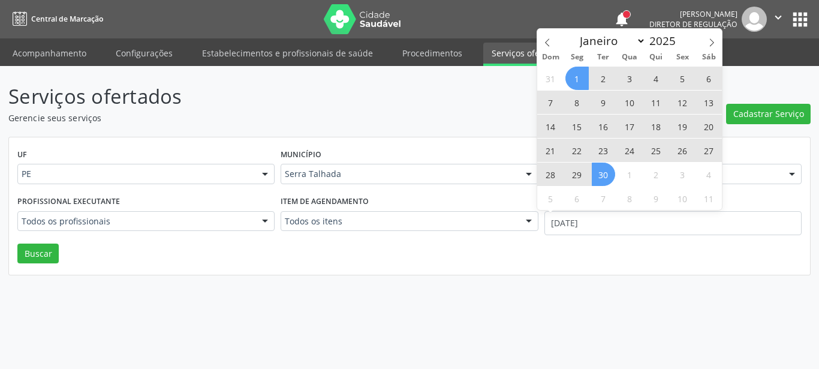
click at [605, 170] on span "30" at bounding box center [603, 173] width 23 height 23
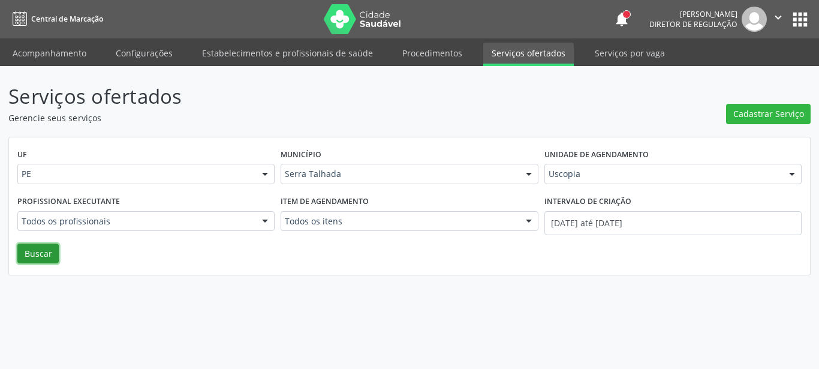
click at [45, 248] on button "Buscar" at bounding box center [37, 253] width 41 height 20
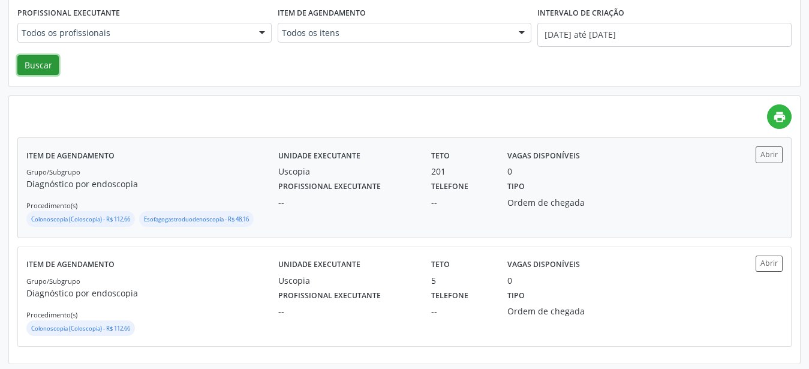
scroll to position [192, 0]
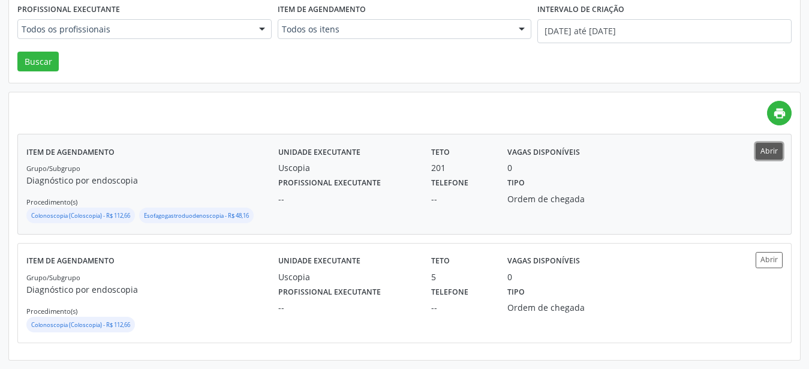
click at [774, 146] on button "Abrir" at bounding box center [768, 151] width 27 height 16
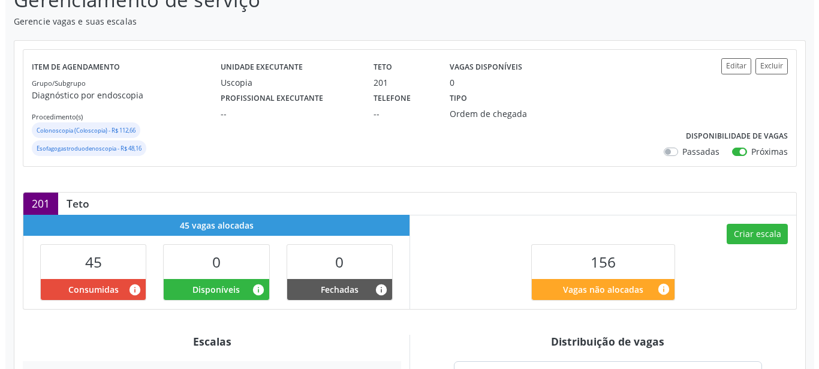
scroll to position [122, 0]
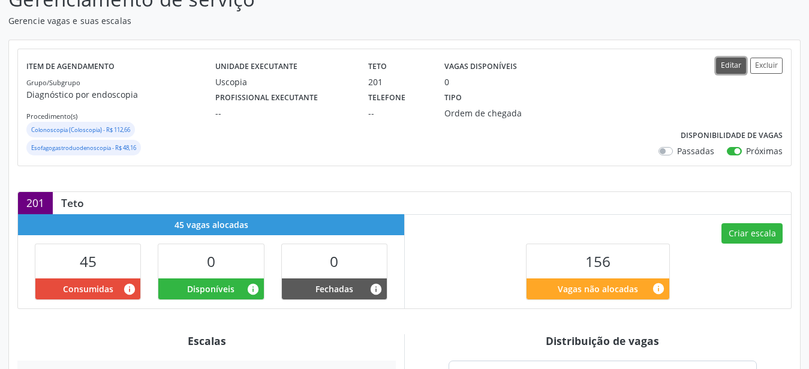
click at [737, 64] on button "Editar" at bounding box center [731, 66] width 30 height 16
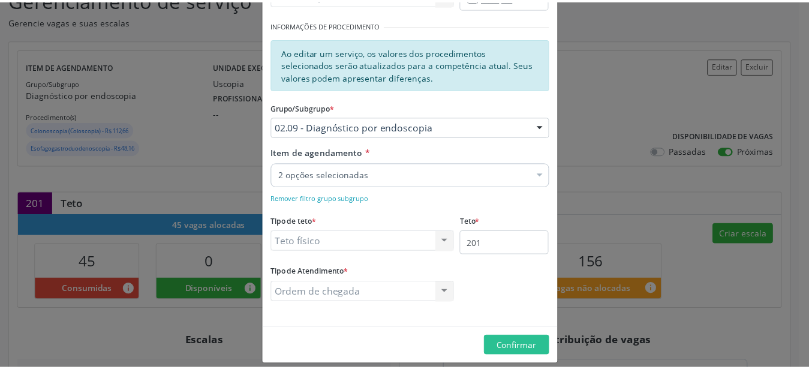
scroll to position [205, 0]
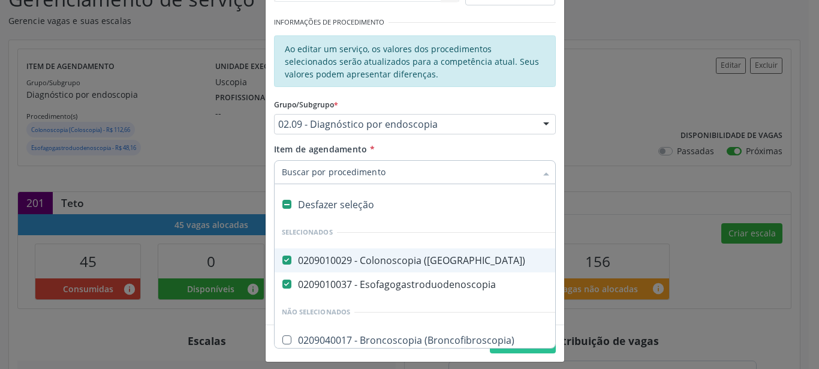
click at [634, 96] on div "Editar Serviço × Informações de Local UF * PE PE Nenhum resultado encontrado pa…" at bounding box center [409, 184] width 819 height 369
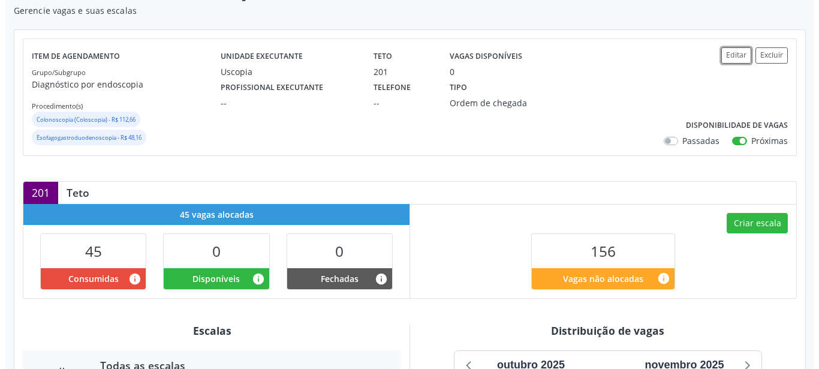
scroll to position [122, 0]
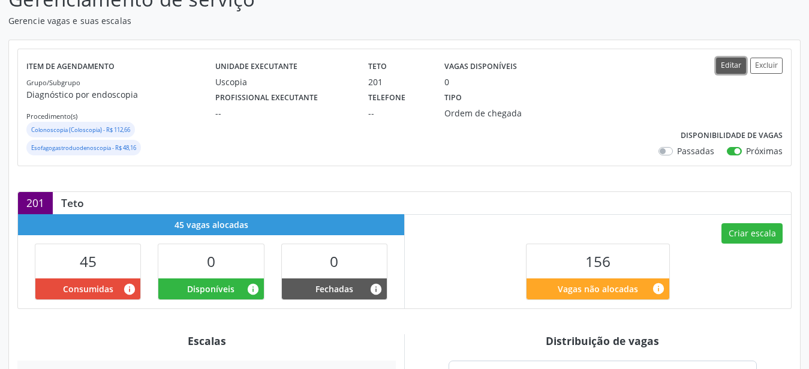
click at [739, 66] on button "Editar" at bounding box center [731, 66] width 30 height 16
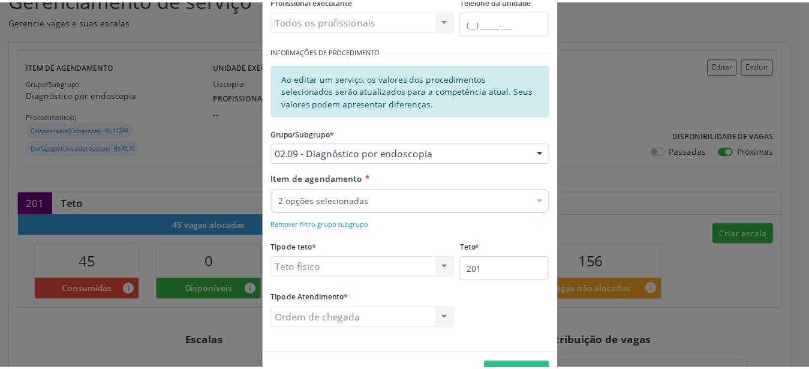
scroll to position [213, 0]
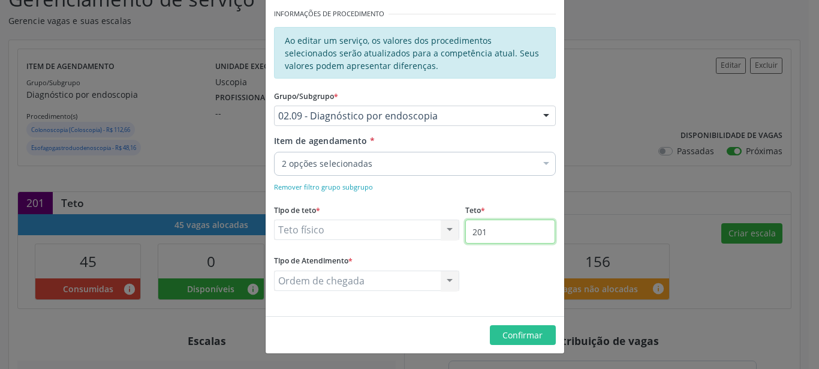
click at [520, 231] on input "201" at bounding box center [510, 231] width 90 height 24
type input "202"
click at [525, 331] on span "Confirmar" at bounding box center [522, 334] width 40 height 11
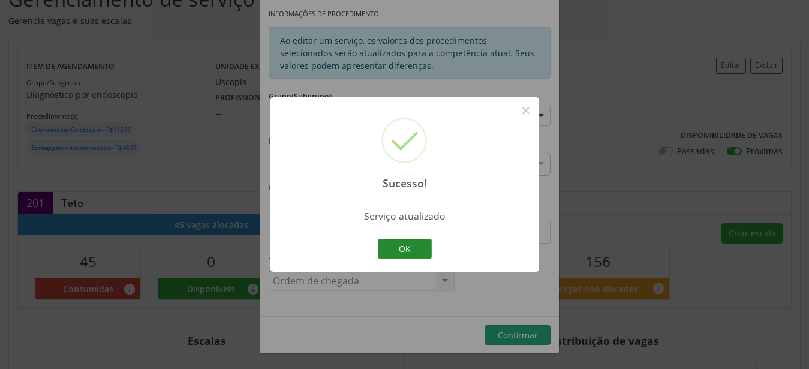
click at [404, 247] on button "OK" at bounding box center [405, 249] width 54 height 20
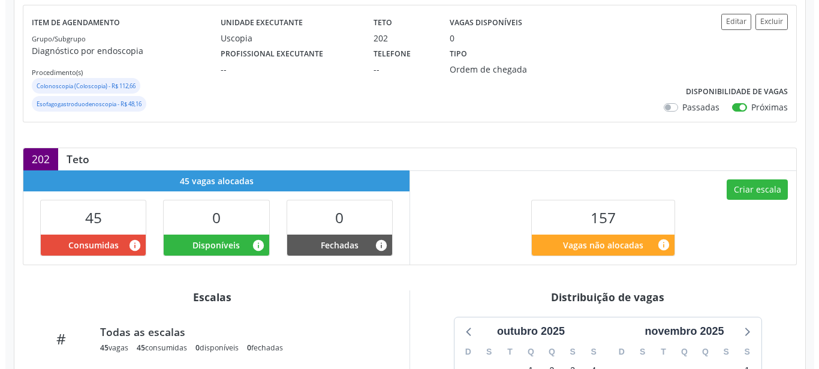
scroll to position [183, 0]
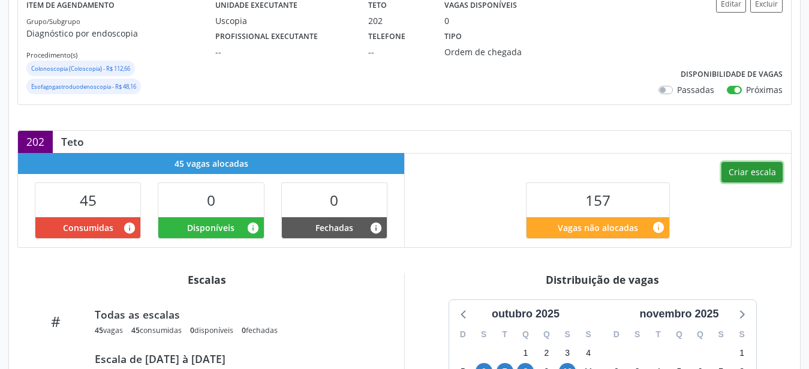
click at [771, 174] on button "Criar escala" at bounding box center [751, 172] width 61 height 20
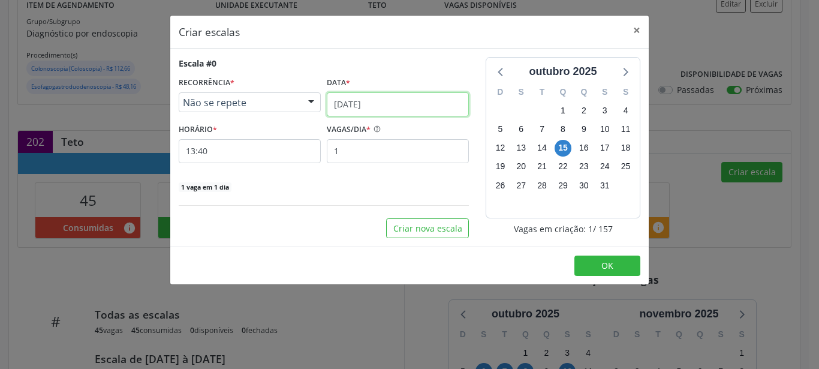
click at [364, 104] on input "[DATE]" at bounding box center [398, 104] width 142 height 24
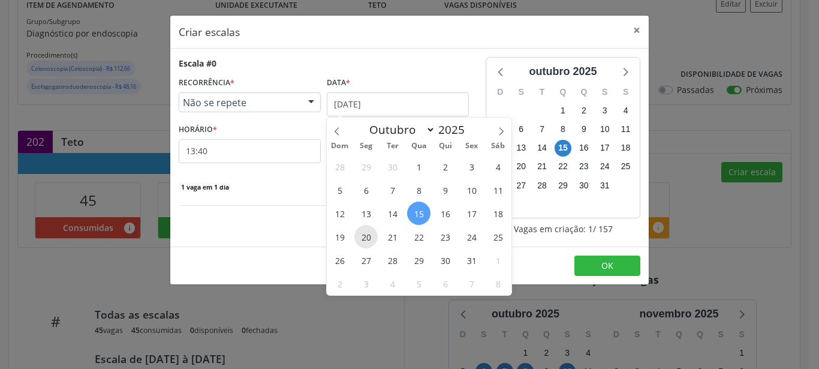
click at [364, 234] on span "20" at bounding box center [365, 236] width 23 height 23
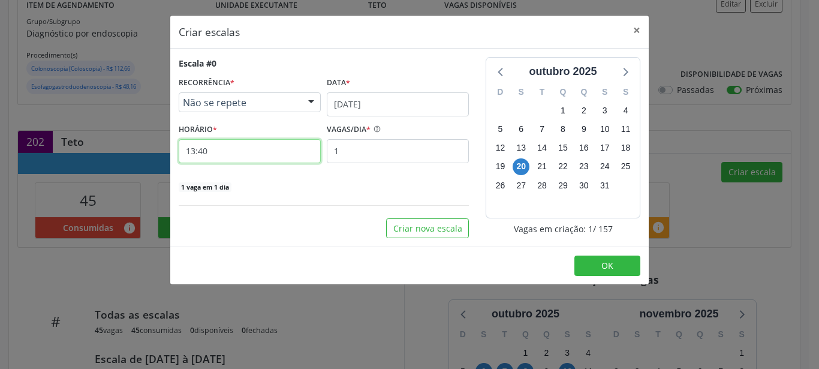
click at [216, 159] on input "13:40" at bounding box center [250, 151] width 142 height 24
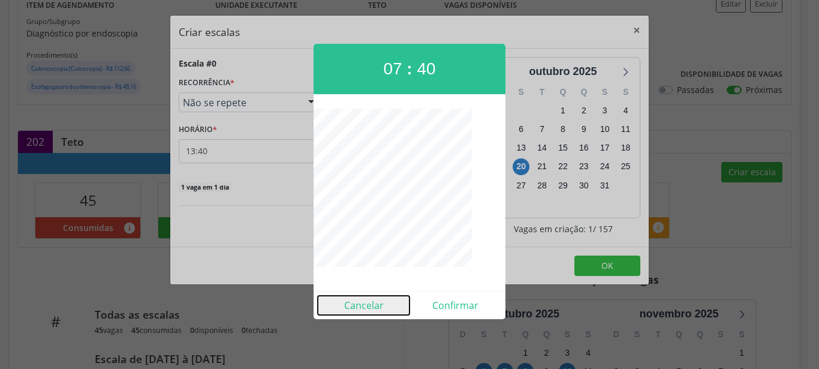
click at [367, 306] on button "Cancelar" at bounding box center [364, 305] width 92 height 19
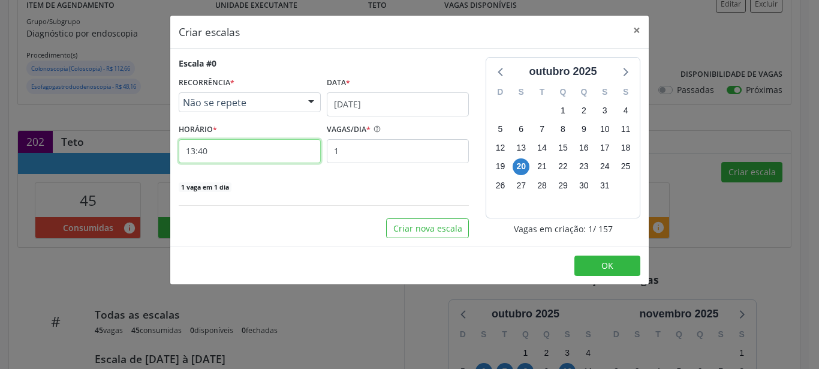
click at [204, 153] on input "13:40" at bounding box center [250, 151] width 142 height 24
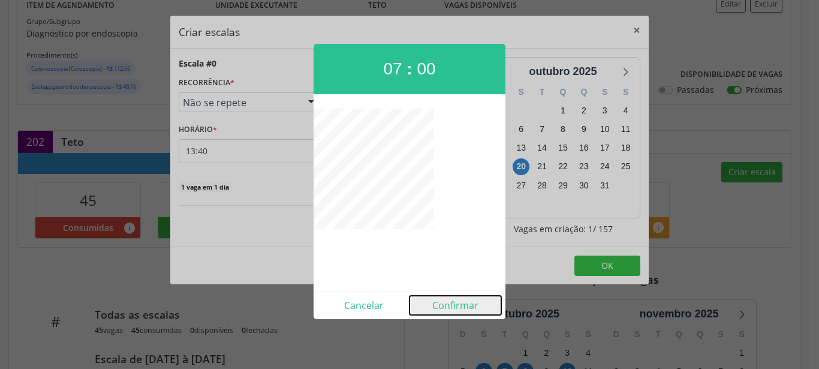
click at [465, 305] on button "Confirmar" at bounding box center [455, 305] width 92 height 19
type input "07:00"
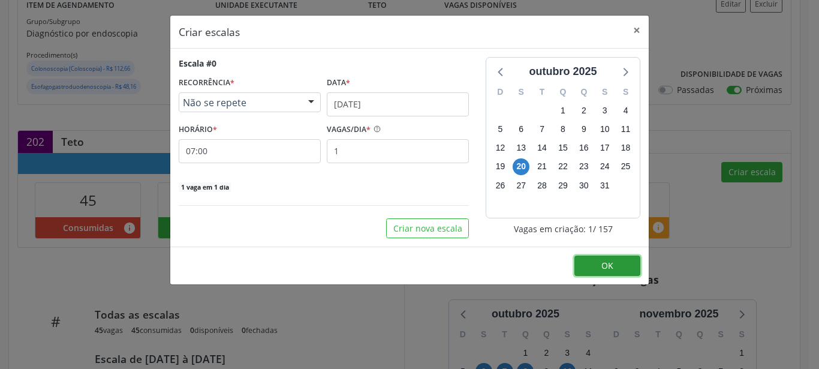
click at [602, 268] on span "OK" at bounding box center [607, 265] width 12 height 11
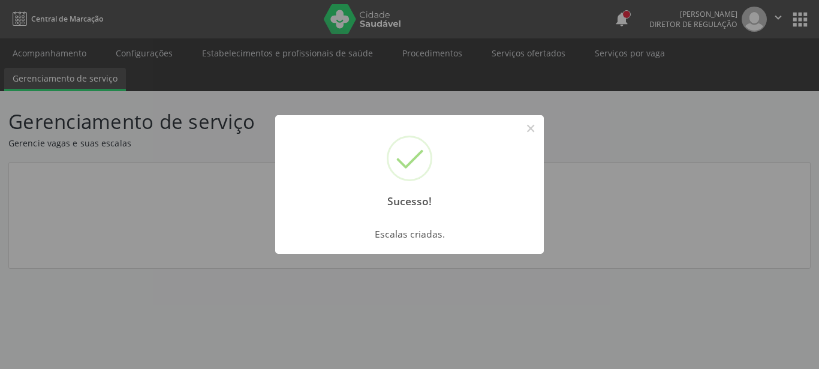
scroll to position [0, 0]
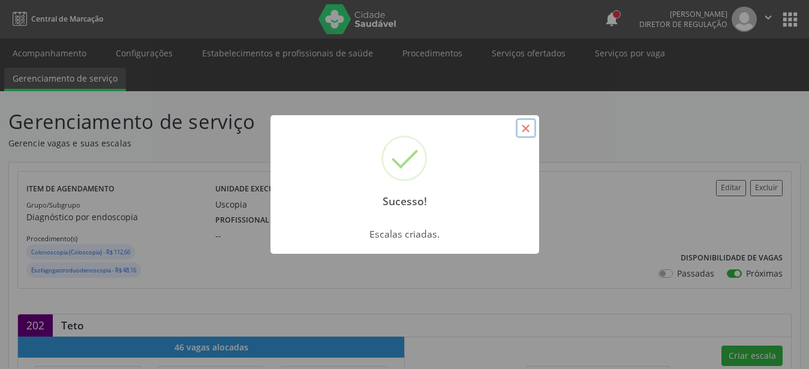
click at [523, 124] on button "×" at bounding box center [526, 128] width 20 height 20
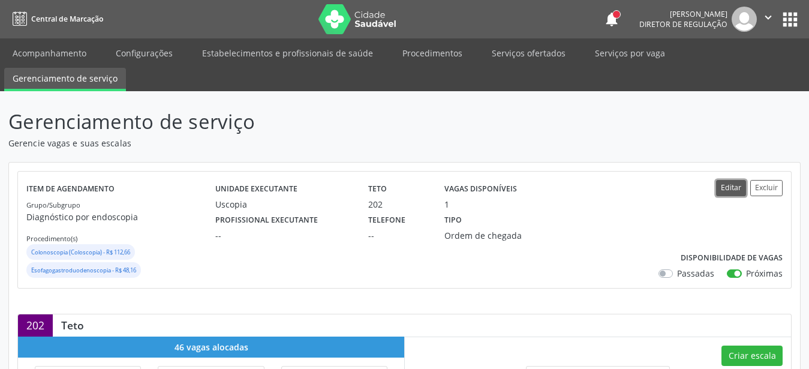
click at [721, 189] on button "Editar" at bounding box center [731, 188] width 30 height 16
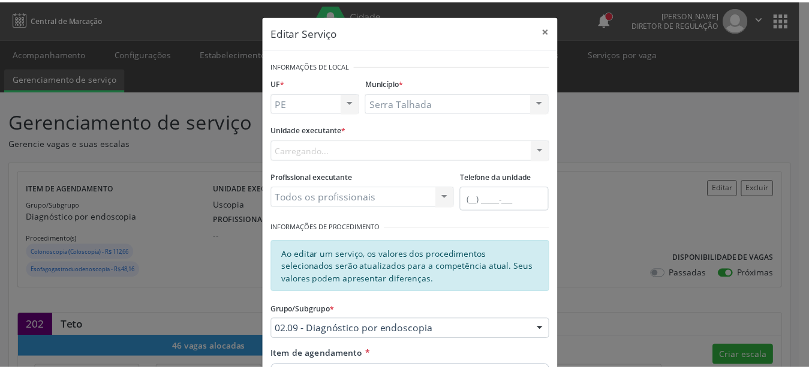
scroll to position [205, 0]
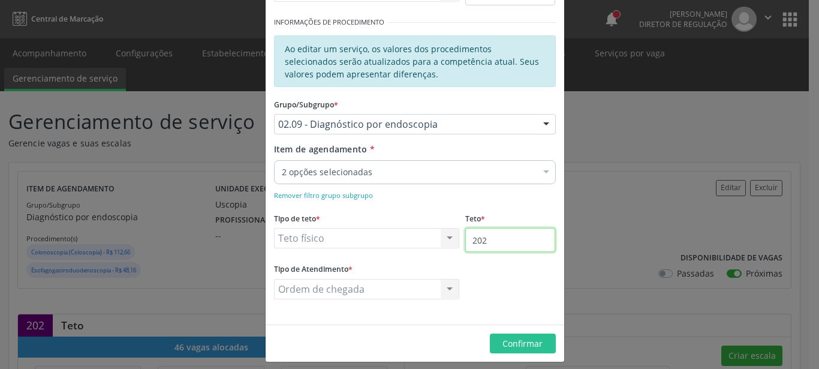
click at [495, 236] on input "202" at bounding box center [510, 240] width 90 height 24
type input "203"
click at [505, 340] on span "Confirmar" at bounding box center [522, 342] width 40 height 11
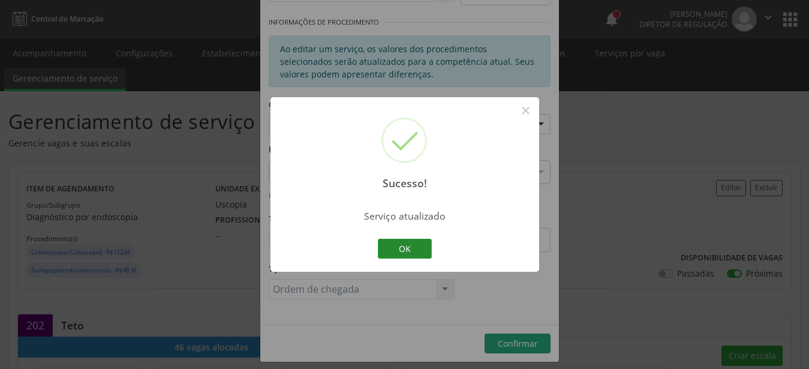
click at [411, 252] on button "OK" at bounding box center [405, 249] width 54 height 20
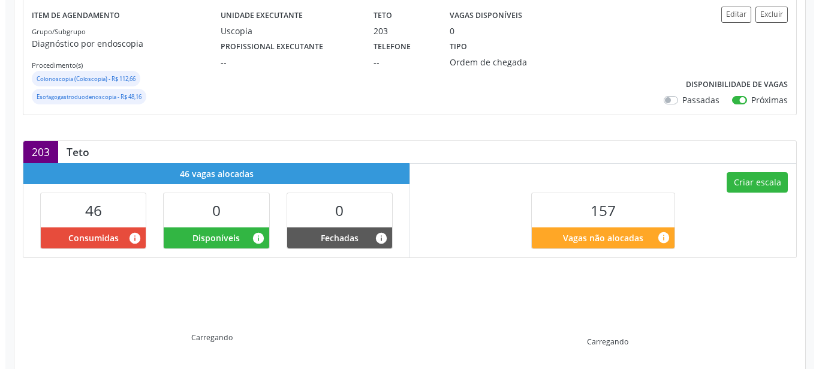
scroll to position [183, 0]
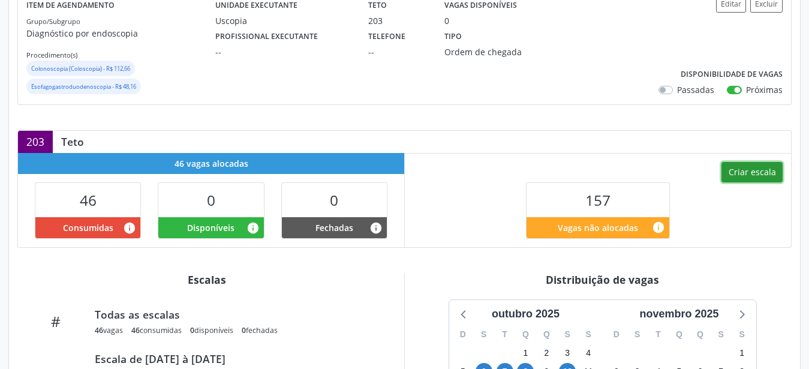
click at [762, 177] on button "Criar escala" at bounding box center [751, 172] width 61 height 20
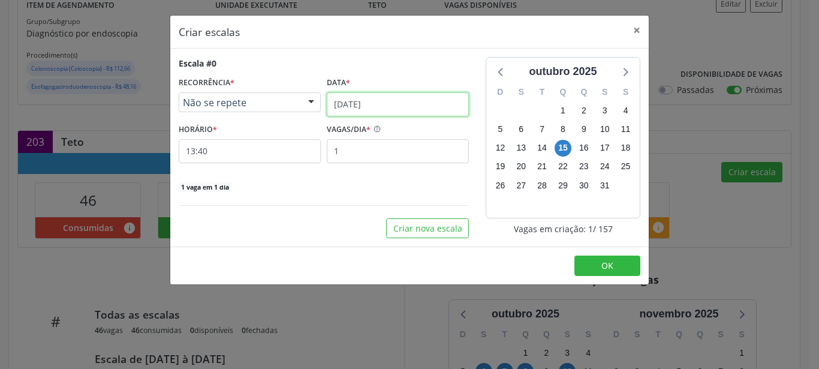
drag, startPoint x: 367, startPoint y: 105, endPoint x: 348, endPoint y: 117, distance: 22.3
click at [366, 106] on input "[DATE]" at bounding box center [398, 104] width 142 height 24
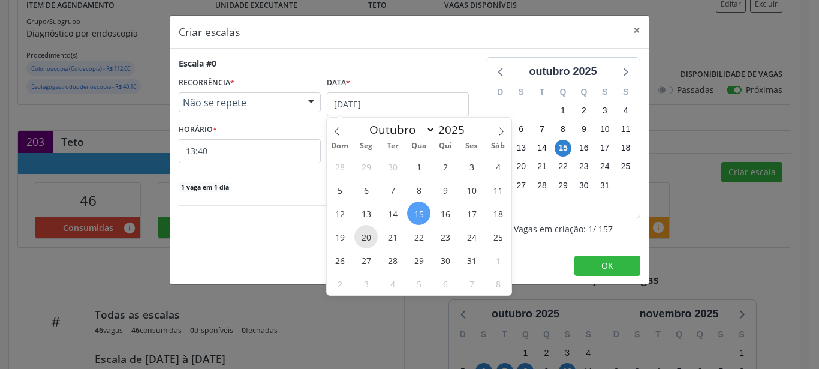
click at [366, 242] on span "20" at bounding box center [365, 236] width 23 height 23
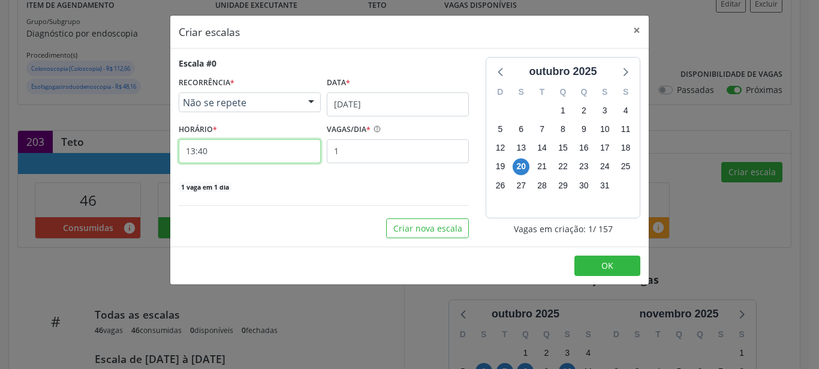
click at [194, 148] on input "13:40" at bounding box center [250, 151] width 142 height 24
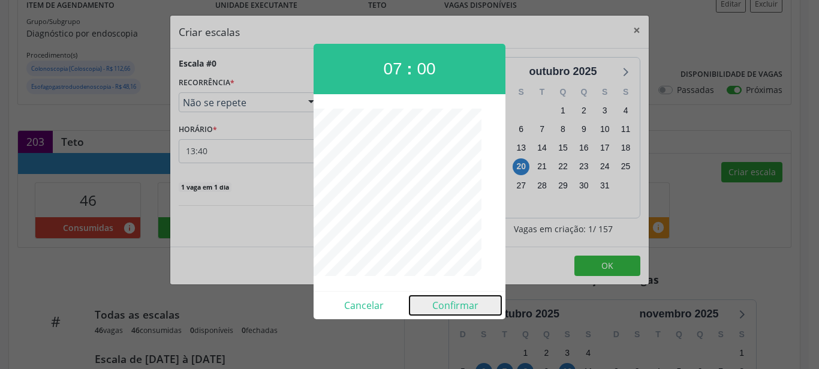
click at [472, 298] on button "Confirmar" at bounding box center [455, 305] width 92 height 19
type input "07:00"
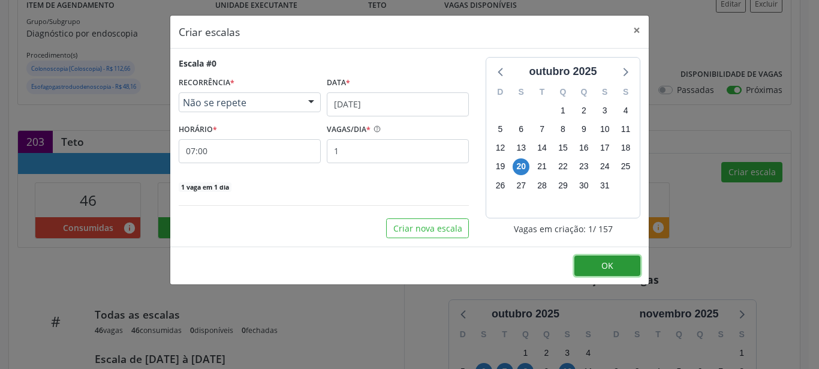
click at [613, 264] on span "OK" at bounding box center [607, 265] width 12 height 11
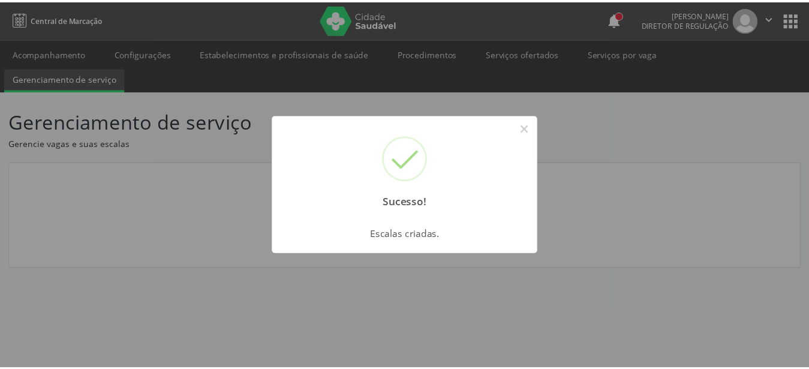
scroll to position [0, 0]
